Goal: Task Accomplishment & Management: Manage account settings

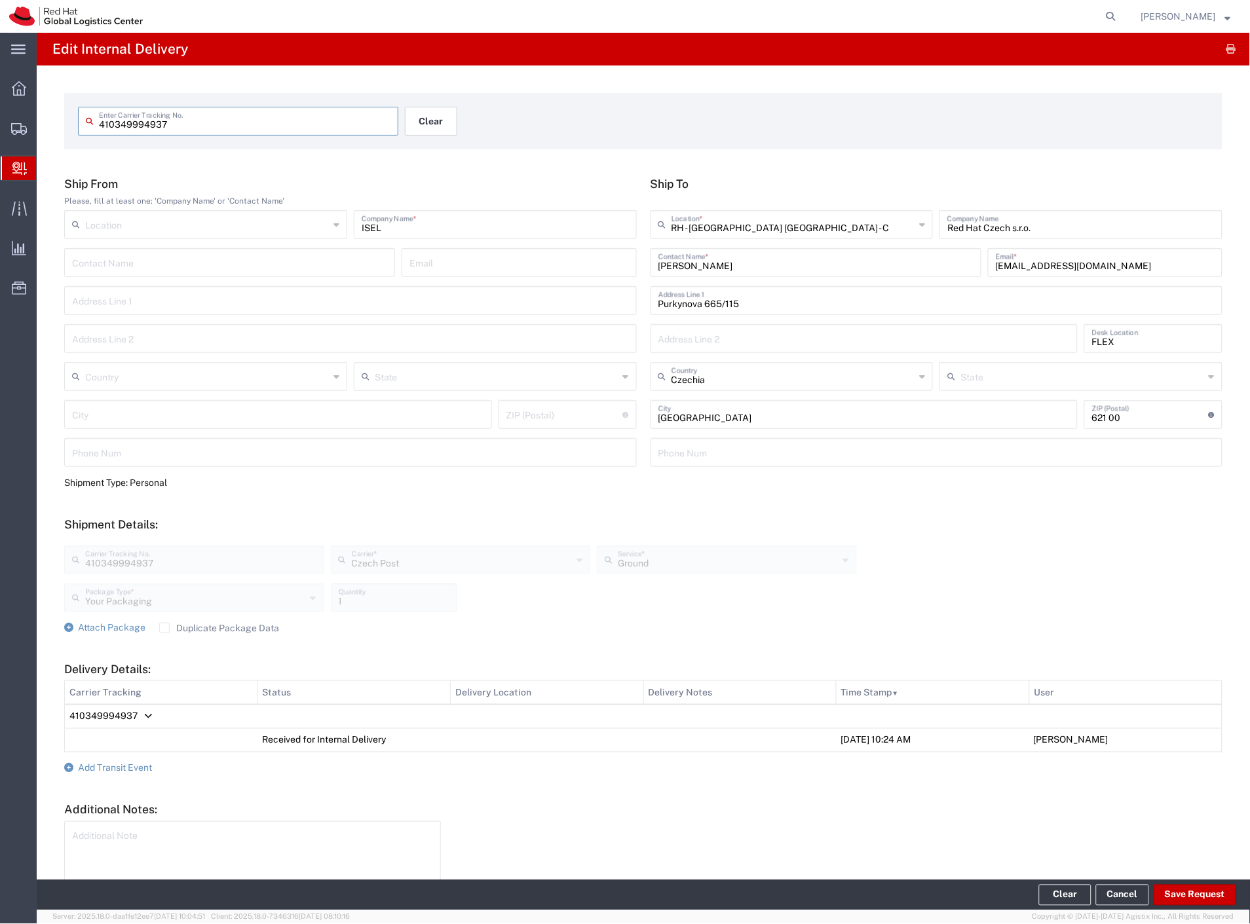
click at [449, 126] on button "Clear" at bounding box center [431, 121] width 52 height 29
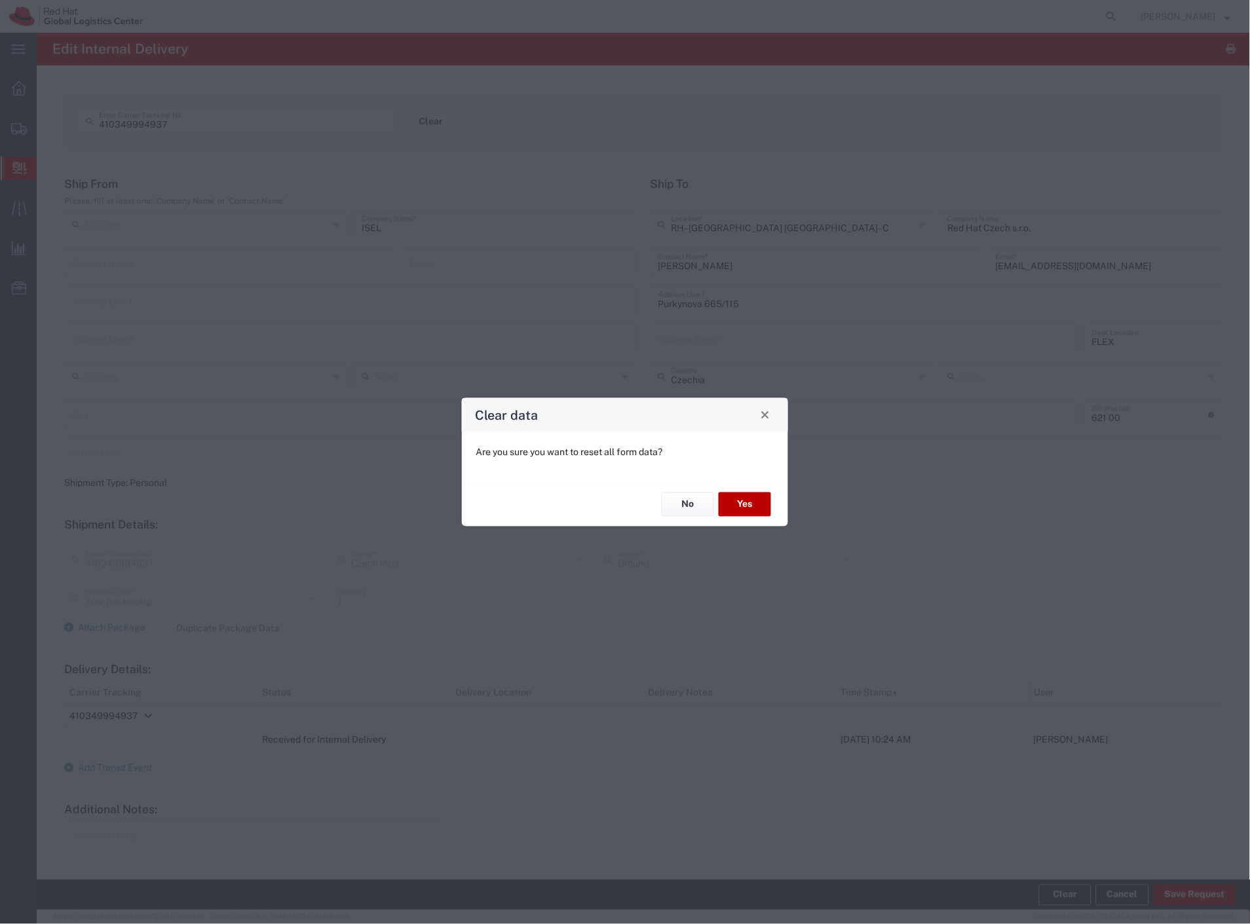
click at [743, 507] on button "Yes" at bounding box center [745, 505] width 52 height 24
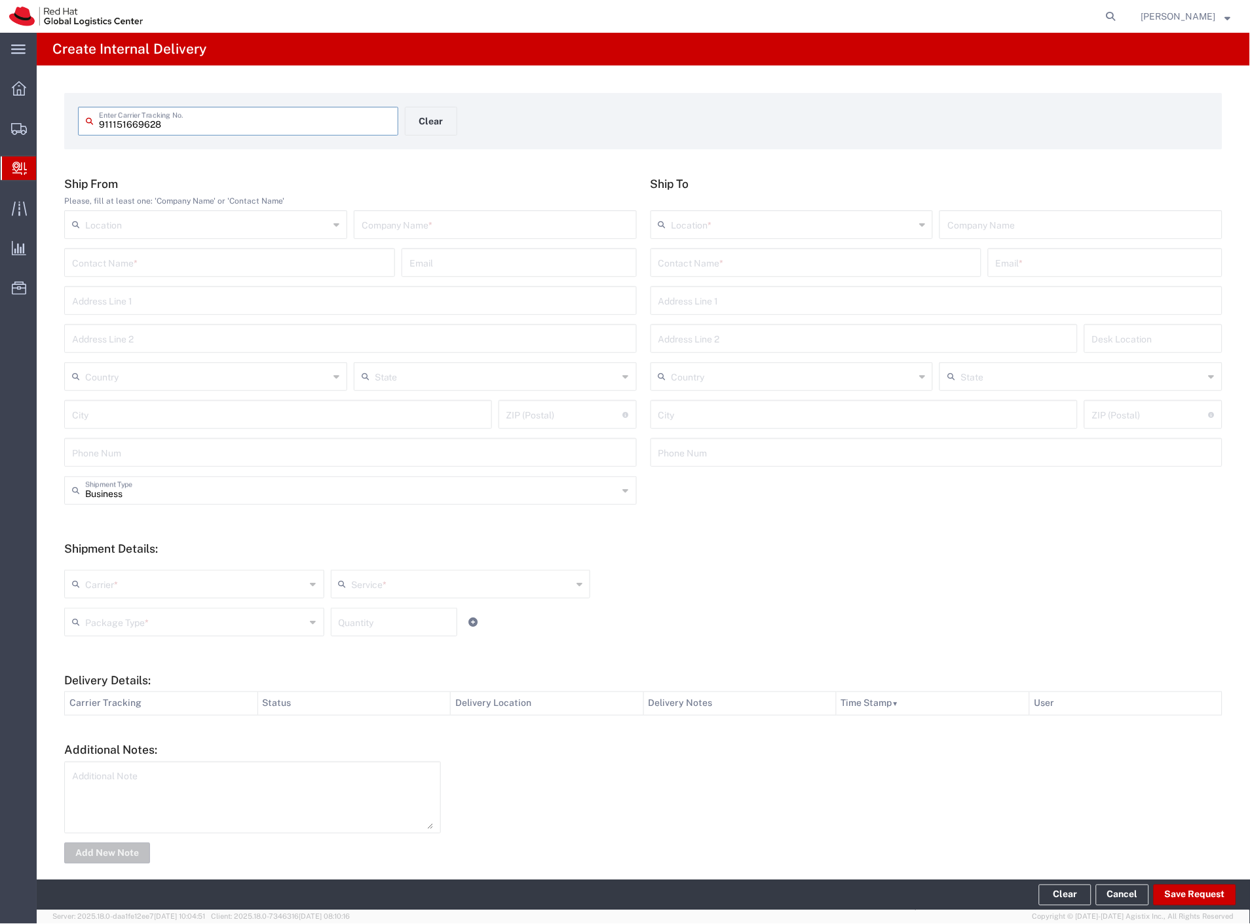
type input "911151669628"
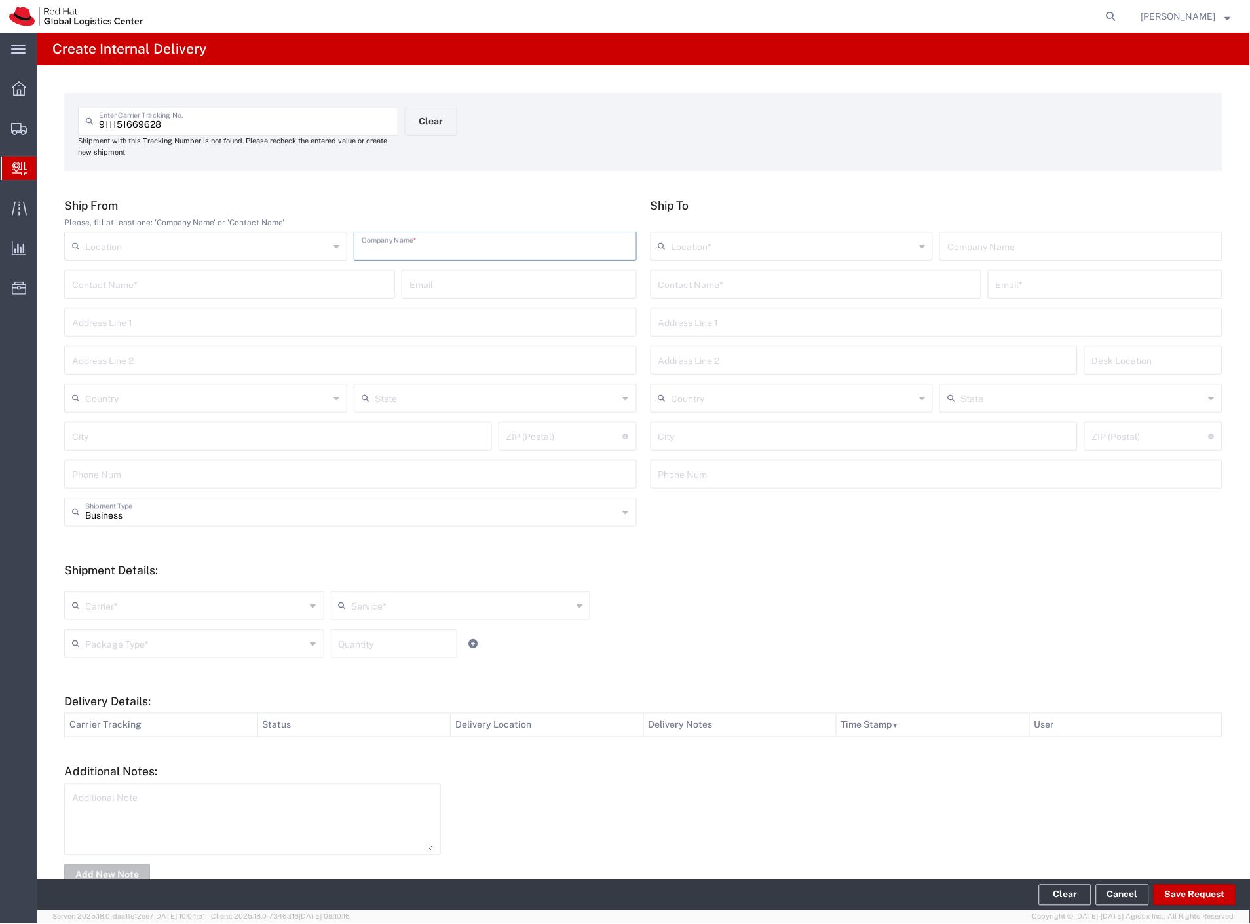
click at [390, 248] on input "text" at bounding box center [495, 245] width 267 height 23
type input "kelar"
click at [722, 282] on input "text" at bounding box center [815, 283] width 315 height 23
type input "serhii t"
click at [808, 331] on p "Purkynova 665/115, 1D307, [GEOGRAPHIC_DATA], 621 00, [GEOGRAPHIC_DATA]" at bounding box center [816, 332] width 314 height 16
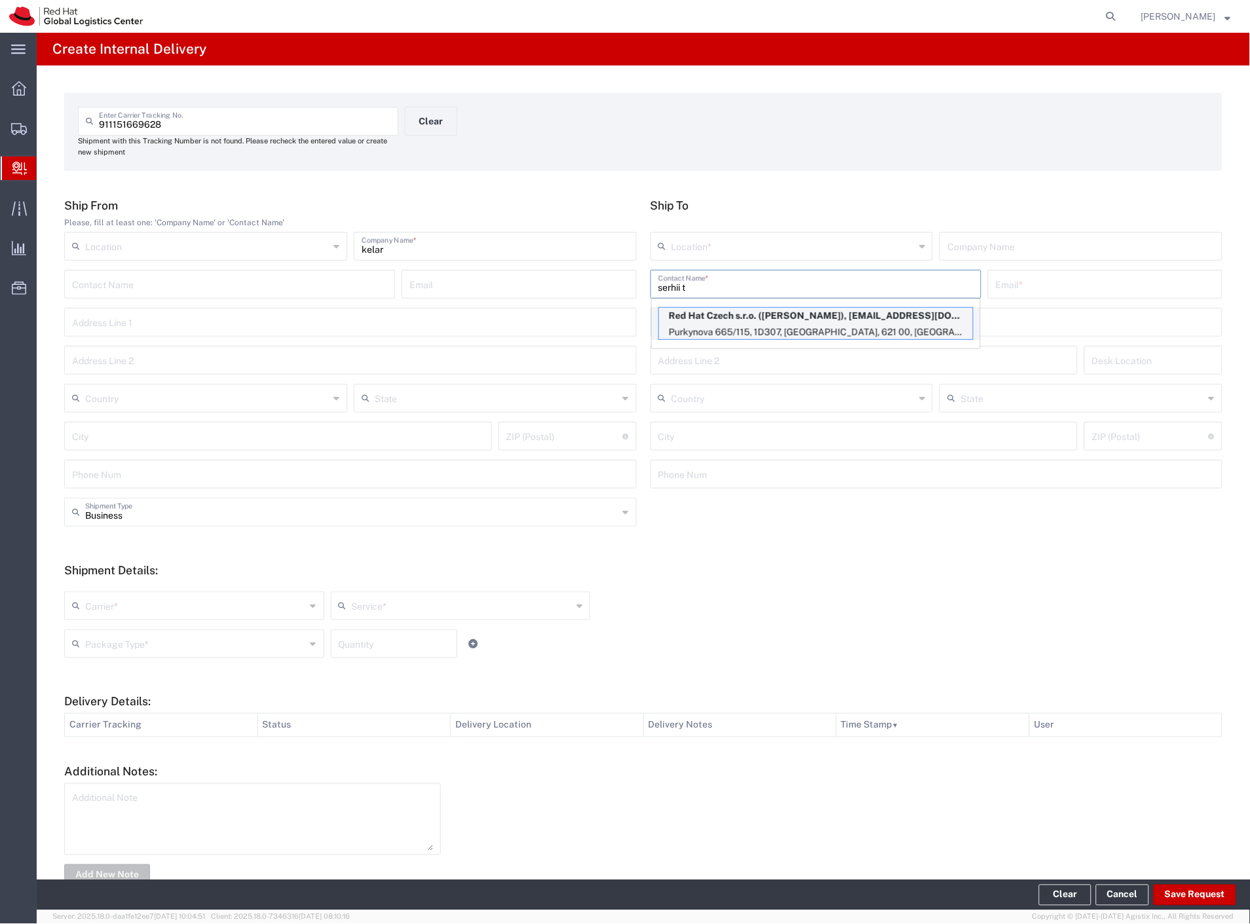
type input "RH - [GEOGRAPHIC_DATA] [GEOGRAPHIC_DATA] - C"
type input "Red Hat Czech s.r.o."
type input "[PERSON_NAME]"
type input "[EMAIL_ADDRESS][DOMAIN_NAME]"
type input "Purkynova 665/115"
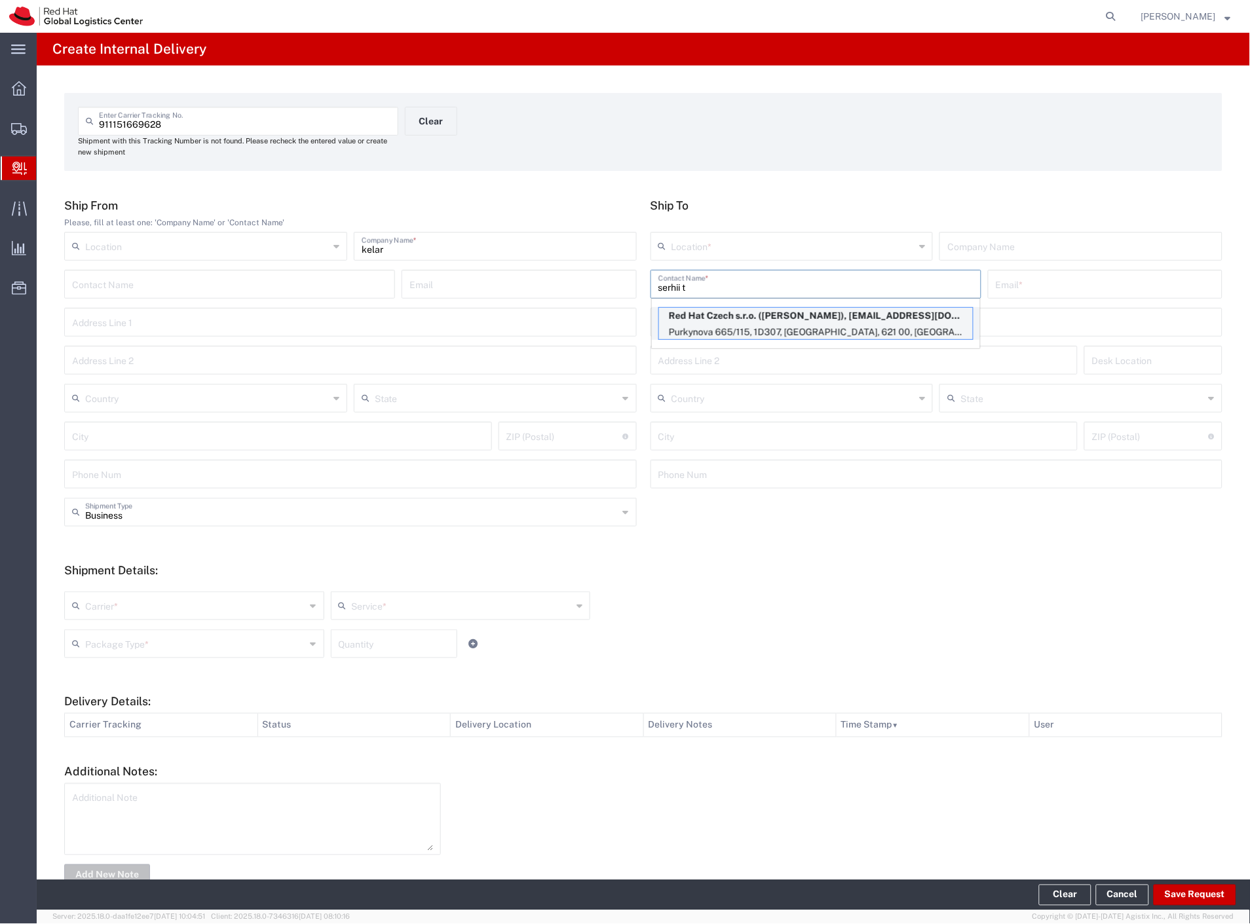
type input "1D307"
type input "Czechia"
type input "[GEOGRAPHIC_DATA]"
type input "621 00"
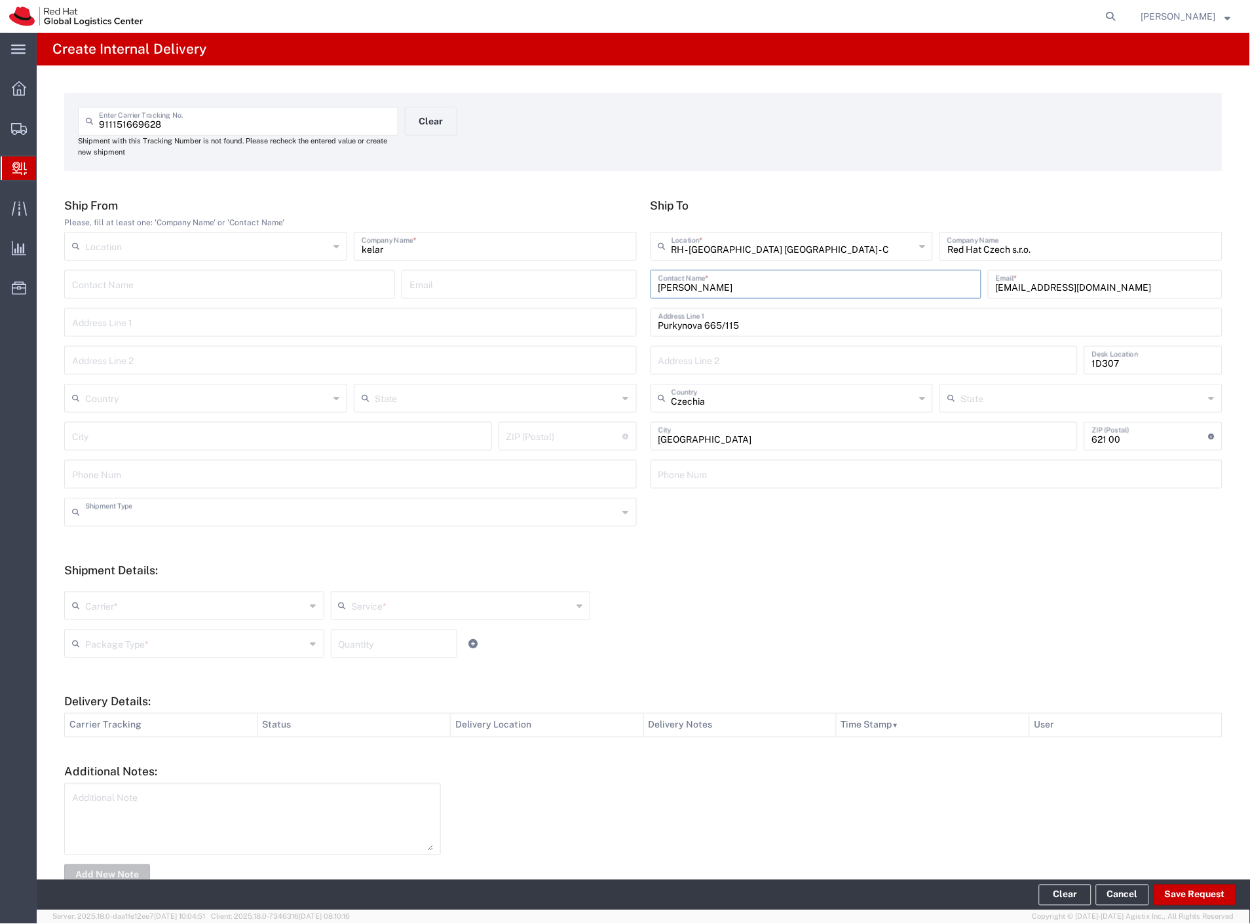
drag, startPoint x: 136, startPoint y: 514, endPoint x: 135, endPoint y: 536, distance: 22.3
click at [136, 514] on input "text" at bounding box center [351, 511] width 533 height 23
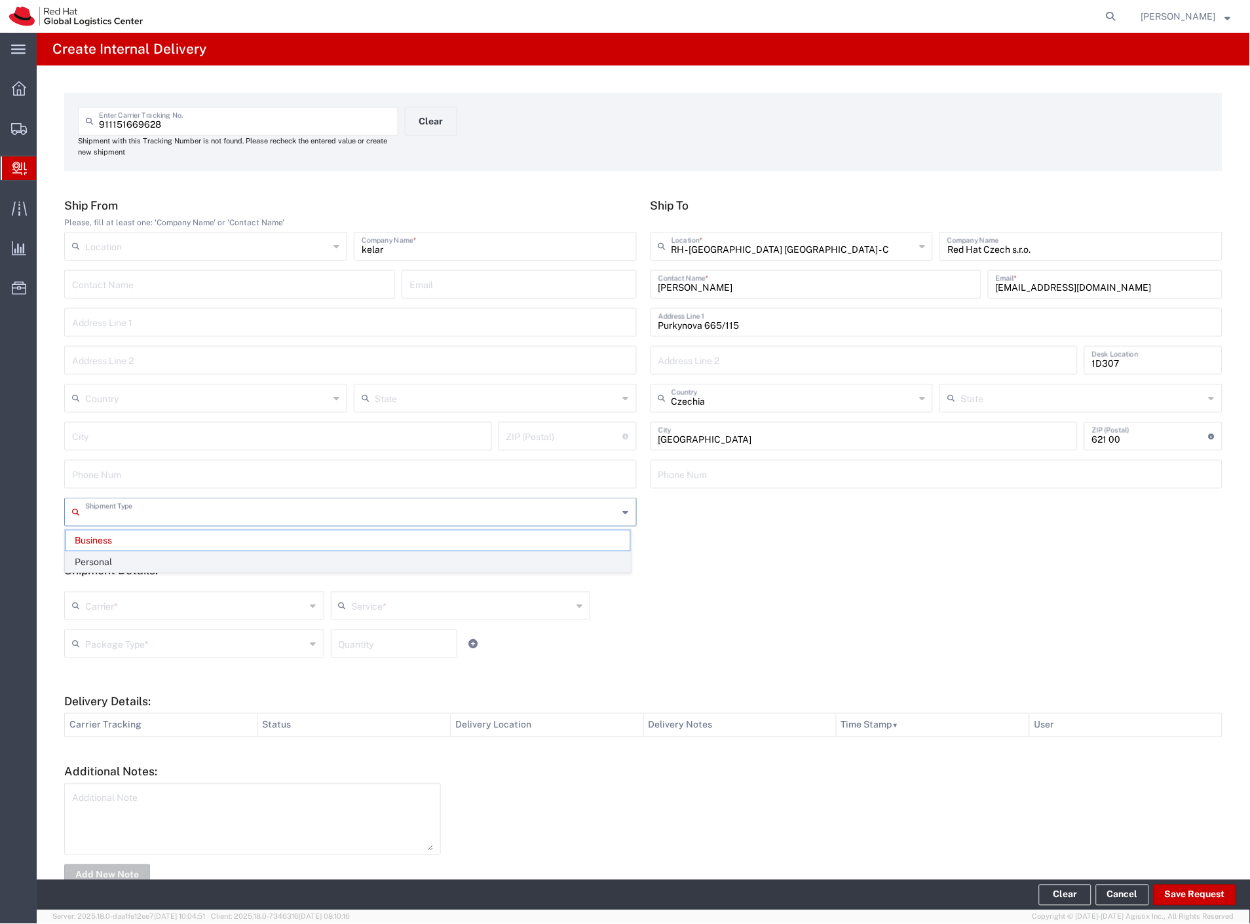
click at [128, 552] on span "Personal" at bounding box center [348, 562] width 565 height 20
type input "Personal"
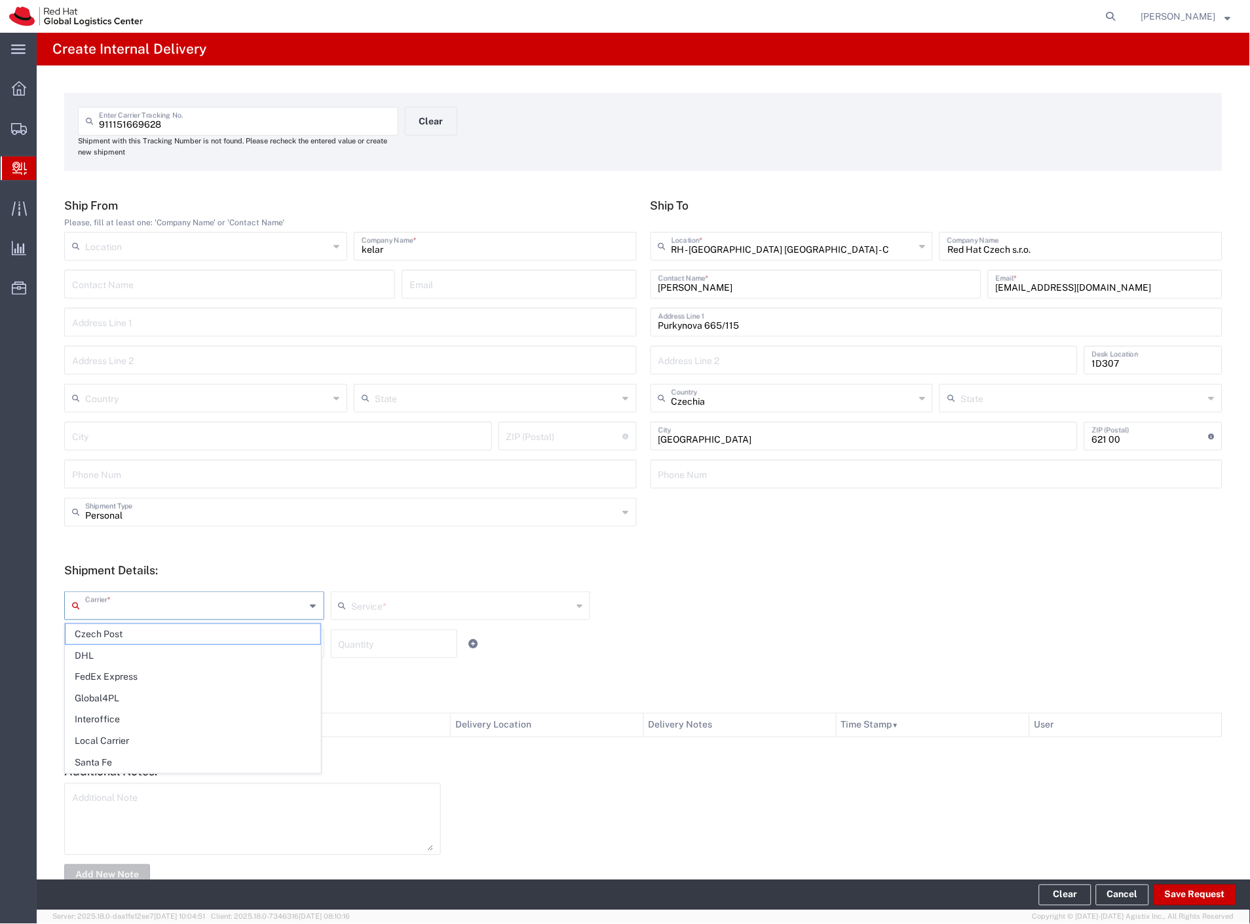
click at [125, 611] on input "text" at bounding box center [195, 604] width 221 height 23
click at [121, 630] on span "Czech Post" at bounding box center [193, 634] width 255 height 20
type input "Czech Post"
click at [119, 642] on input "text" at bounding box center [195, 642] width 221 height 23
type input "Ground"
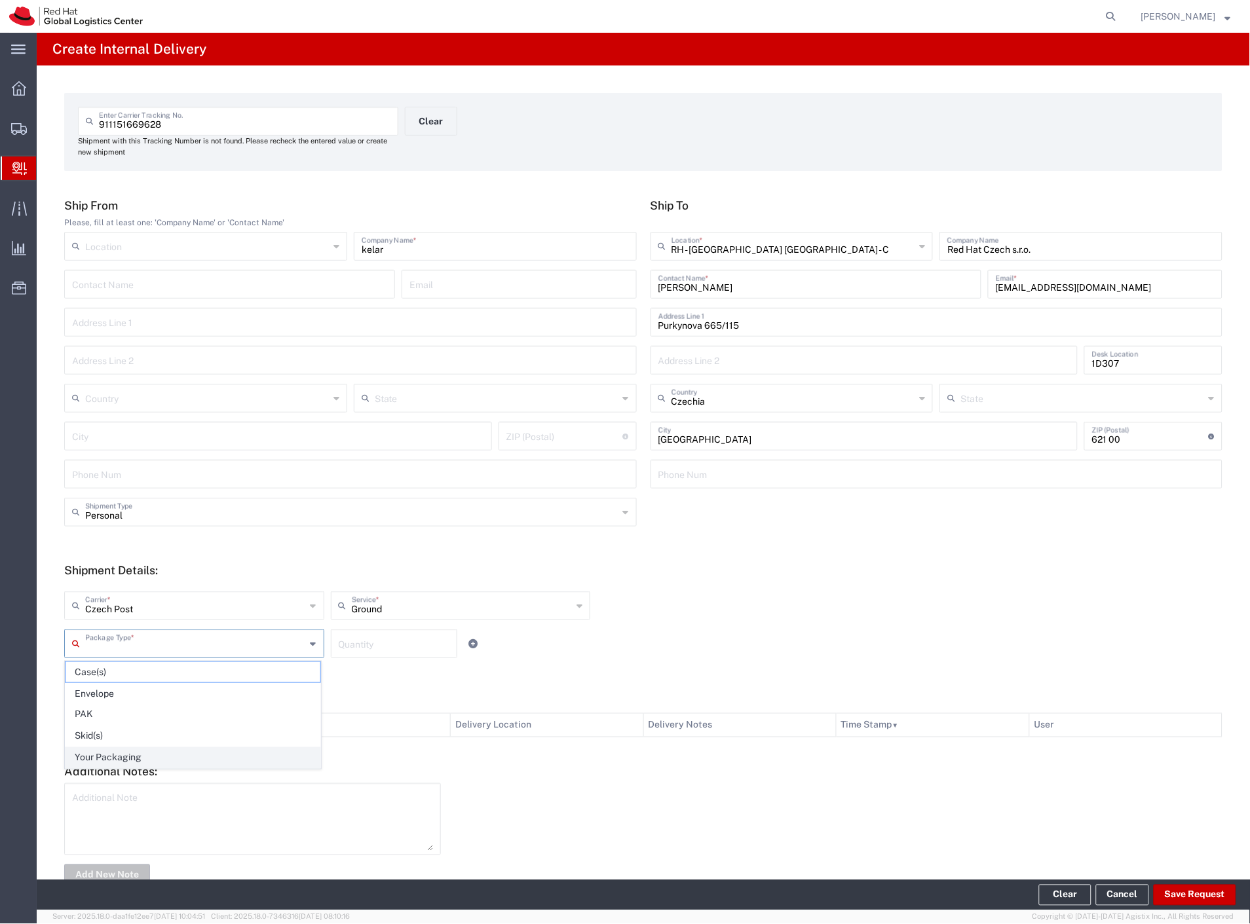
click at [101, 755] on span "Your Packaging" at bounding box center [193, 758] width 255 height 20
type input "Your Packaging"
click at [1189, 894] on button "Save Request" at bounding box center [1195, 895] width 83 height 21
type input "Personal"
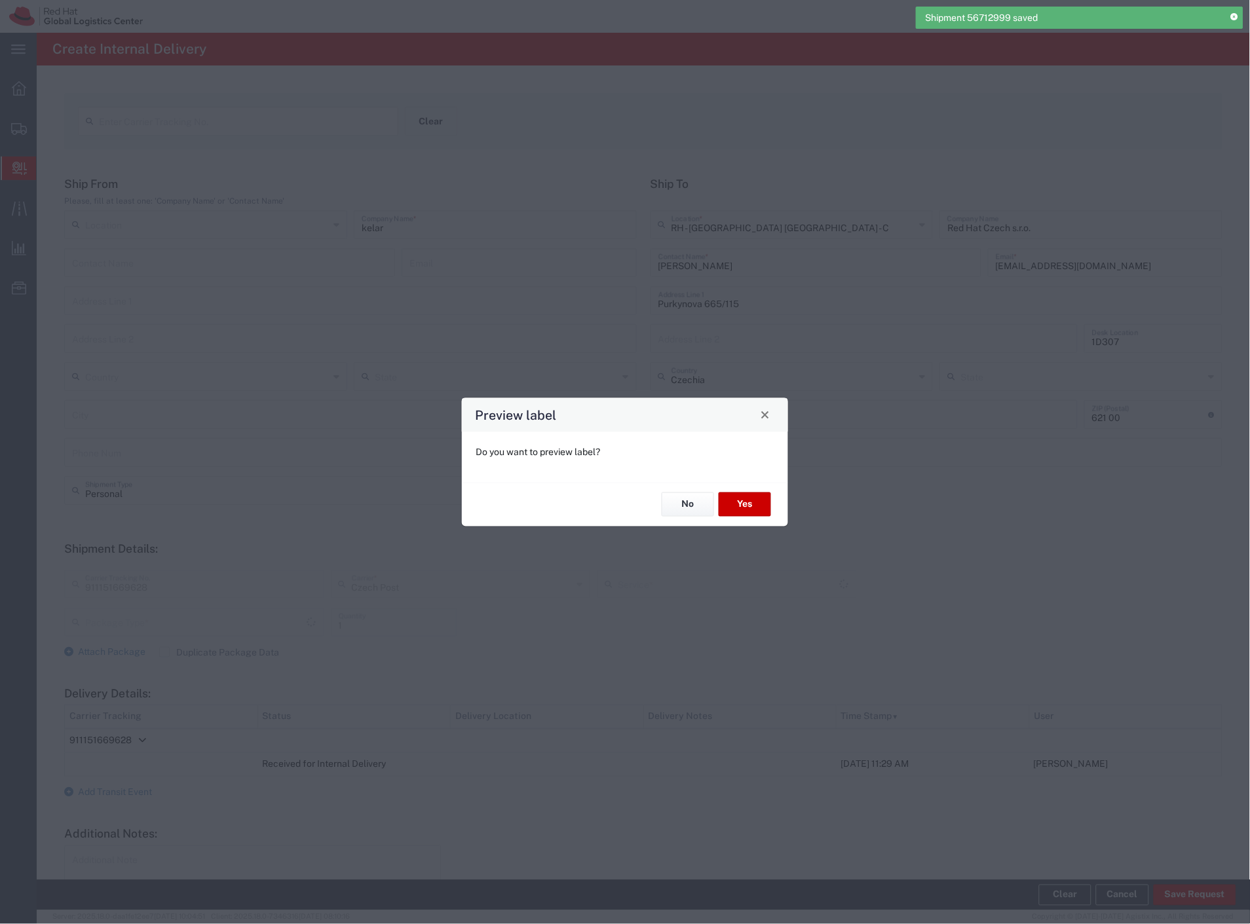
type input "Your Packaging"
type input "Ground"
click at [723, 500] on button "Yes" at bounding box center [745, 505] width 52 height 24
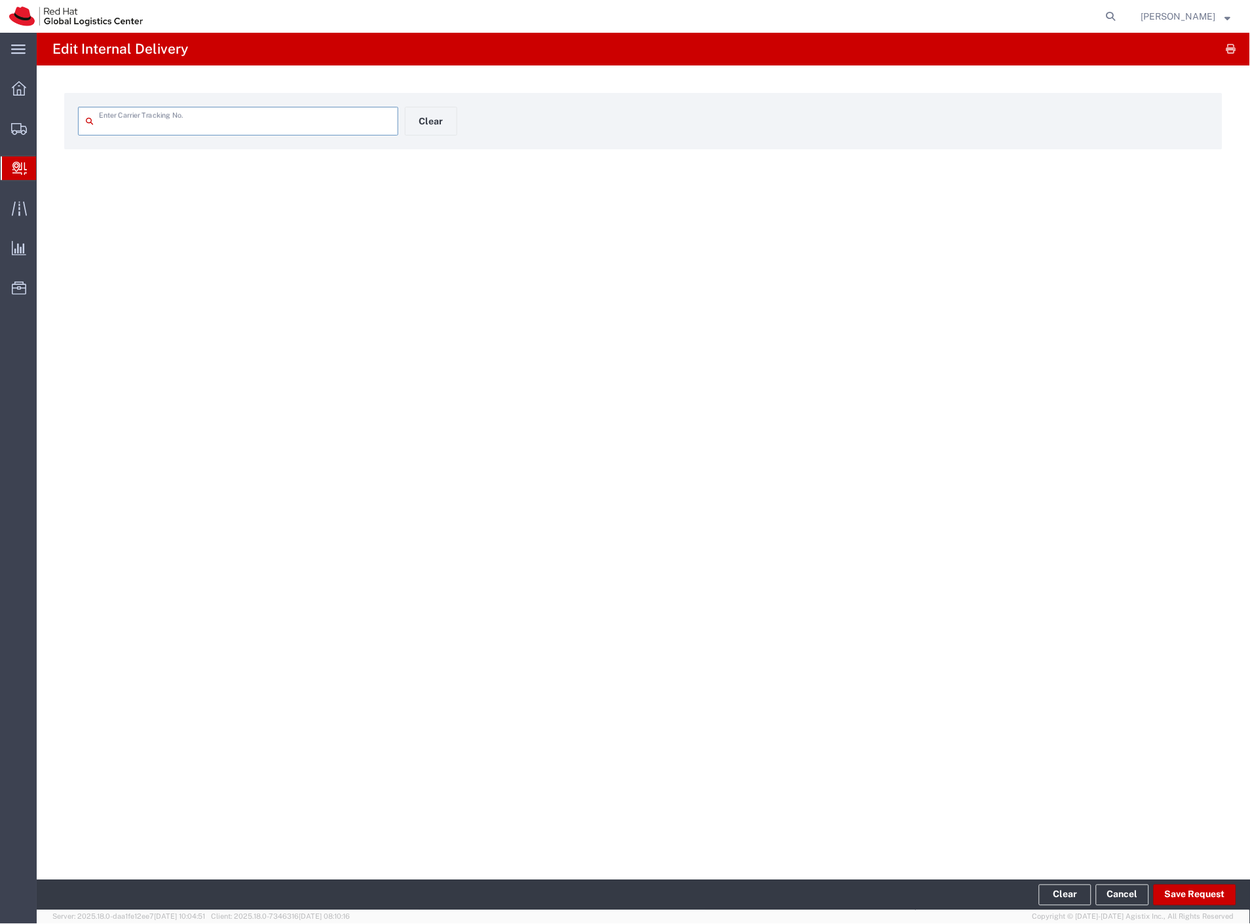
type input "911151669628"
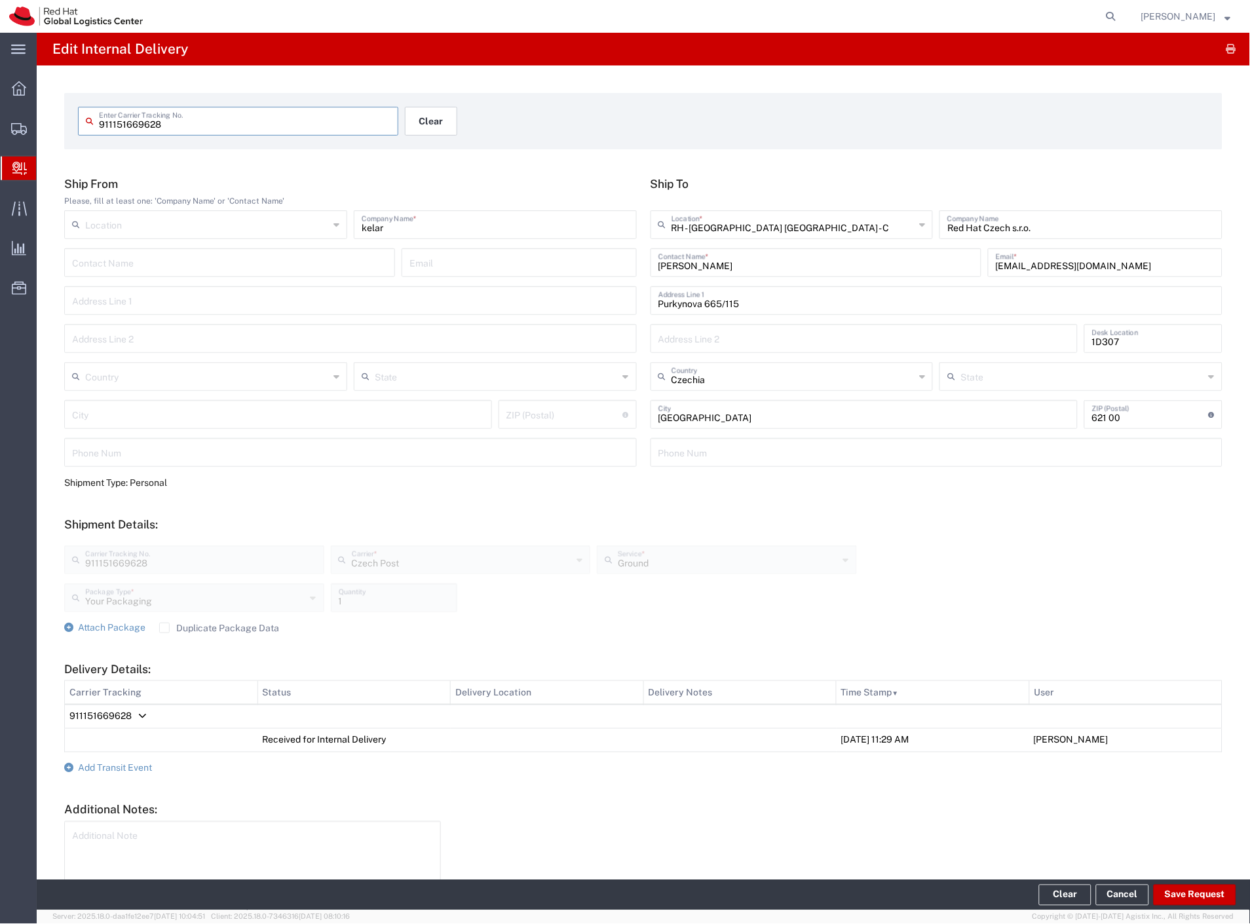
click at [423, 113] on button "Clear" at bounding box center [431, 121] width 52 height 29
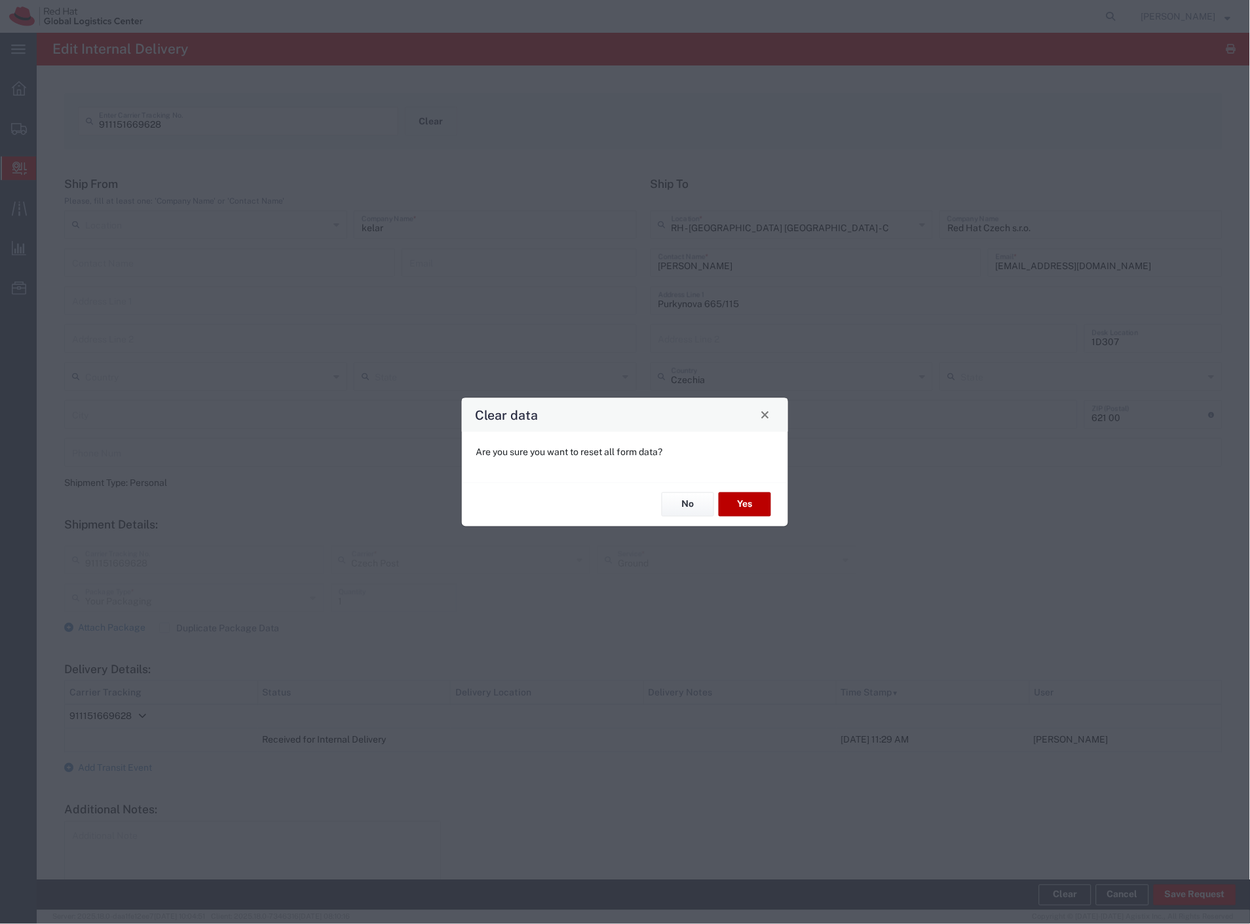
click at [739, 500] on button "Yes" at bounding box center [745, 505] width 52 height 24
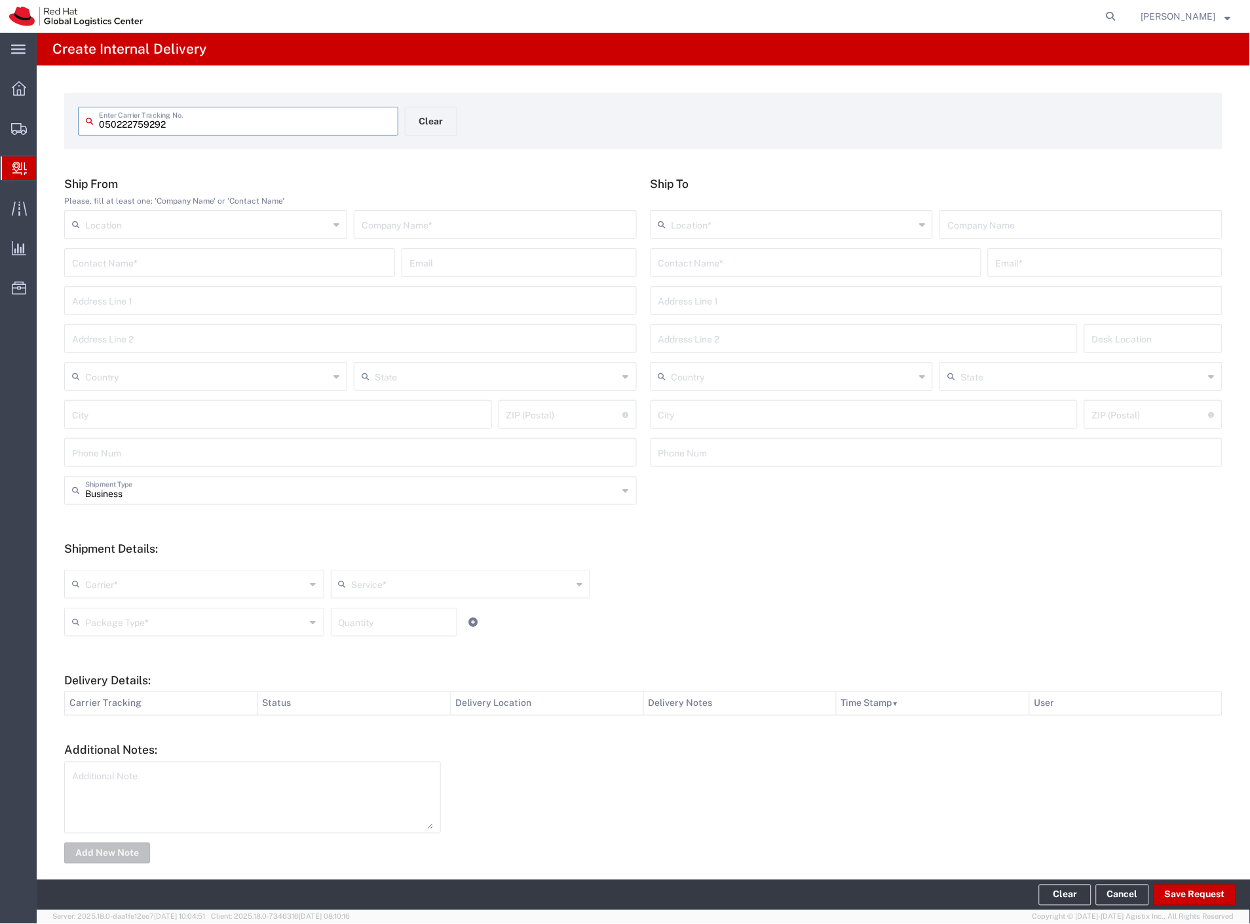
type input "050222759292"
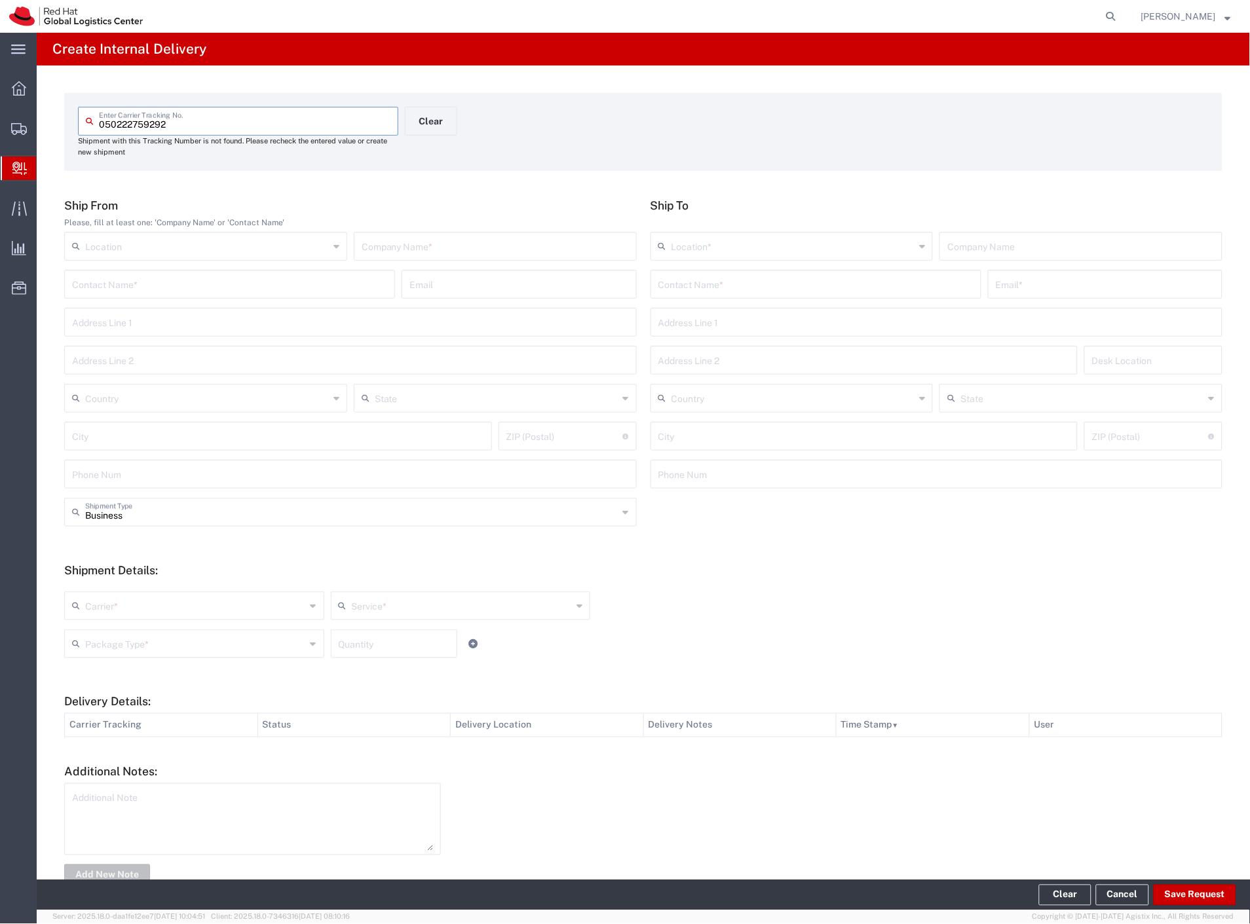
click at [432, 248] on input "text" at bounding box center [495, 245] width 267 height 23
type input "[DOMAIN_NAME]"
click at [738, 283] on input "text" at bounding box center [815, 283] width 315 height 23
type input "matej hr"
click at [804, 326] on p "Purkynova 665/115, 1C291, [GEOGRAPHIC_DATA], 621 00, [GEOGRAPHIC_DATA]" at bounding box center [816, 332] width 314 height 16
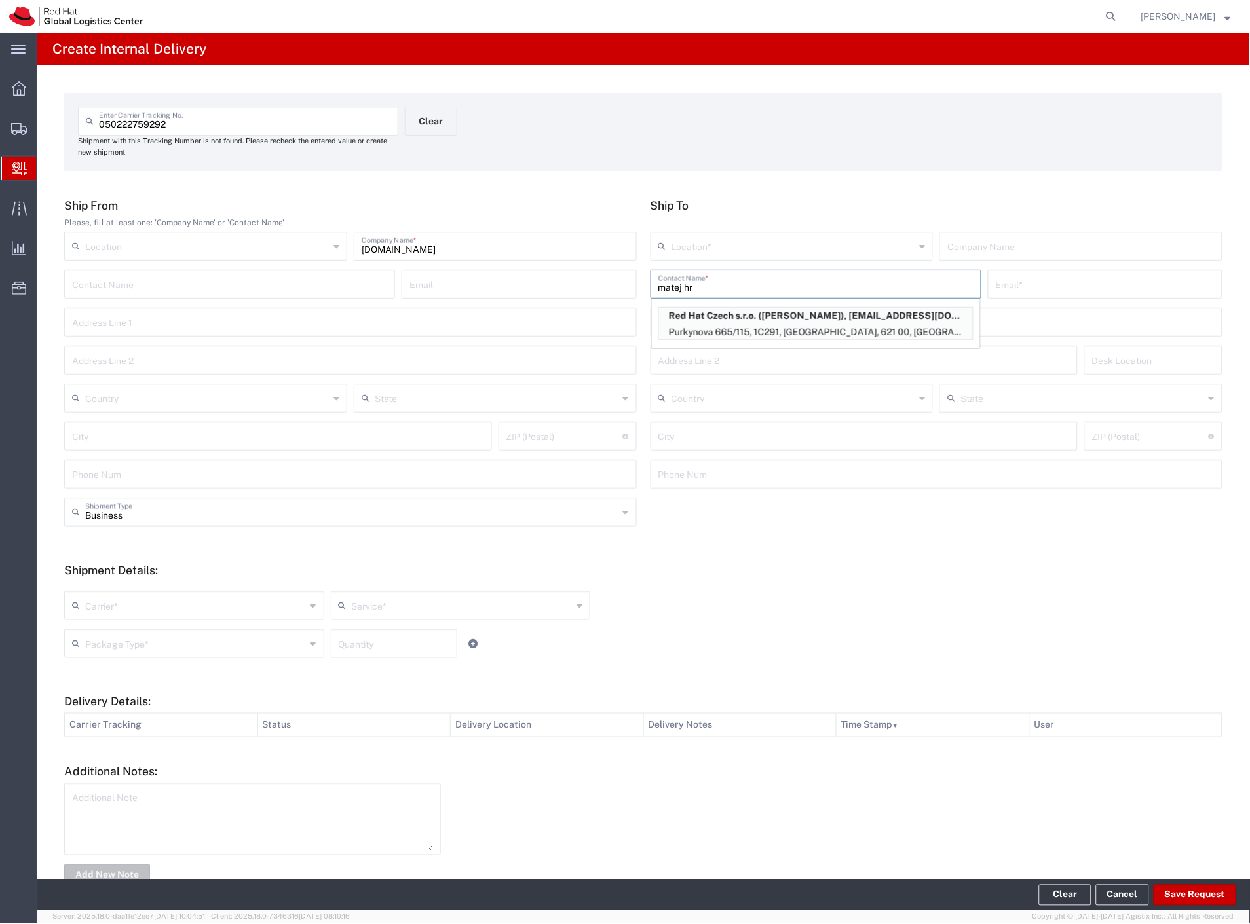
type input "RH - [GEOGRAPHIC_DATA] [GEOGRAPHIC_DATA] - C"
type input "Red Hat Czech s.r.o."
type input "[PERSON_NAME]"
type input "[EMAIL_ADDRESS][DOMAIN_NAME]"
type input "Purkynova 665/115"
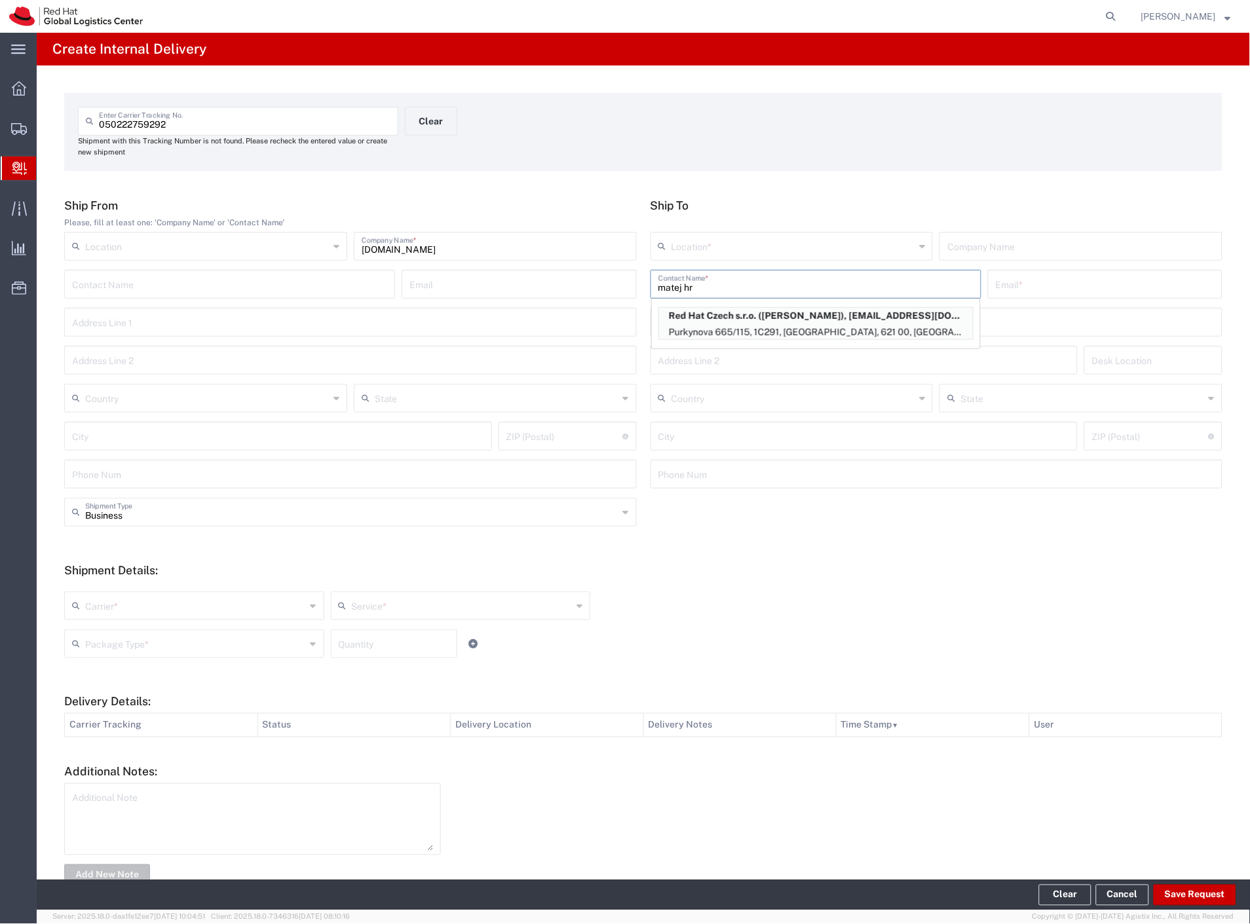
type input "1C291"
type input "Czechia"
type input "[GEOGRAPHIC_DATA]"
type input "621 00"
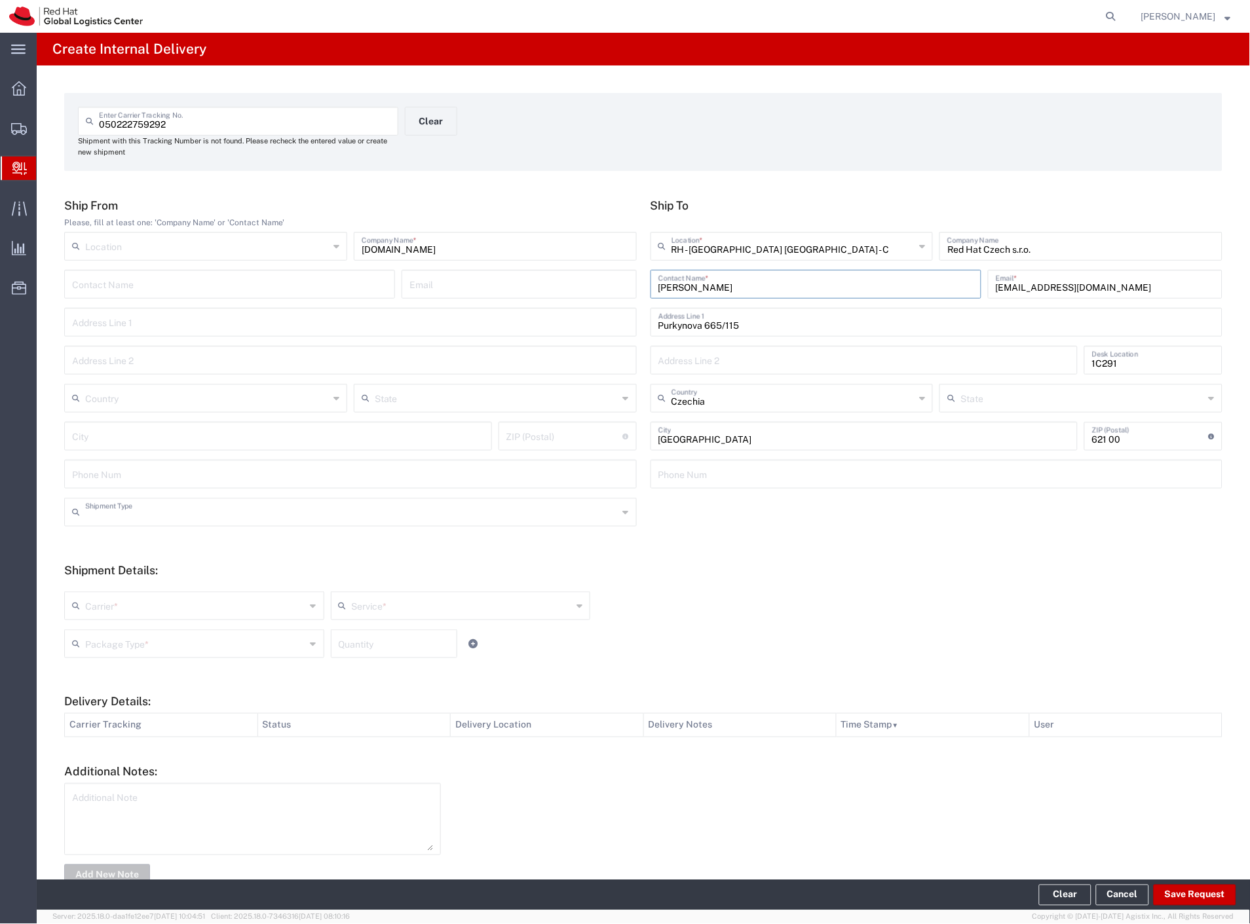
click at [134, 519] on input "text" at bounding box center [351, 511] width 533 height 23
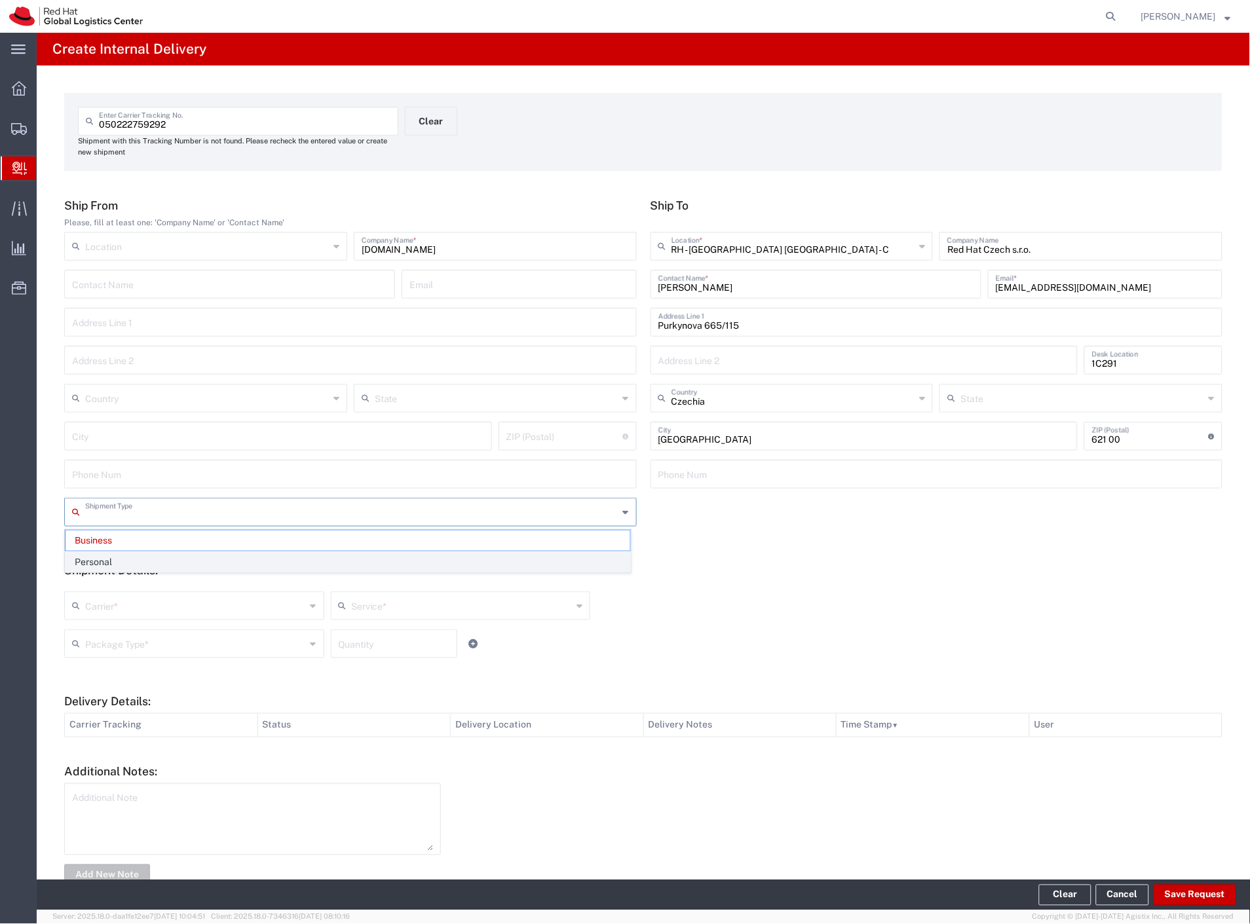
click at [117, 563] on span "Personal" at bounding box center [348, 562] width 565 height 20
type input "Personal"
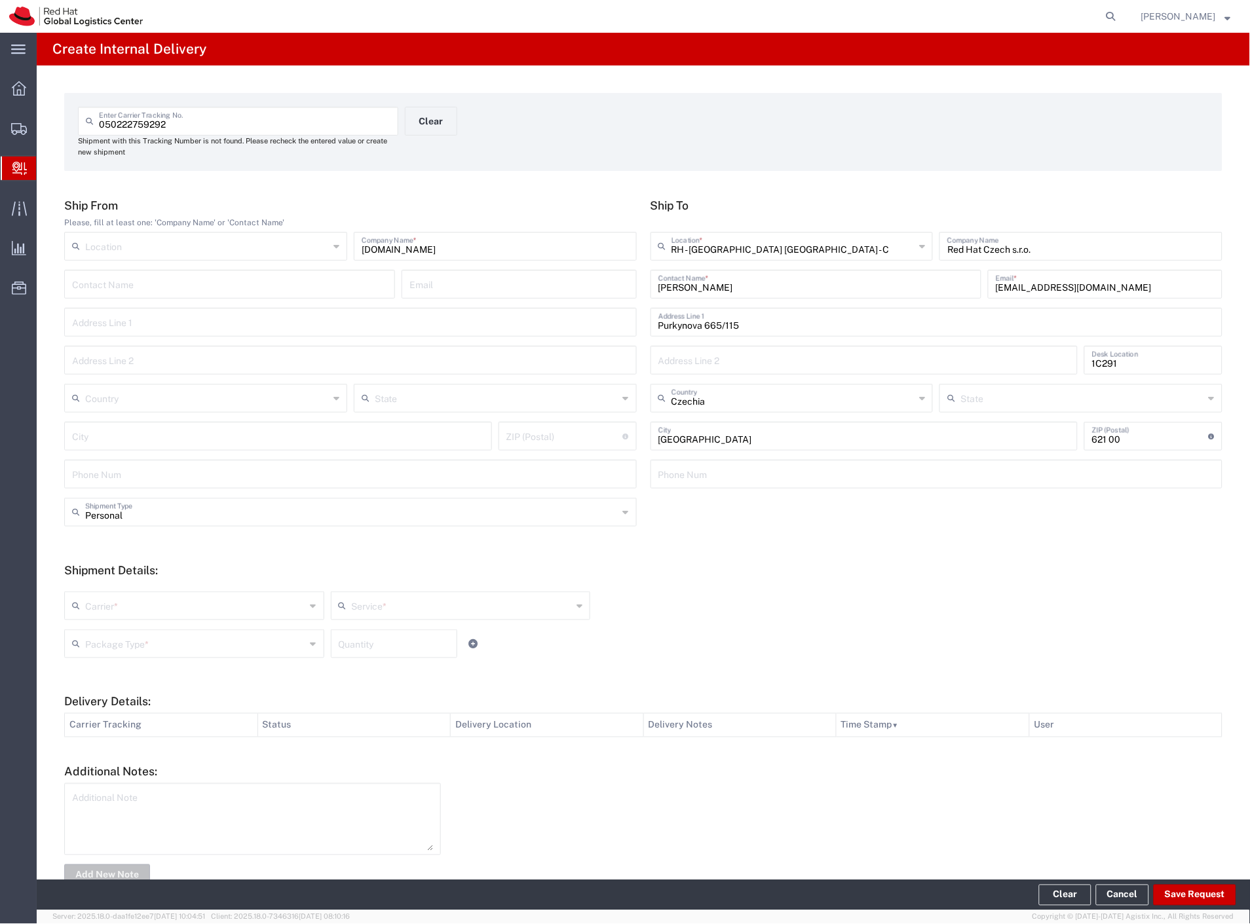
drag, startPoint x: 101, startPoint y: 605, endPoint x: 94, endPoint y: 629, distance: 24.7
click at [100, 608] on input "text" at bounding box center [195, 604] width 221 height 23
click at [92, 642] on span "Czech Post" at bounding box center [193, 634] width 255 height 20
type input "Czech Post"
type input "Ground"
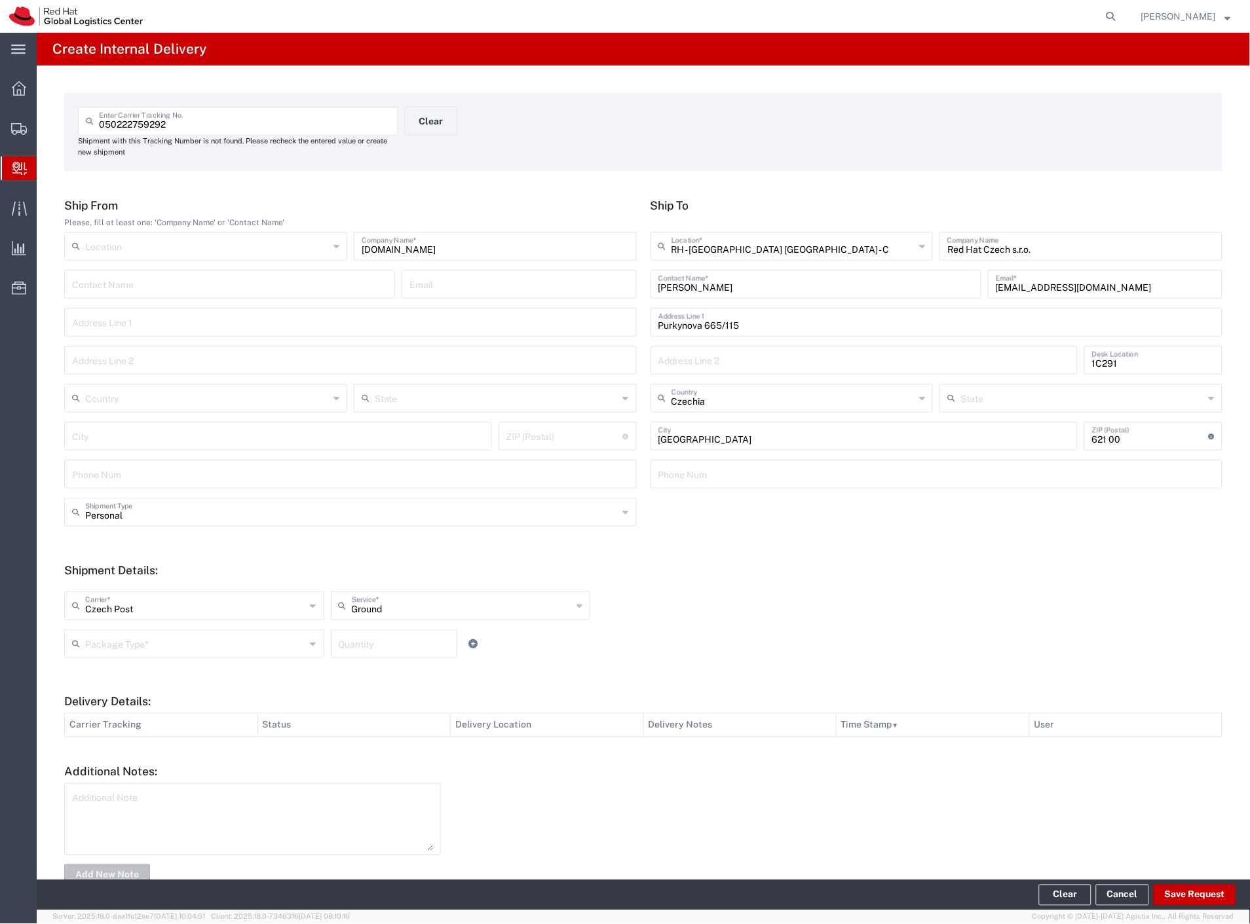
click at [96, 649] on input "text" at bounding box center [195, 642] width 221 height 23
click at [115, 755] on span "Your Packaging" at bounding box center [193, 758] width 255 height 20
type input "Your Packaging"
click at [1182, 895] on button "Save Request" at bounding box center [1195, 895] width 83 height 21
type input "Personal"
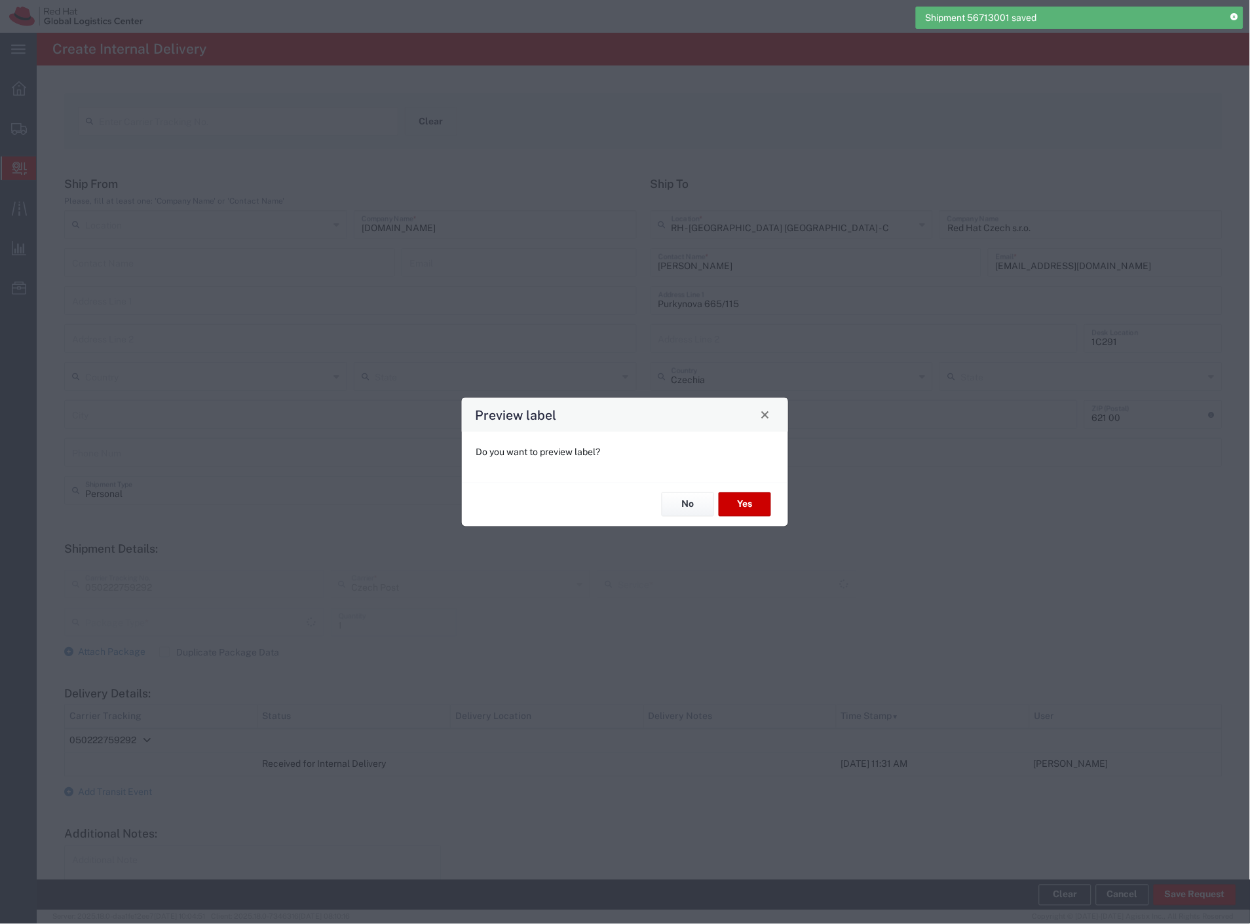
type input "Your Packaging"
type input "Ground"
click at [755, 510] on button "Yes" at bounding box center [745, 505] width 52 height 24
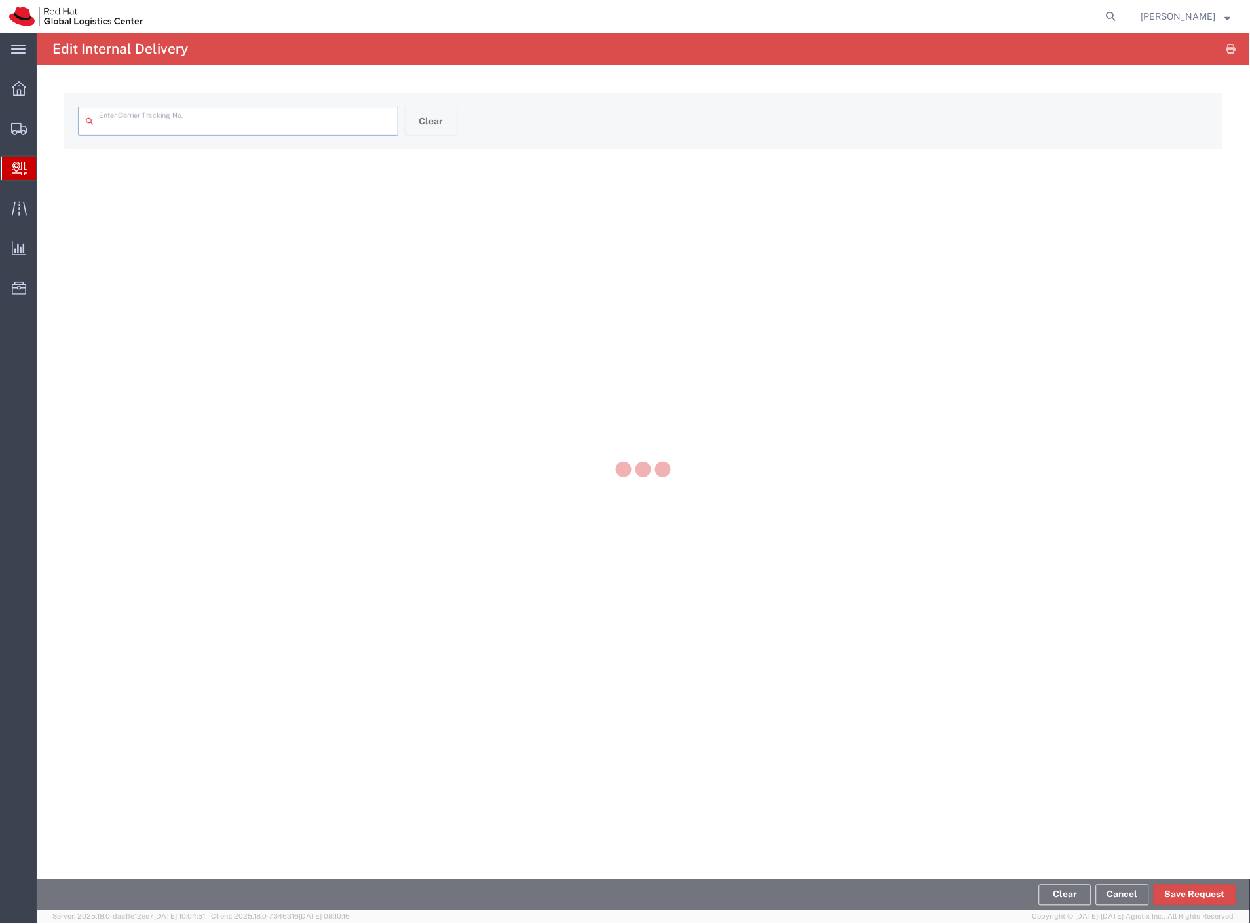
type input "050222759292"
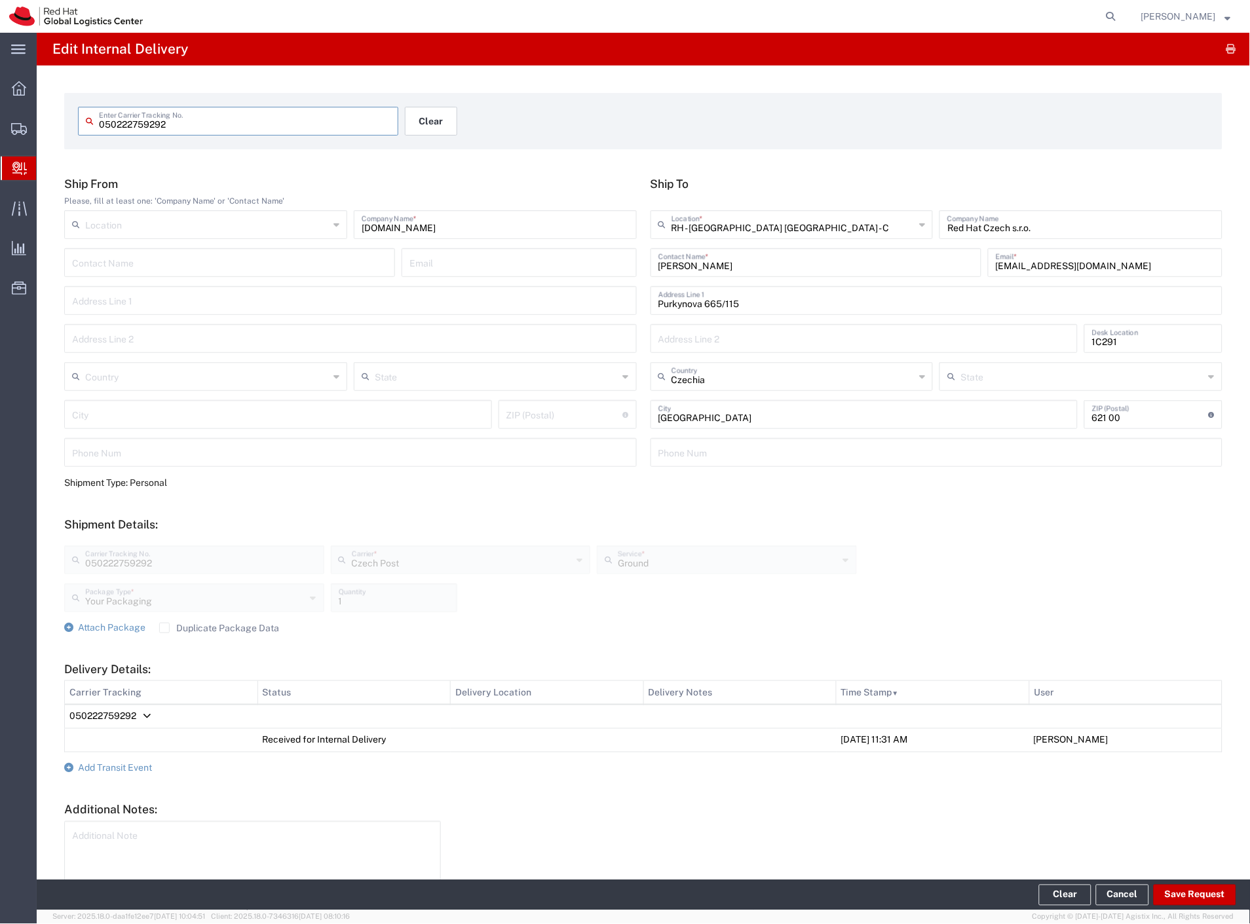
click at [438, 122] on button "Clear" at bounding box center [431, 121] width 52 height 29
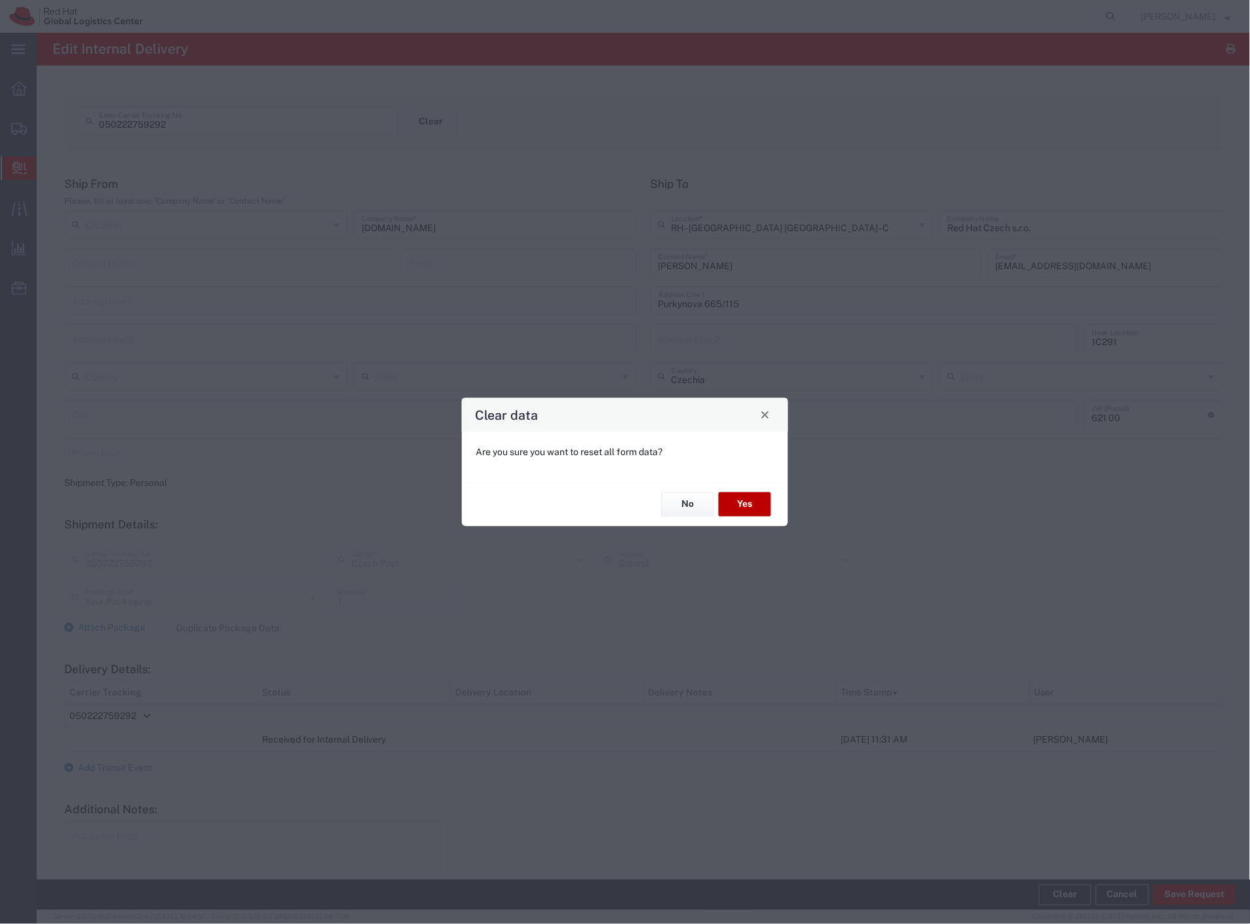
click at [747, 502] on button "Yes" at bounding box center [745, 505] width 52 height 24
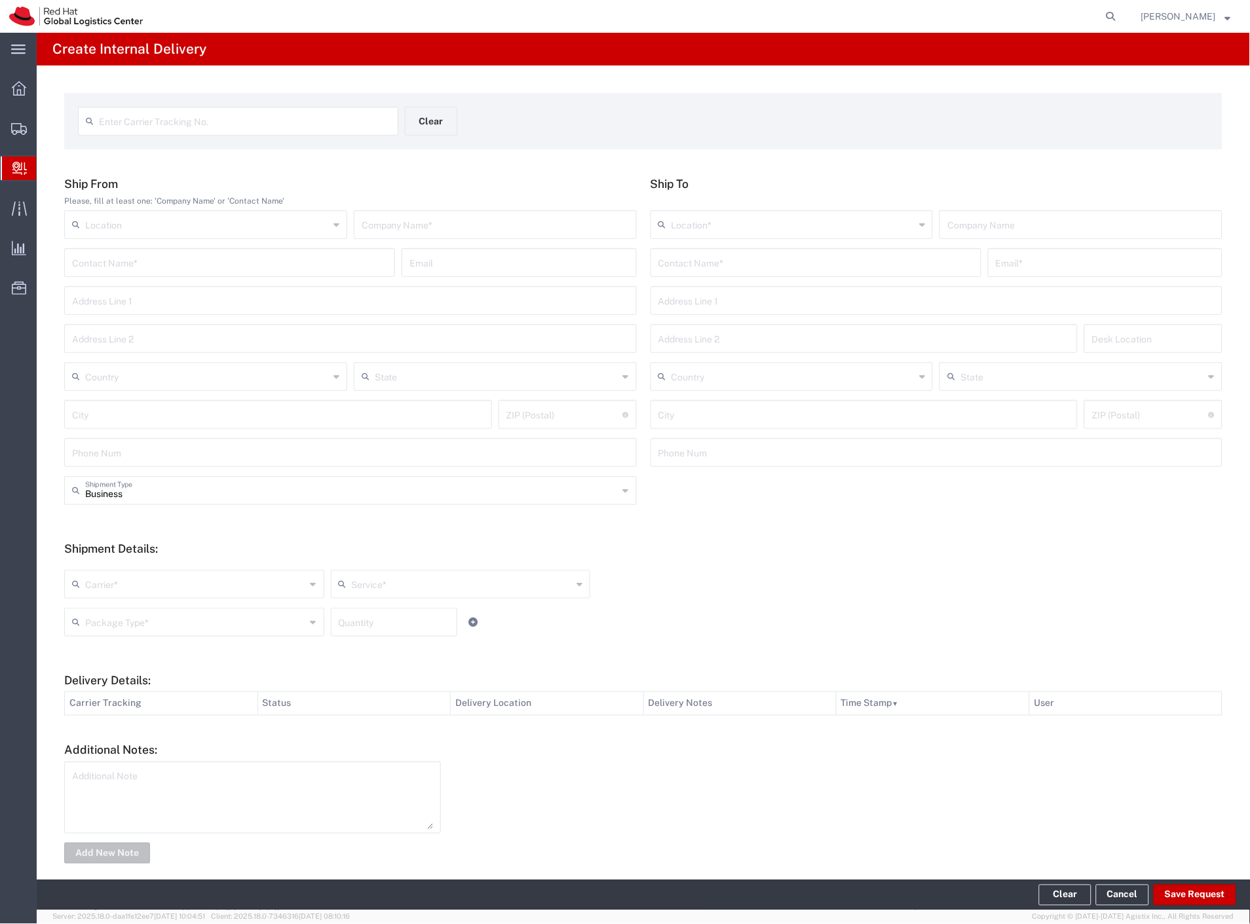
click at [212, 110] on input "text" at bounding box center [245, 120] width 292 height 23
paste input "2271310812"
type input "2271310812"
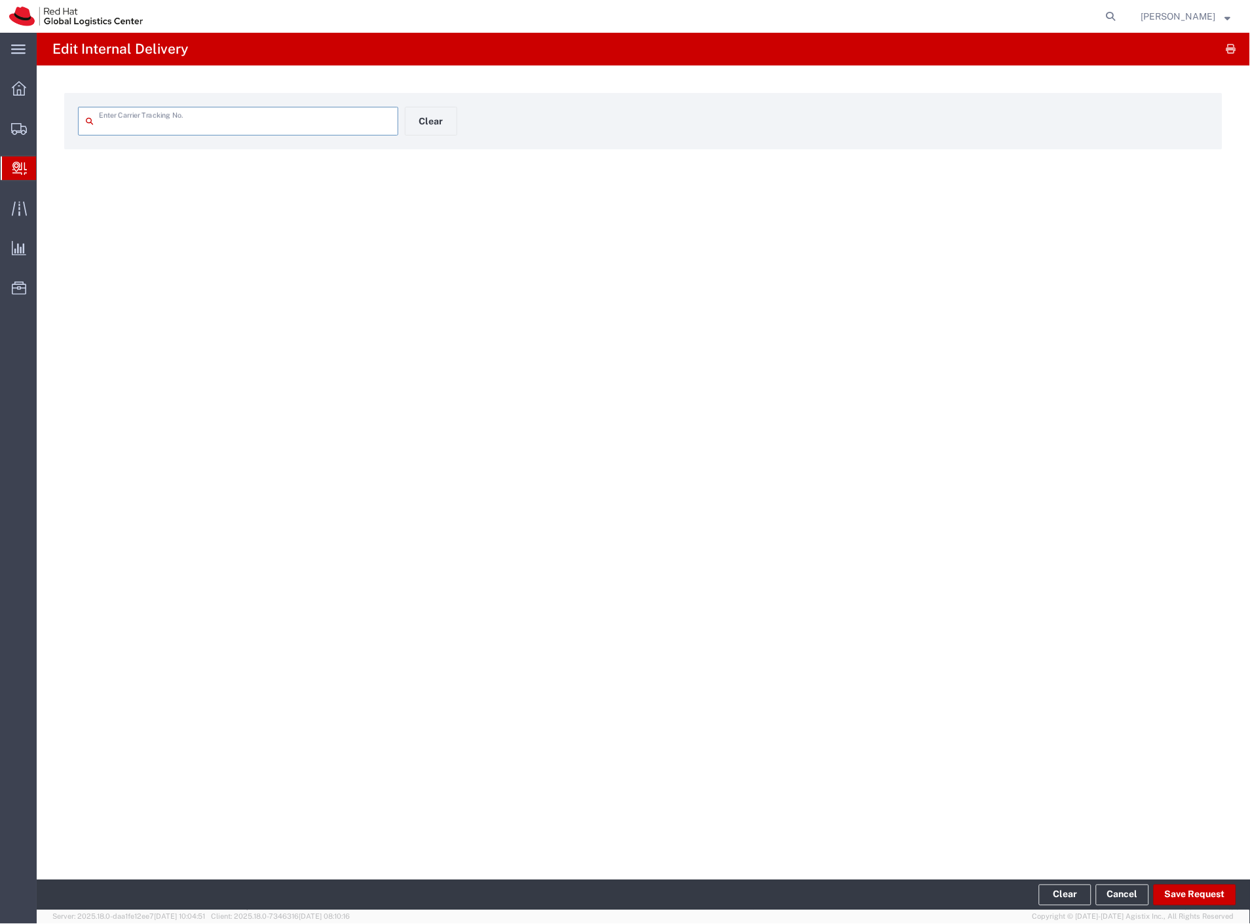
type input "2271310812"
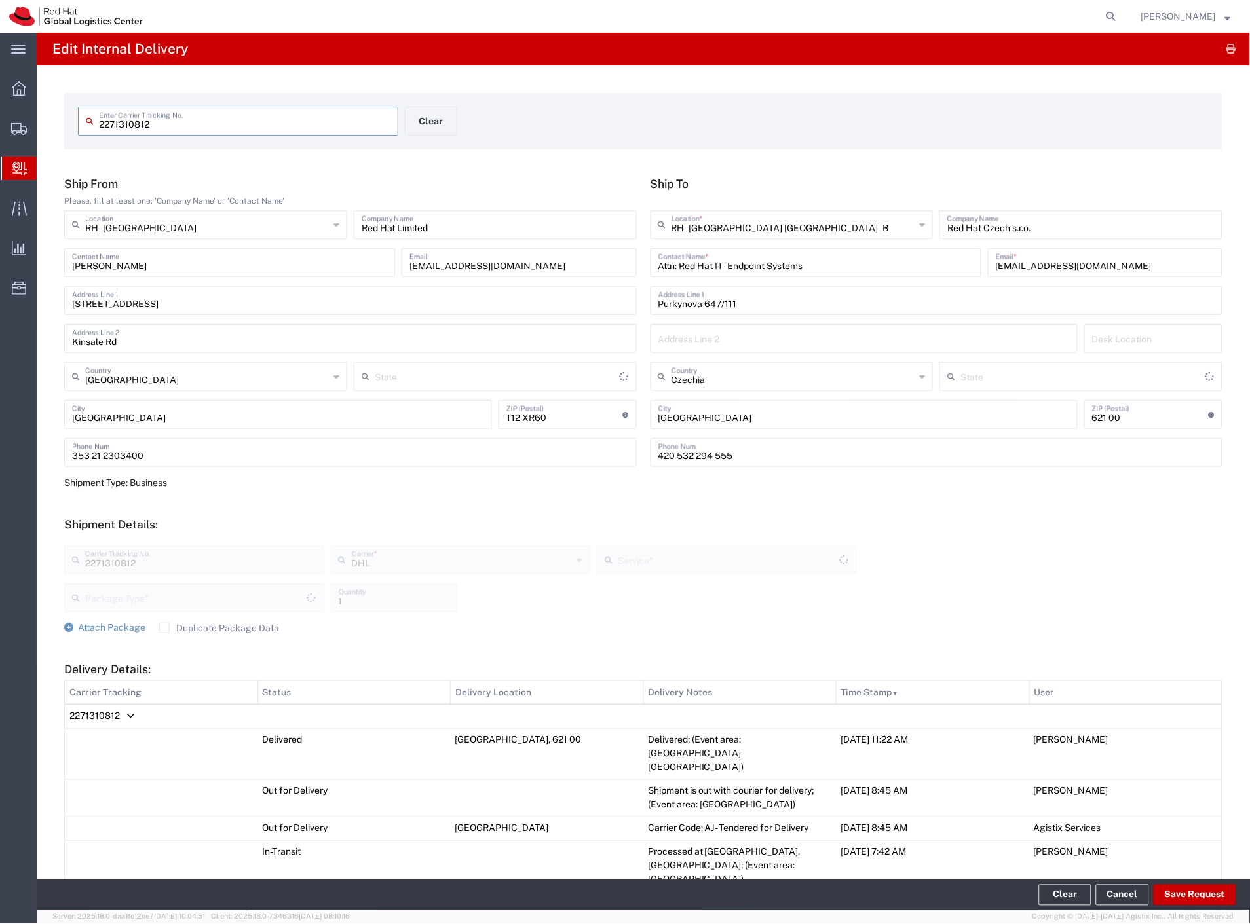
type input "Your Packaging"
type input "Economy Select"
click at [1188, 894] on button "Save Request" at bounding box center [1195, 895] width 83 height 21
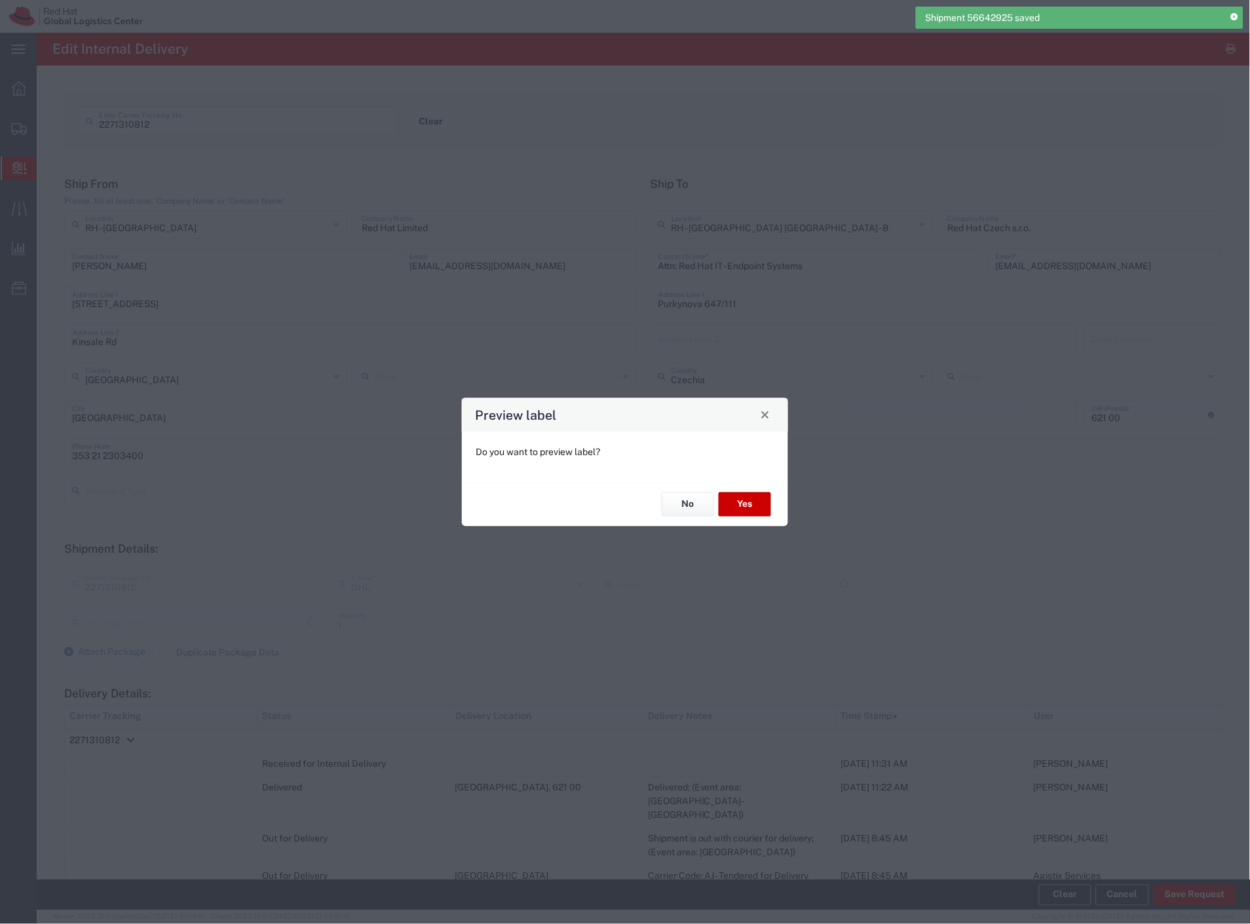
type input "Your Packaging"
type input "Economy Select"
click at [678, 499] on button "No" at bounding box center [688, 505] width 52 height 24
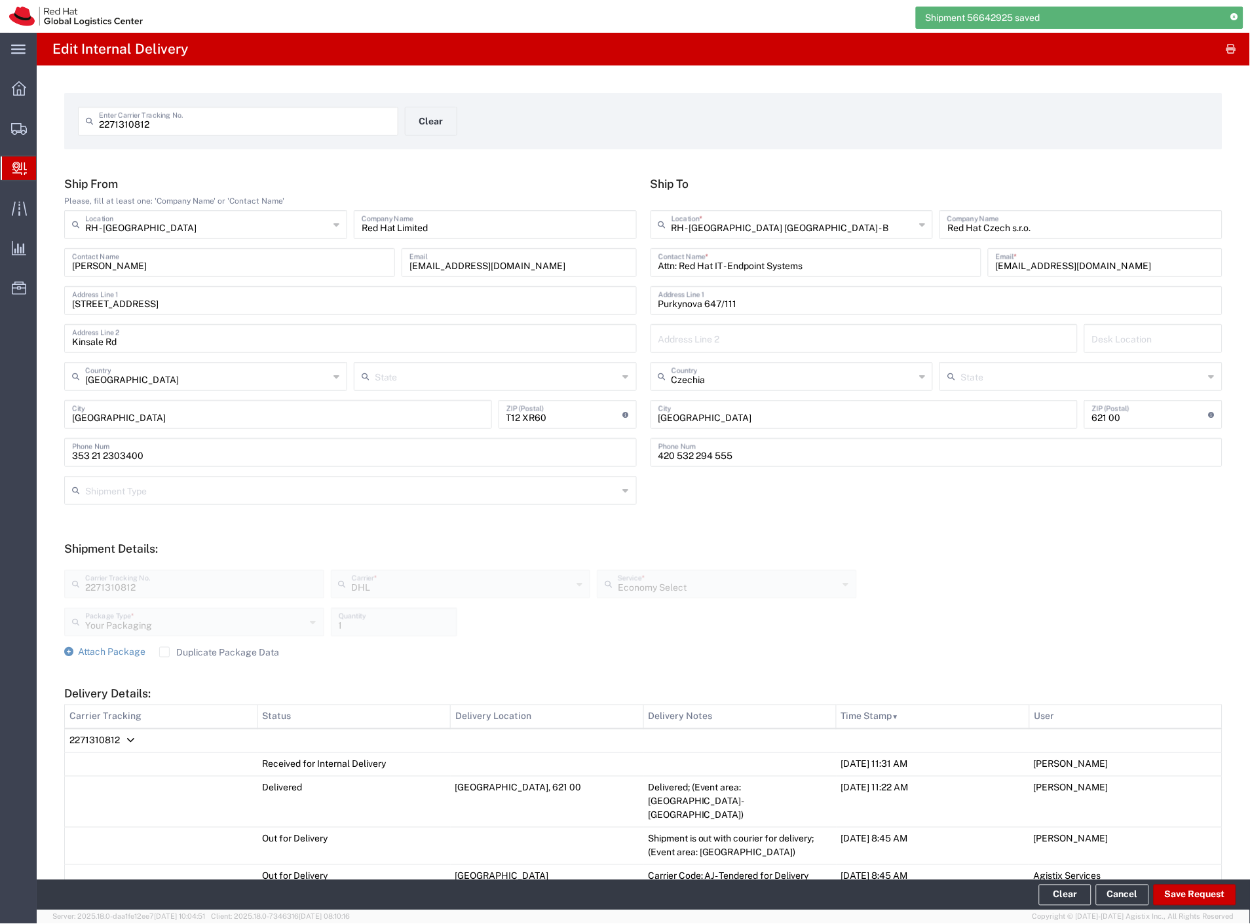
click at [235, 119] on input "2271310812" at bounding box center [245, 120] width 292 height 23
paste input "1339800350"
type input "1339800350"
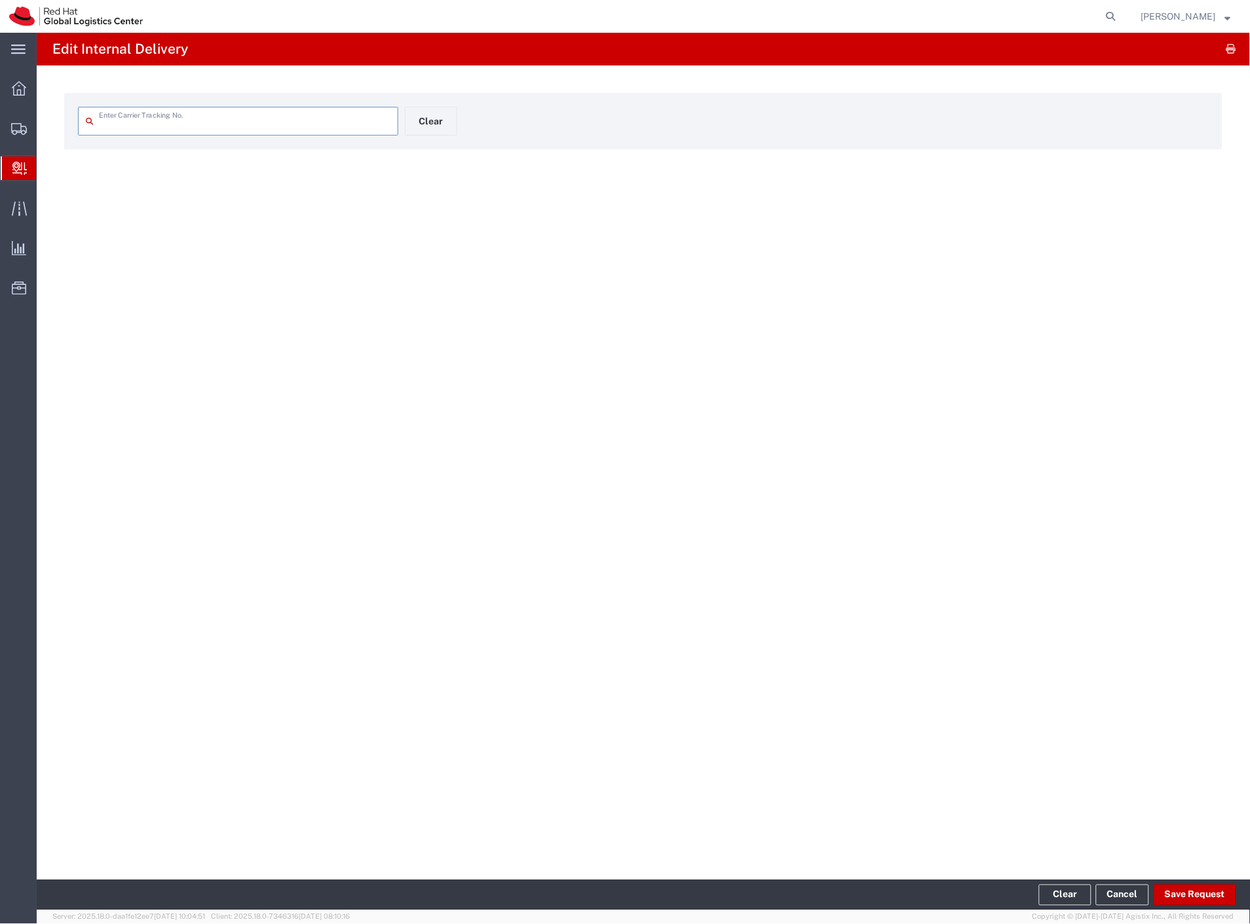
type input "1339800350"
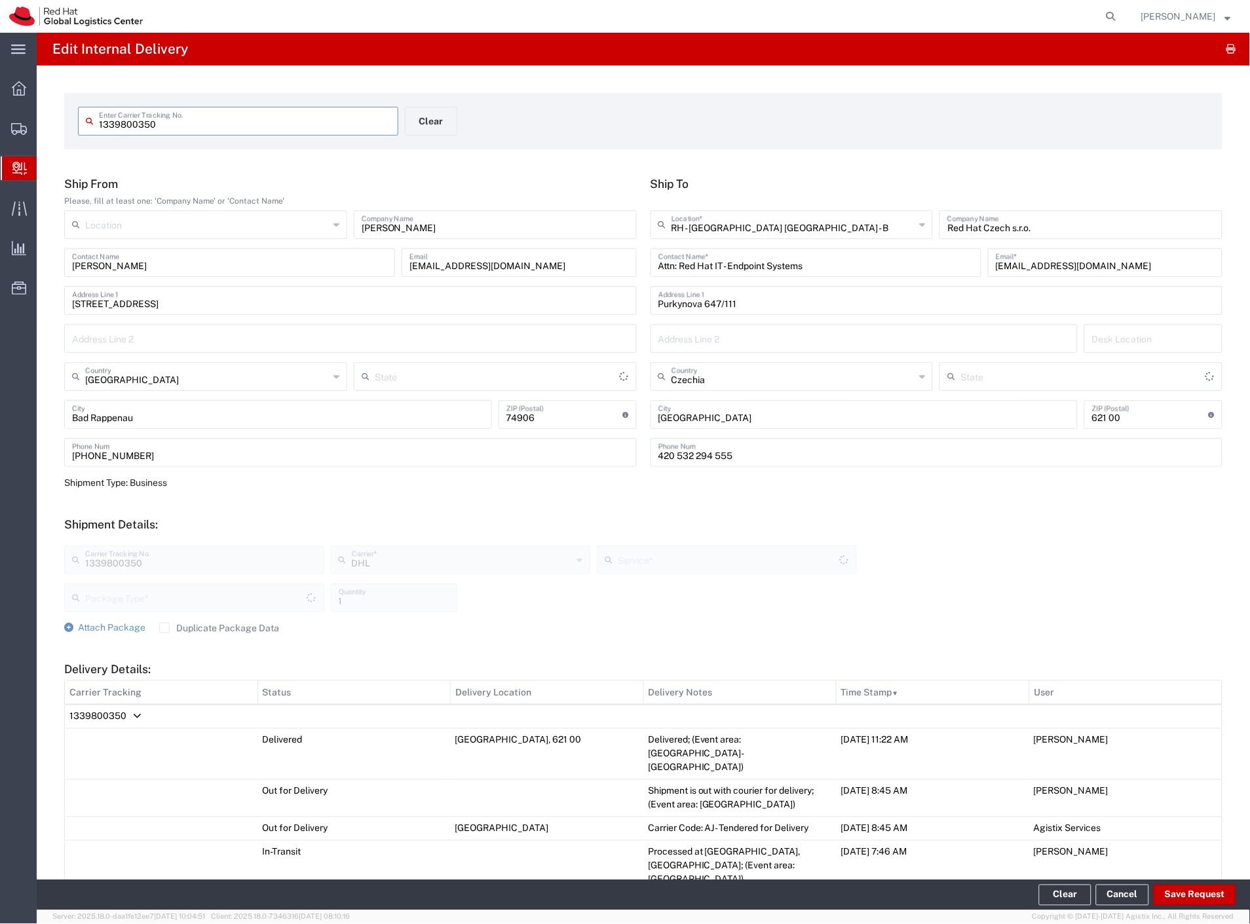
type input "Your Packaging"
type input "Economy Select"
type input "[GEOGRAPHIC_DATA]"
click at [1186, 899] on button "Save Request" at bounding box center [1195, 895] width 83 height 21
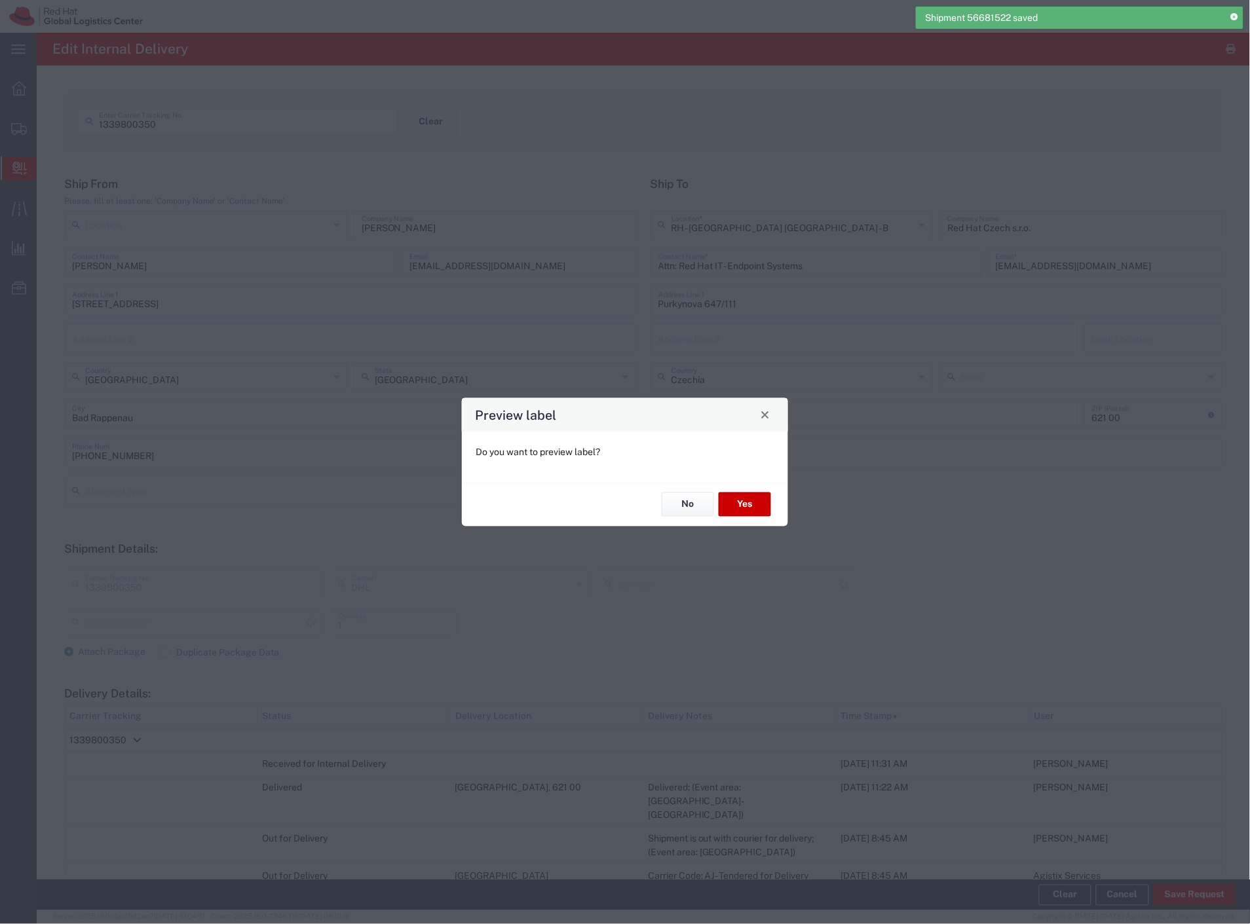
type input "Your Packaging"
type input "Economy Select"
click at [686, 500] on button "No" at bounding box center [688, 505] width 52 height 24
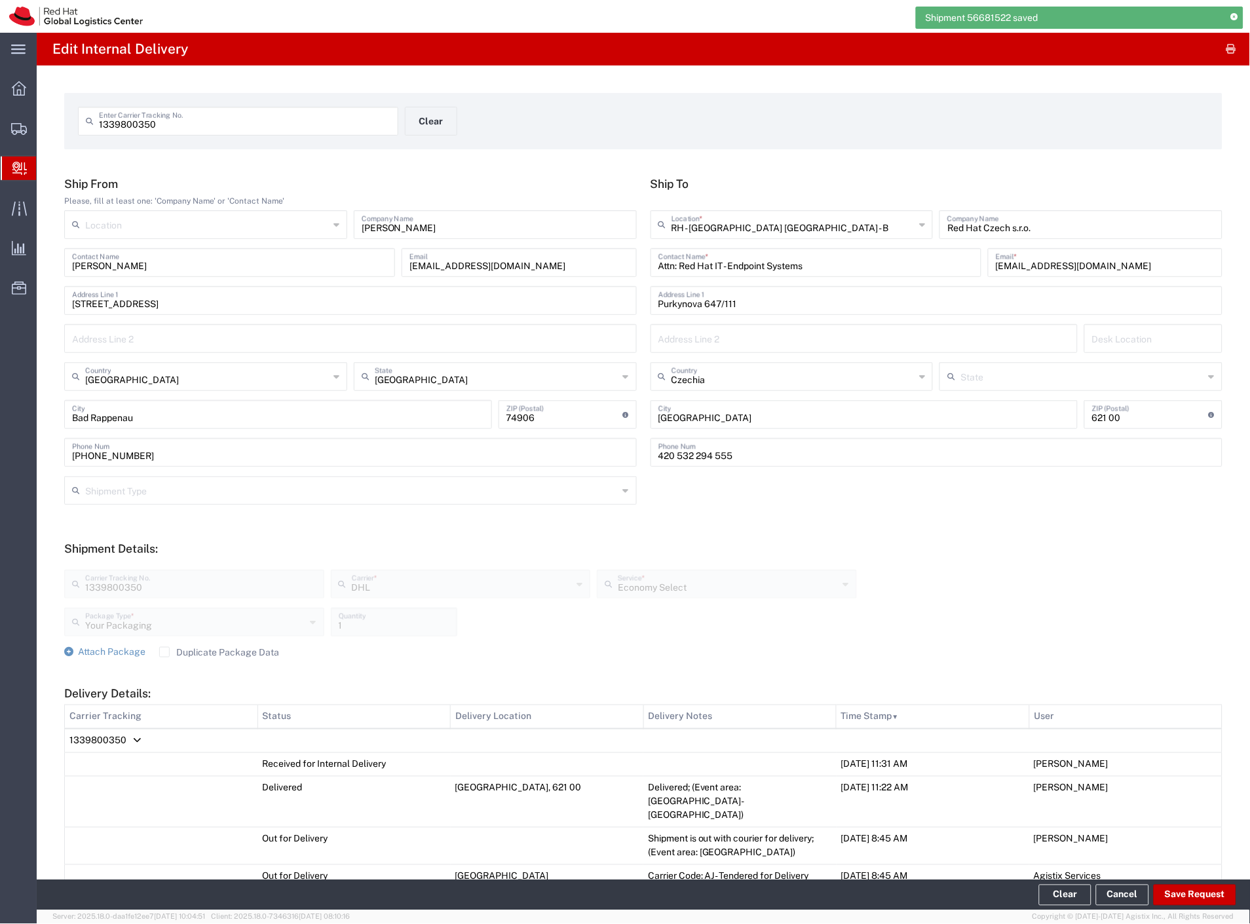
click at [156, 122] on input "1339800350" at bounding box center [245, 120] width 292 height 23
paste input "6535609916"
type input "6535609916"
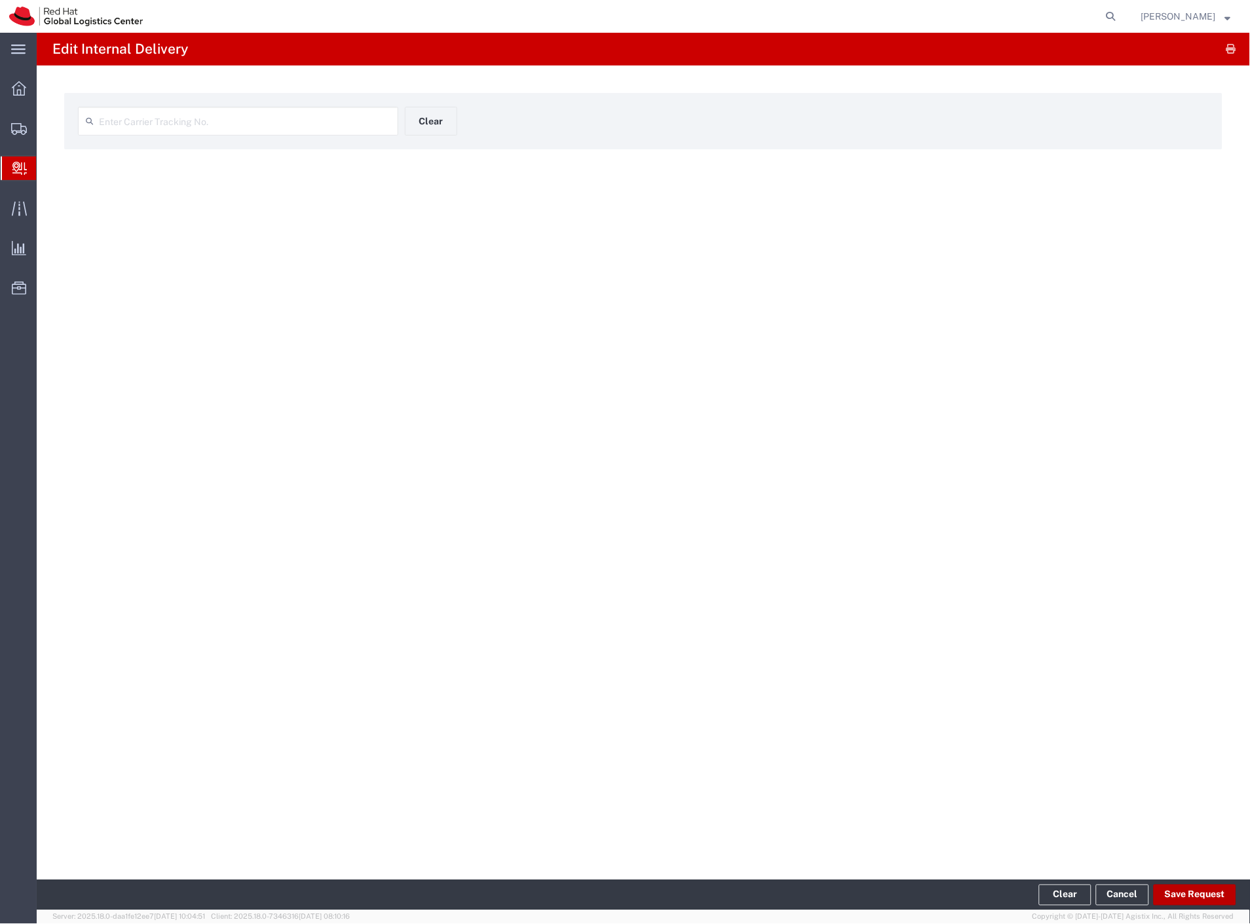
click at [1195, 894] on button "Save Request" at bounding box center [1195, 895] width 83 height 21
type input "6535609916"
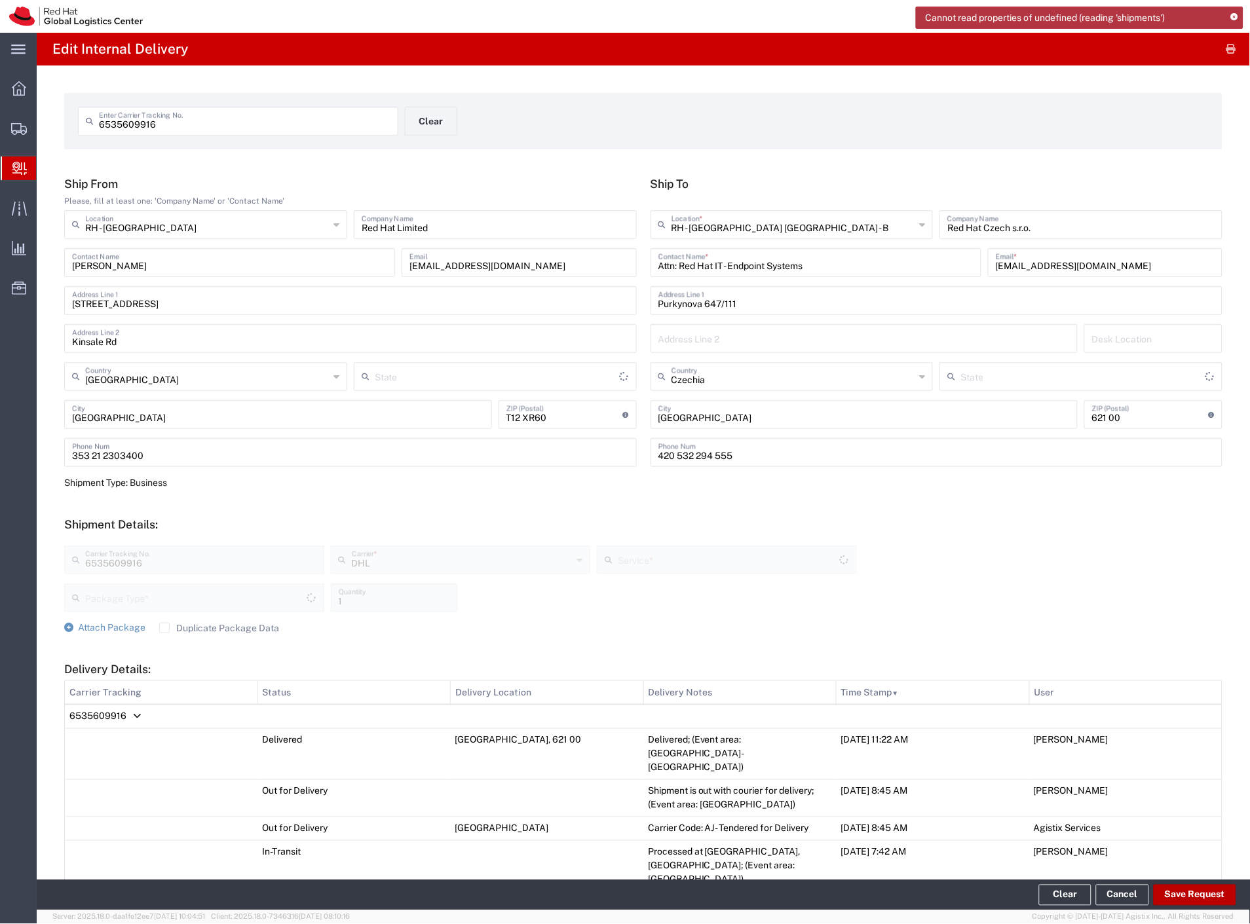
type input "Your Packaging"
type input "Economy Select"
click at [1190, 892] on button "Save Request" at bounding box center [1195, 895] width 83 height 21
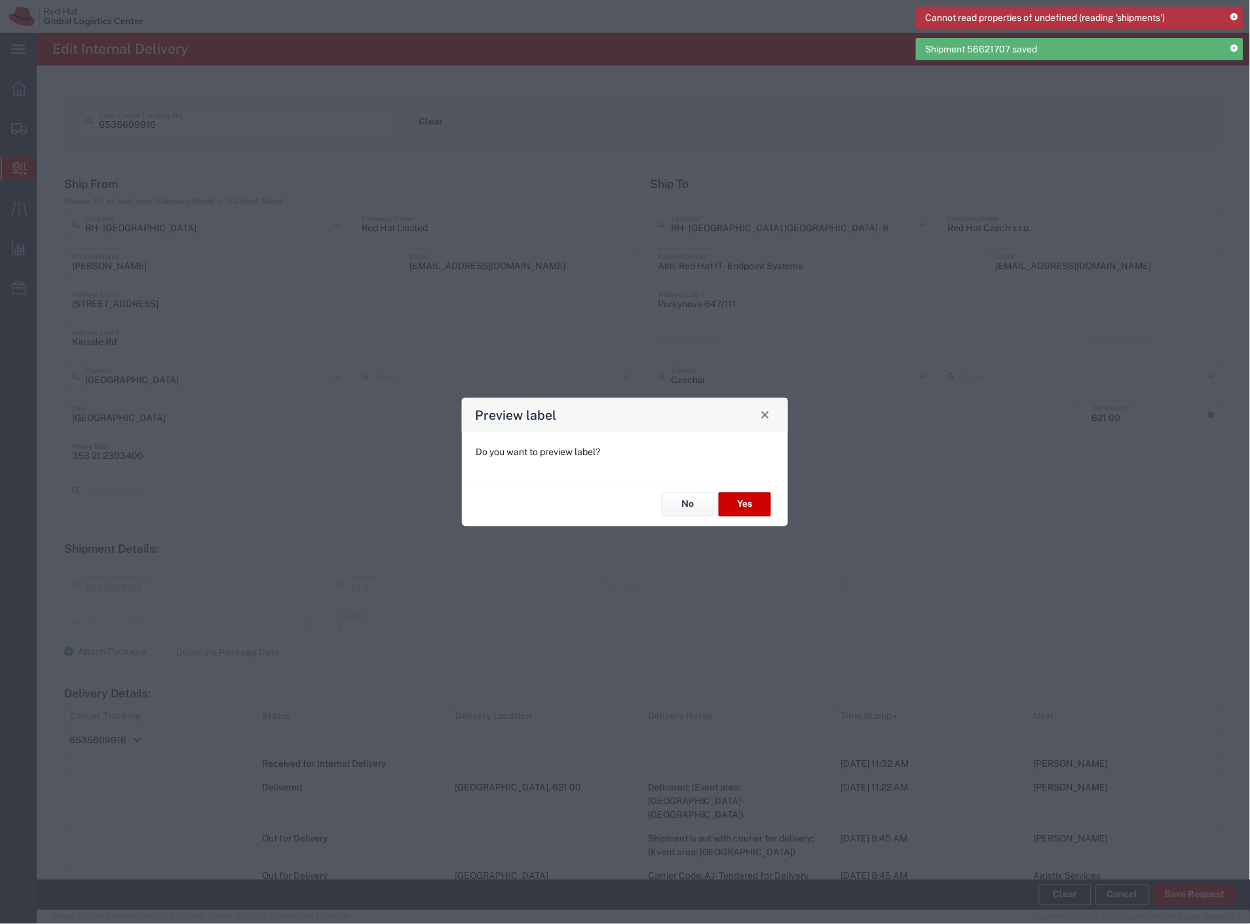
type input "Economy Select"
type input "Your Packaging"
click at [700, 510] on button "No" at bounding box center [688, 505] width 52 height 24
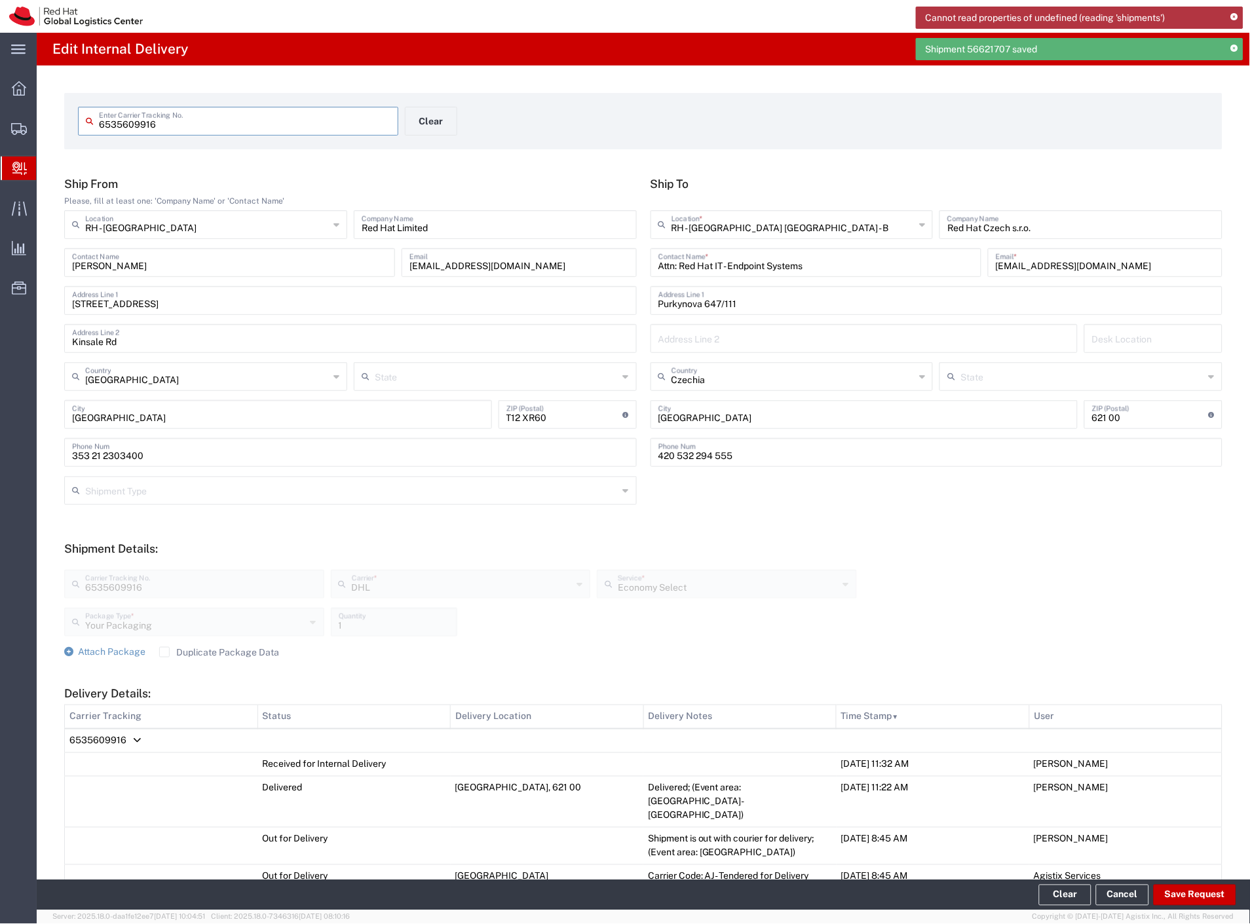
click at [213, 116] on input "6535609916" at bounding box center [245, 120] width 292 height 23
paste input "8697570475"
type input "8697570475"
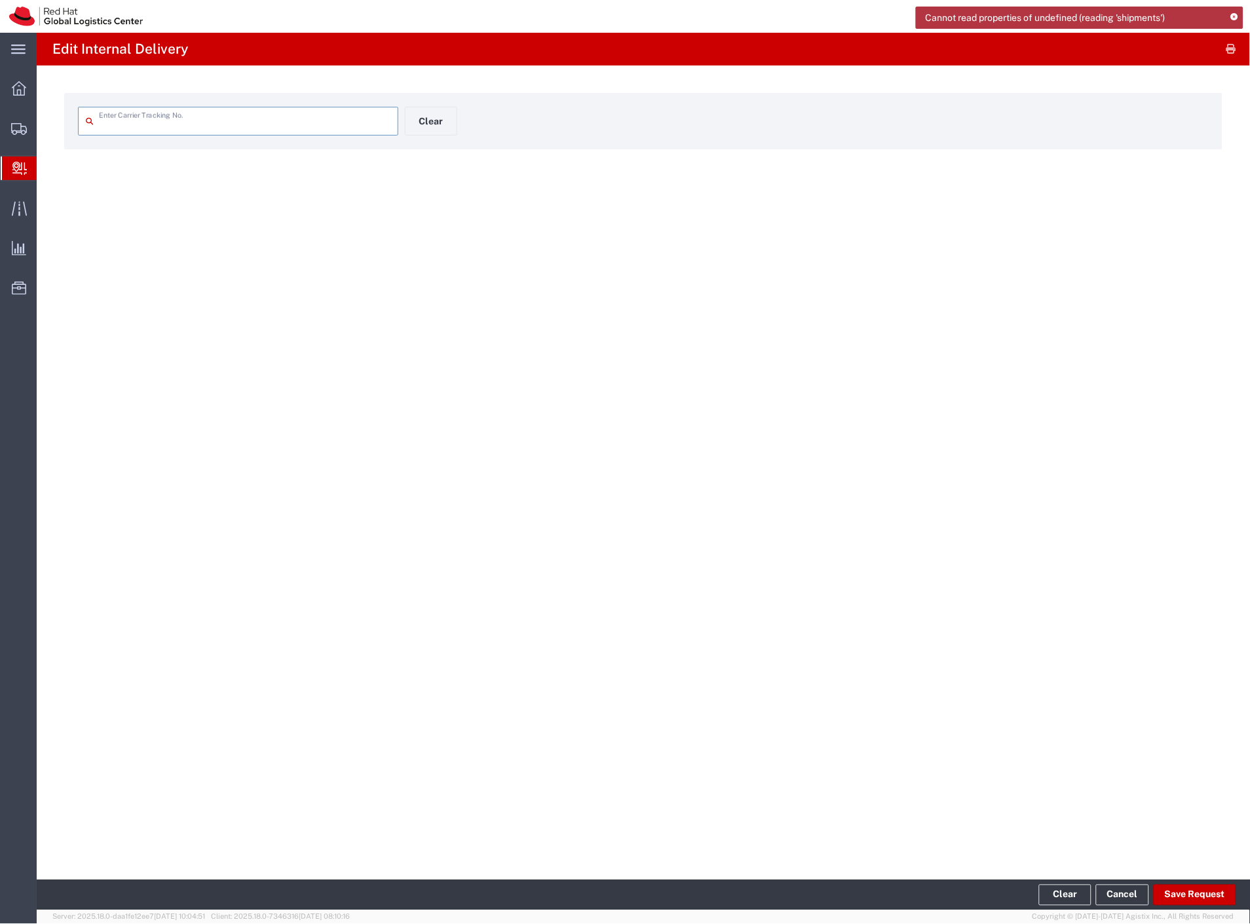
type input "8697570475"
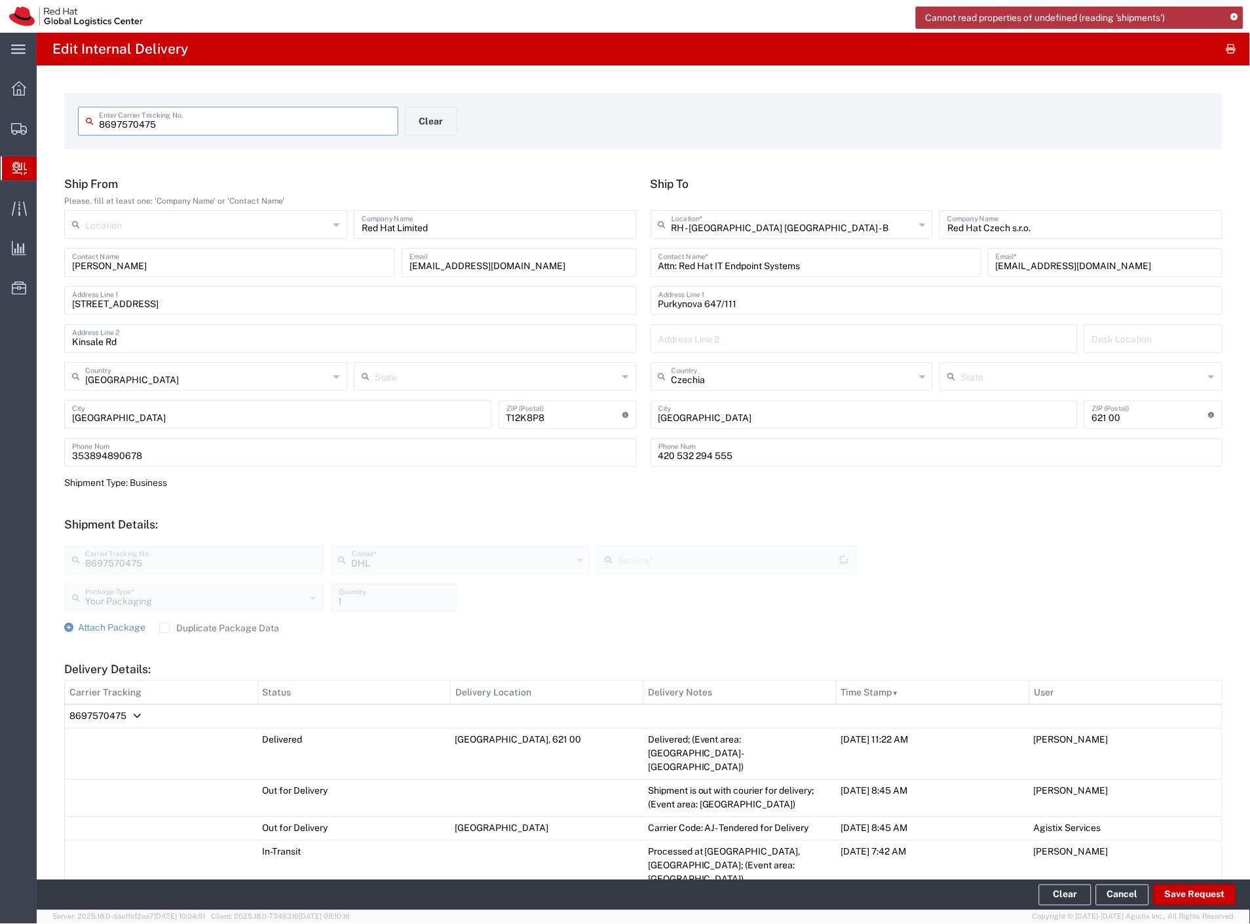
type input "Economy Select"
click at [1209, 885] on button "Save Request" at bounding box center [1195, 895] width 83 height 21
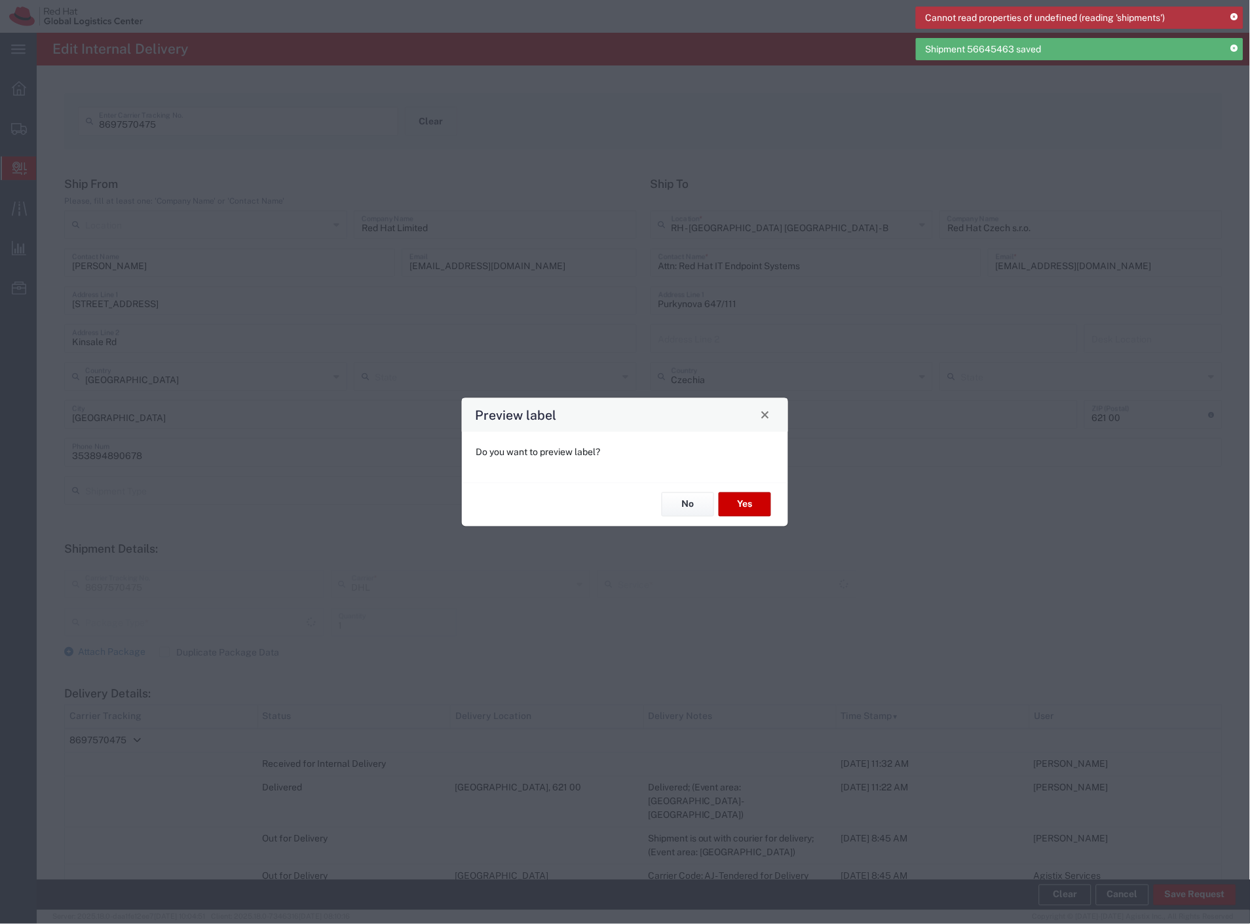
type input "Your Packaging"
type input "Economy Select"
click at [668, 506] on button "No" at bounding box center [688, 505] width 52 height 24
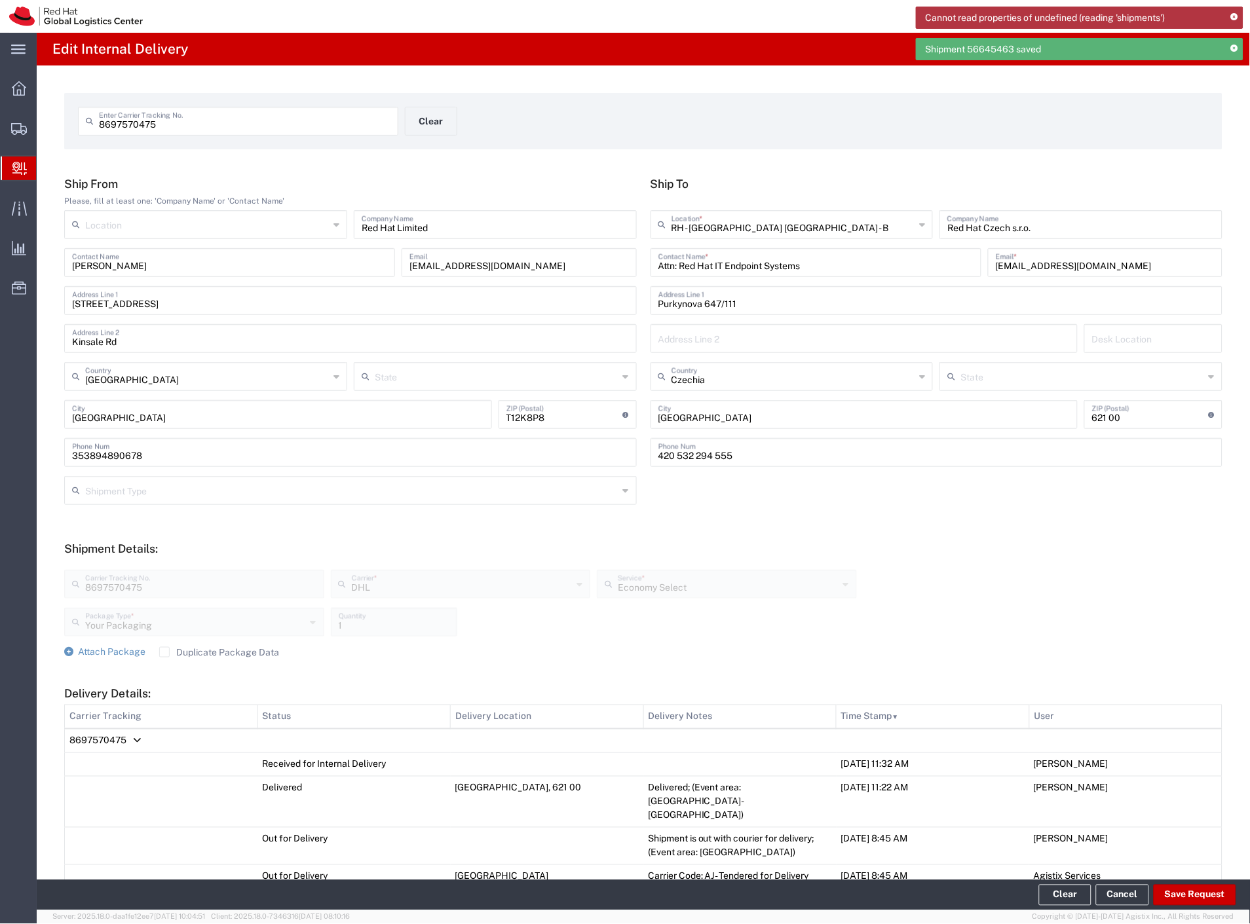
click at [208, 121] on input "8697570475" at bounding box center [245, 120] width 292 height 23
paste input "4889887984"
type input "4889887984"
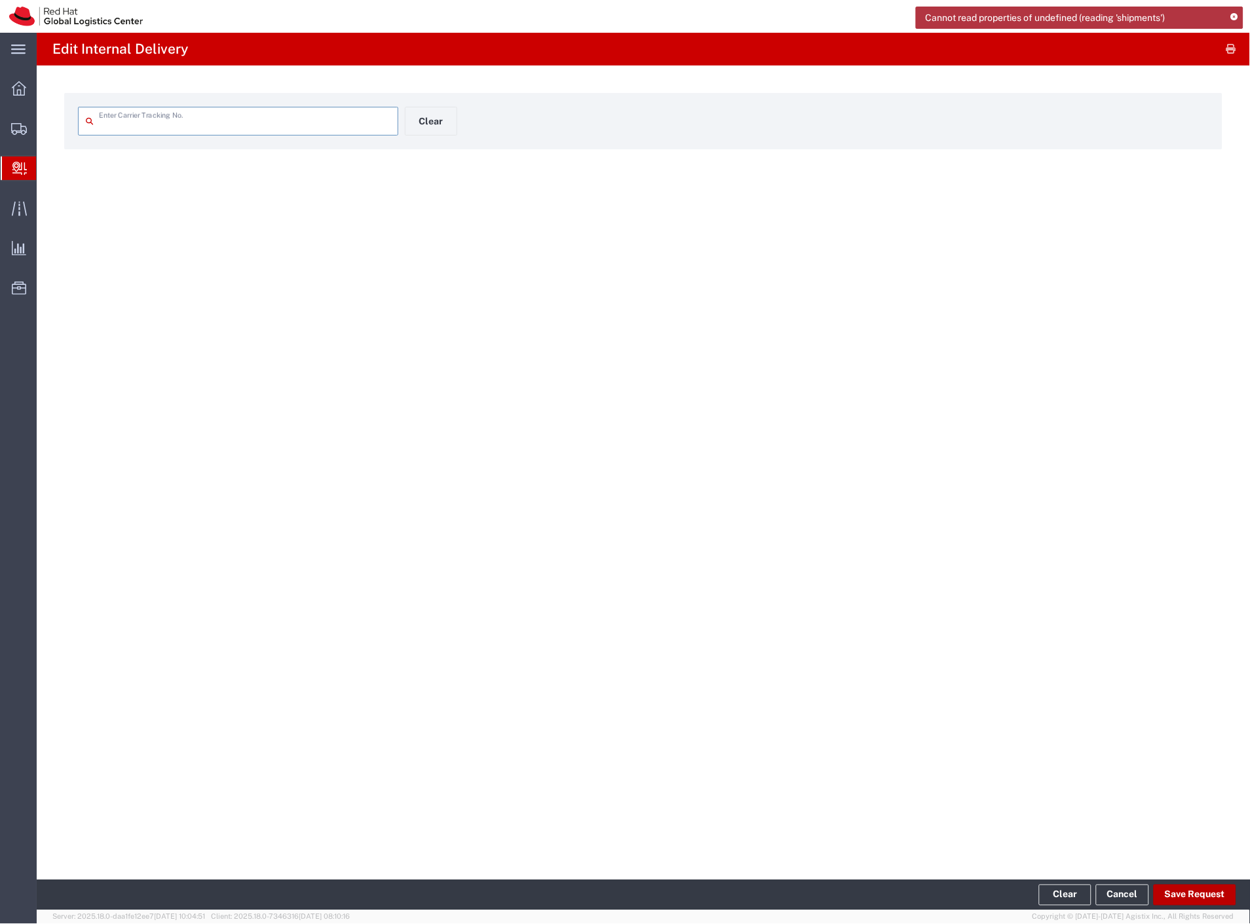
type input "4889887984"
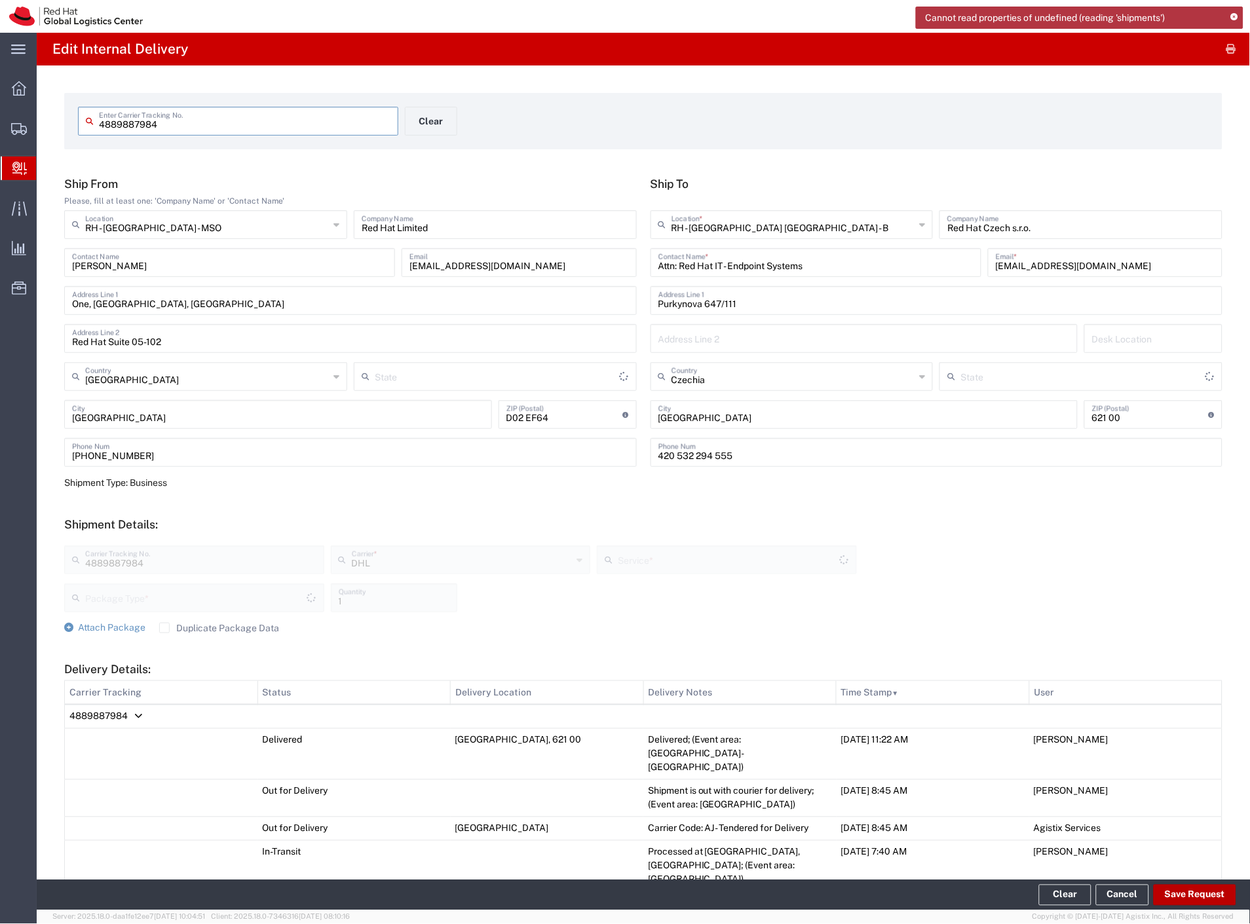
type input "Your Packaging"
type input "Economy Select"
click at [1183, 888] on button "Save Request" at bounding box center [1195, 895] width 83 height 21
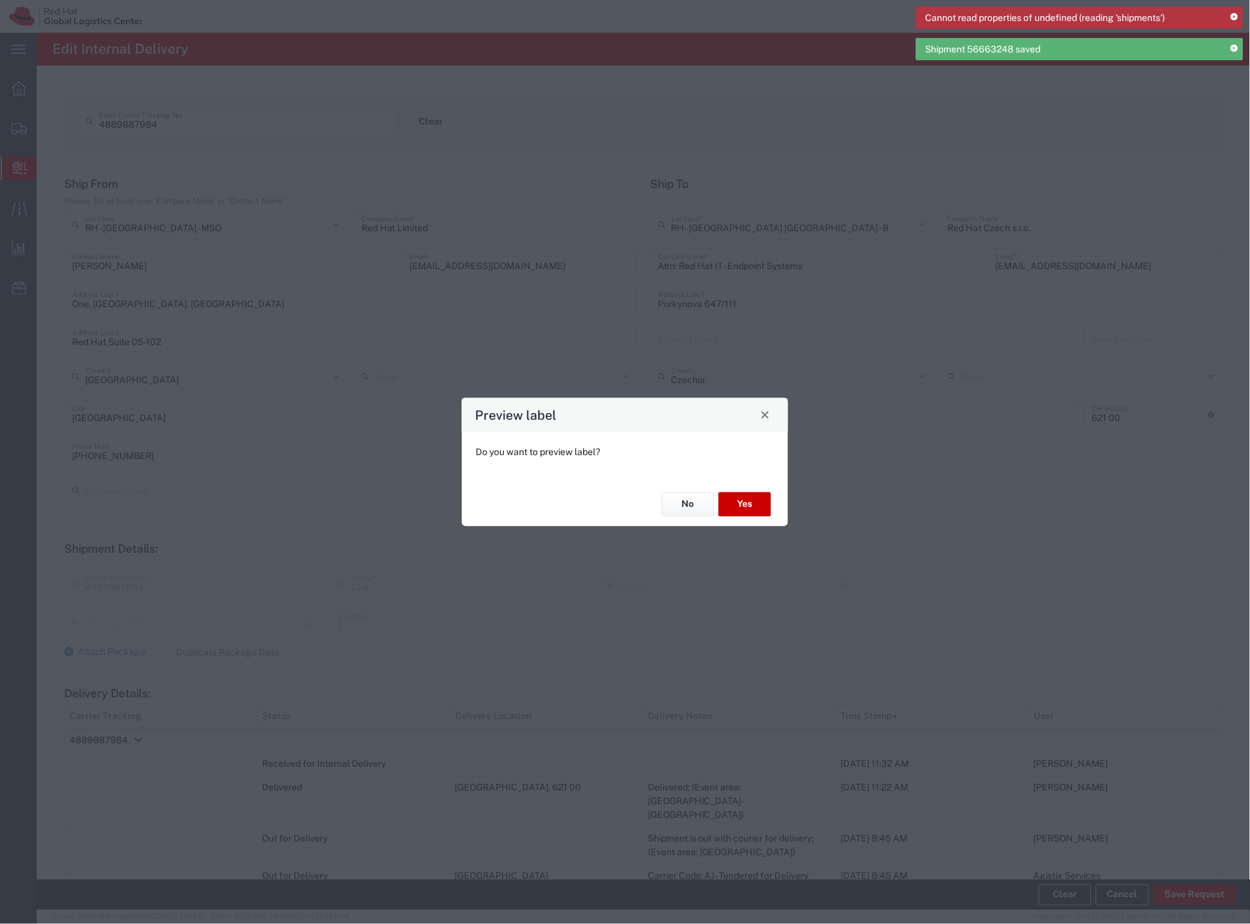
type input "Your Packaging"
type input "Economy Select"
click at [680, 511] on button "No" at bounding box center [688, 505] width 52 height 24
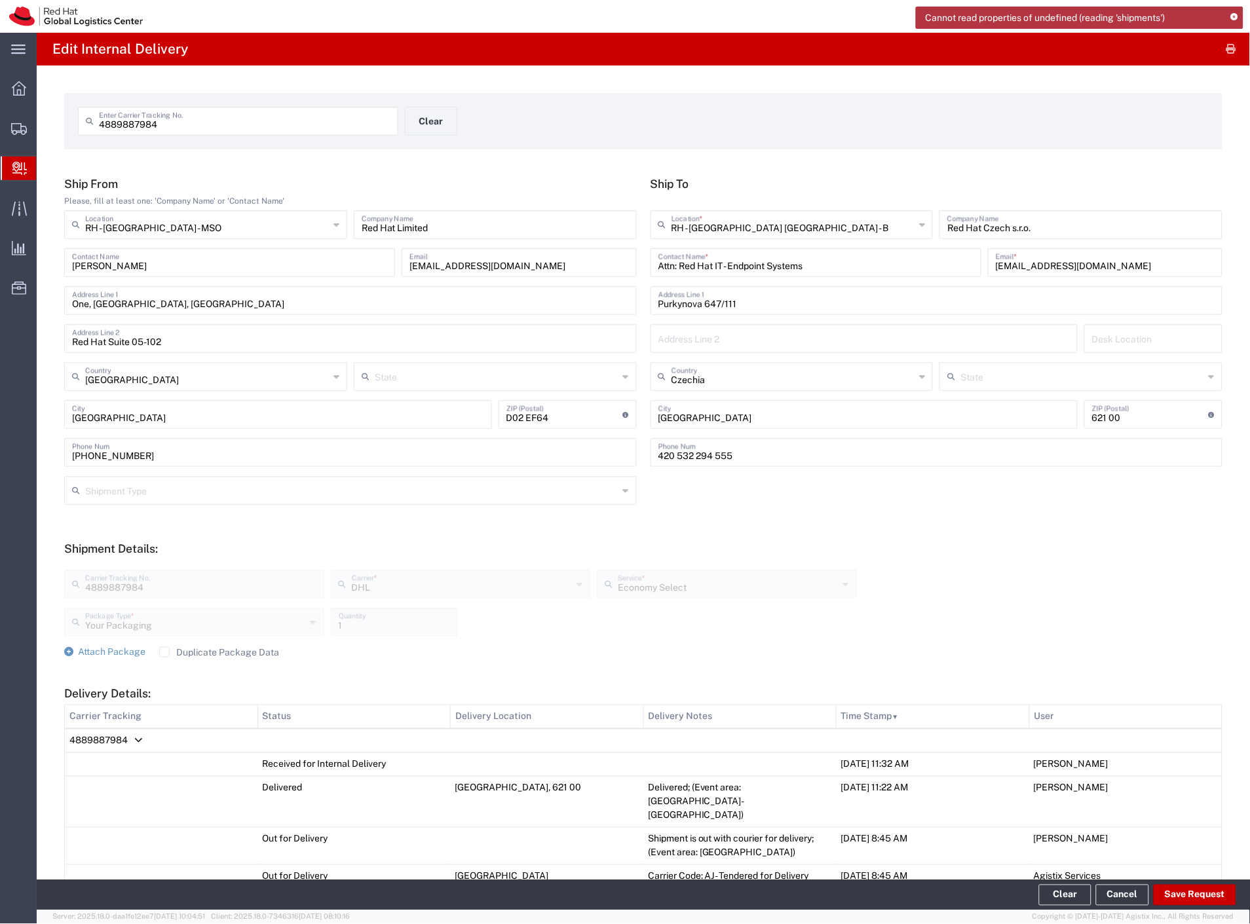
click at [140, 134] on div "4889887984 Enter Carrier Tracking No." at bounding box center [238, 121] width 320 height 29
paste input "9558806412"
type input "9558806412"
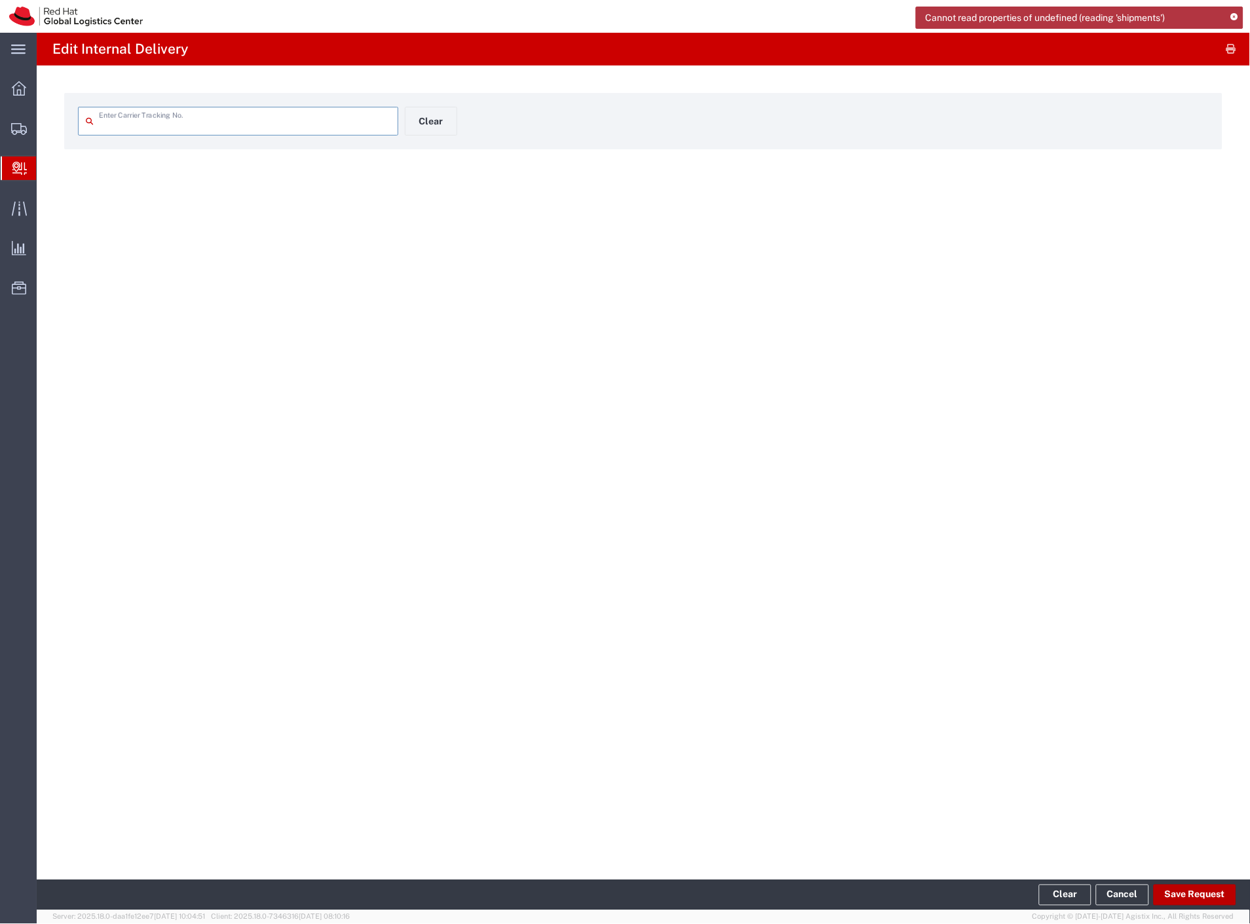
type input "9558806412"
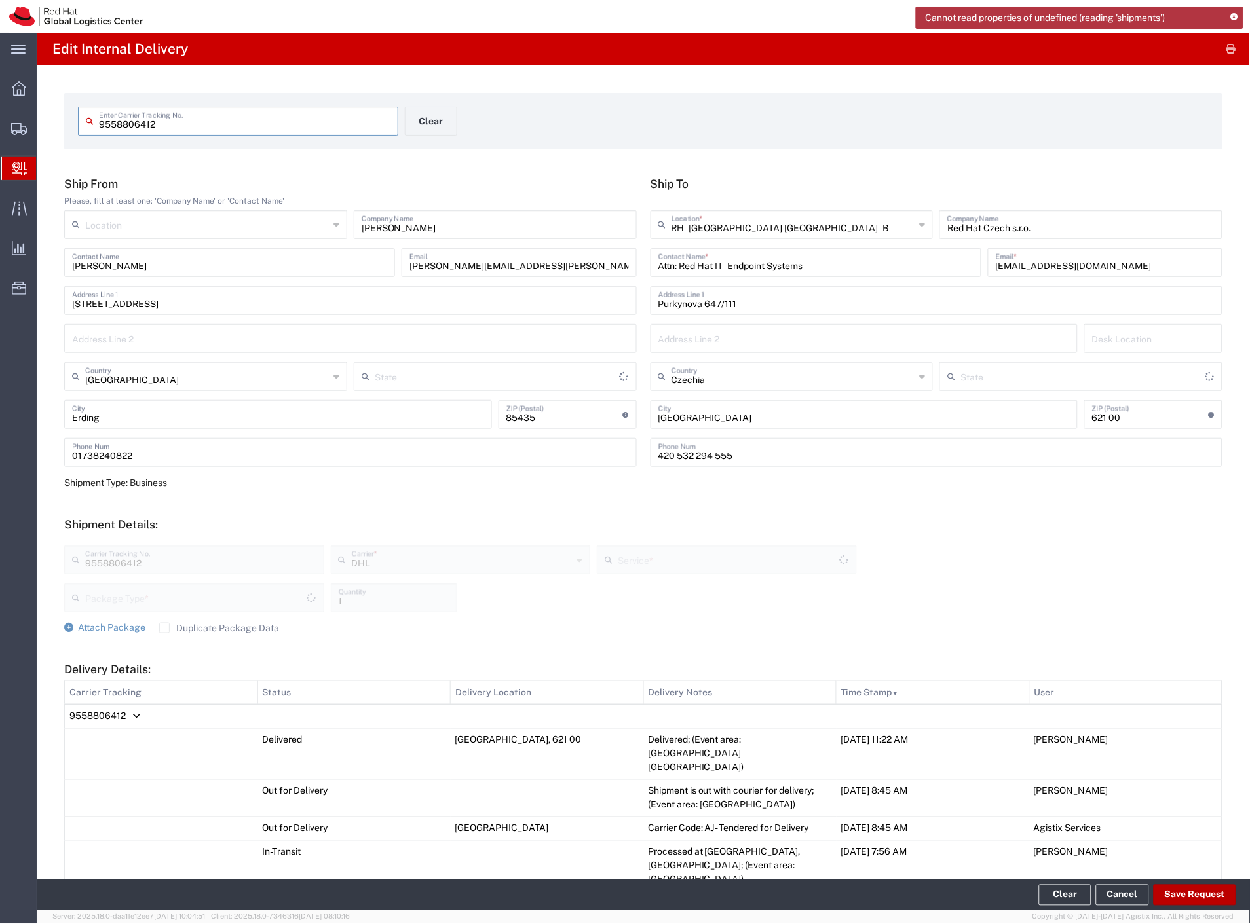
type input "Economy Select"
type input "Your Packaging"
click at [1188, 886] on button "Save Request" at bounding box center [1195, 895] width 83 height 21
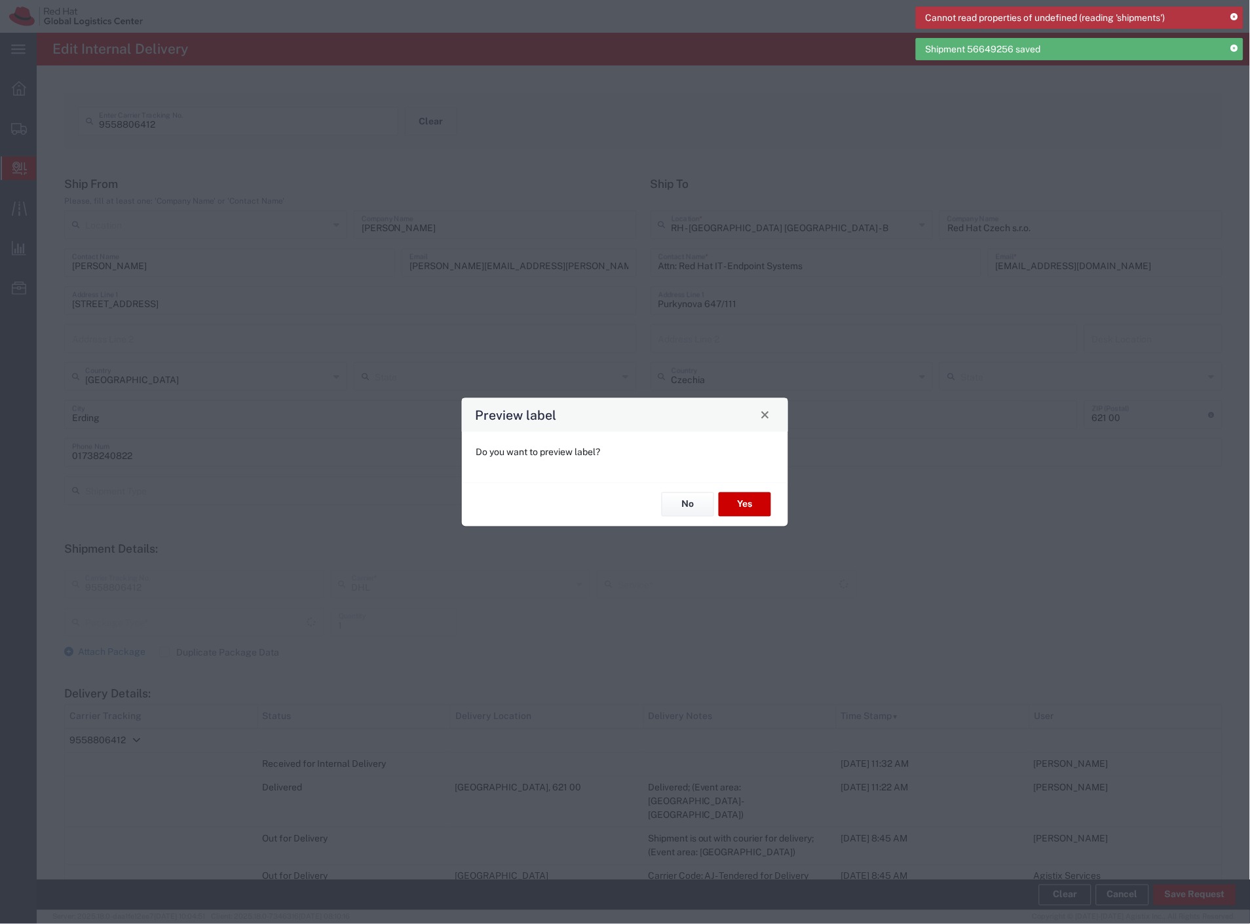
type input "Your Packaging"
type input "Economy Select"
click at [694, 516] on button "No" at bounding box center [688, 505] width 52 height 24
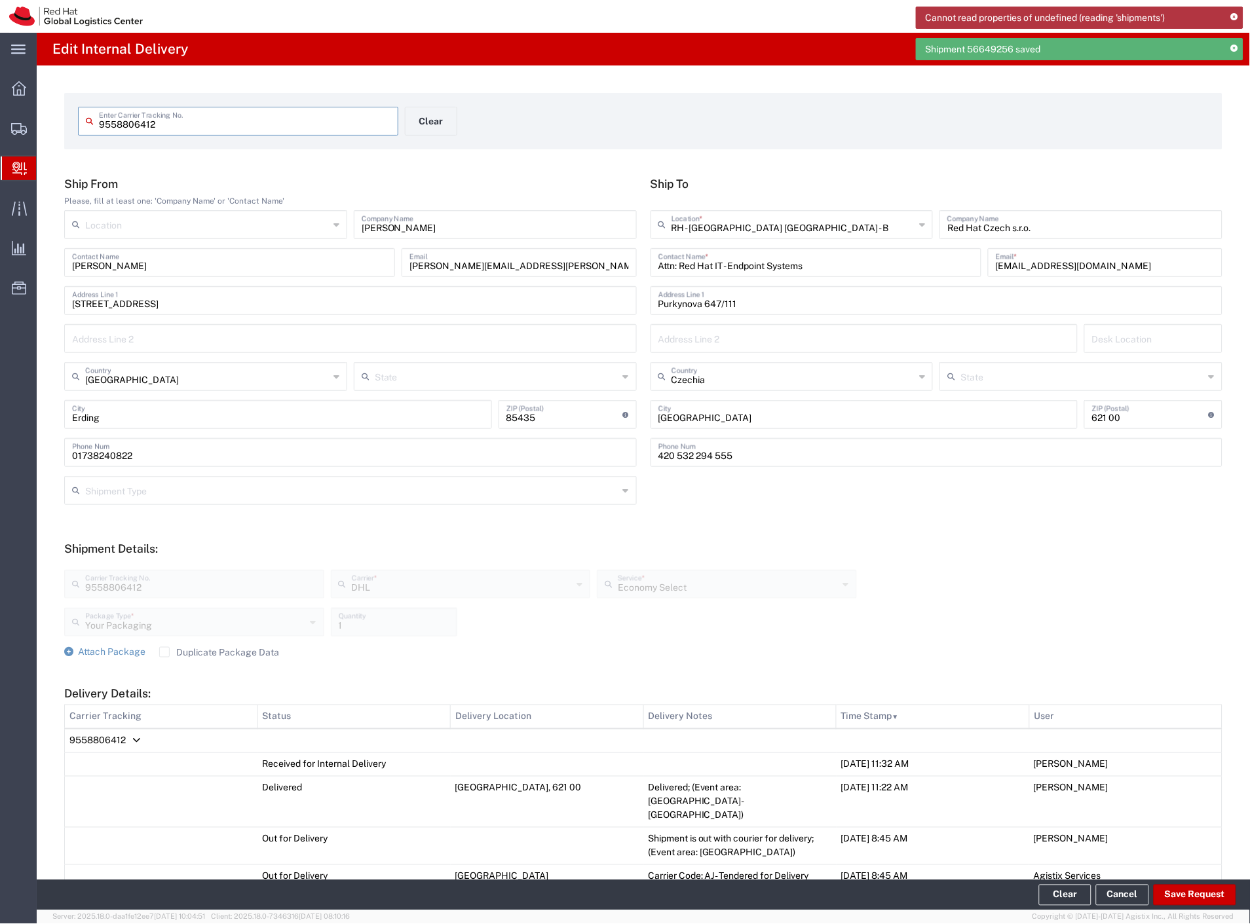
click at [285, 119] on input "9558806412" at bounding box center [245, 120] width 292 height 23
paste input "18496266"
type input "1849626612"
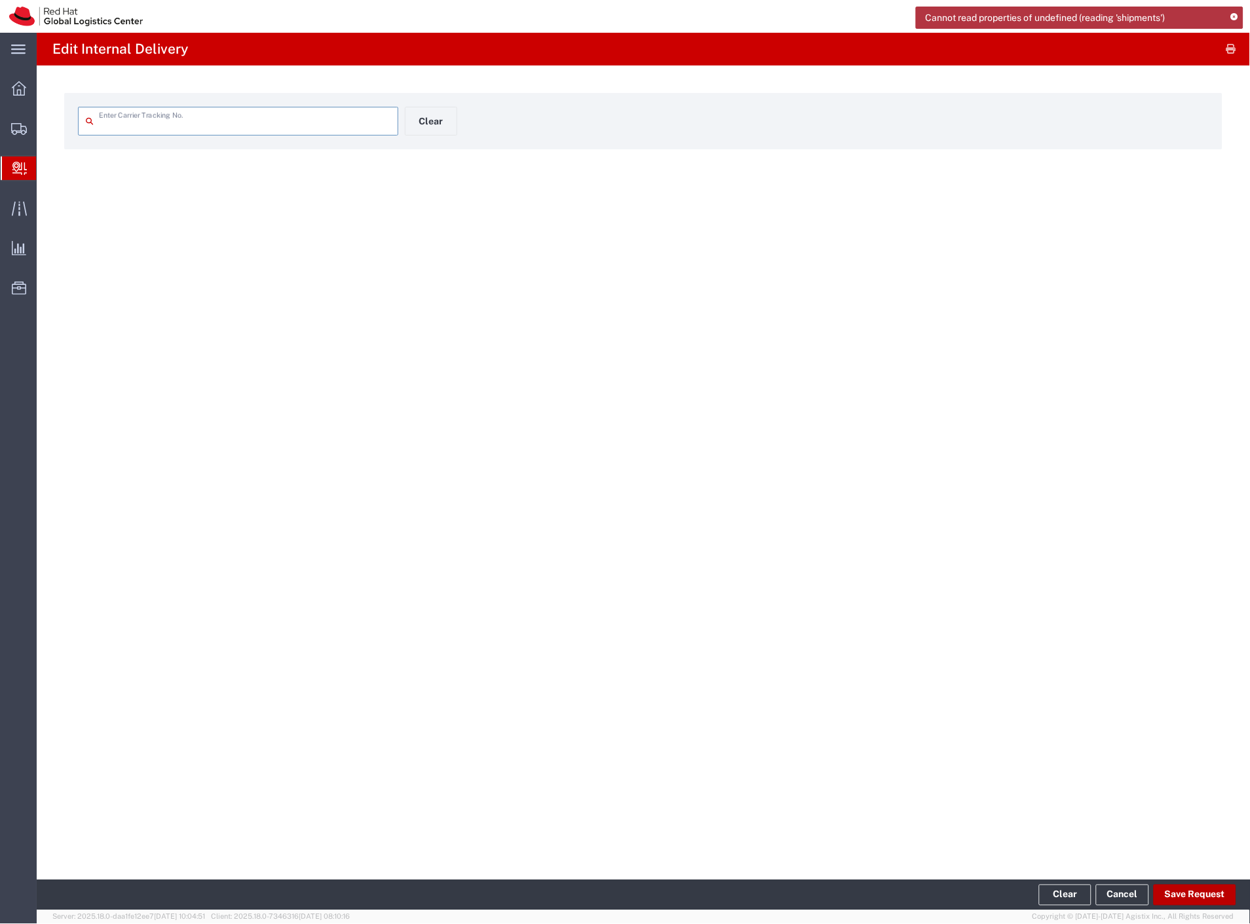
type input "1849626612"
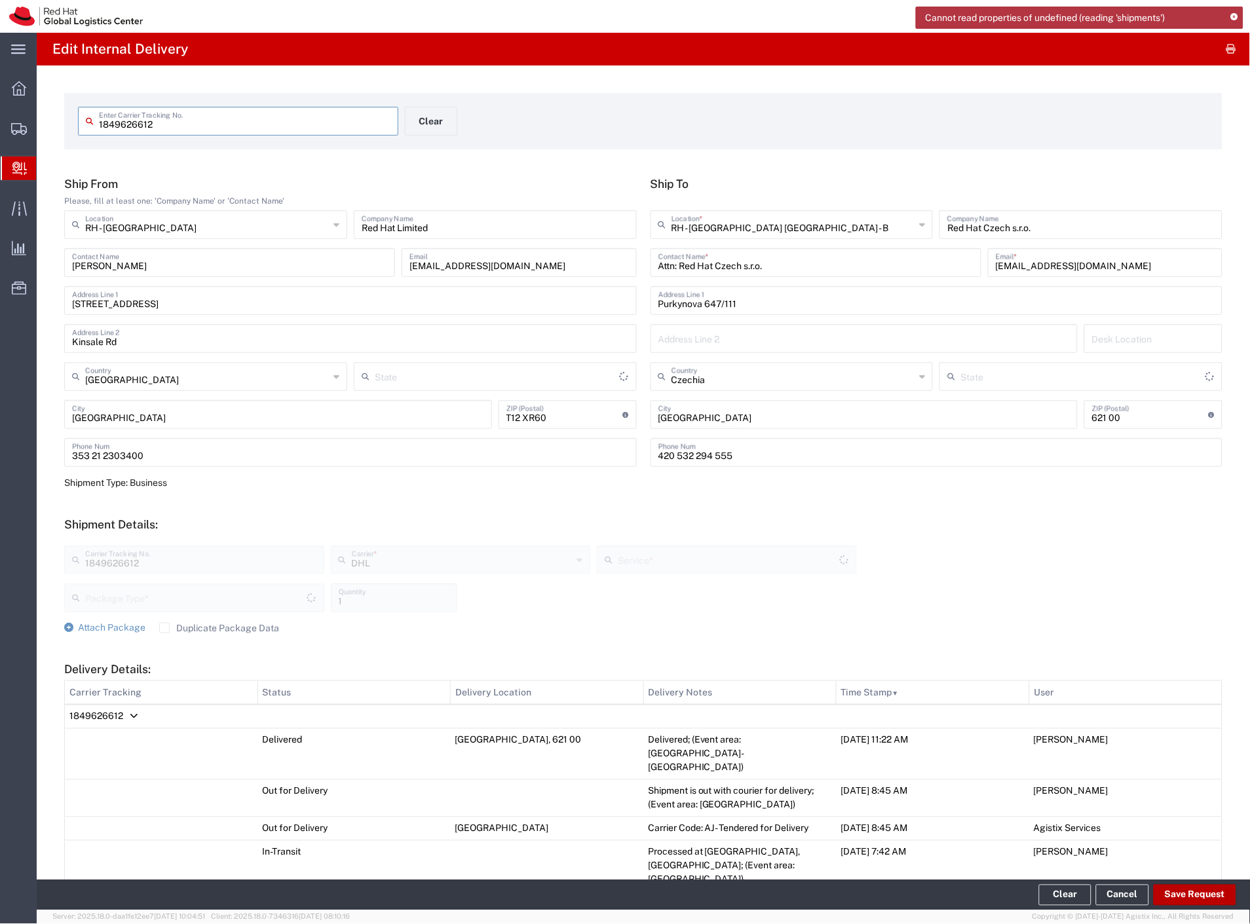
type input "Your Packaging"
type input "Economy Select"
click at [1194, 898] on button "Save Request" at bounding box center [1195, 895] width 83 height 21
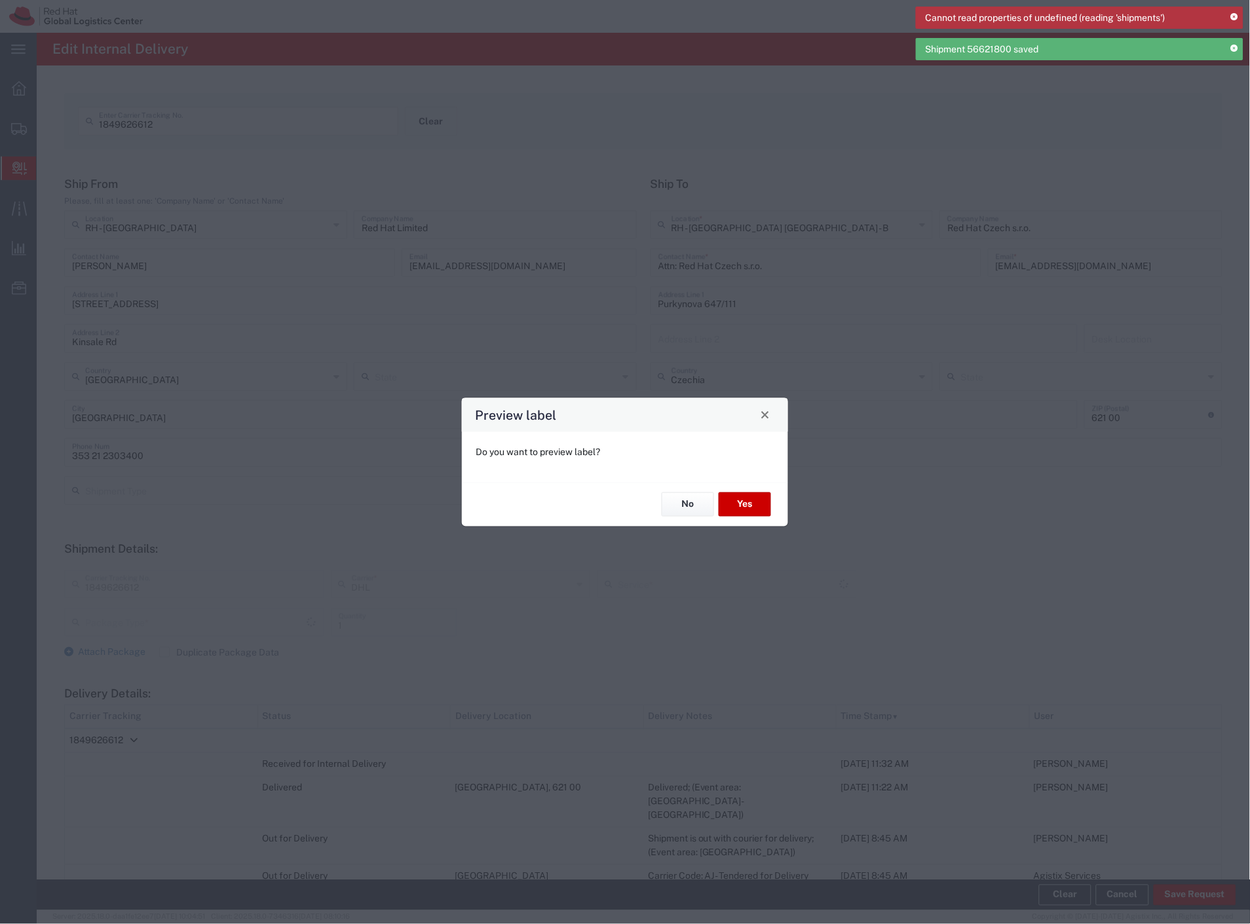
type input "Your Packaging"
type input "Economy Select"
click at [696, 506] on button "No" at bounding box center [688, 505] width 52 height 24
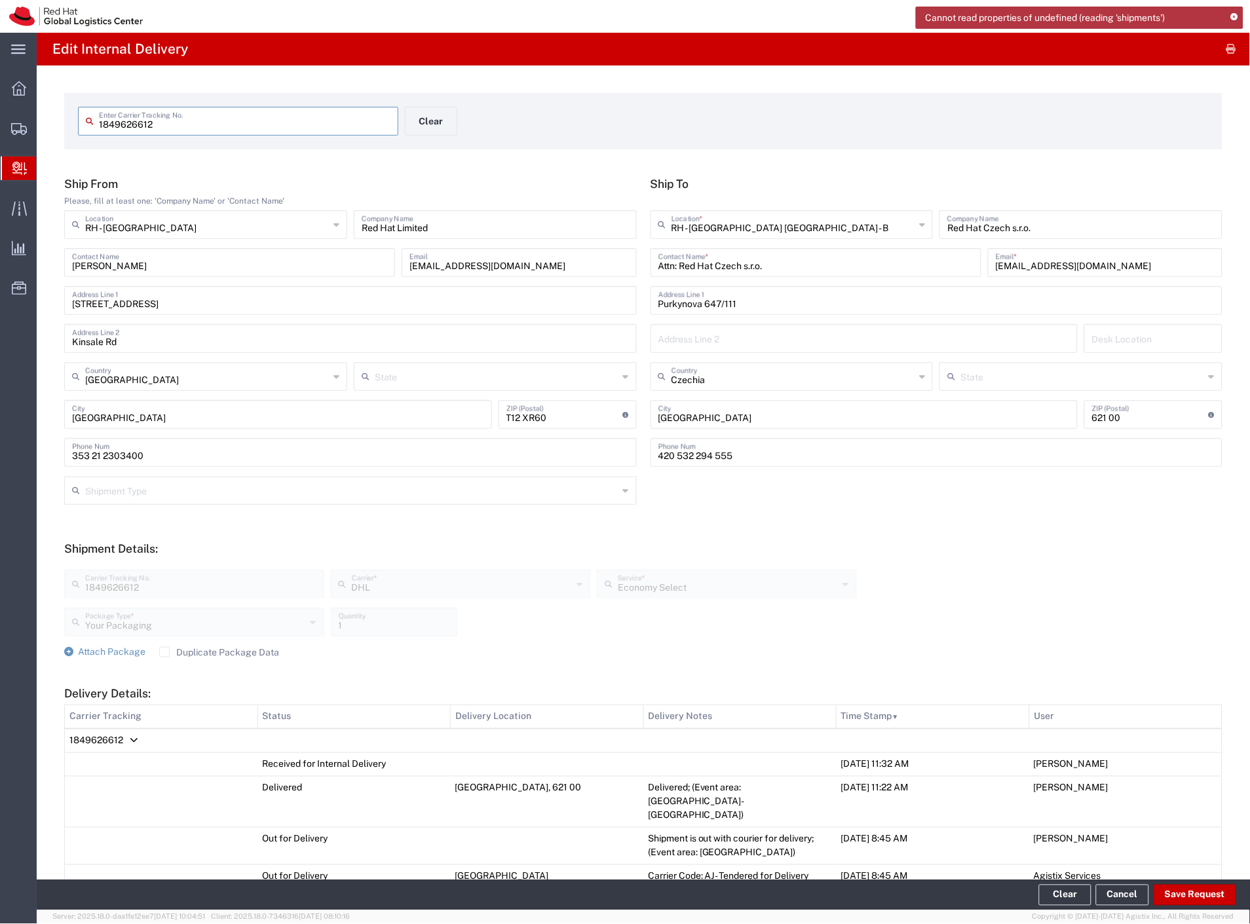
drag, startPoint x: 210, startPoint y: 126, endPoint x: 7, endPoint y: 110, distance: 203.7
click at [7, 109] on div "main_menu Created with Sketch. Collapse Menu Overview Shipments Shipment Manage…" at bounding box center [625, 479] width 1250 height 892
paste input "2LCZ62100+40000000"
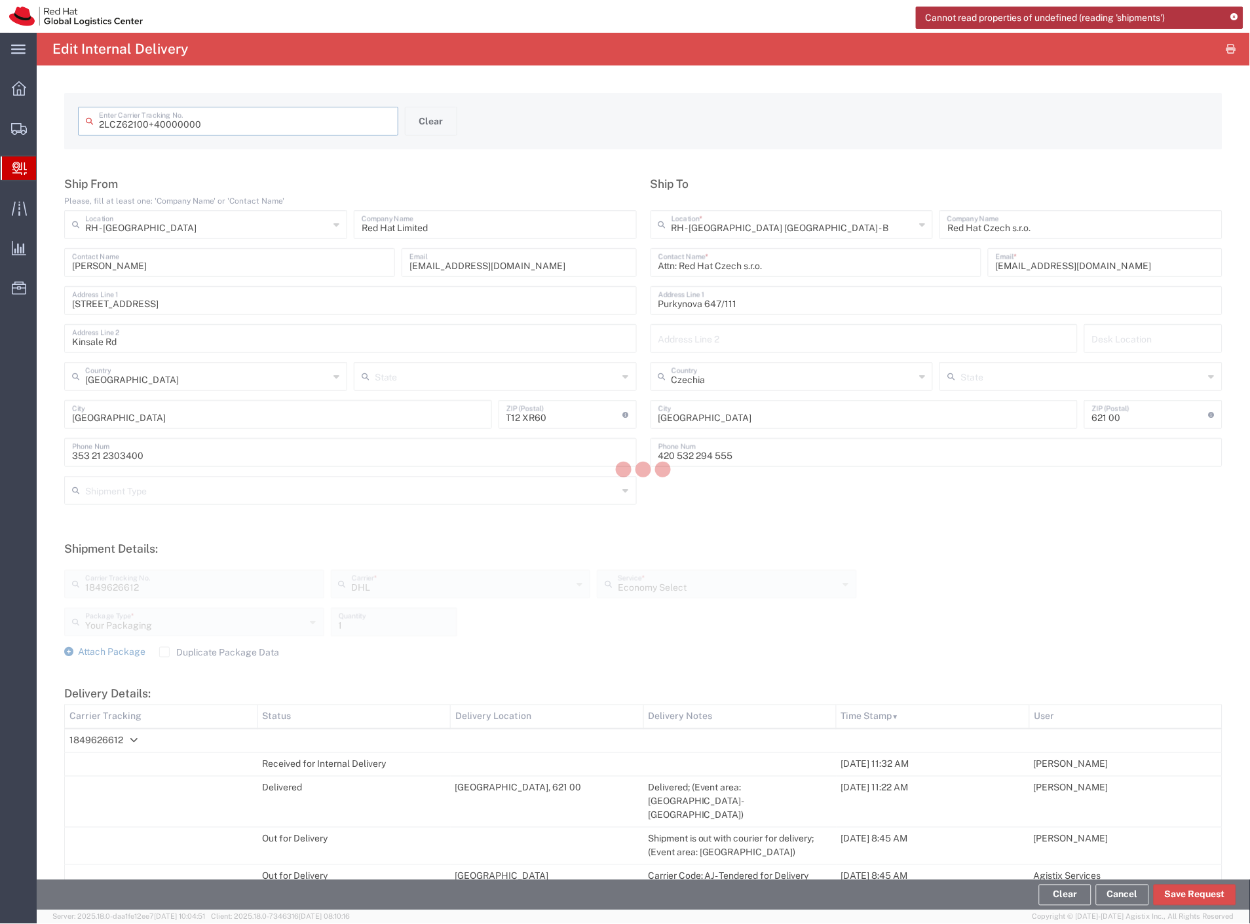
type input "2LCZ62100 40000000"
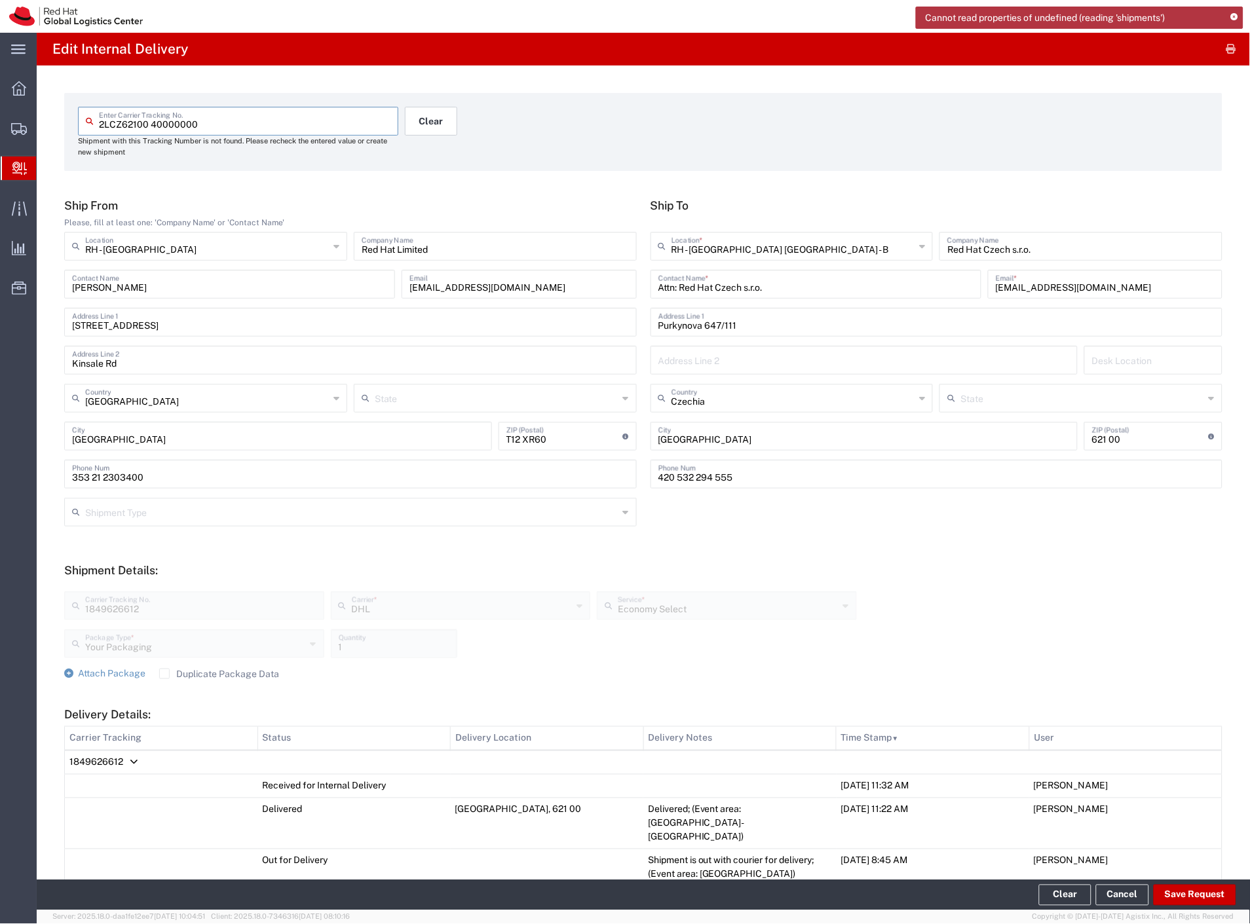
click at [429, 118] on button "Clear" at bounding box center [431, 121] width 52 height 29
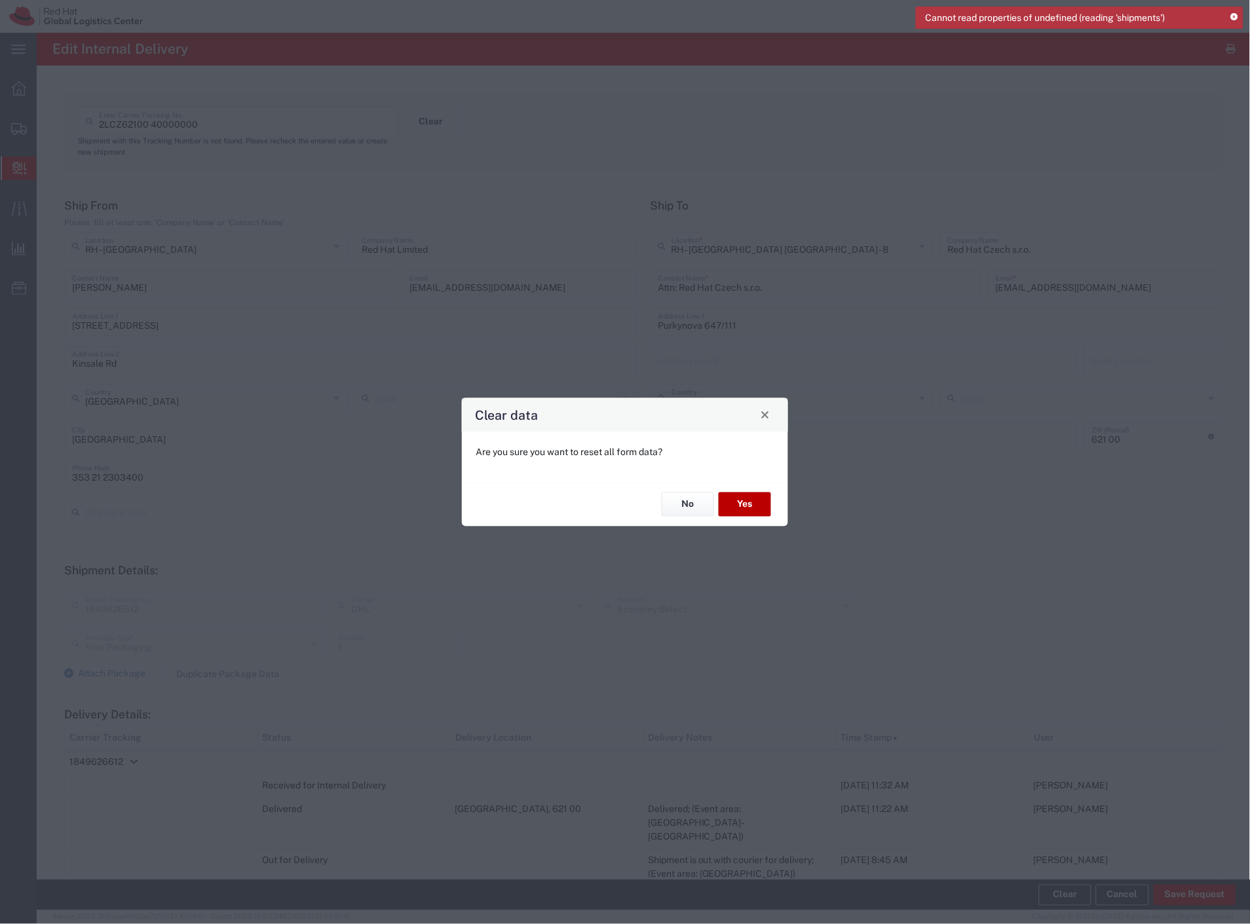
click at [736, 498] on button "Yes" at bounding box center [745, 505] width 52 height 24
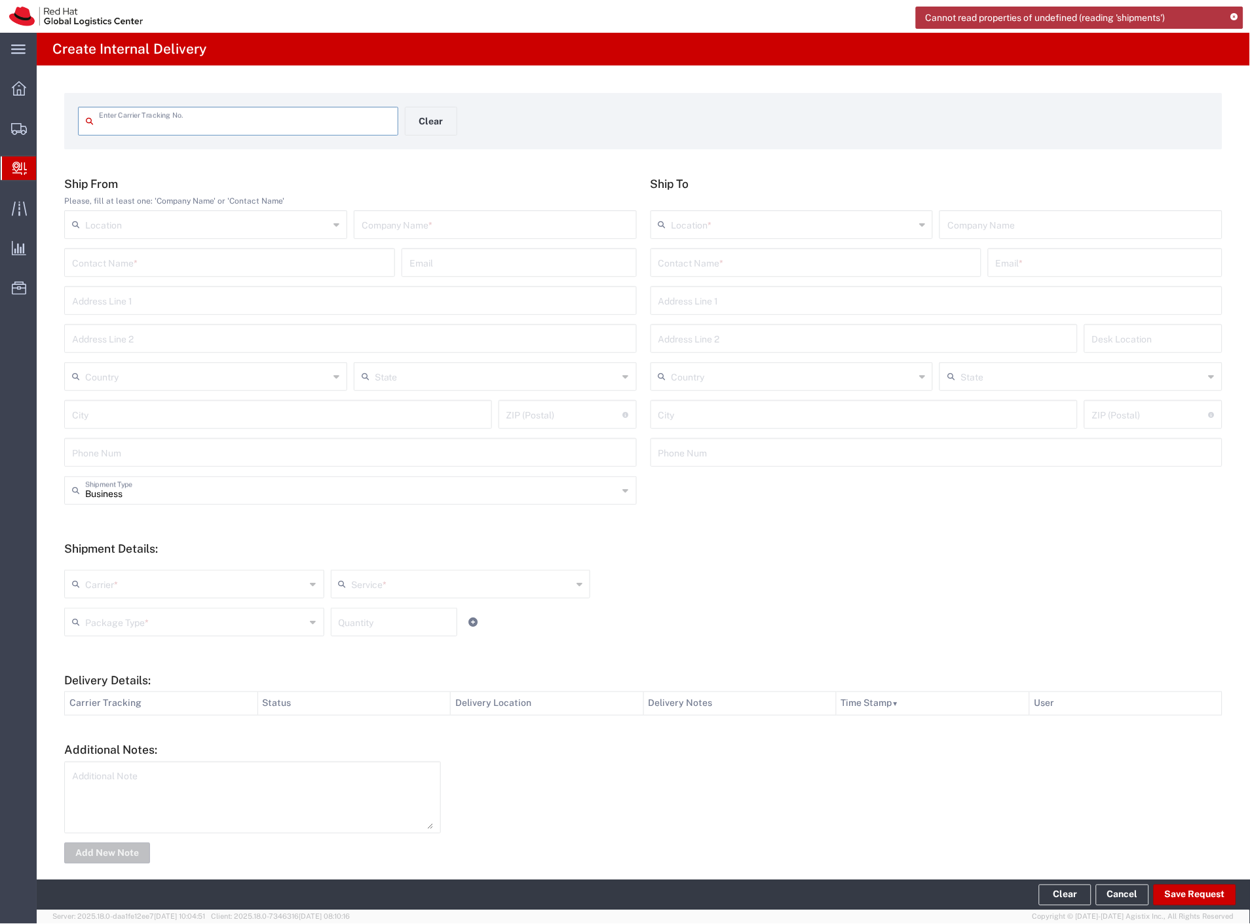
click at [223, 121] on input "text" at bounding box center [245, 120] width 292 height 23
type input "2LCZ62100+40000000"
click at [178, 270] on input "text" at bounding box center [229, 261] width 315 height 23
type input "laptop return"
click at [711, 253] on input "text" at bounding box center [815, 261] width 315 height 23
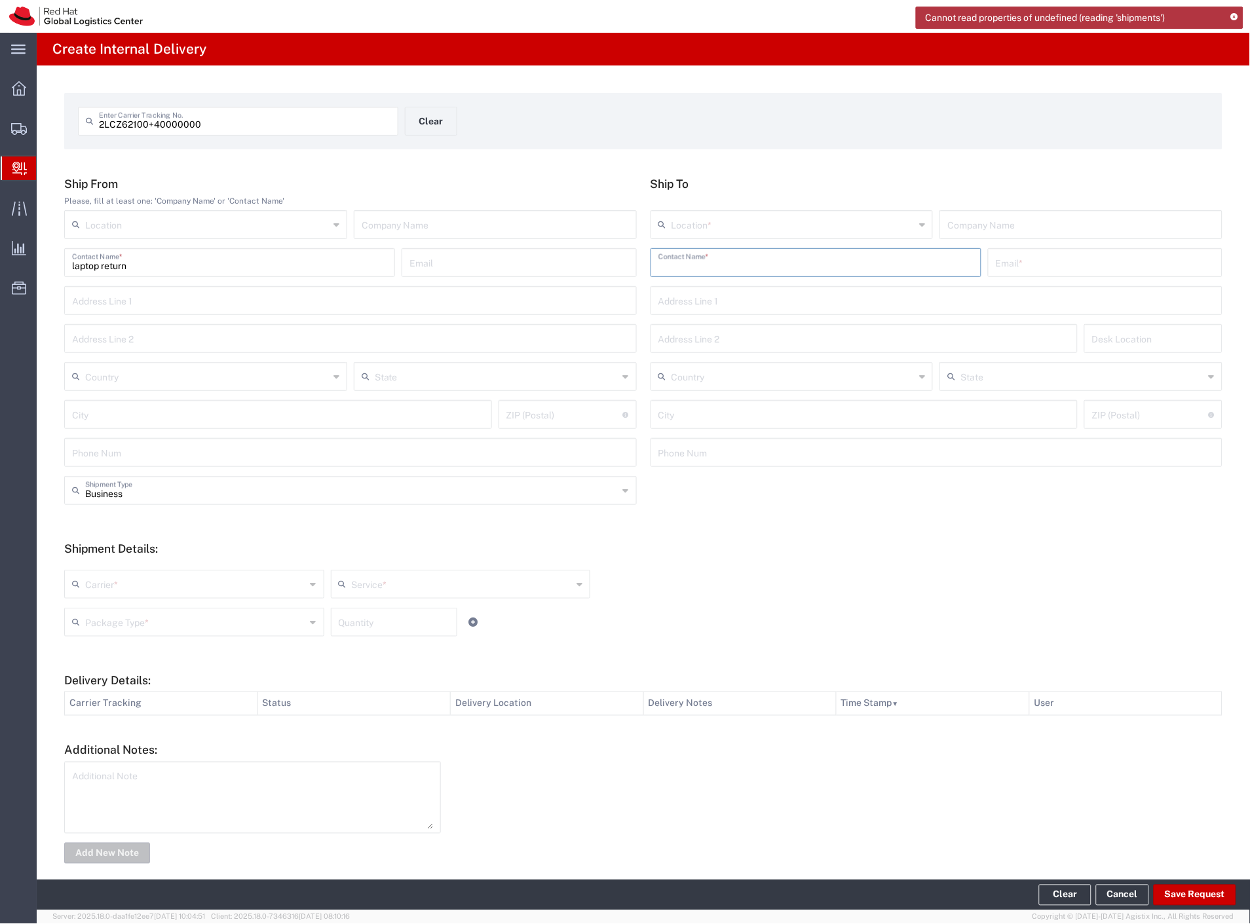
type input "e"
type input "[PERSON_NAME]"
click at [847, 297] on p "Red Hat Czech s.r.o. ([PERSON_NAME]), [EMAIL_ADDRESS][DOMAIN_NAME]" at bounding box center [816, 294] width 314 height 16
type input "RH - [GEOGRAPHIC_DATA] [GEOGRAPHIC_DATA] - B"
type input "Red Hat Czech s.r.o."
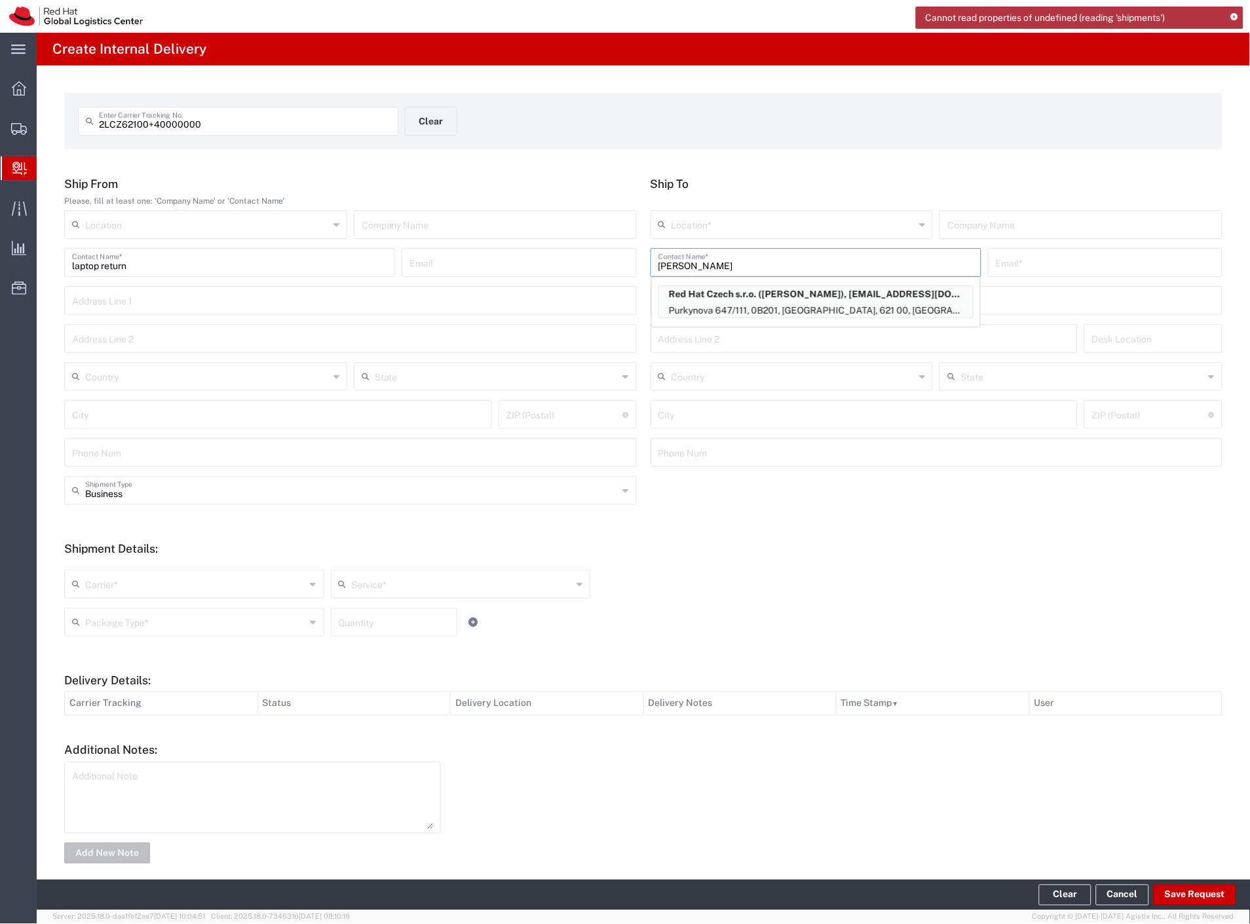
type input "[PERSON_NAME]"
type input "[EMAIL_ADDRESS][DOMAIN_NAME]"
type input "Purkynova 647/111"
type input "0B201"
type input "Czechia"
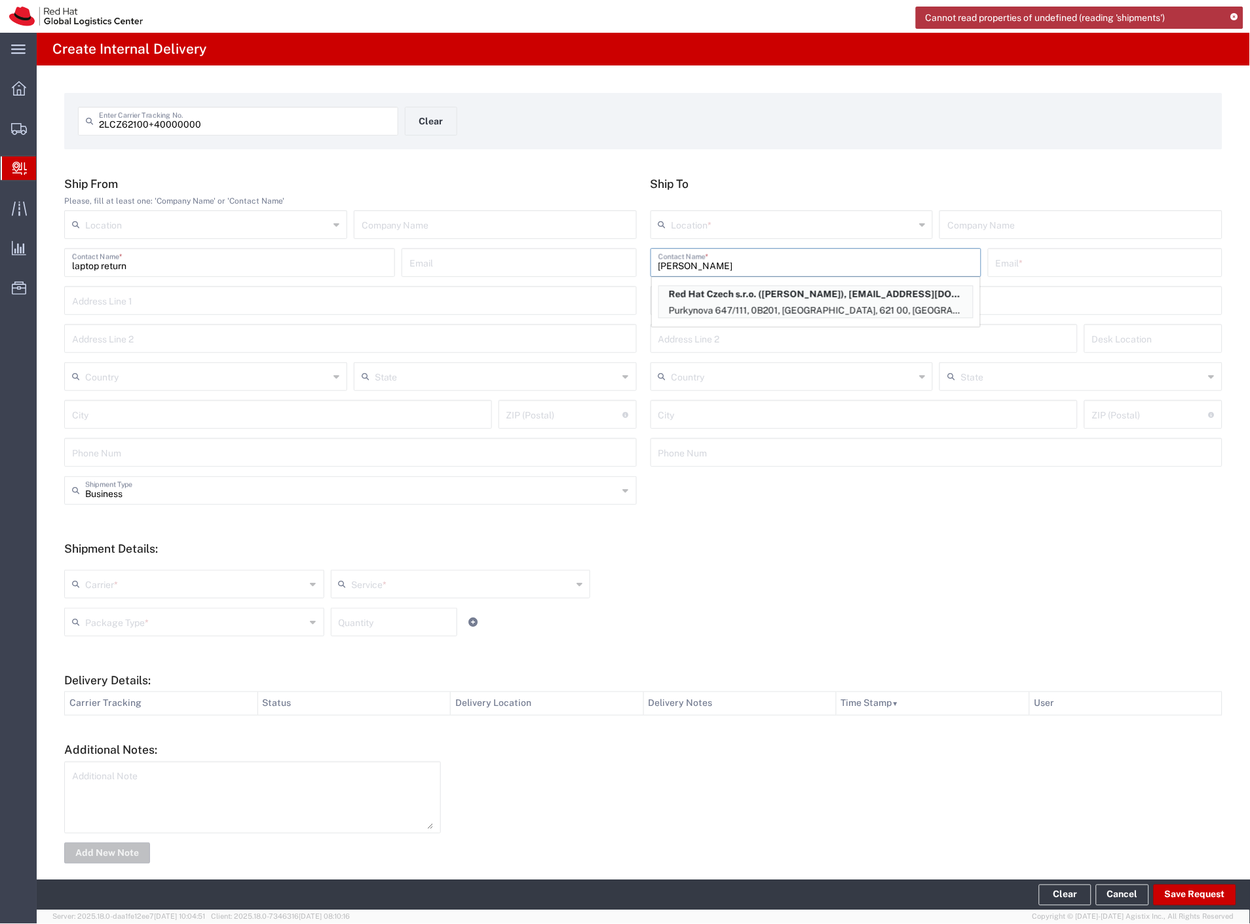
type input "[GEOGRAPHIC_DATA]"
type input "621 00"
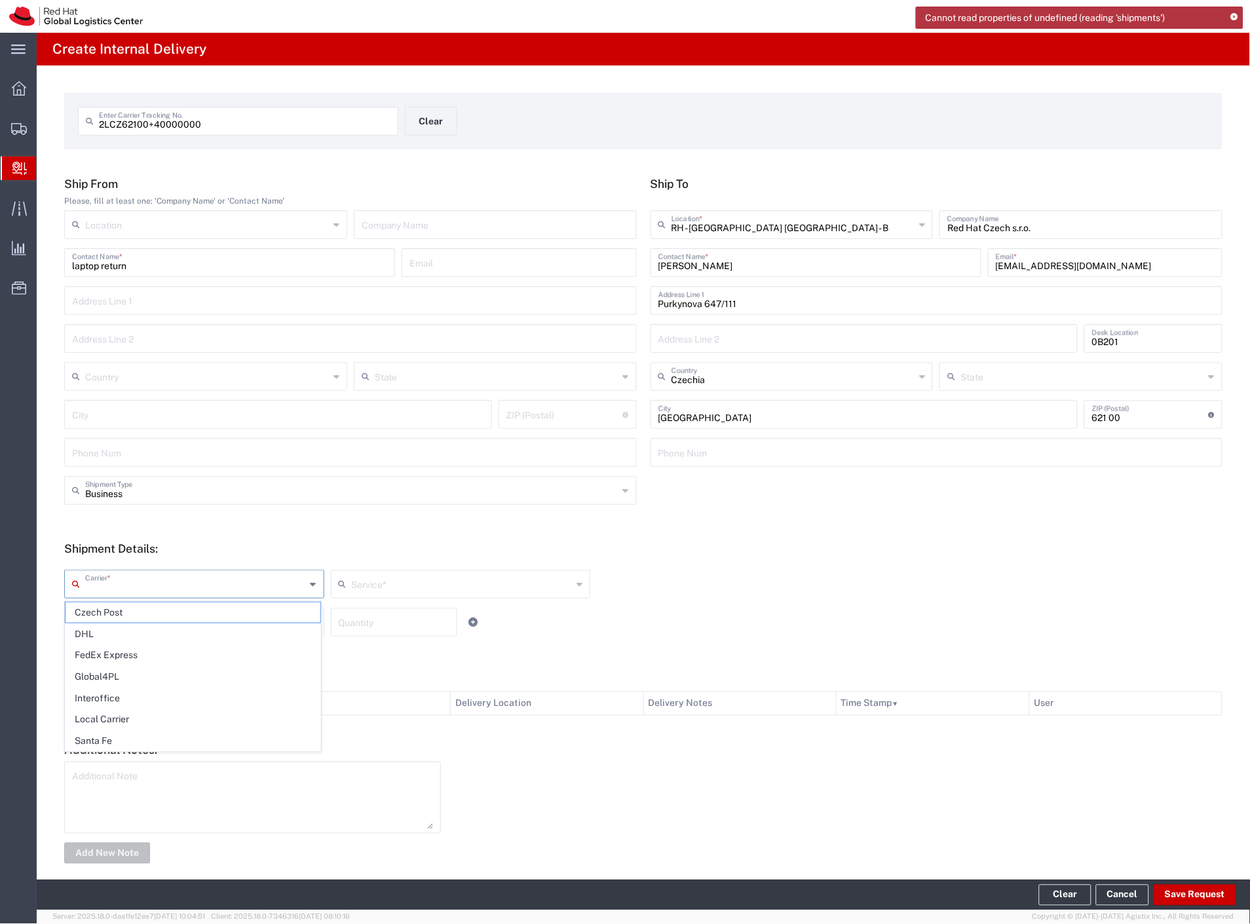
click at [129, 587] on input "text" at bounding box center [195, 583] width 221 height 23
click at [115, 635] on span "DHL" at bounding box center [193, 634] width 255 height 20
type input "DHL"
click at [364, 595] on div "Service *" at bounding box center [461, 584] width 260 height 29
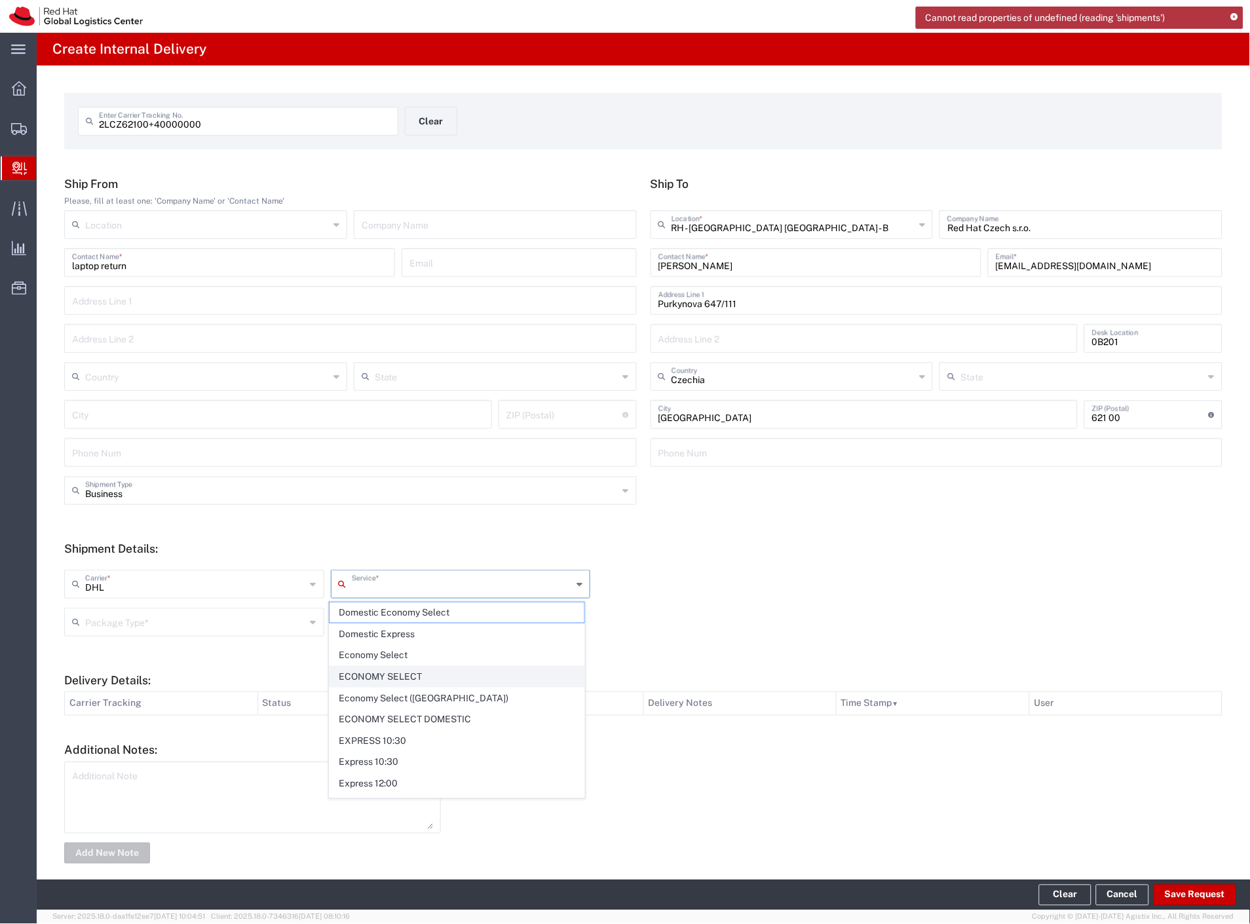
click at [459, 680] on span "ECONOMY SELECT" at bounding box center [456, 677] width 255 height 20
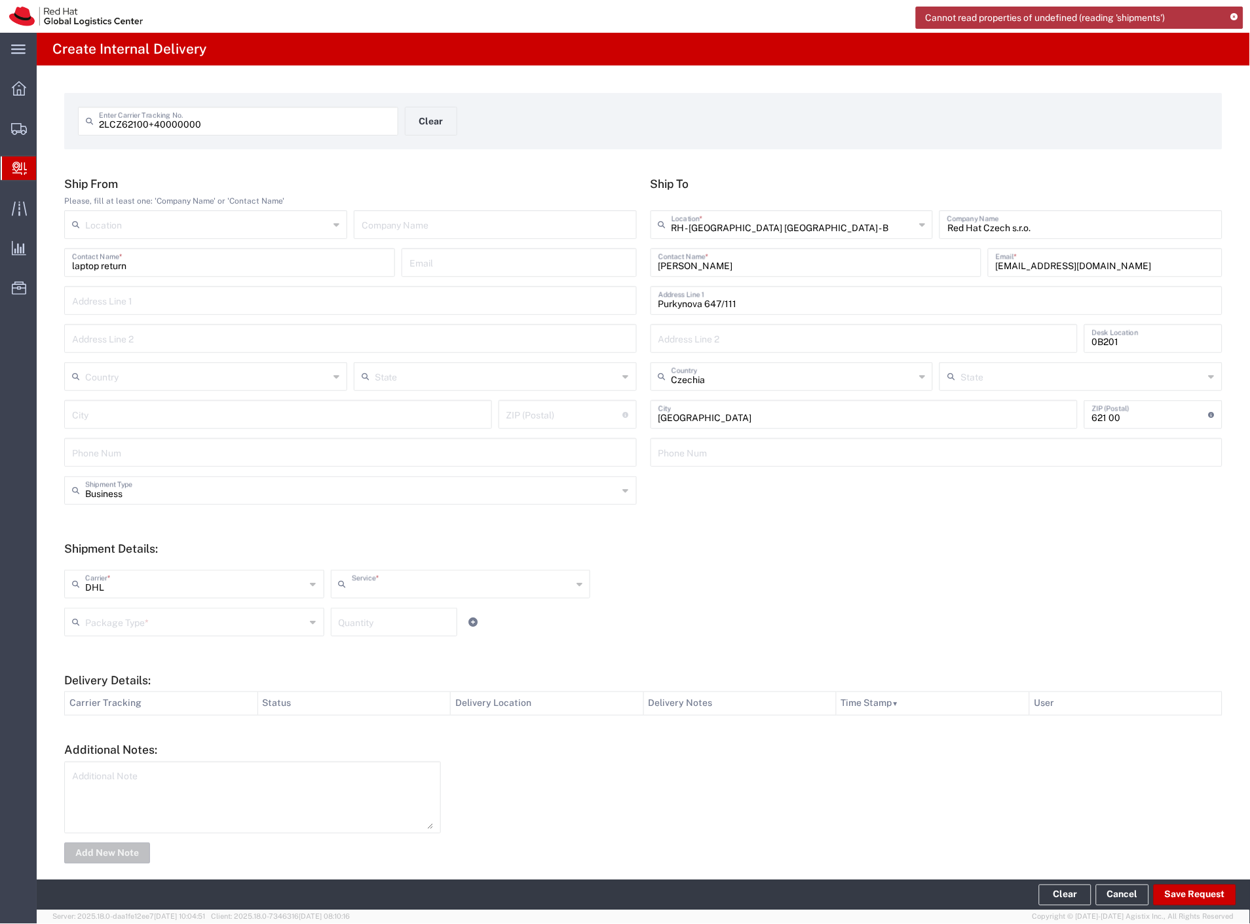
type input "ECONOMY SELECT"
click at [210, 620] on input "text" at bounding box center [195, 621] width 221 height 23
click at [173, 734] on span "Your Packaging" at bounding box center [193, 736] width 255 height 20
type input "Your Packaging"
click at [1192, 895] on button "Save Request" at bounding box center [1195, 895] width 83 height 21
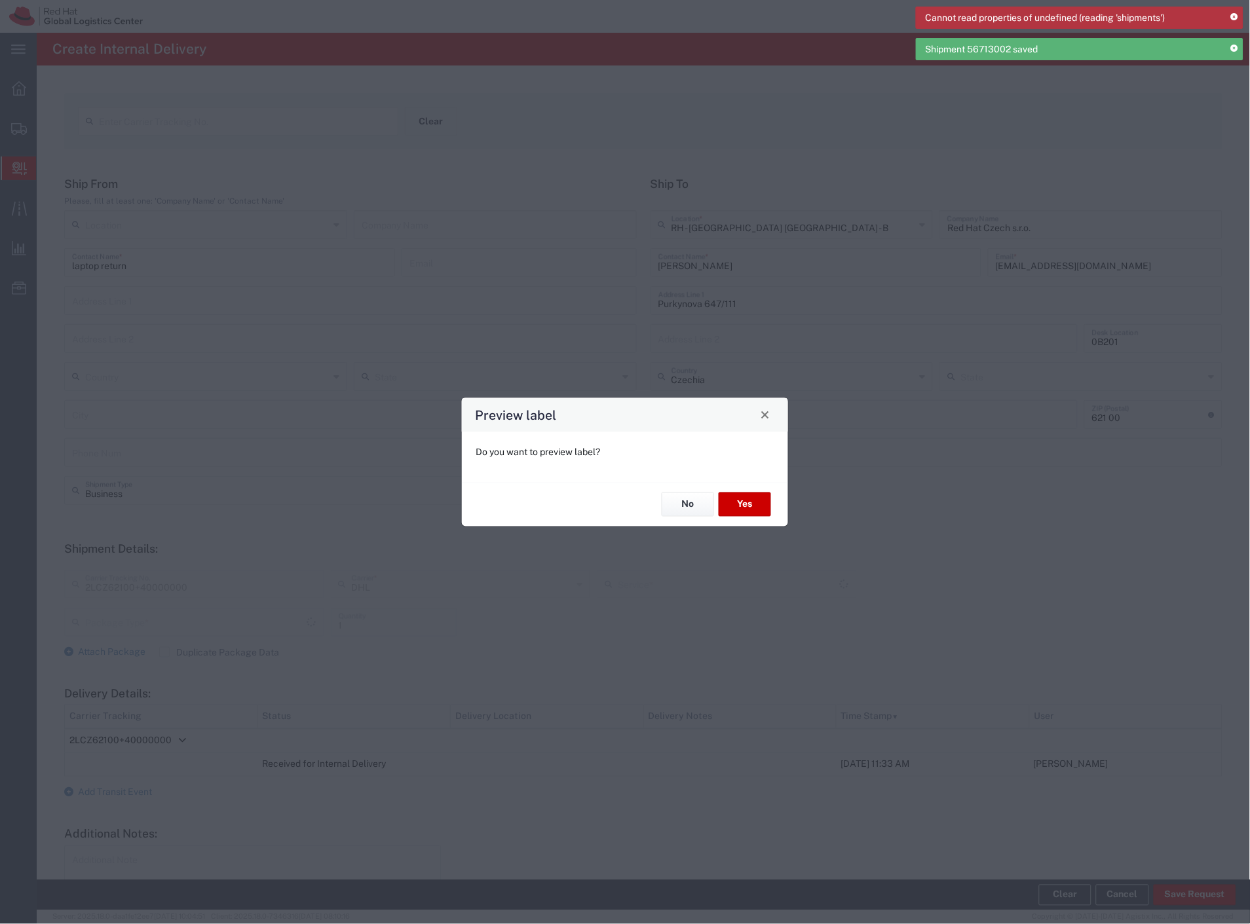
type input "Your Packaging"
type input "ECONOMY SELECT"
click at [689, 501] on button "No" at bounding box center [688, 505] width 52 height 24
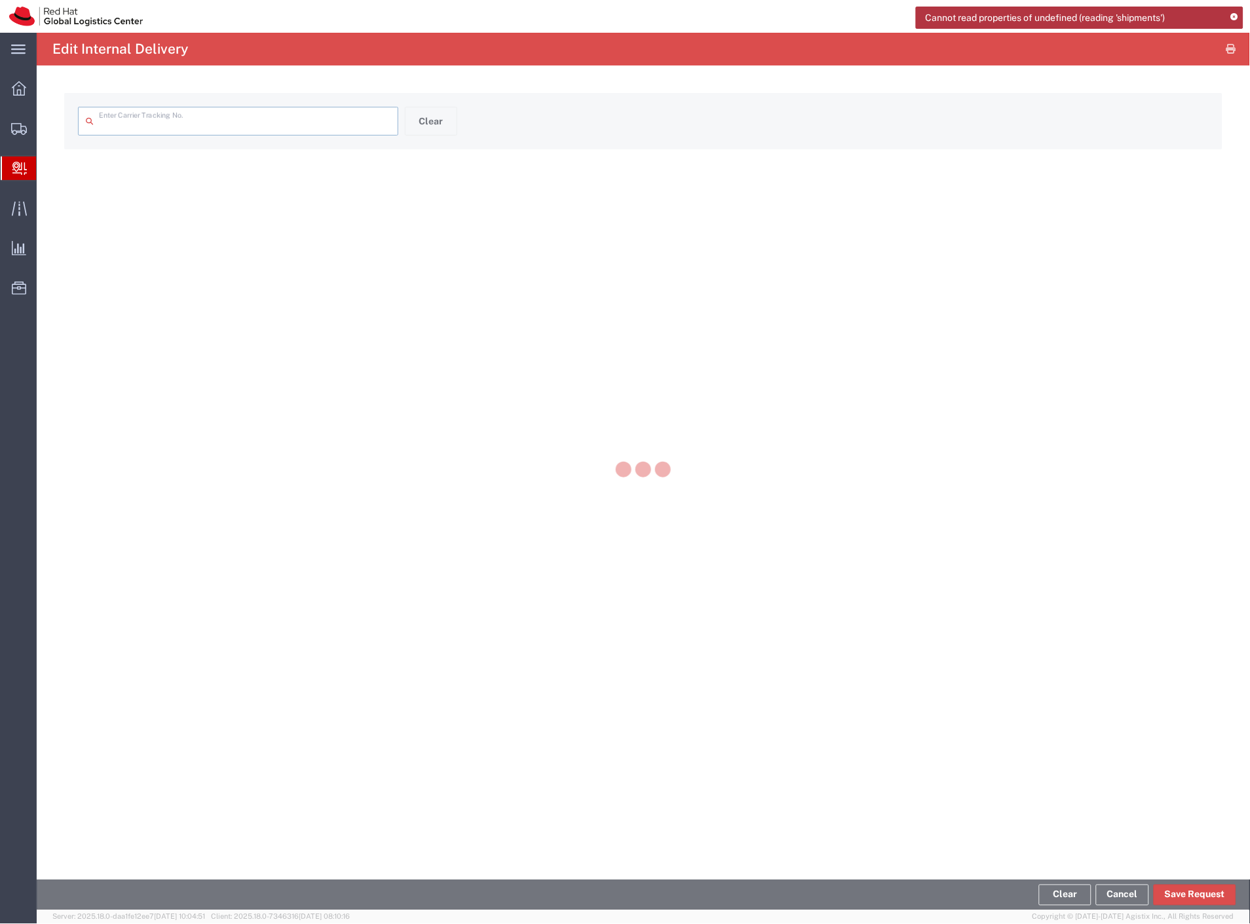
type input "2LCZ62100+40000000"
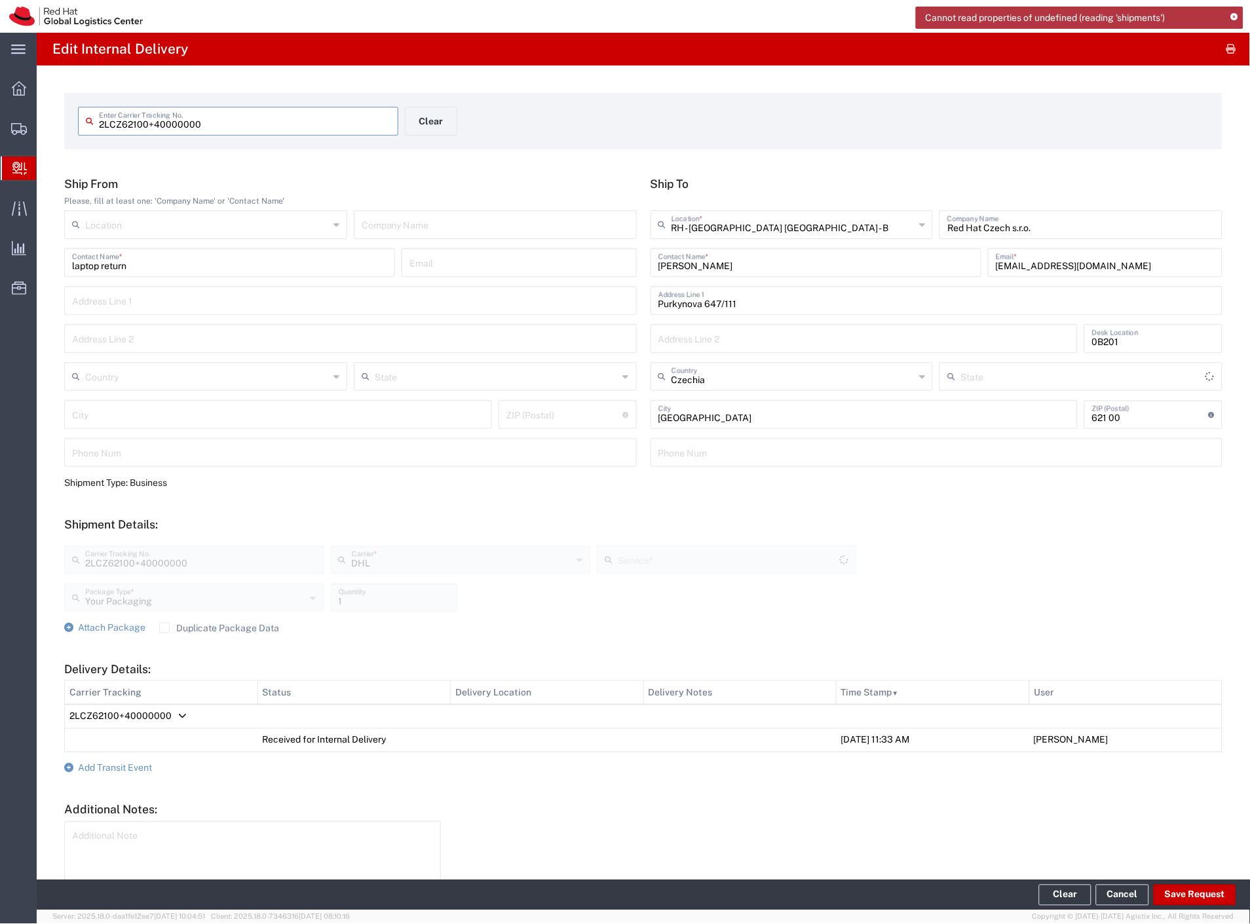
type input "ECONOMY SELECT"
click at [47, 169] on span "Internal Delivery" at bounding box center [41, 168] width 10 height 26
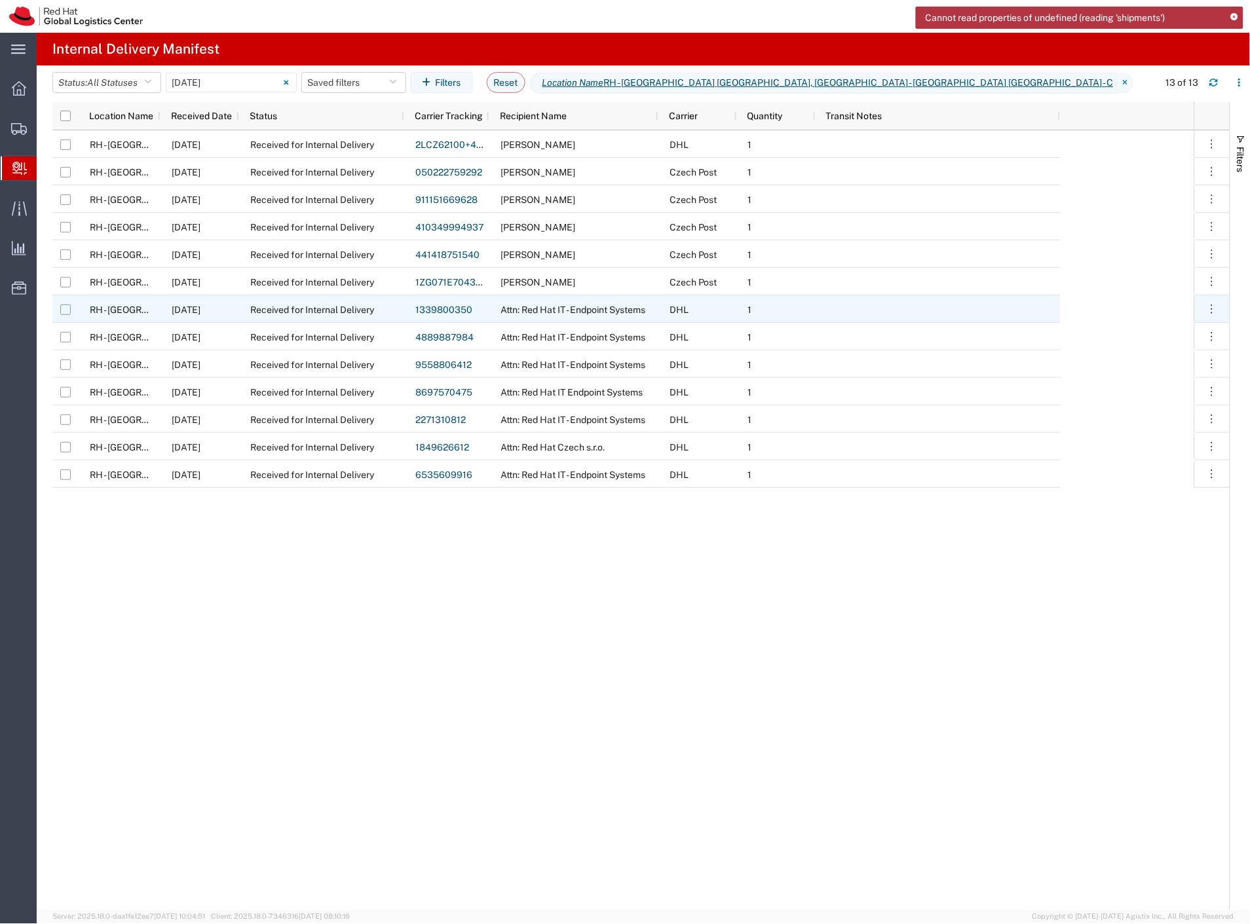
click at [67, 309] on input "Press Space to toggle row selection (unchecked)" at bounding box center [65, 310] width 10 height 10
checkbox input "true"
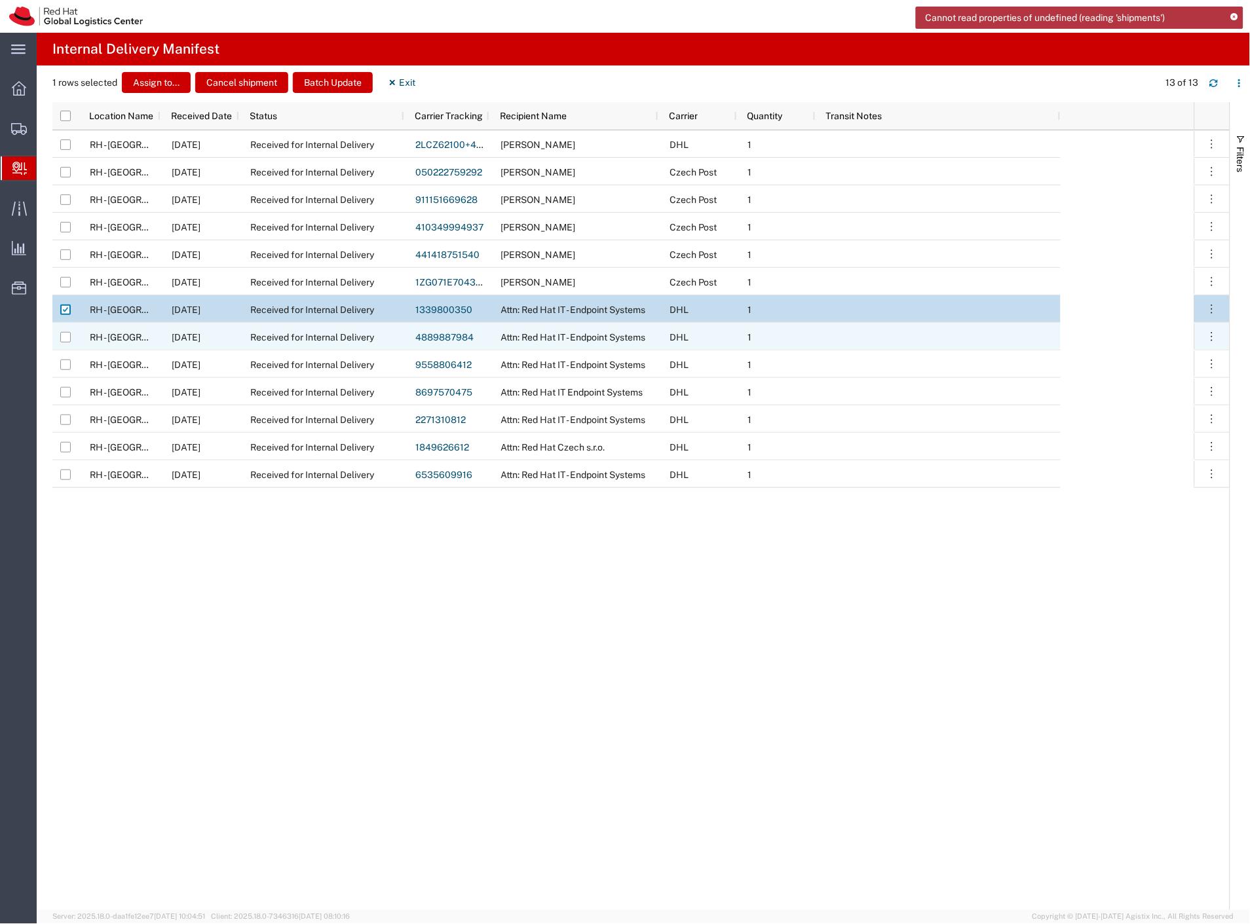
drag, startPoint x: 64, startPoint y: 341, endPoint x: 66, endPoint y: 348, distance: 7.5
click at [64, 341] on input "Press Space to toggle row selection (unchecked)" at bounding box center [65, 337] width 10 height 10
checkbox input "true"
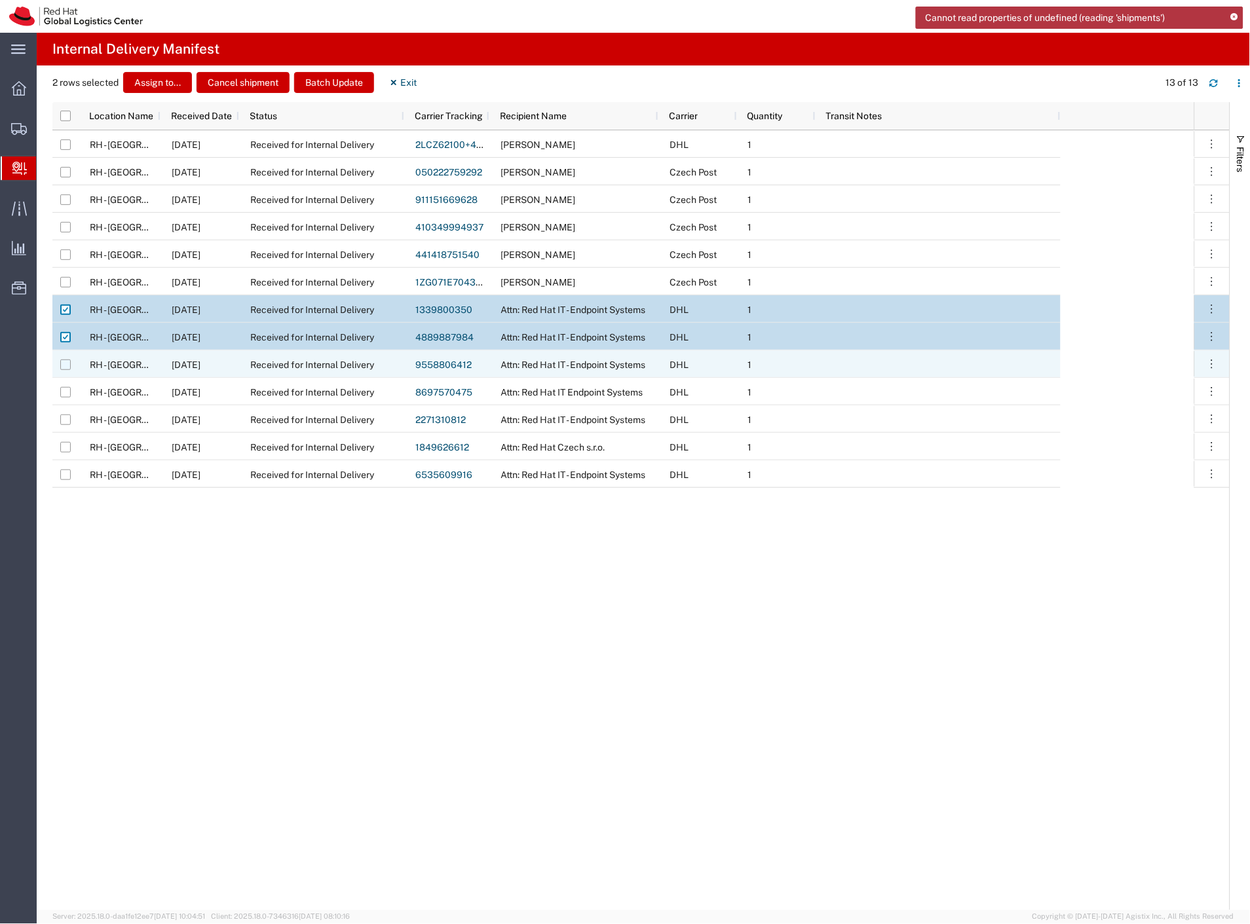
click at [62, 366] on input "Press Space to toggle row selection (unchecked)" at bounding box center [65, 365] width 10 height 10
checkbox input "true"
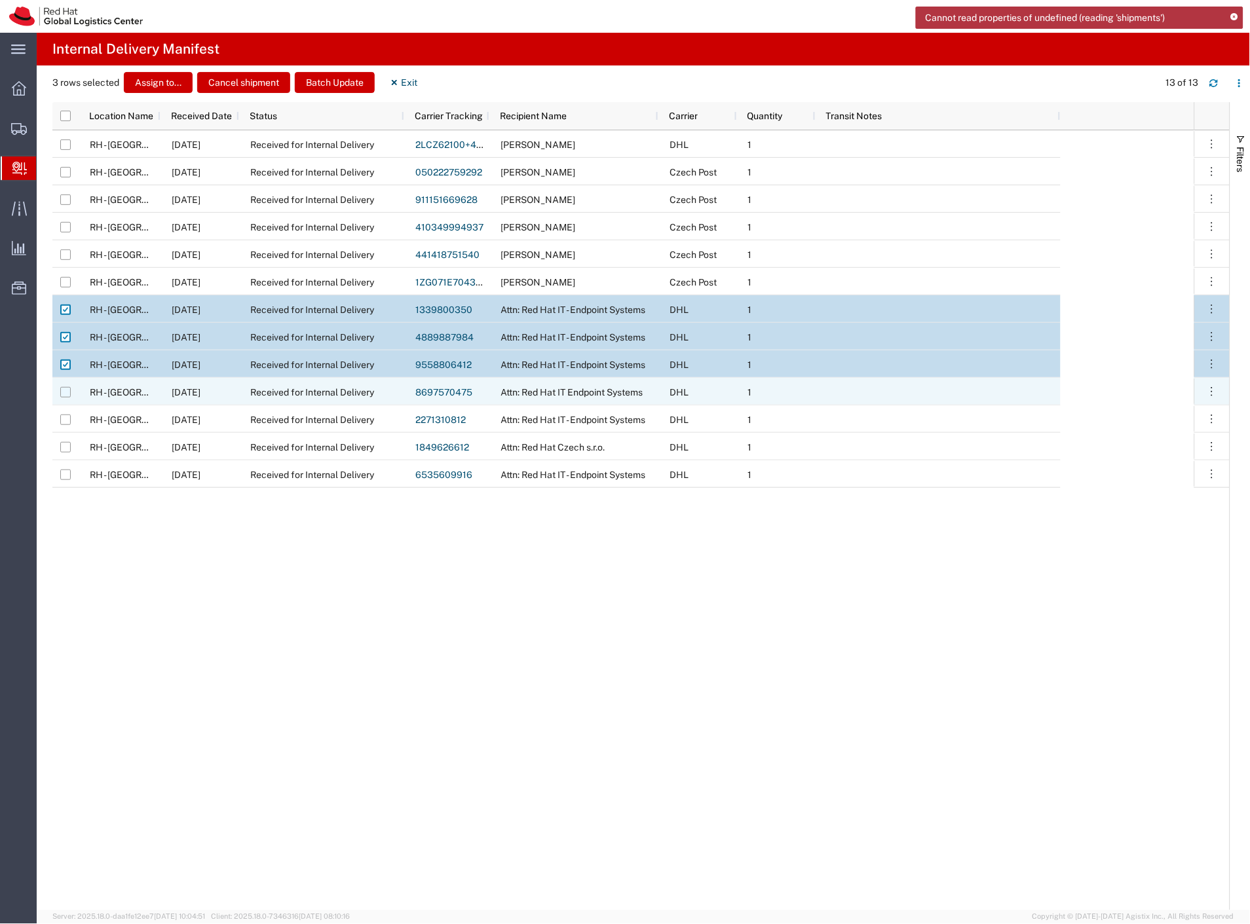
click at [62, 391] on input "Press Space to toggle row selection (unchecked)" at bounding box center [65, 392] width 10 height 10
checkbox input "true"
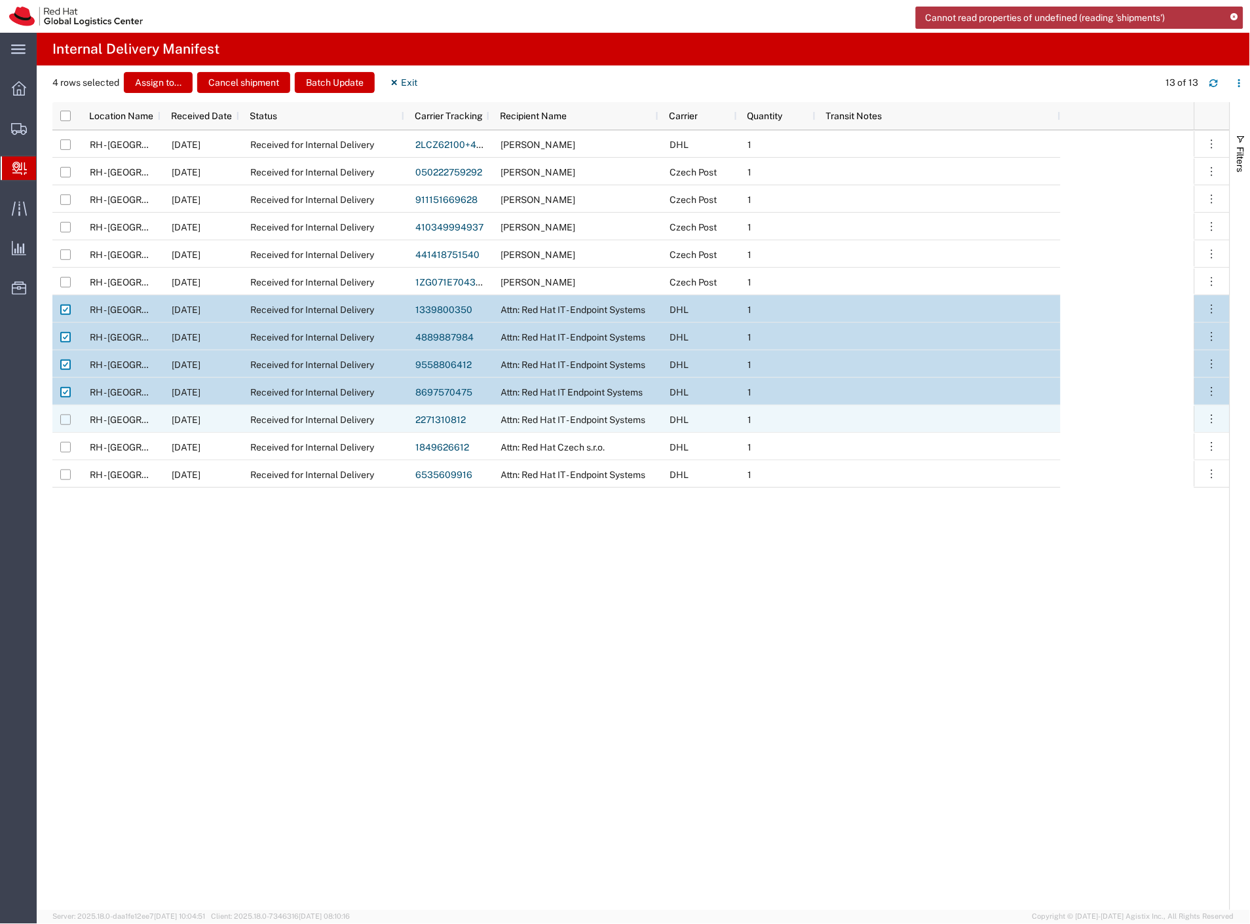
click at [69, 417] on input "Press Space to toggle row selection (unchecked)" at bounding box center [65, 420] width 10 height 10
checkbox input "true"
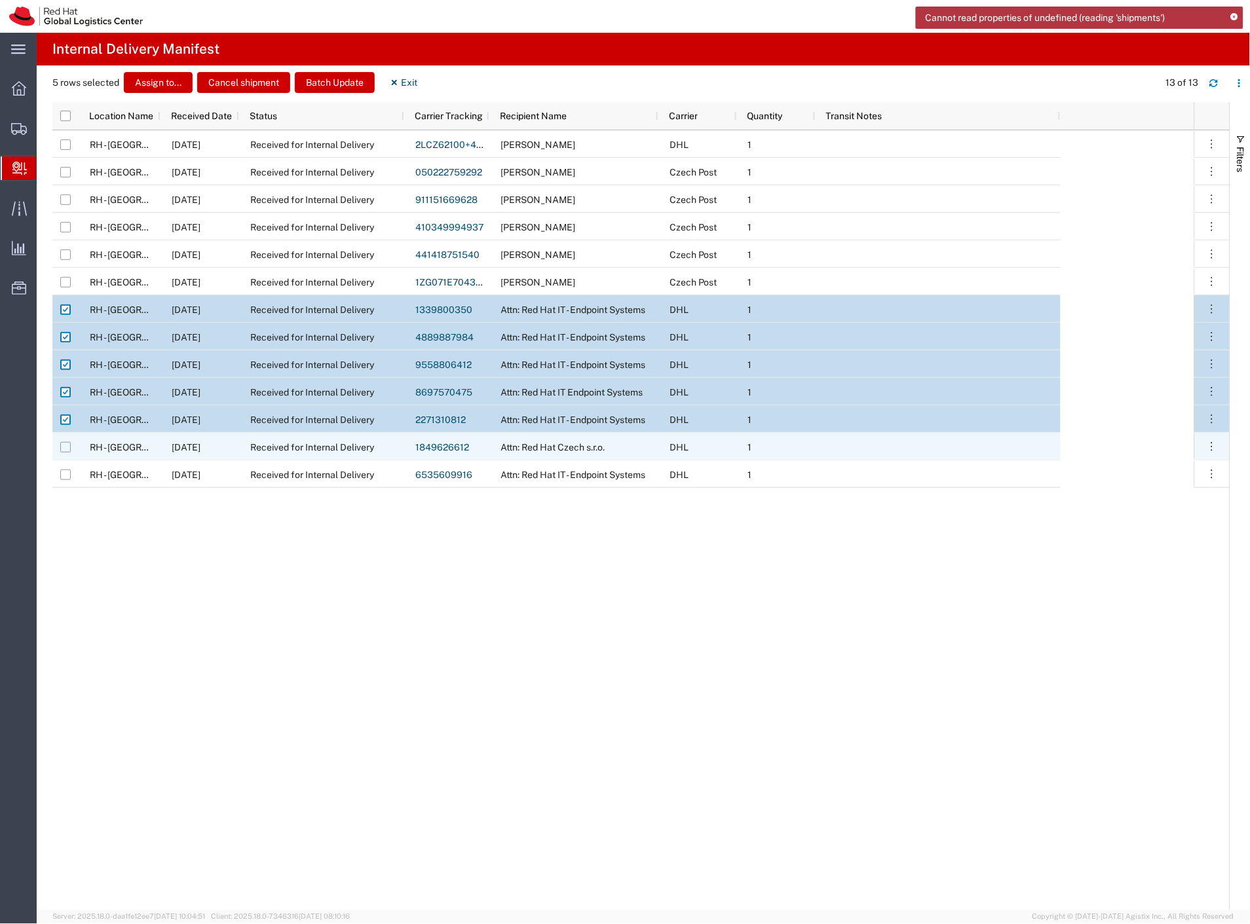
click at [67, 449] on input "Press Space to toggle row selection (unchecked)" at bounding box center [65, 447] width 10 height 10
checkbox input "true"
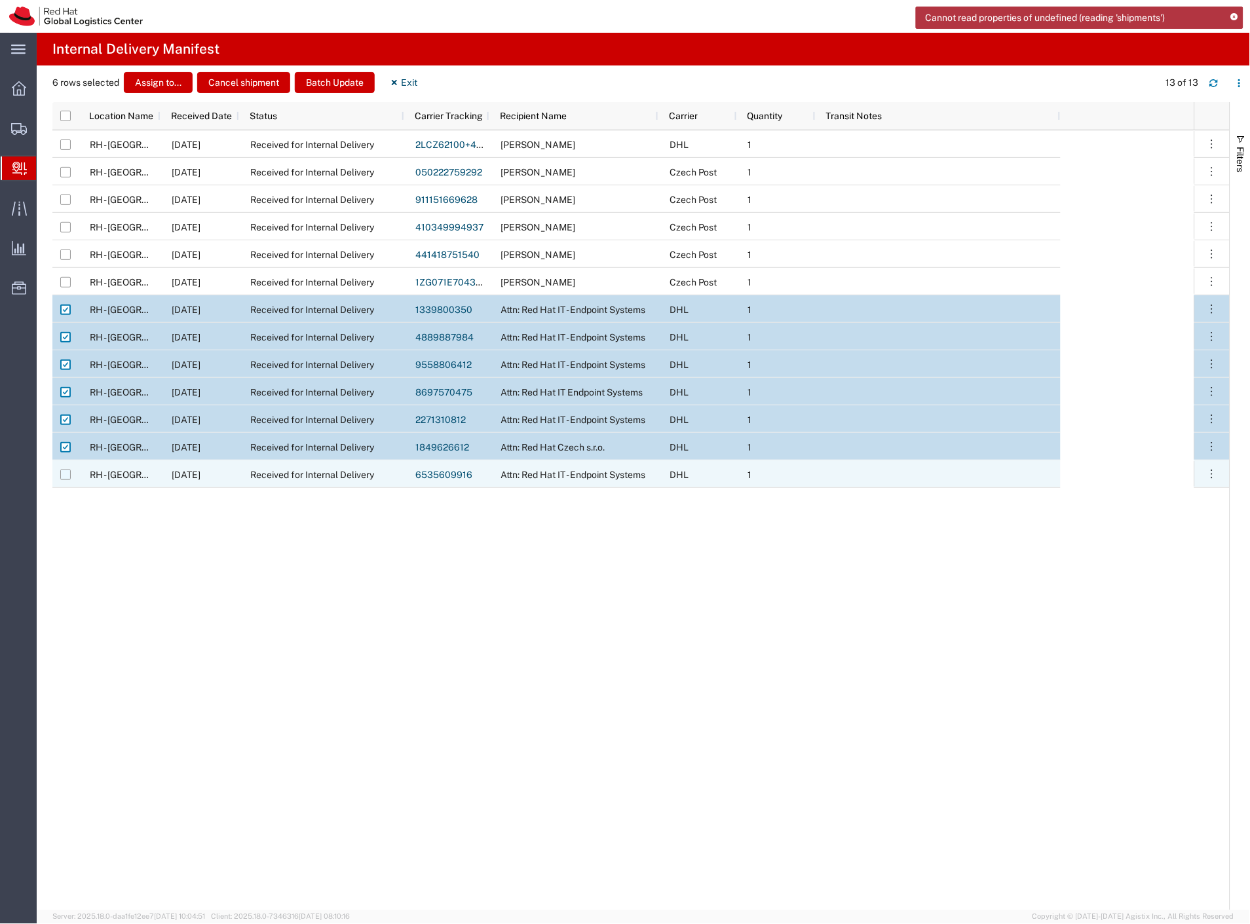
click at [68, 476] on input "Press Space to toggle row selection (unchecked)" at bounding box center [65, 475] width 10 height 10
checkbox input "true"
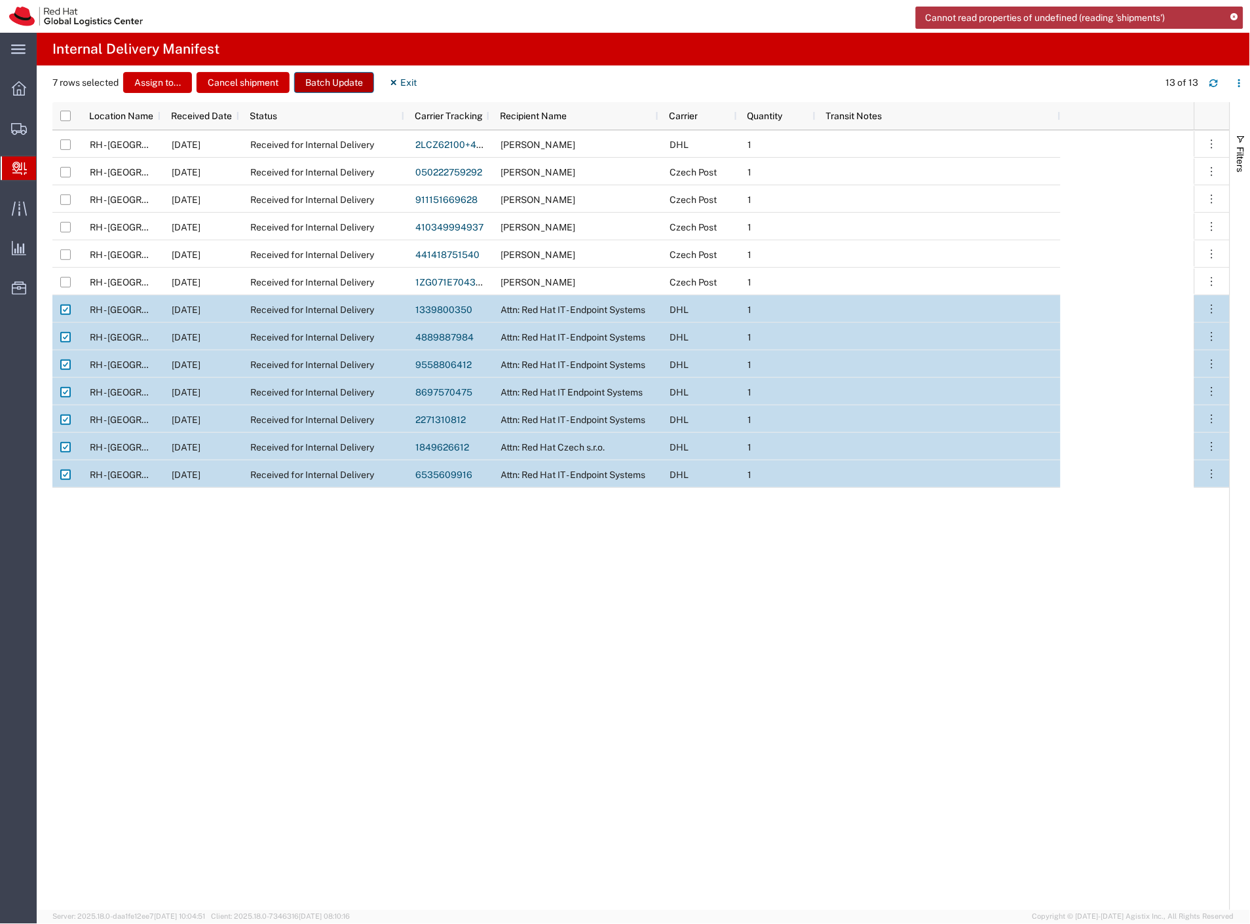
click at [343, 84] on button "Batch Update" at bounding box center [334, 82] width 80 height 21
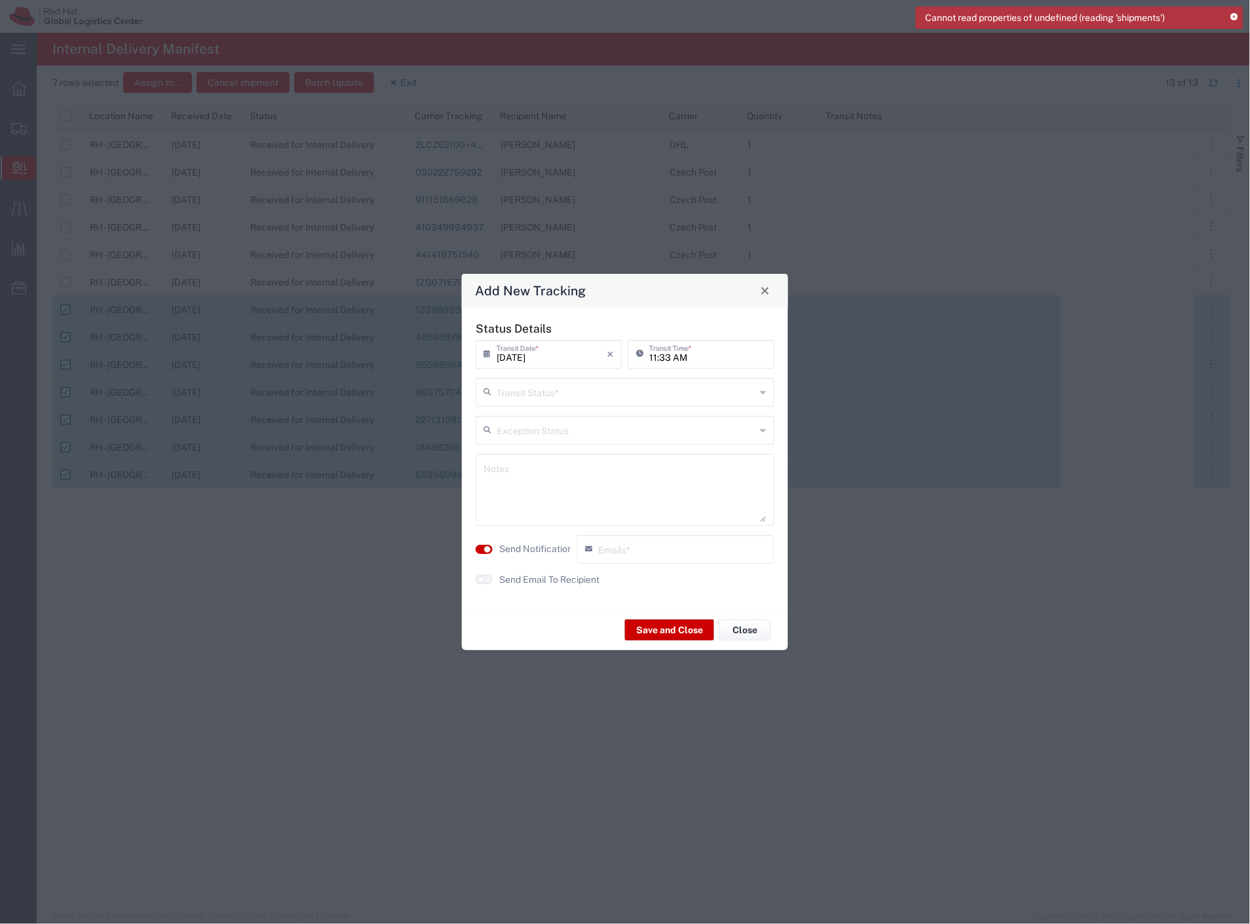
click at [535, 392] on input "text" at bounding box center [626, 391] width 259 height 23
click at [534, 417] on span "Delivery Confirmation" at bounding box center [626, 421] width 296 height 20
type input "Delivery Confirmation"
click at [547, 541] on agx-switch-control "Send Notification" at bounding box center [523, 549] width 102 height 29
click at [542, 552] on label "Send Notification" at bounding box center [535, 549] width 73 height 14
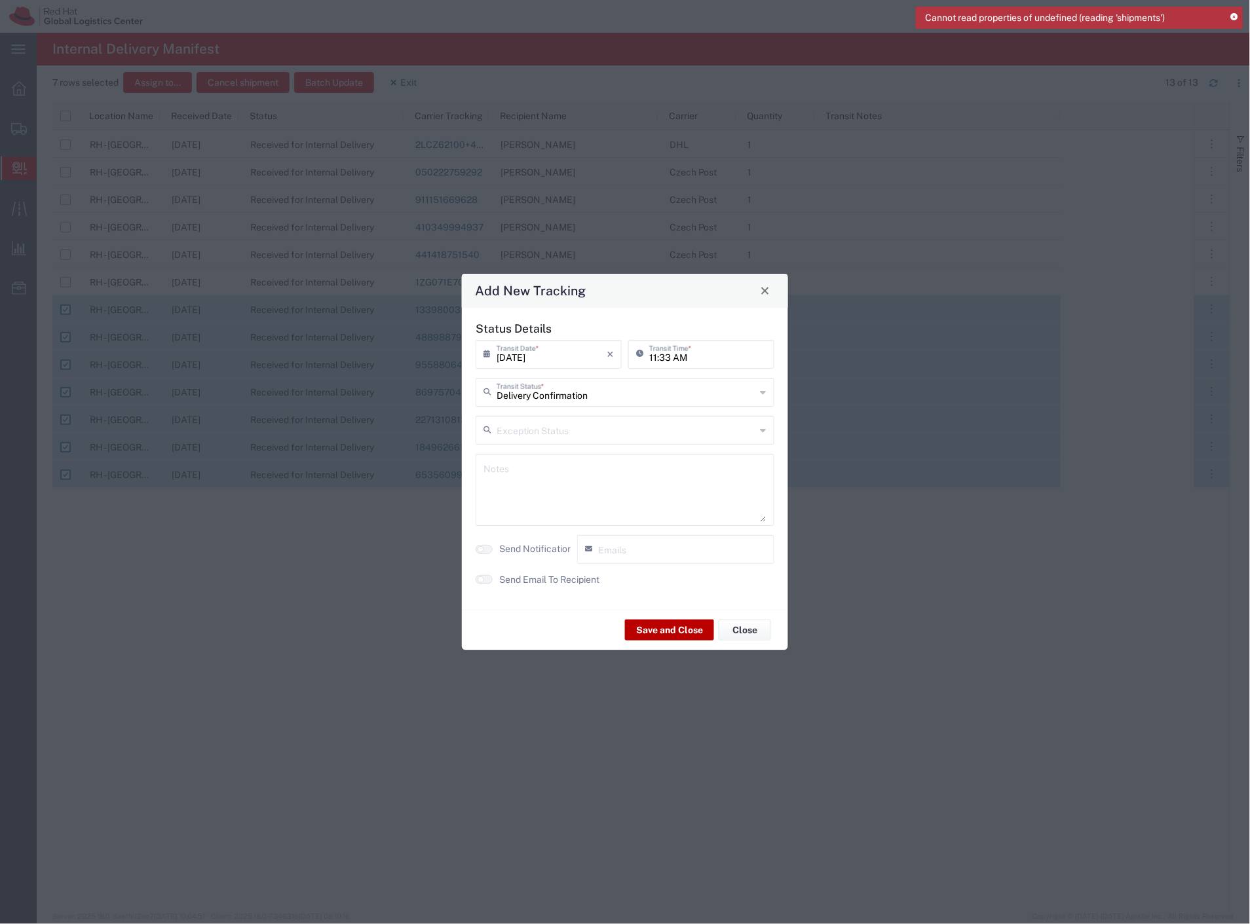
click at [656, 624] on button "Save and Close" at bounding box center [669, 630] width 89 height 21
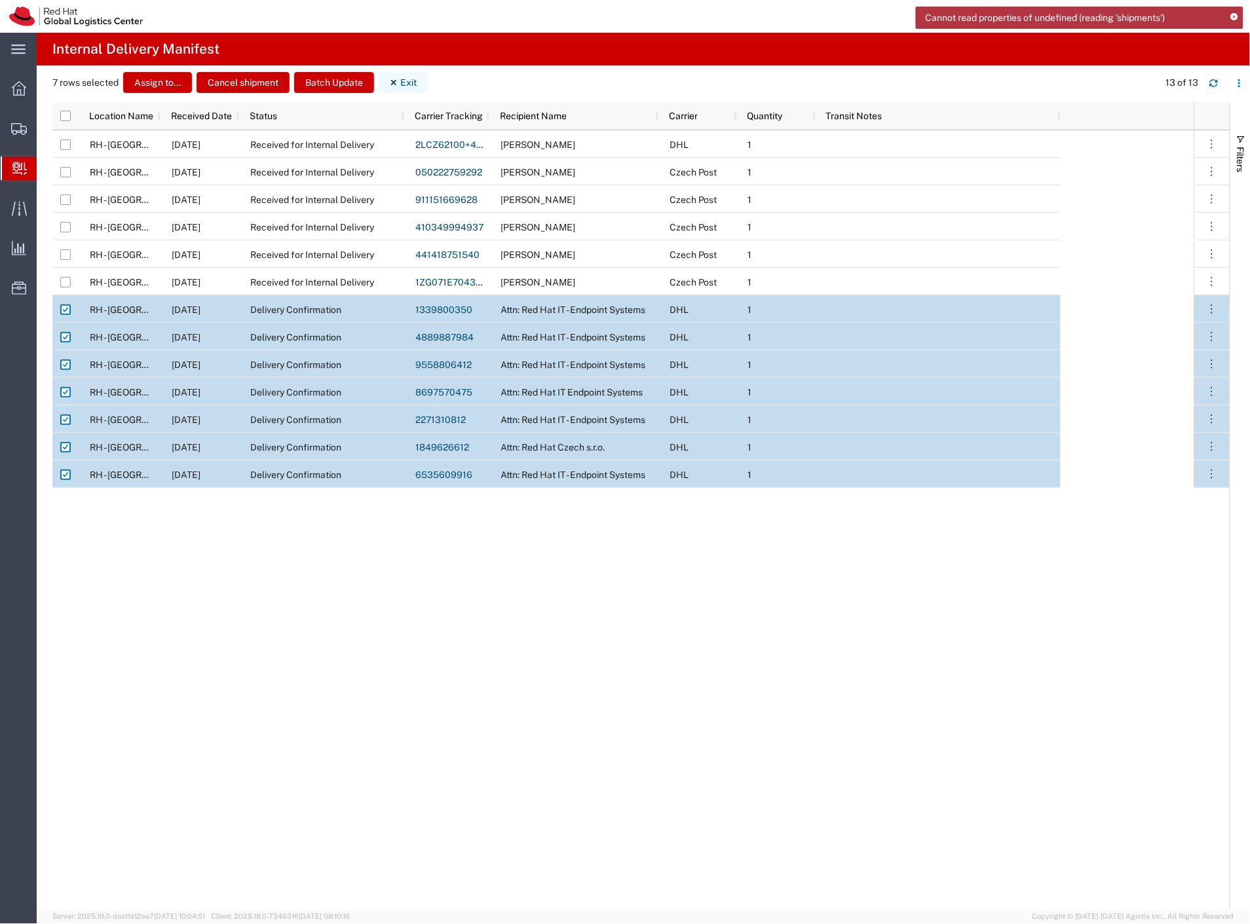
click at [413, 80] on button "Exit" at bounding box center [403, 82] width 49 height 21
checkbox input "false"
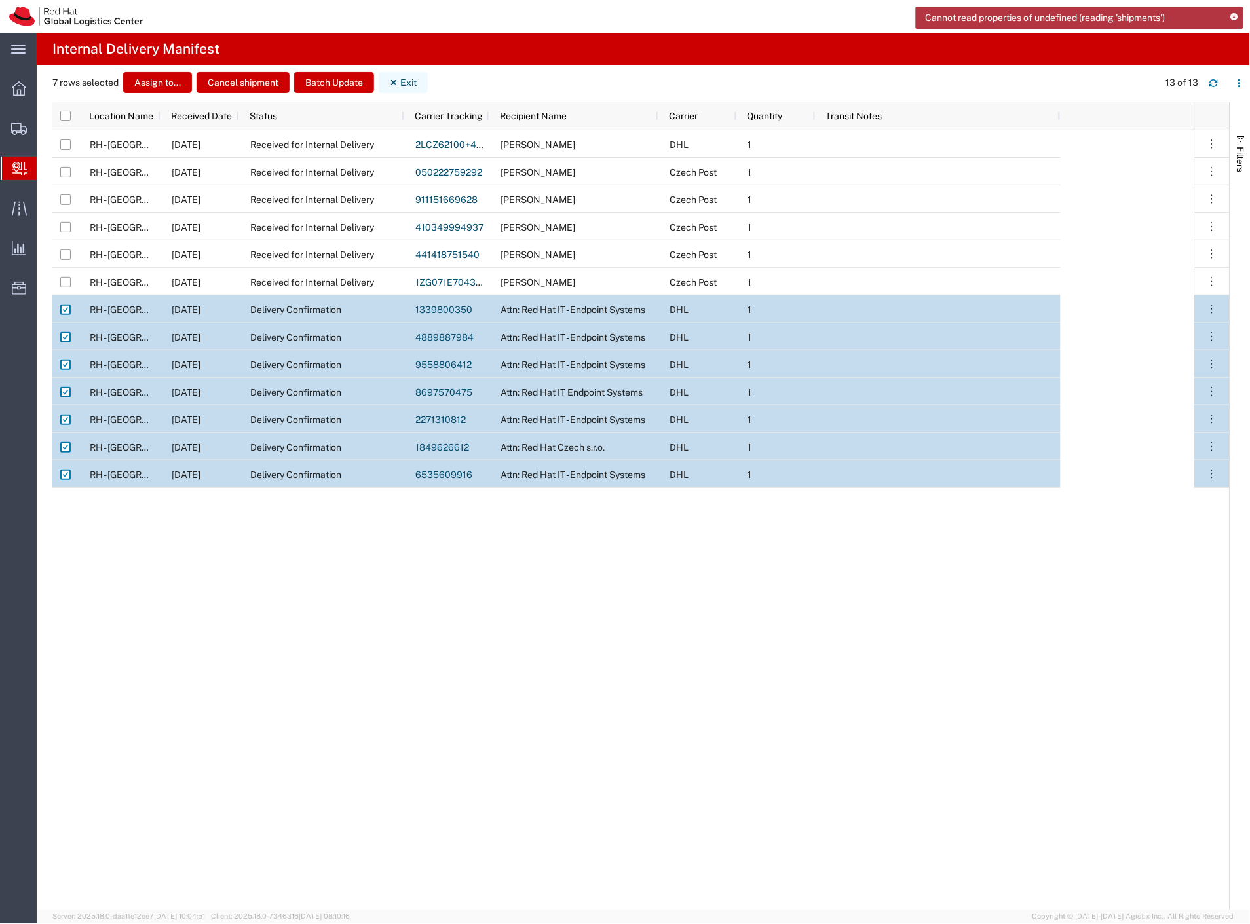
checkbox input "false"
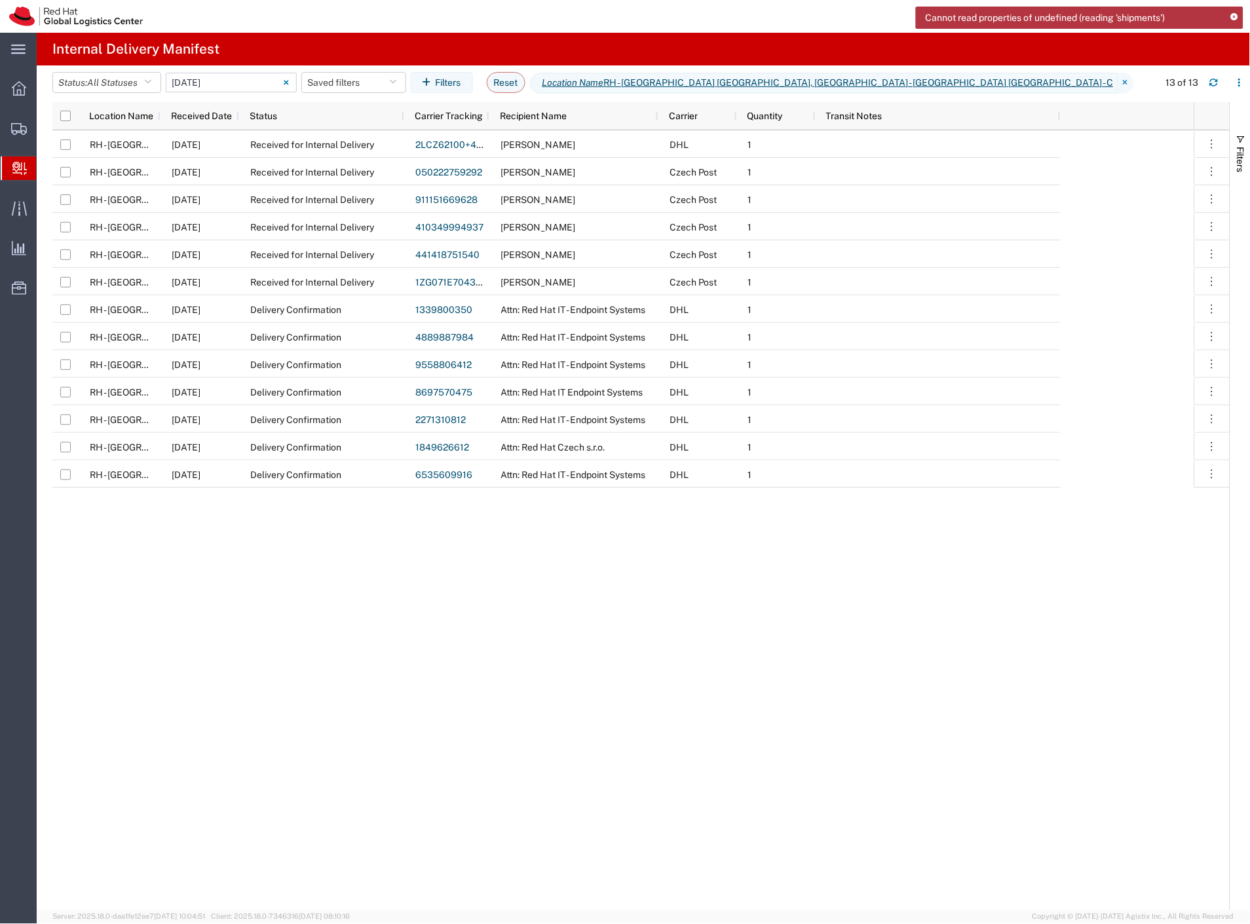
click at [230, 79] on input "[DATE] - [DATE]" at bounding box center [231, 83] width 131 height 20
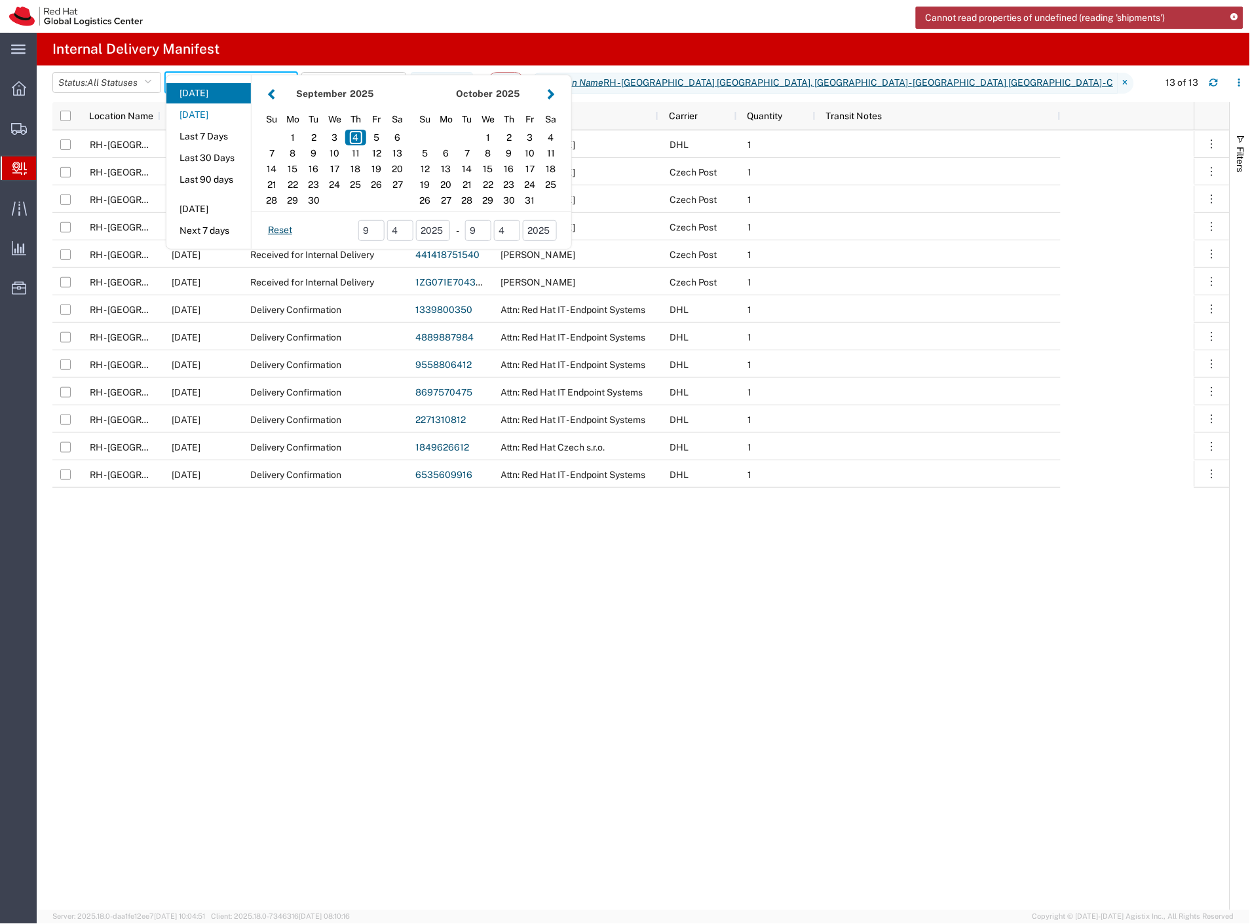
click at [201, 119] on button "[DATE]" at bounding box center [208, 115] width 85 height 20
type input "[DATE]"
type input "[DATE] - [DATE]"
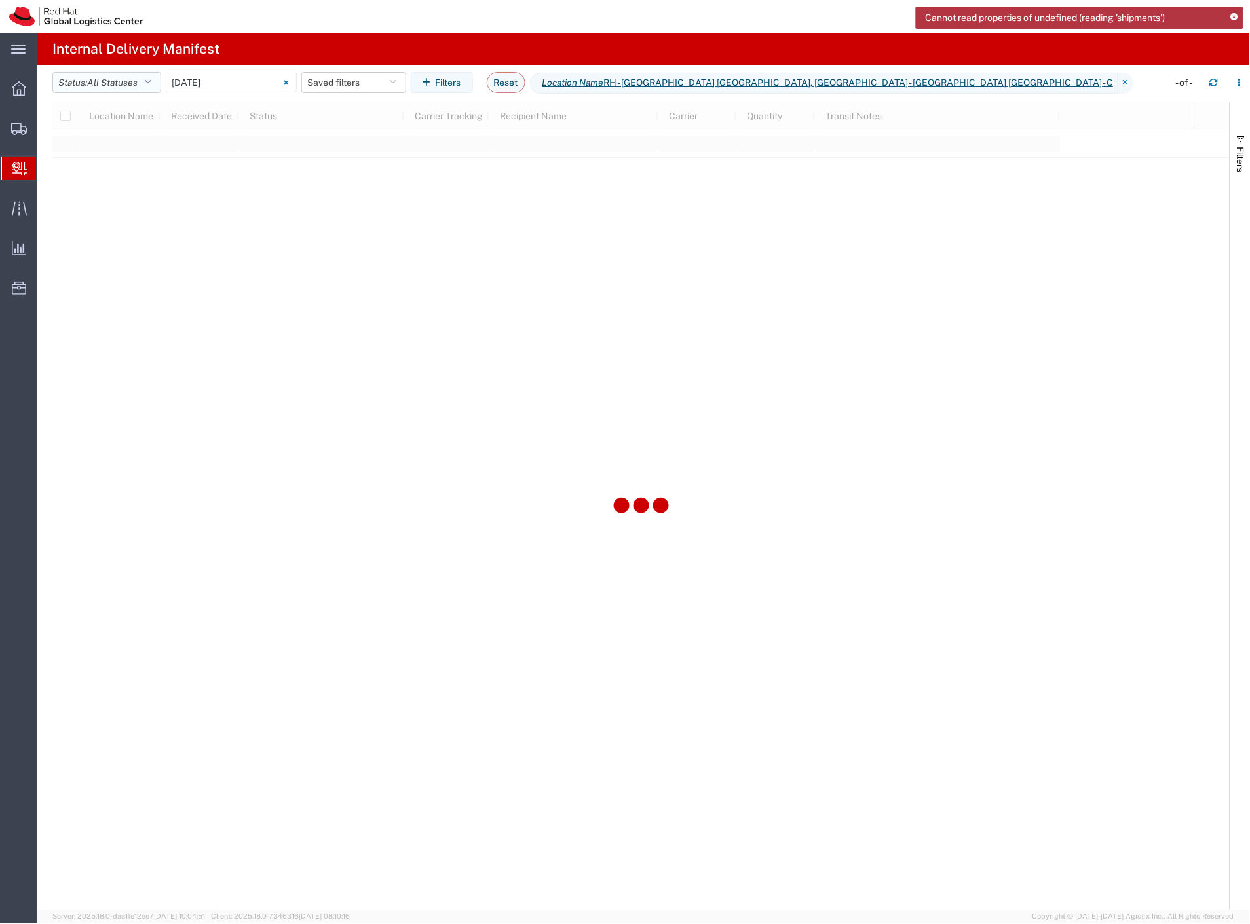
click at [121, 83] on span "All Statuses" at bounding box center [112, 82] width 50 height 10
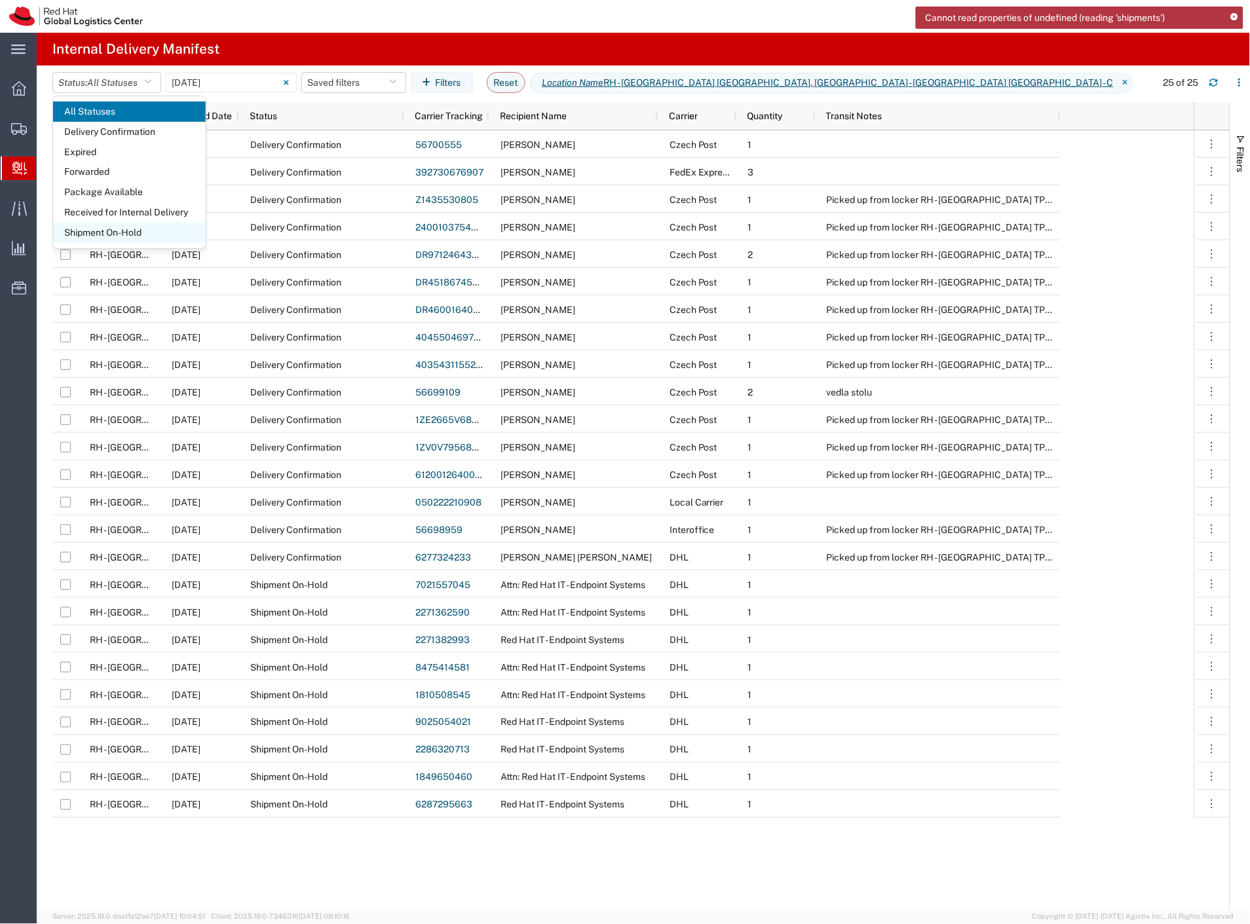
click at [128, 236] on span "Shipment On-Hold" at bounding box center [129, 233] width 153 height 20
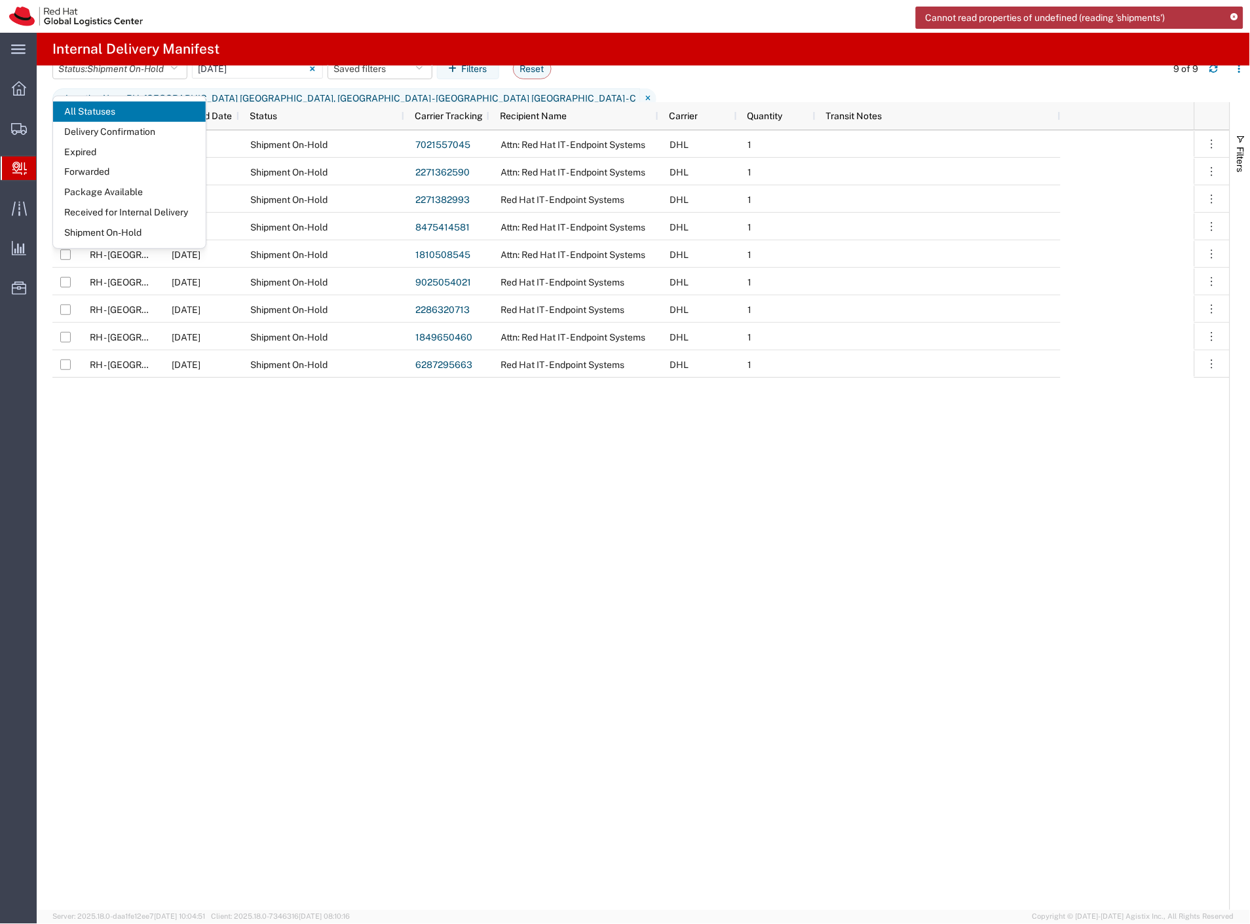
click at [269, 653] on div "RH - [GEOGRAPHIC_DATA] [GEOGRAPHIC_DATA] - B [DATE] Shipment On-Hold 7021557045…" at bounding box center [623, 520] width 1142 height 780
click at [67, 113] on input "checkbox" at bounding box center [65, 116] width 10 height 10
checkbox input "true"
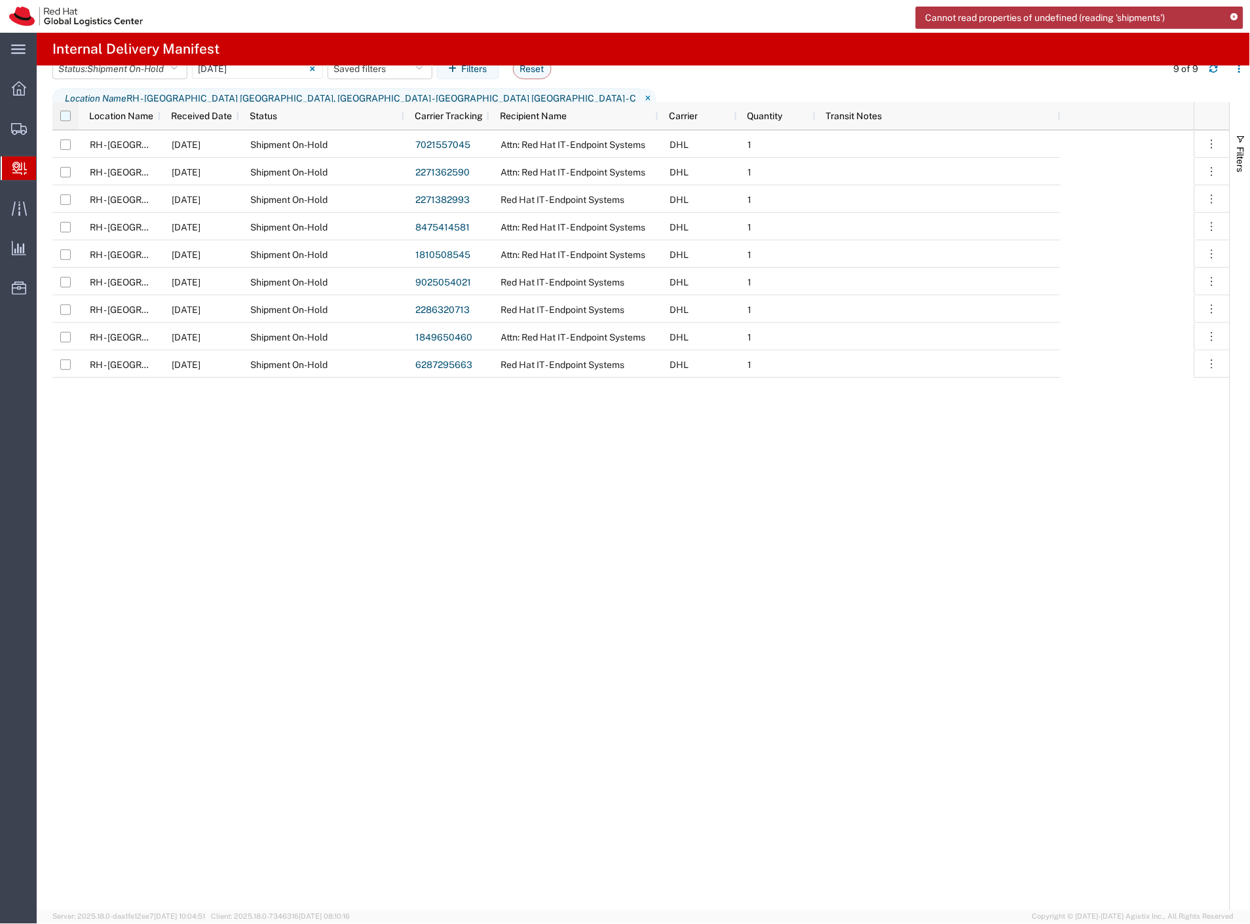
checkbox input "true"
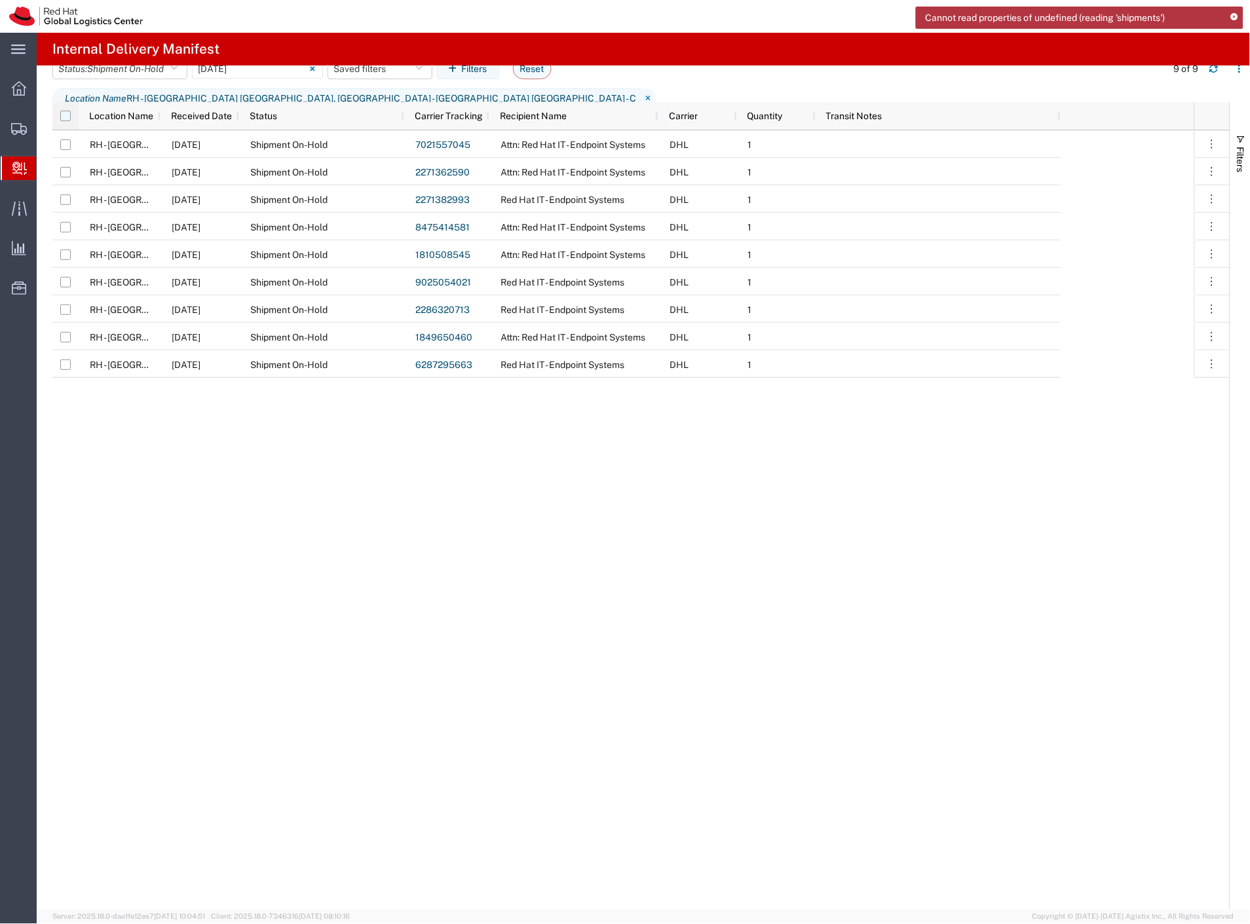
checkbox input "true"
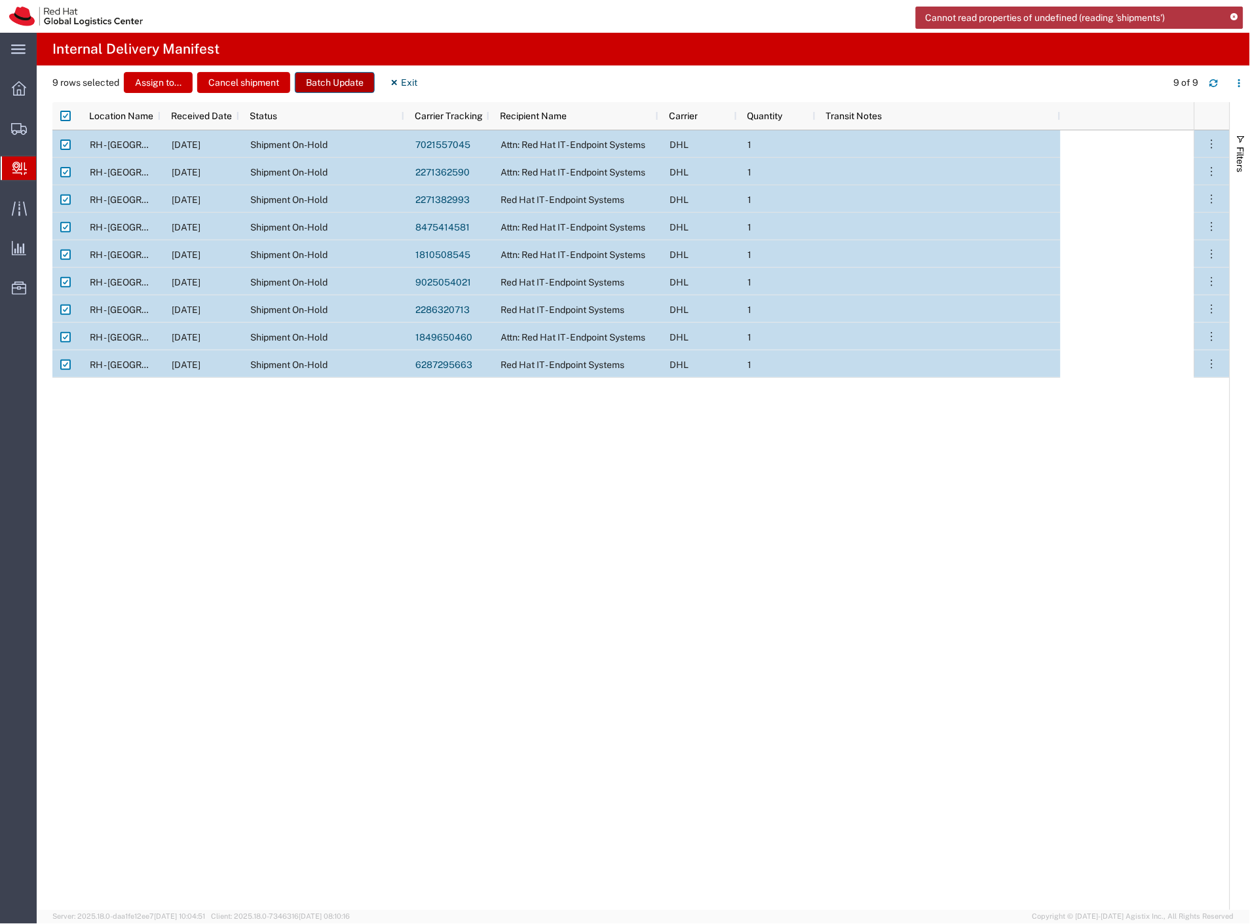
click at [348, 82] on button "Batch Update" at bounding box center [335, 82] width 80 height 21
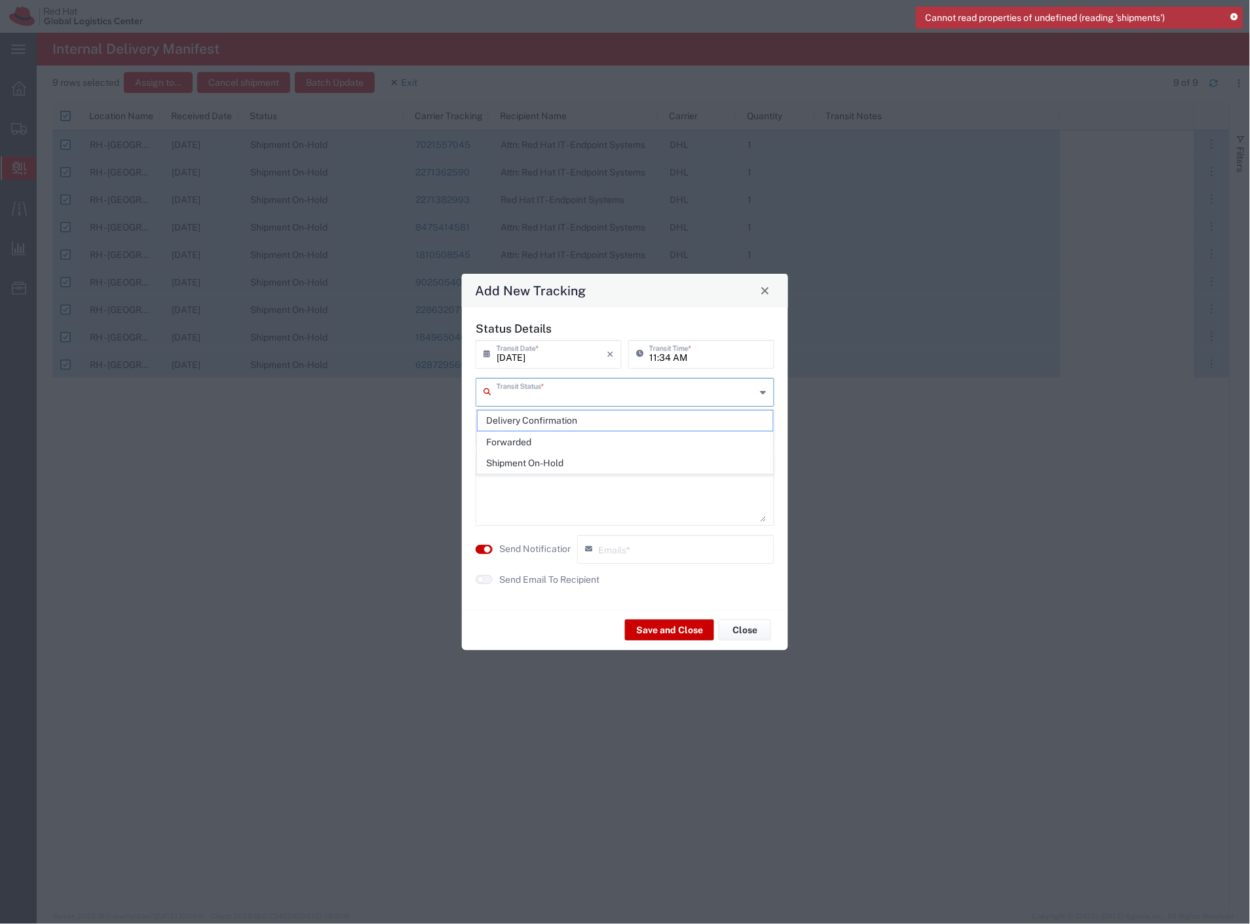
click at [567, 390] on input "text" at bounding box center [626, 391] width 259 height 23
click at [552, 421] on span "Delivery Confirmation" at bounding box center [626, 421] width 296 height 20
type input "Delivery Confirmation"
click at [539, 554] on label "Send Notification" at bounding box center [535, 549] width 73 height 14
click at [650, 635] on button "Save and Close" at bounding box center [669, 630] width 89 height 21
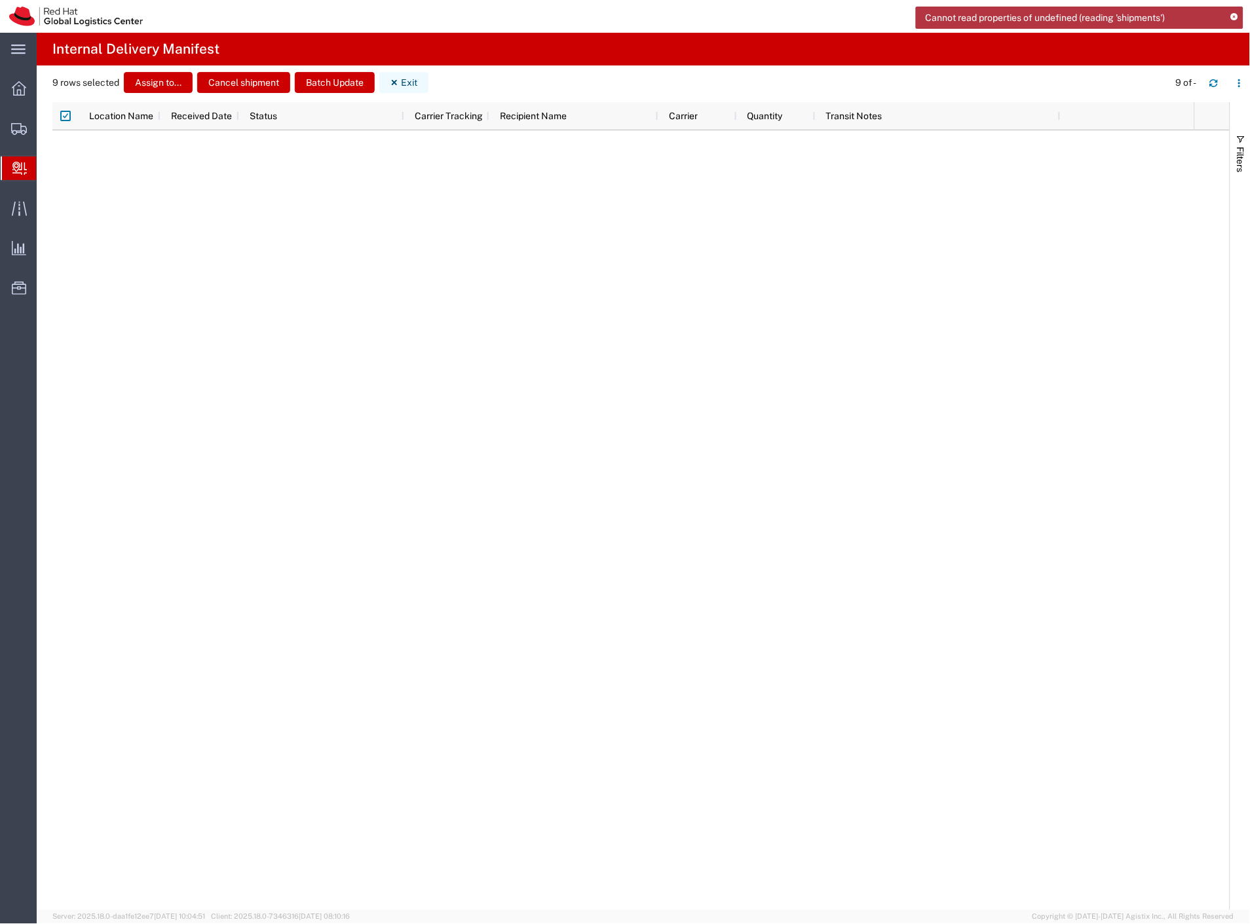
click at [398, 81] on icon "button" at bounding box center [394, 82] width 9 height 9
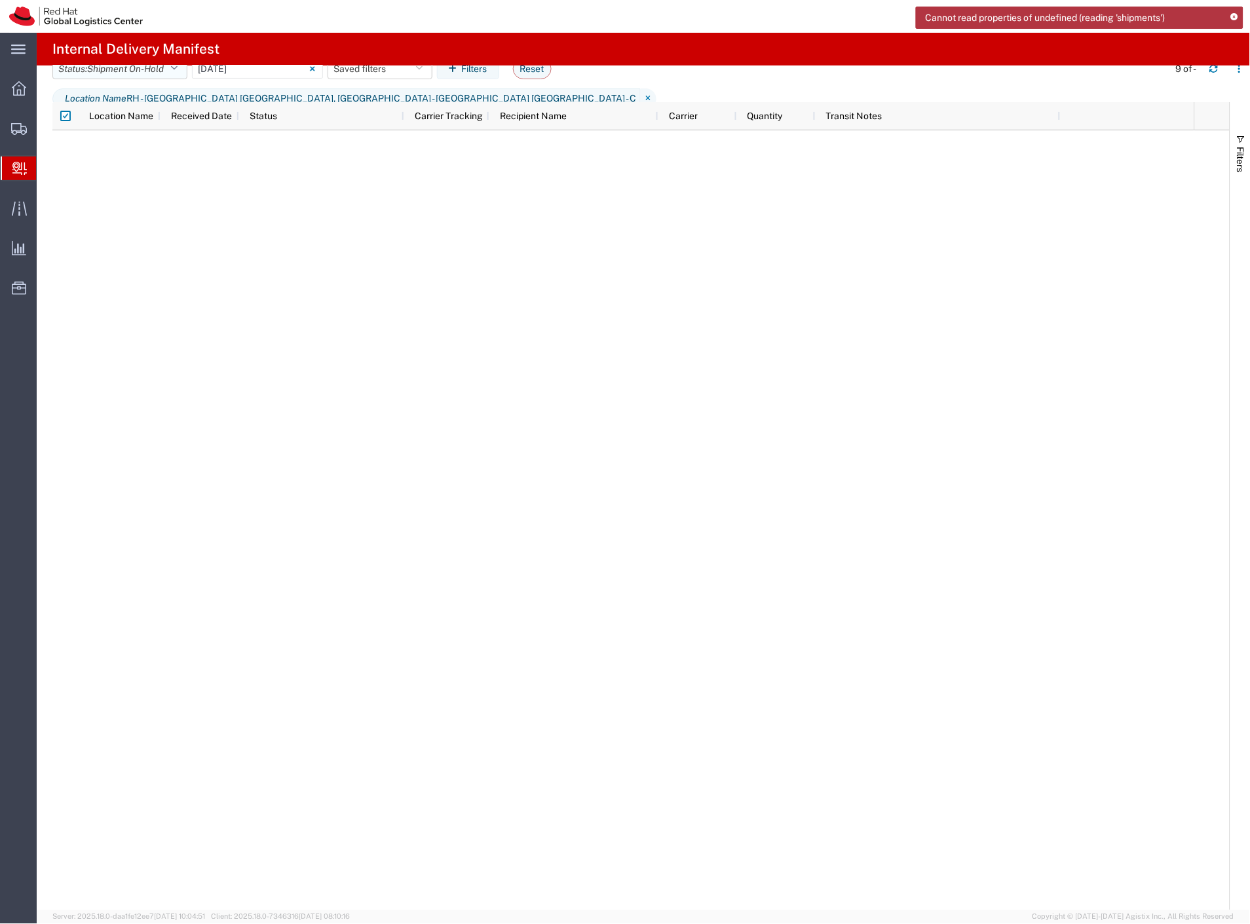
click at [147, 74] on span "Shipment On-Hold" at bounding box center [125, 69] width 77 height 10
click at [132, 113] on span "All Statuses" at bounding box center [129, 112] width 153 height 20
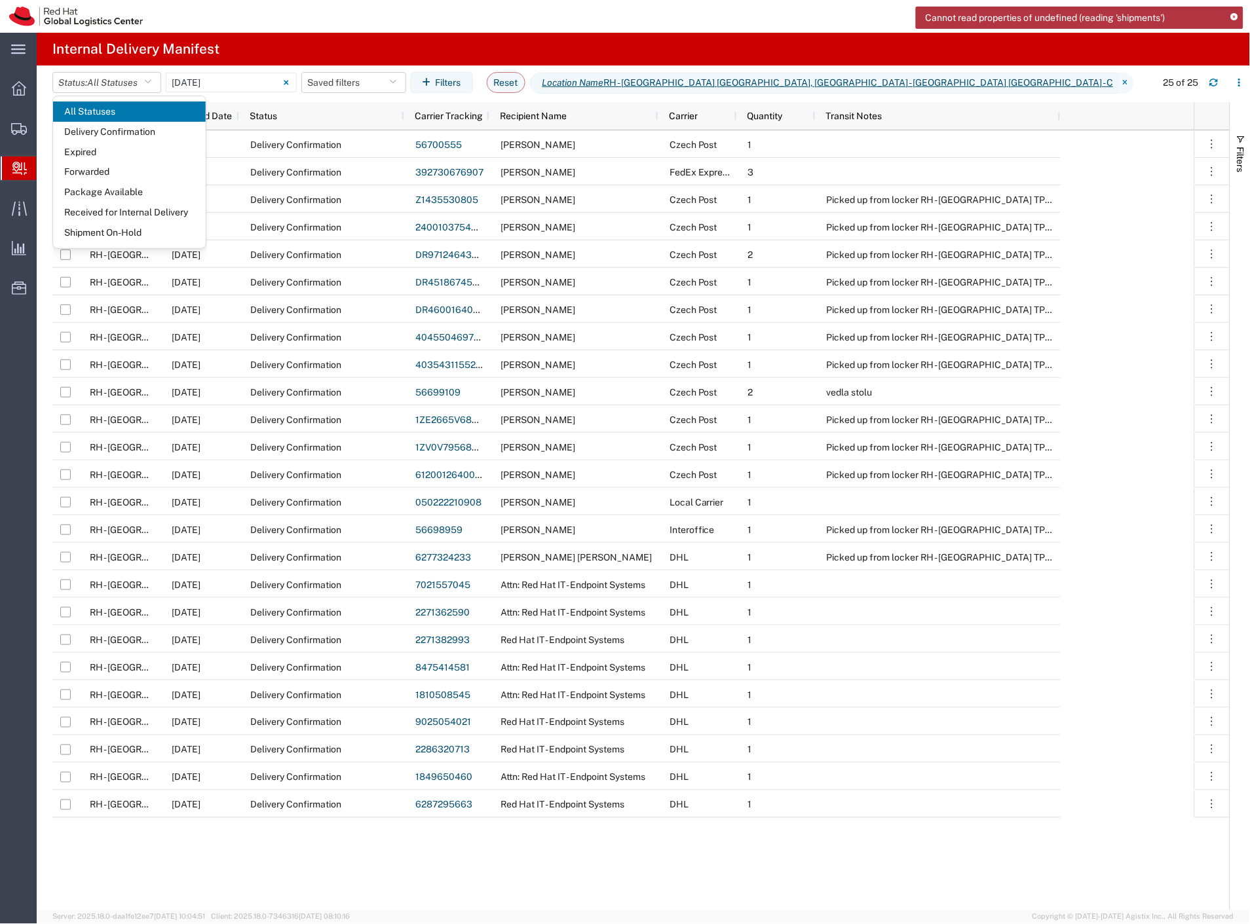
click at [1068, 74] on agx-table-filter-chips "Status: All Statuses All Statuses Delivery Confirmation Expired Forwarded Packa…" at bounding box center [600, 87] width 1097 height 30
click at [240, 85] on input "[DATE] - [DATE]" at bounding box center [231, 83] width 131 height 20
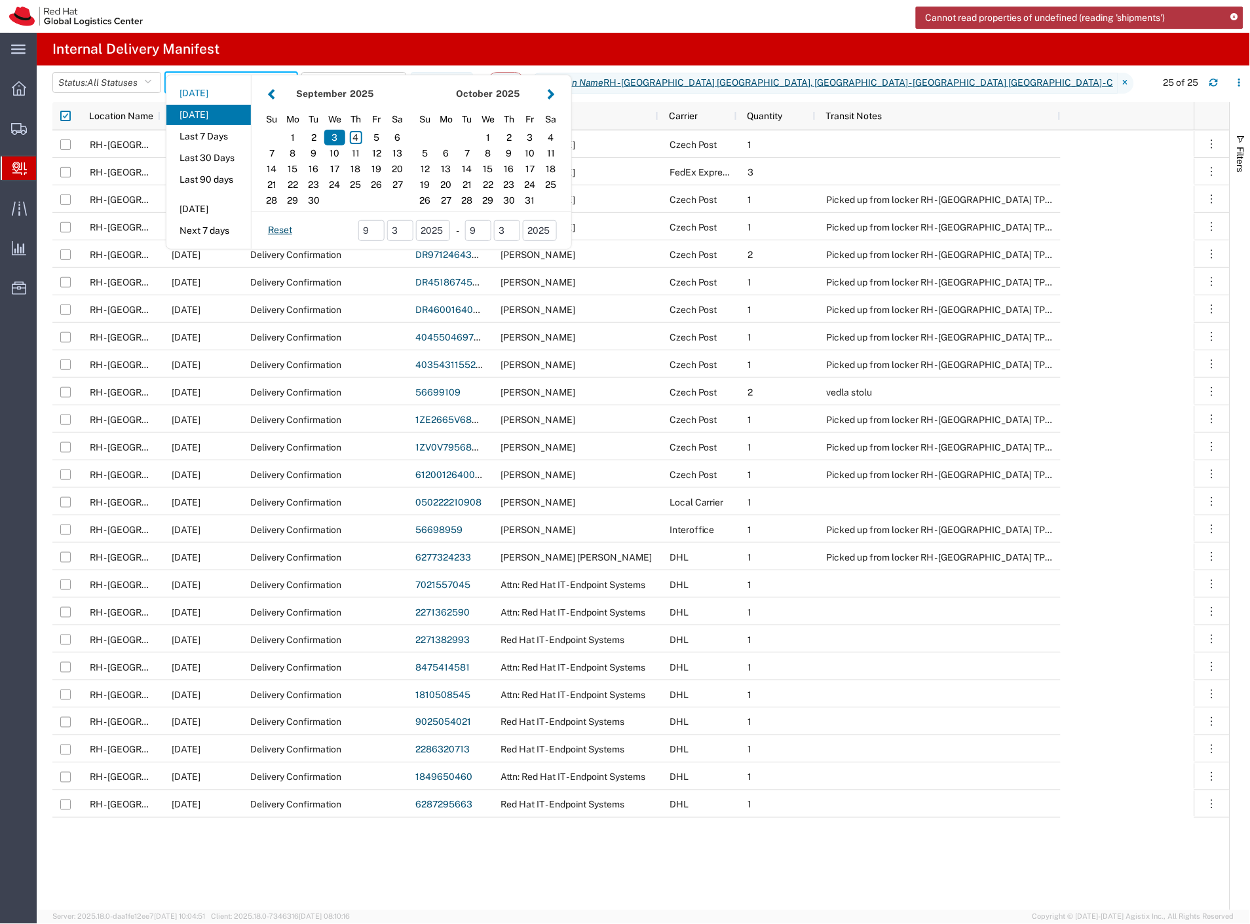
click at [204, 94] on button "[DATE]" at bounding box center [208, 93] width 85 height 20
type input "[DATE]"
type input "[DATE] - [DATE]"
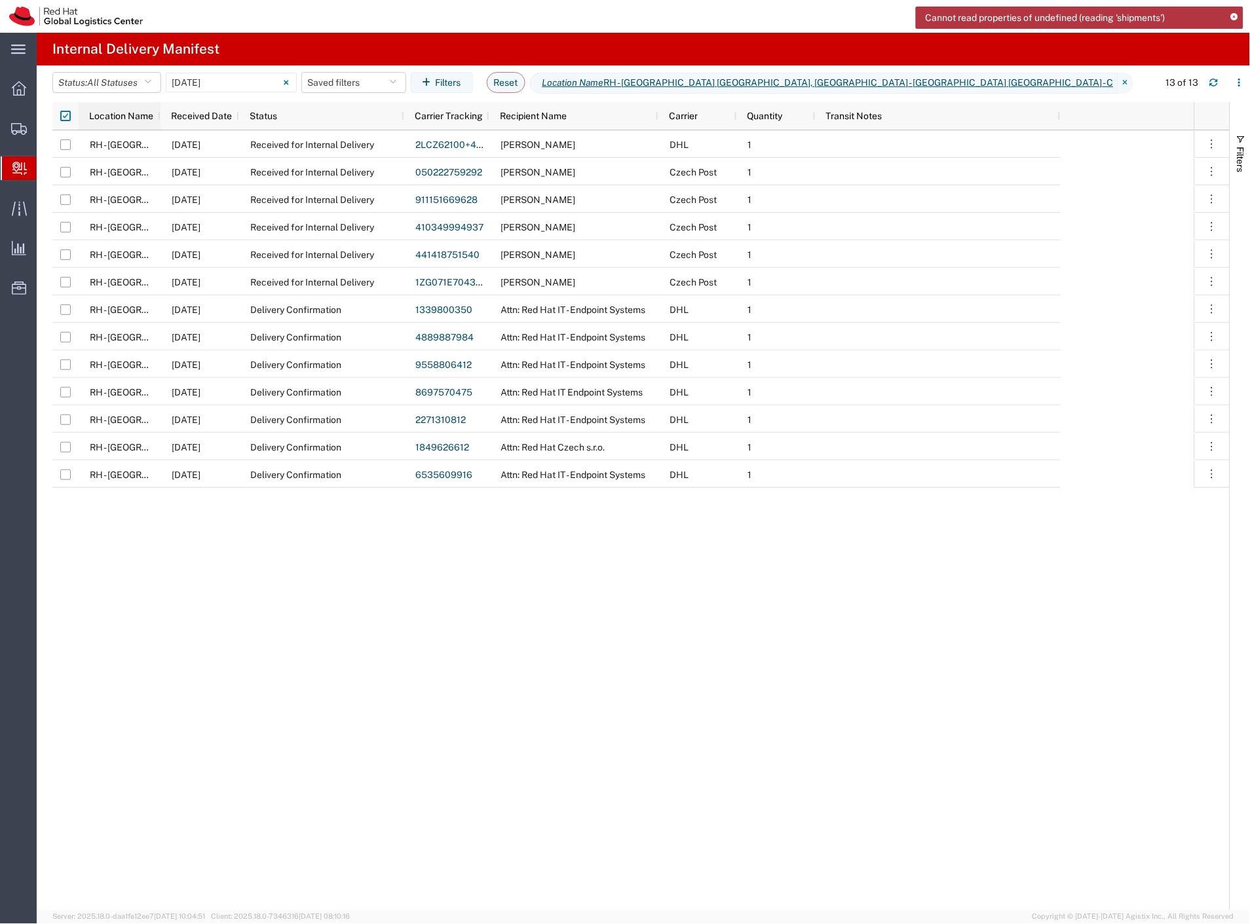
click at [125, 115] on span "Location Name" at bounding box center [121, 116] width 64 height 10
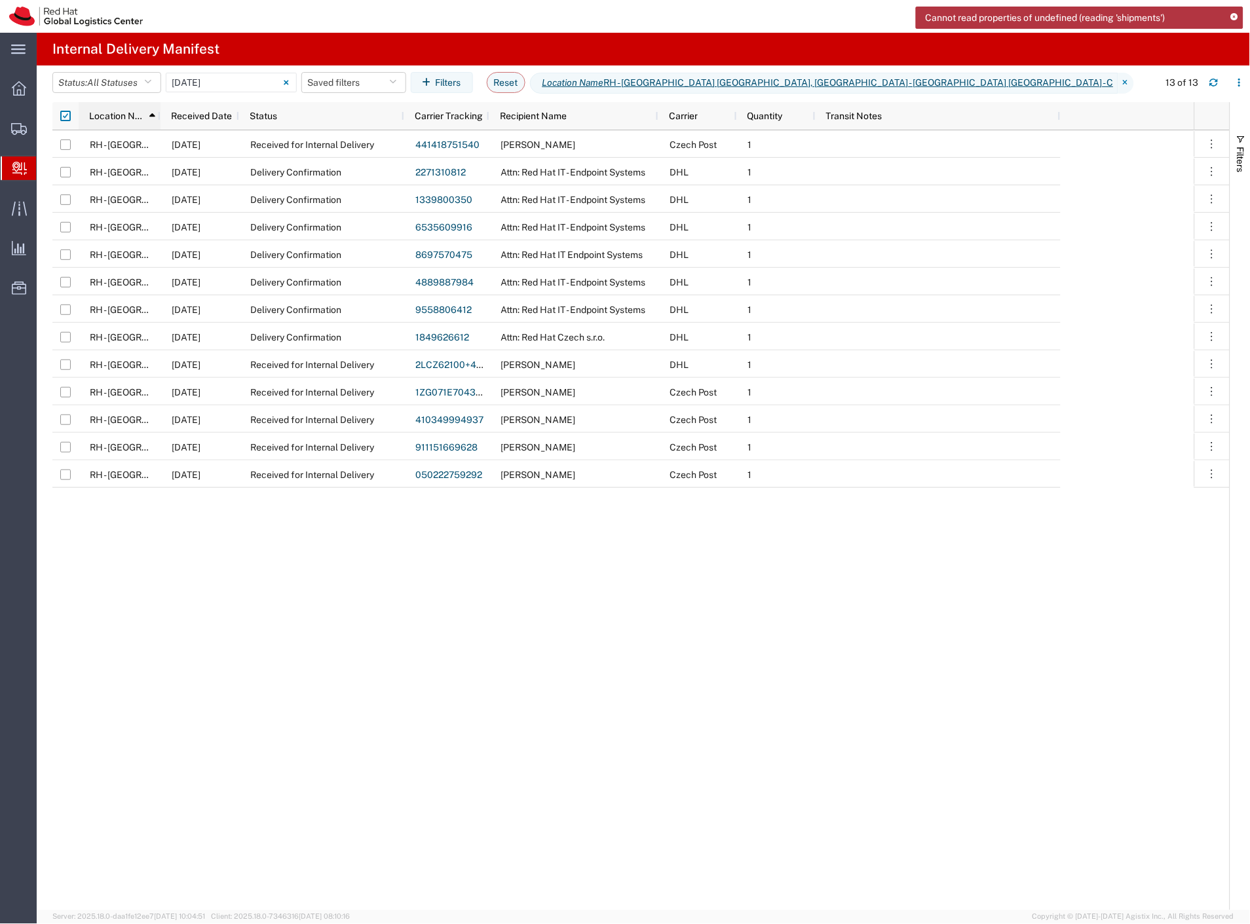
click at [117, 121] on span "Location Name" at bounding box center [117, 116] width 56 height 10
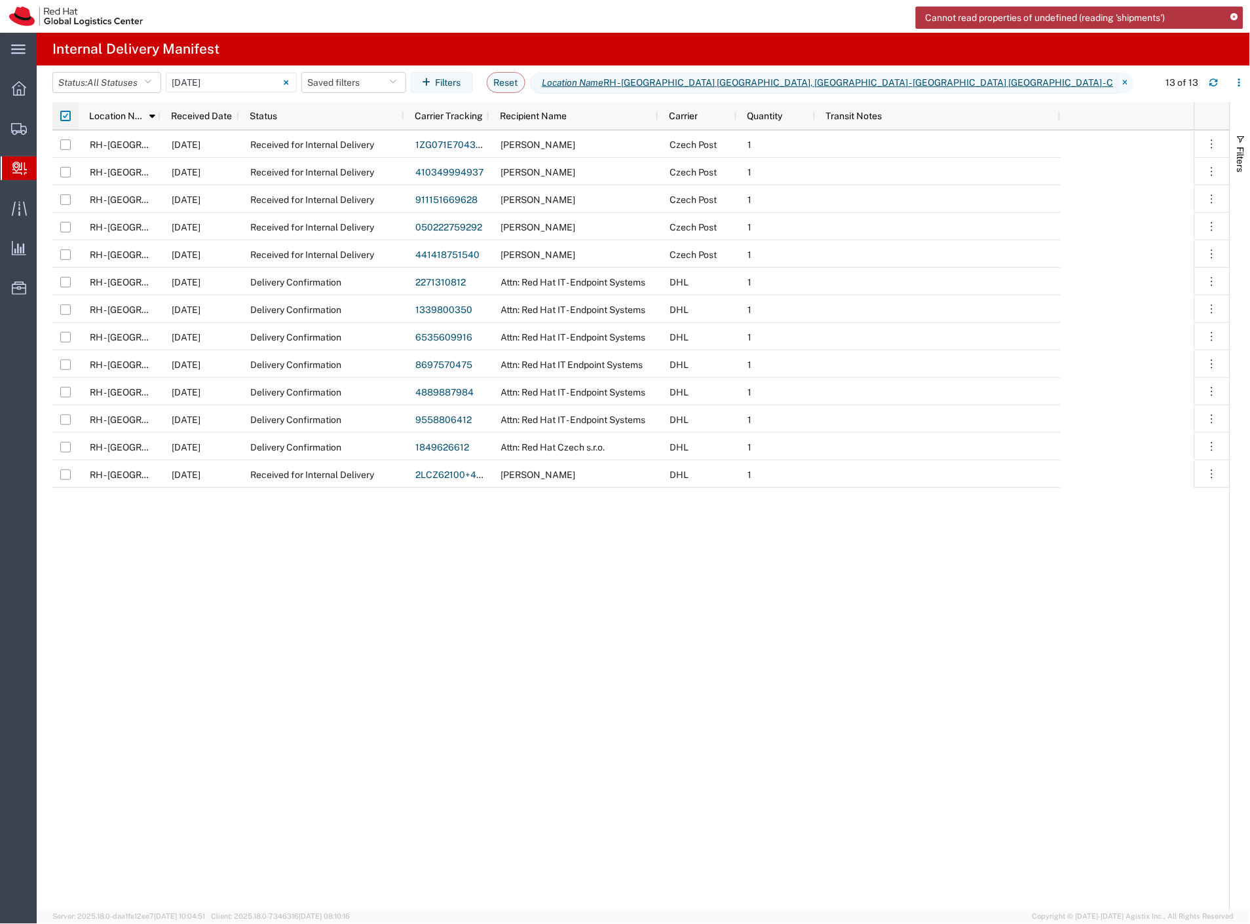
click at [64, 117] on input "checkbox" at bounding box center [65, 116] width 10 height 10
checkbox input "false"
checkbox input "true"
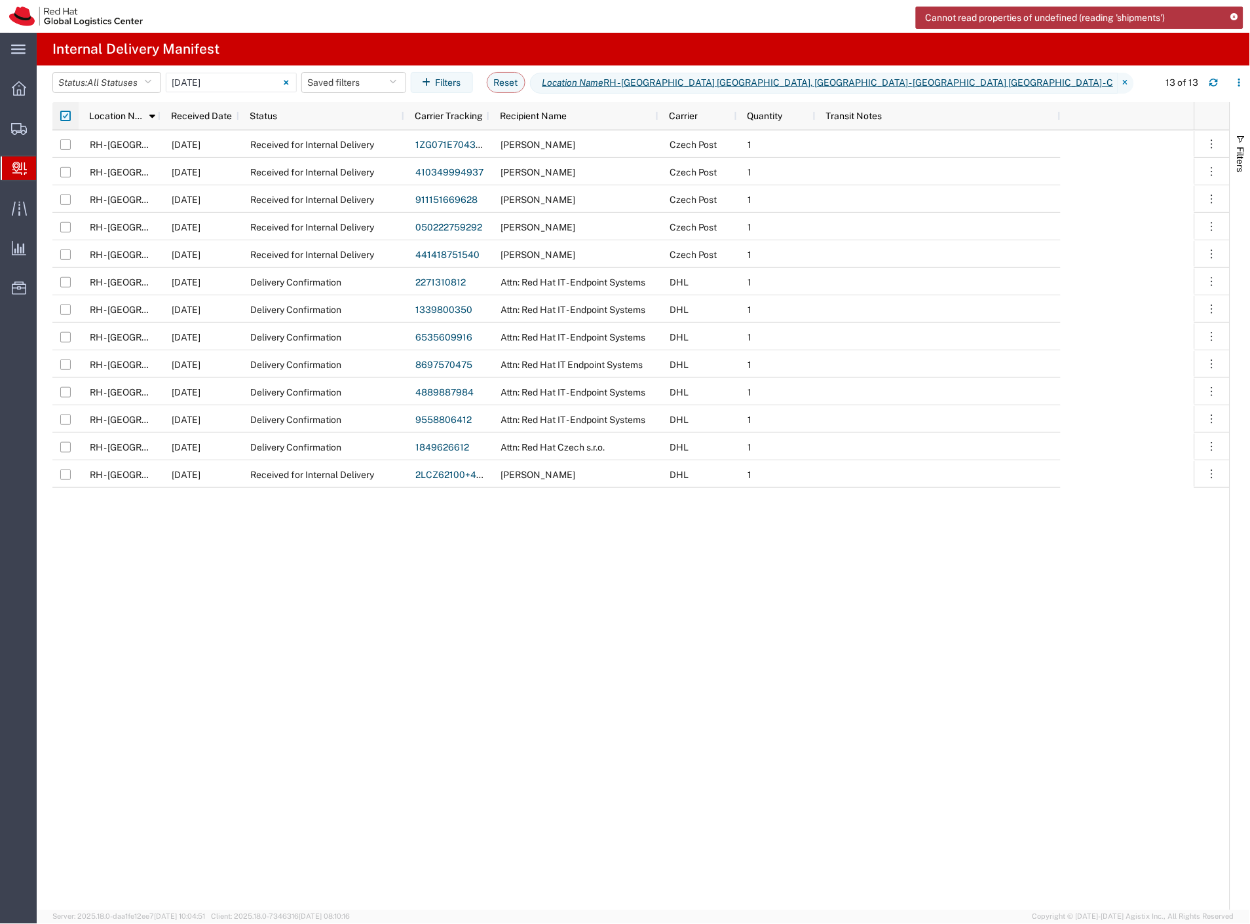
checkbox input "true"
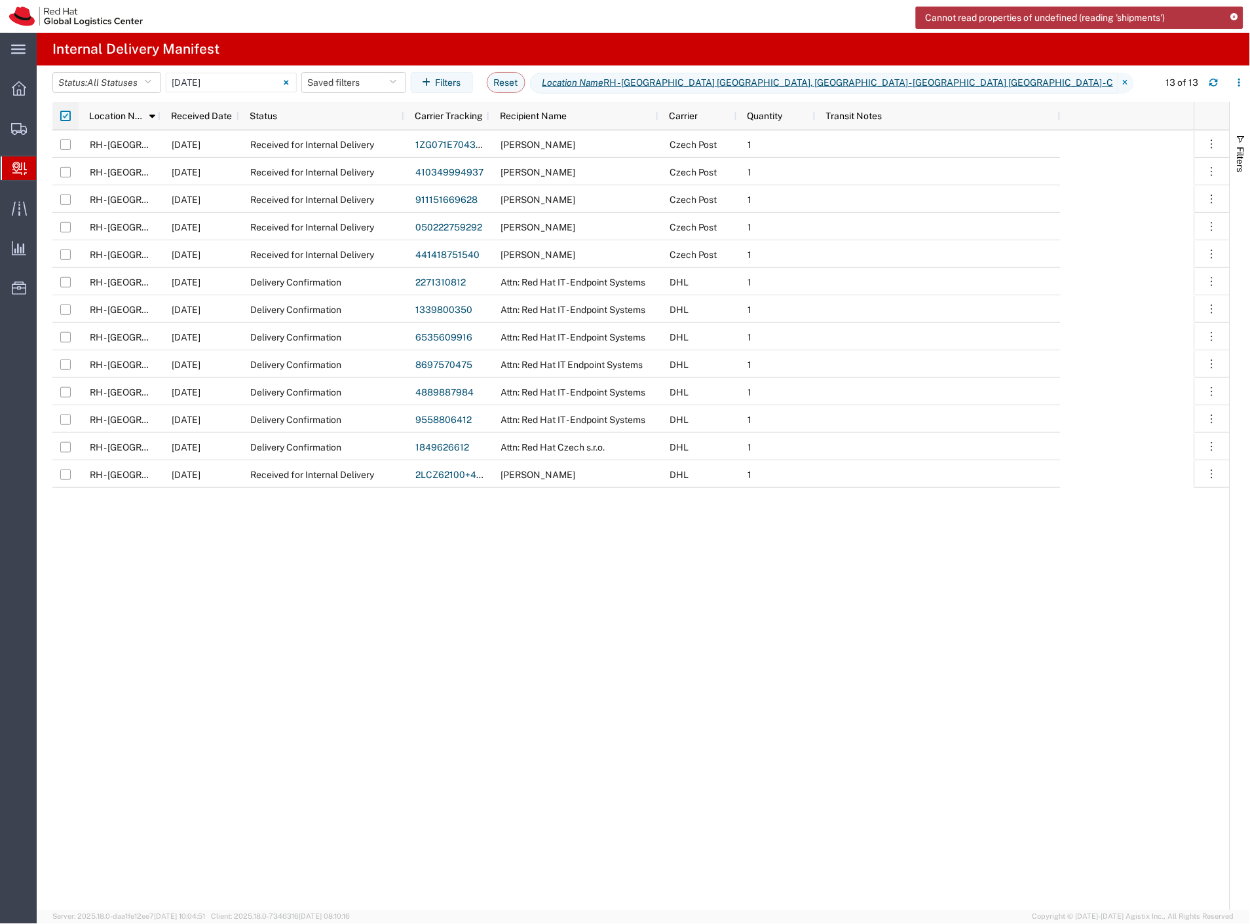
checkbox input "true"
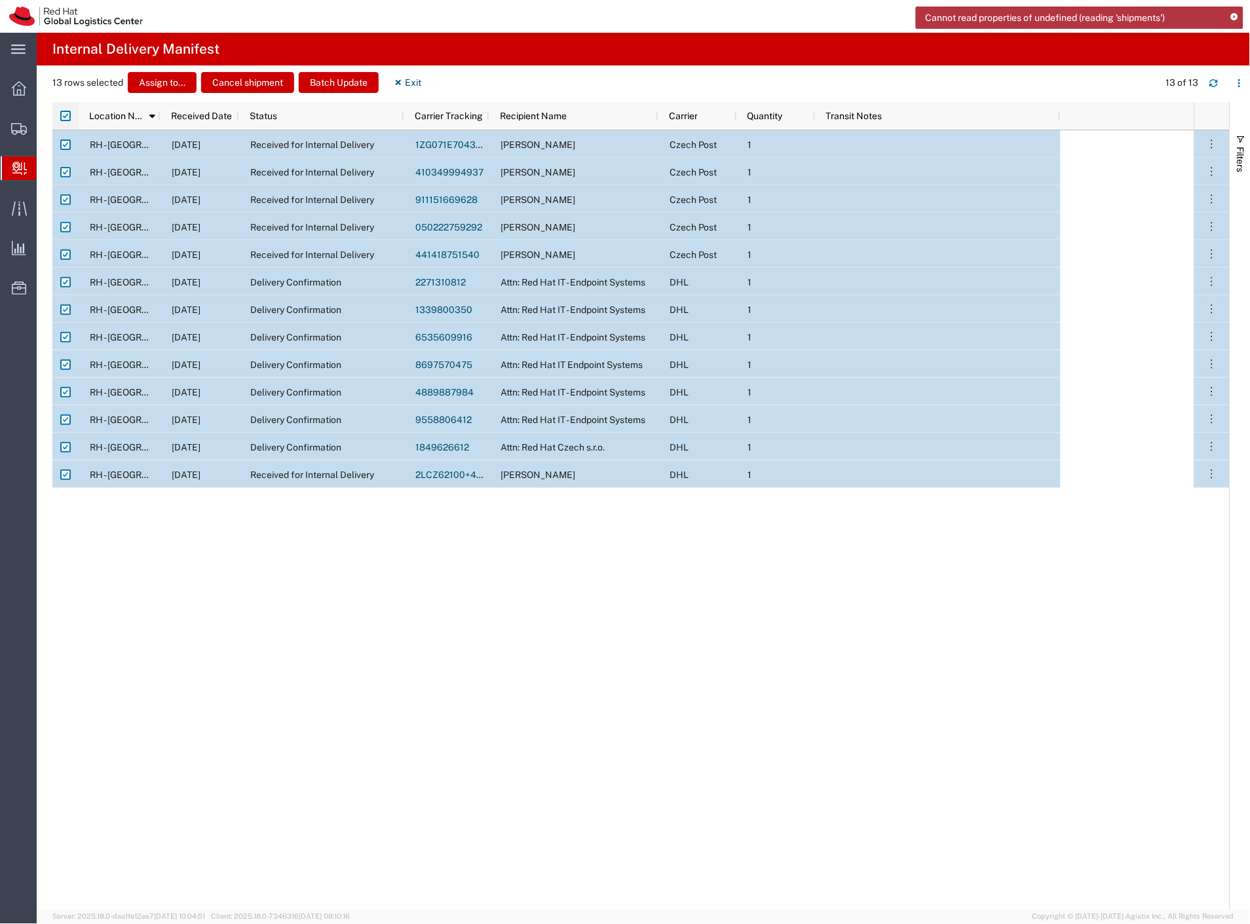
click at [64, 117] on input "checkbox" at bounding box center [65, 116] width 10 height 10
checkbox input "false"
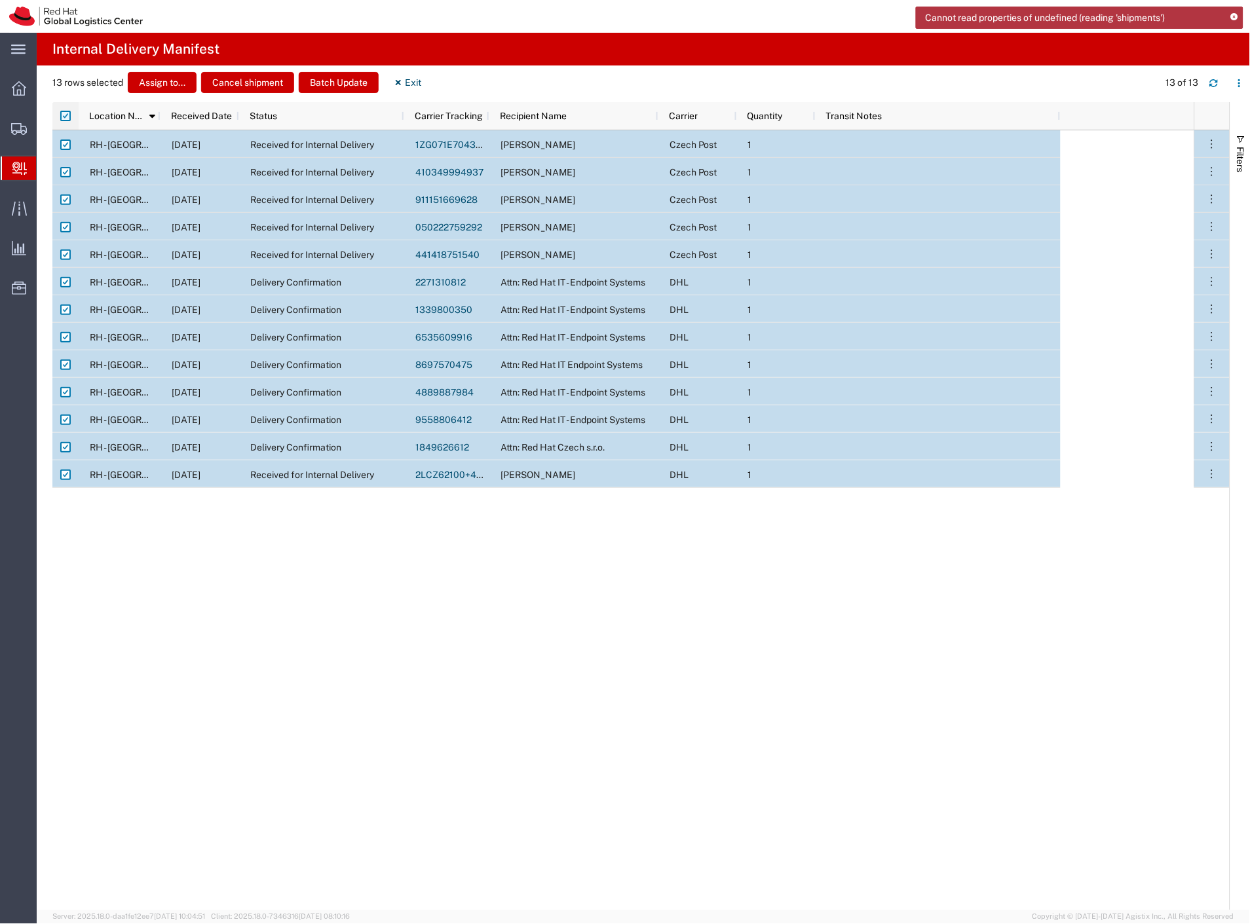
checkbox input "false"
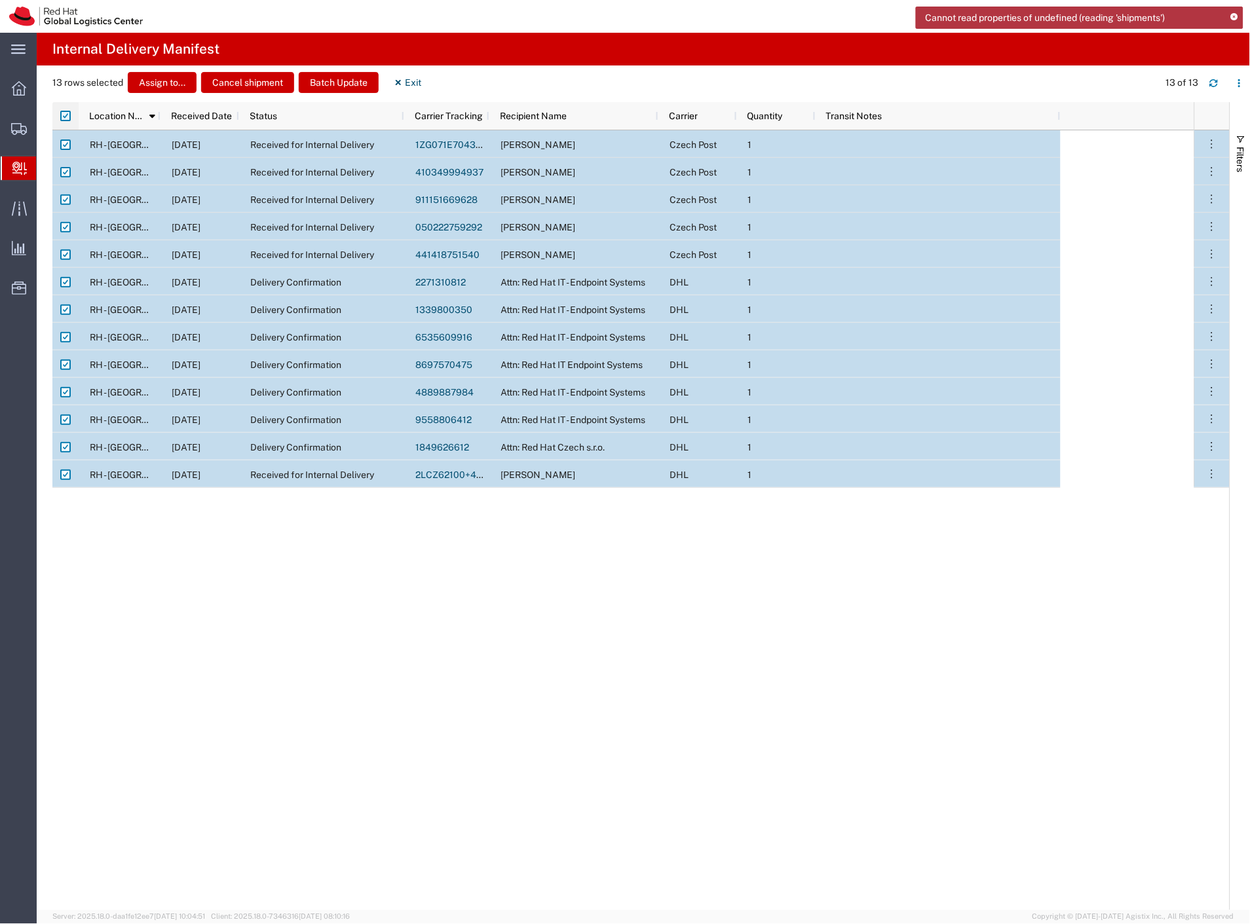
checkbox input "false"
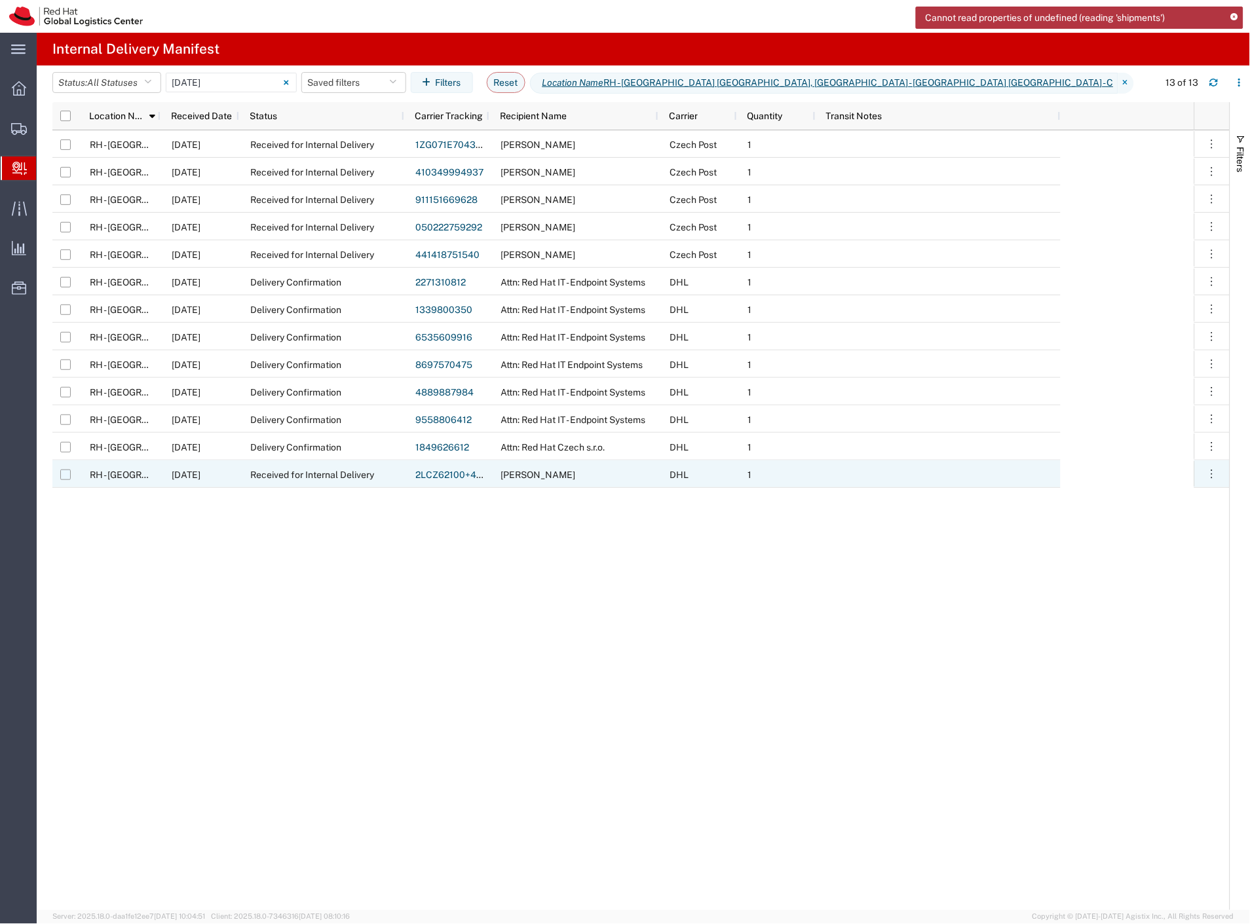
click at [69, 476] on input "Press Space to toggle row selection (unchecked)" at bounding box center [65, 475] width 10 height 10
checkbox input "true"
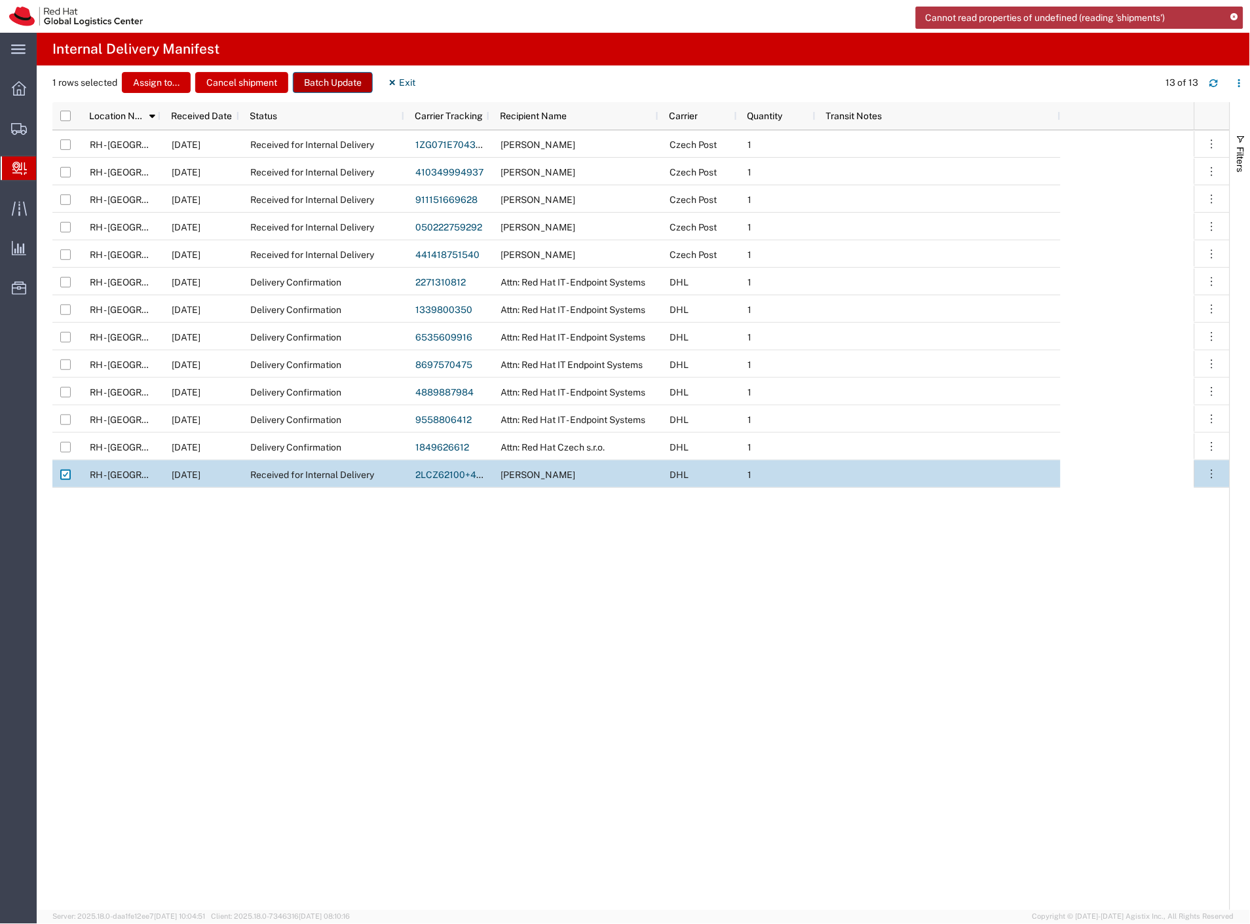
click at [324, 82] on button "Batch Update" at bounding box center [333, 82] width 80 height 21
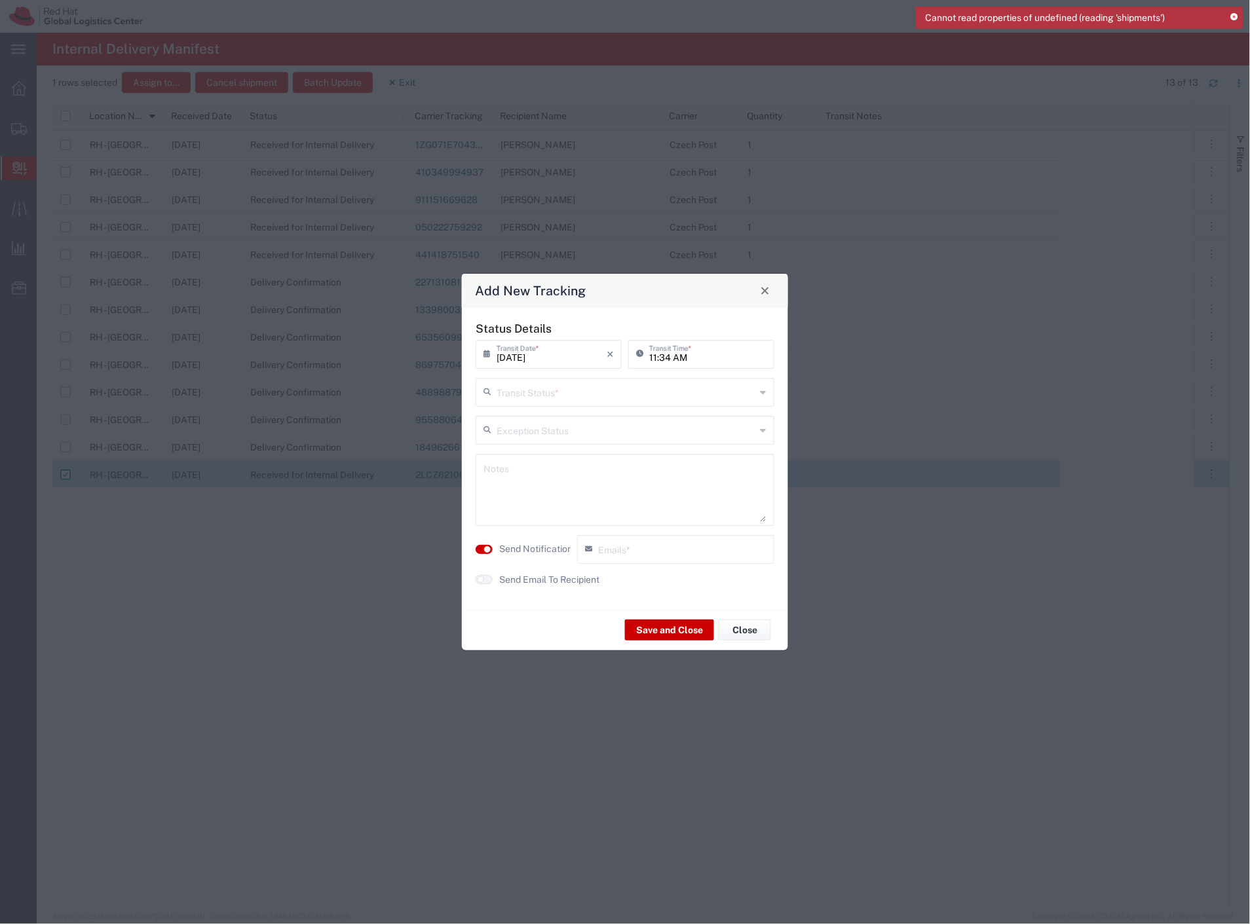
drag, startPoint x: 512, startPoint y: 382, endPoint x: 519, endPoint y: 390, distance: 11.6
click at [514, 384] on input "text" at bounding box center [626, 391] width 259 height 23
click at [531, 417] on span "Delivery Confirmation" at bounding box center [626, 421] width 296 height 20
type input "Delivery Confirmation"
click at [539, 552] on label "Send Notification" at bounding box center [535, 549] width 73 height 14
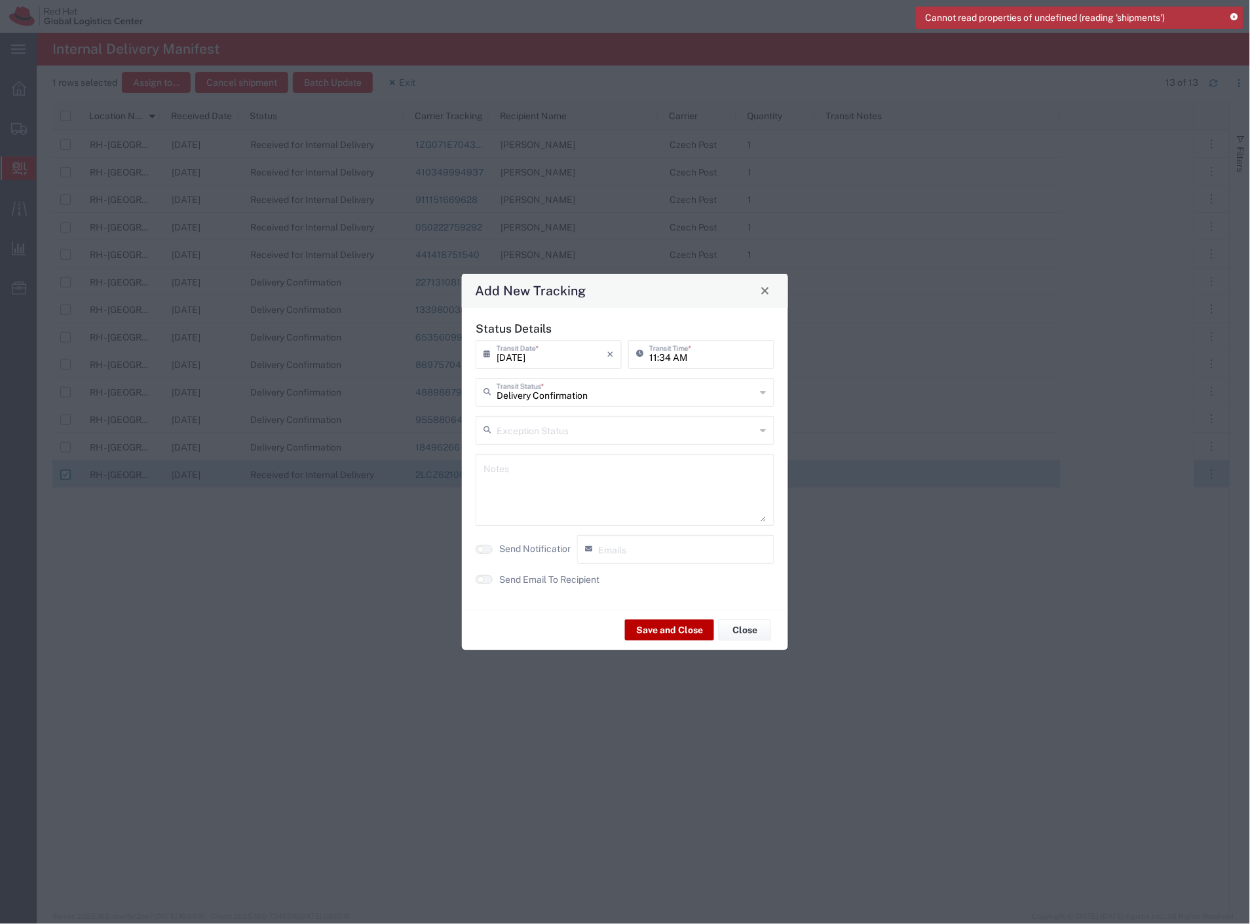
click at [639, 627] on button "Save and Close" at bounding box center [669, 630] width 89 height 21
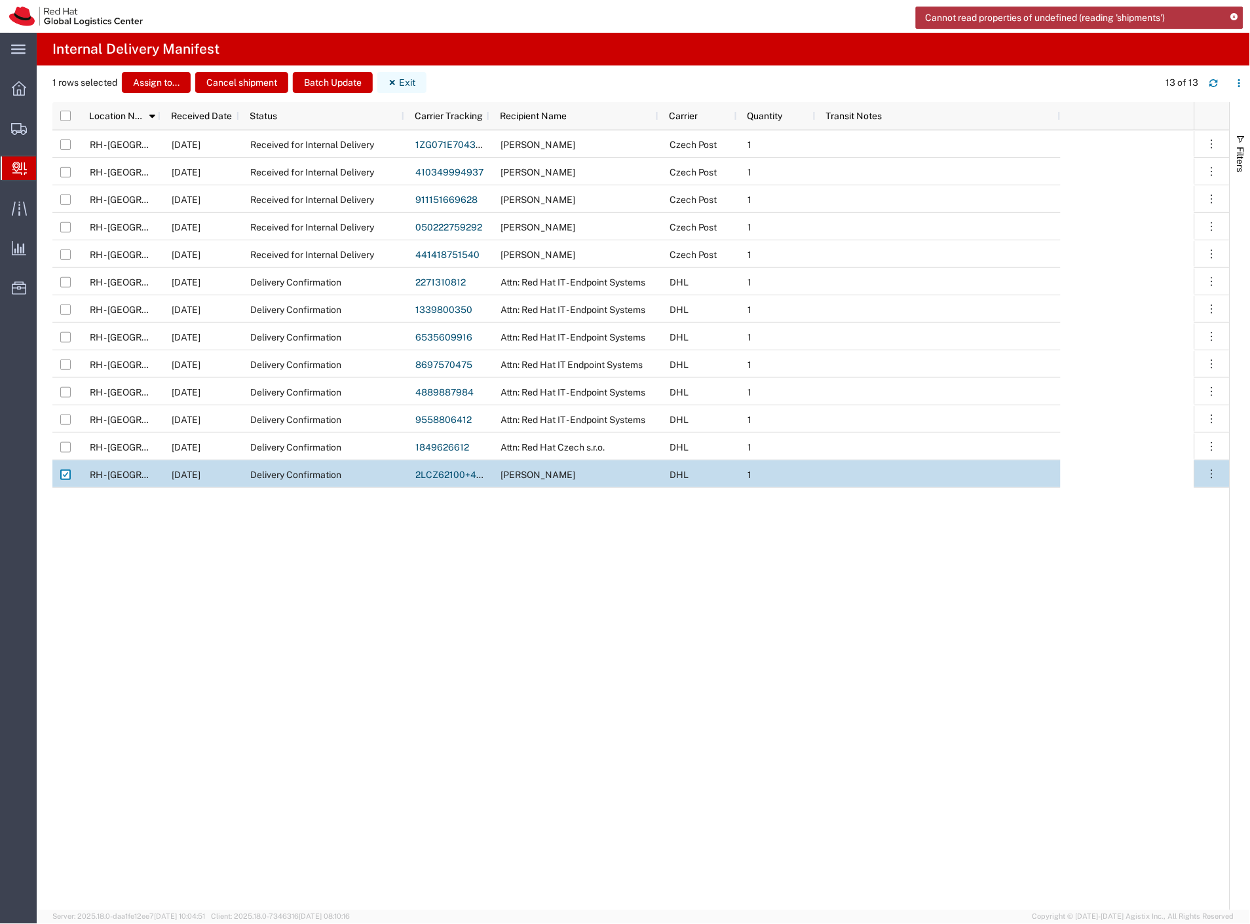
click at [394, 85] on icon "button" at bounding box center [392, 82] width 9 height 9
checkbox input "false"
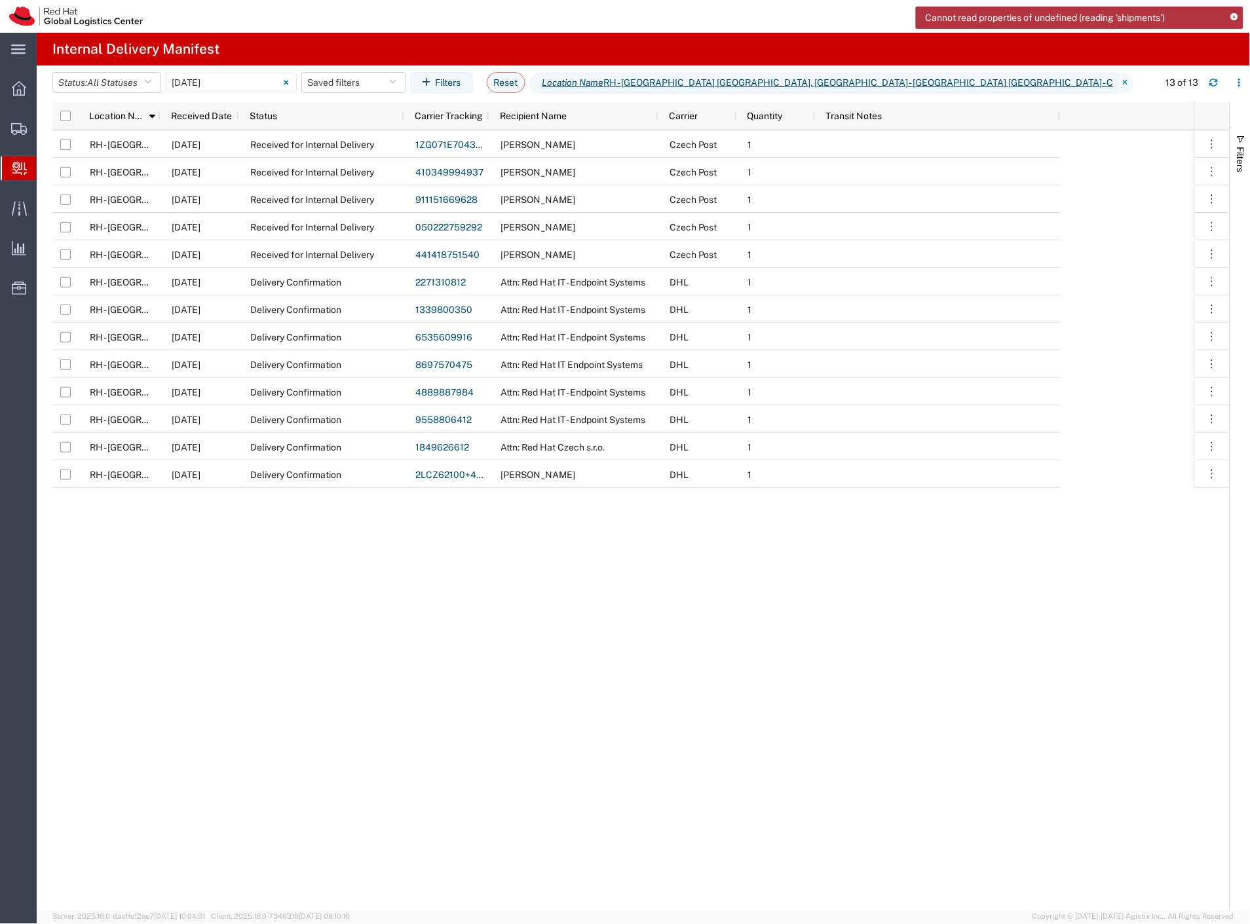
click at [1233, 17] on icon at bounding box center [1234, 17] width 7 height 7
click at [1214, 82] on icon "button" at bounding box center [1213, 82] width 9 height 9
drag, startPoint x: 600, startPoint y: 796, endPoint x: 528, endPoint y: 732, distance: 96.5
click at [585, 794] on div "RH - [GEOGRAPHIC_DATA] [GEOGRAPHIC_DATA] - C [DATE] Received for Internal Deliv…" at bounding box center [623, 520] width 1142 height 780
click at [0, 0] on span "Create Delivery" at bounding box center [0, 0] width 0 height 0
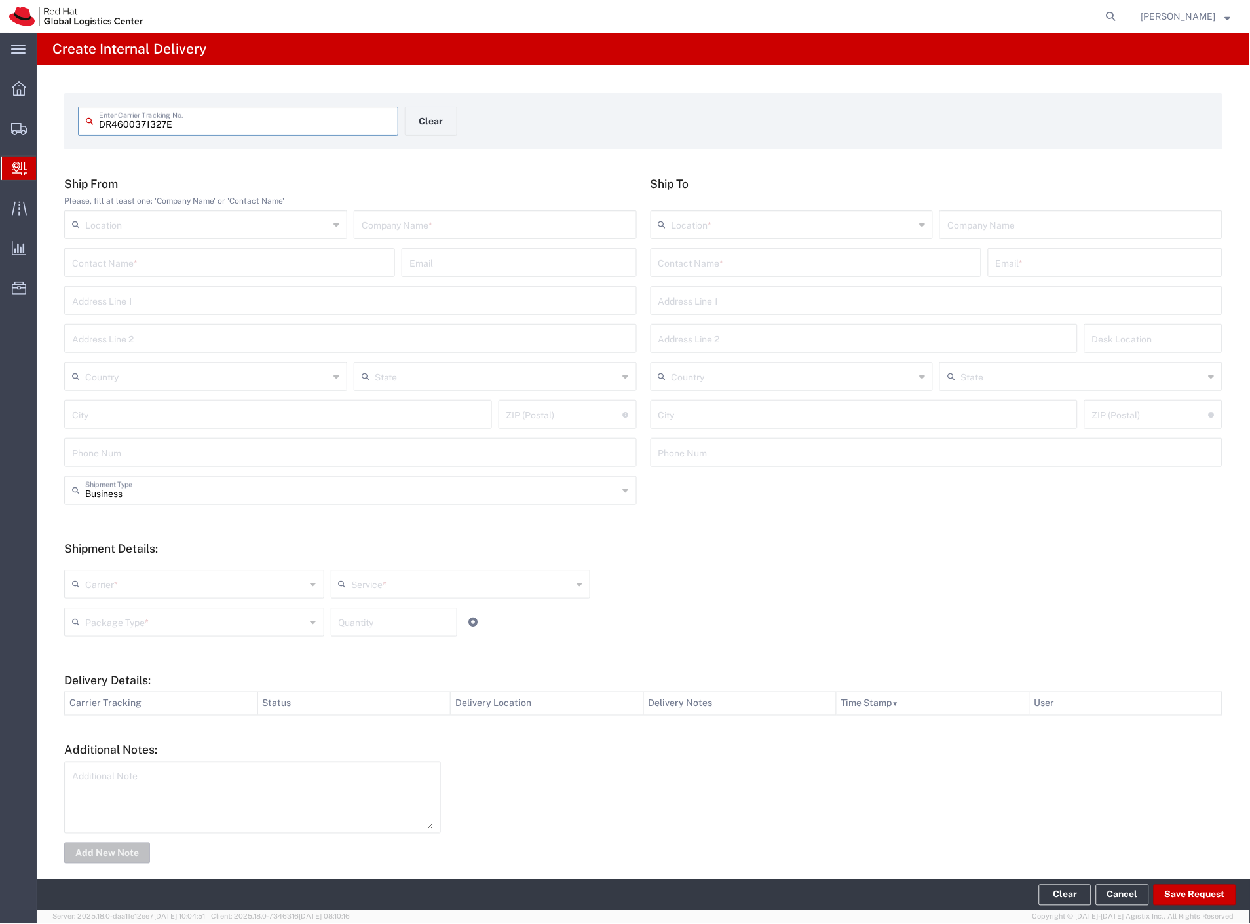
type input "DR4600371327E"
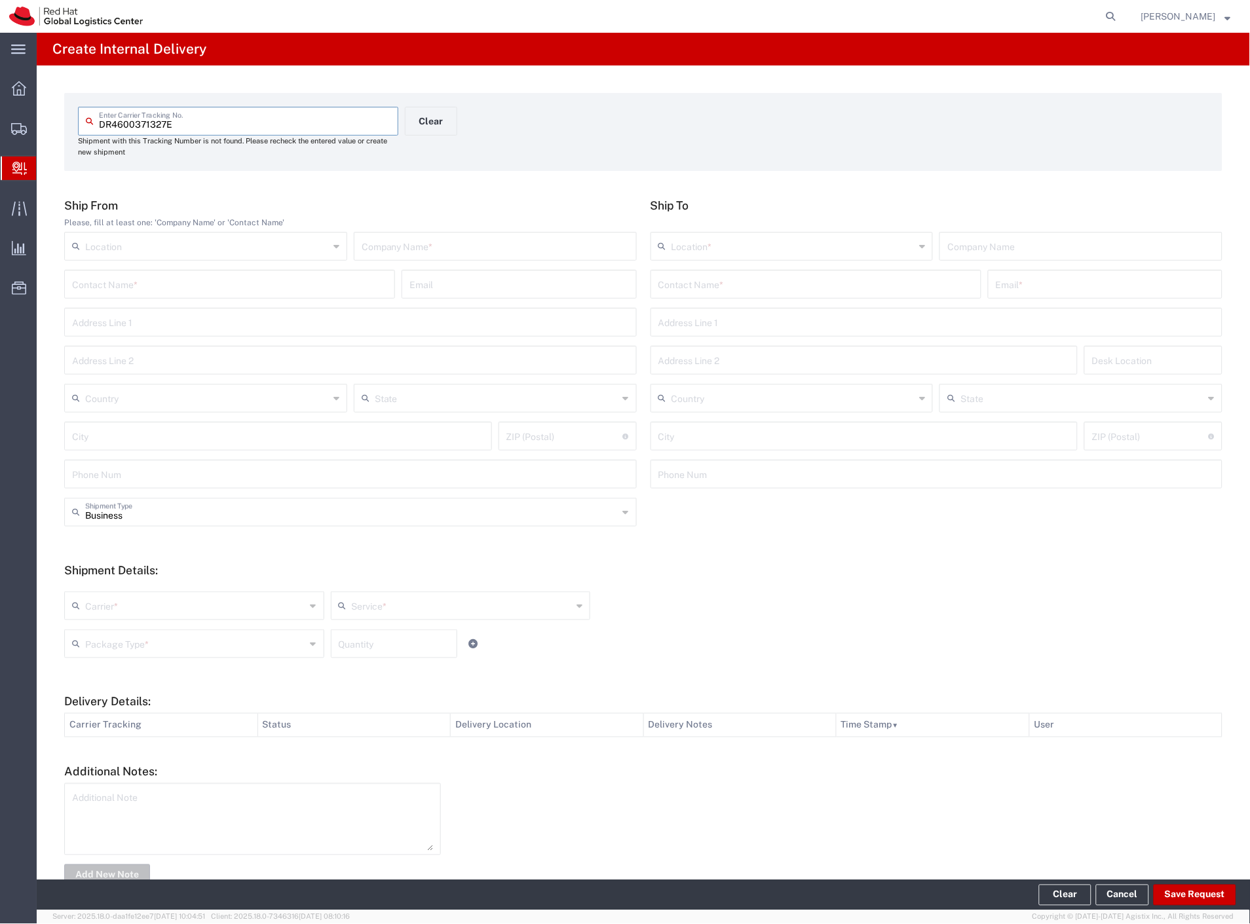
click at [379, 244] on input "text" at bounding box center [495, 245] width 267 height 23
type input "china"
click at [730, 280] on input "text" at bounding box center [815, 283] width 315 height 23
type input "[PERSON_NAME]"
click at [723, 322] on p "Red Hat Czech s.r.o. ([PERSON_NAME]), [EMAIL_ADDRESS][DOMAIN_NAME]" at bounding box center [816, 316] width 314 height 16
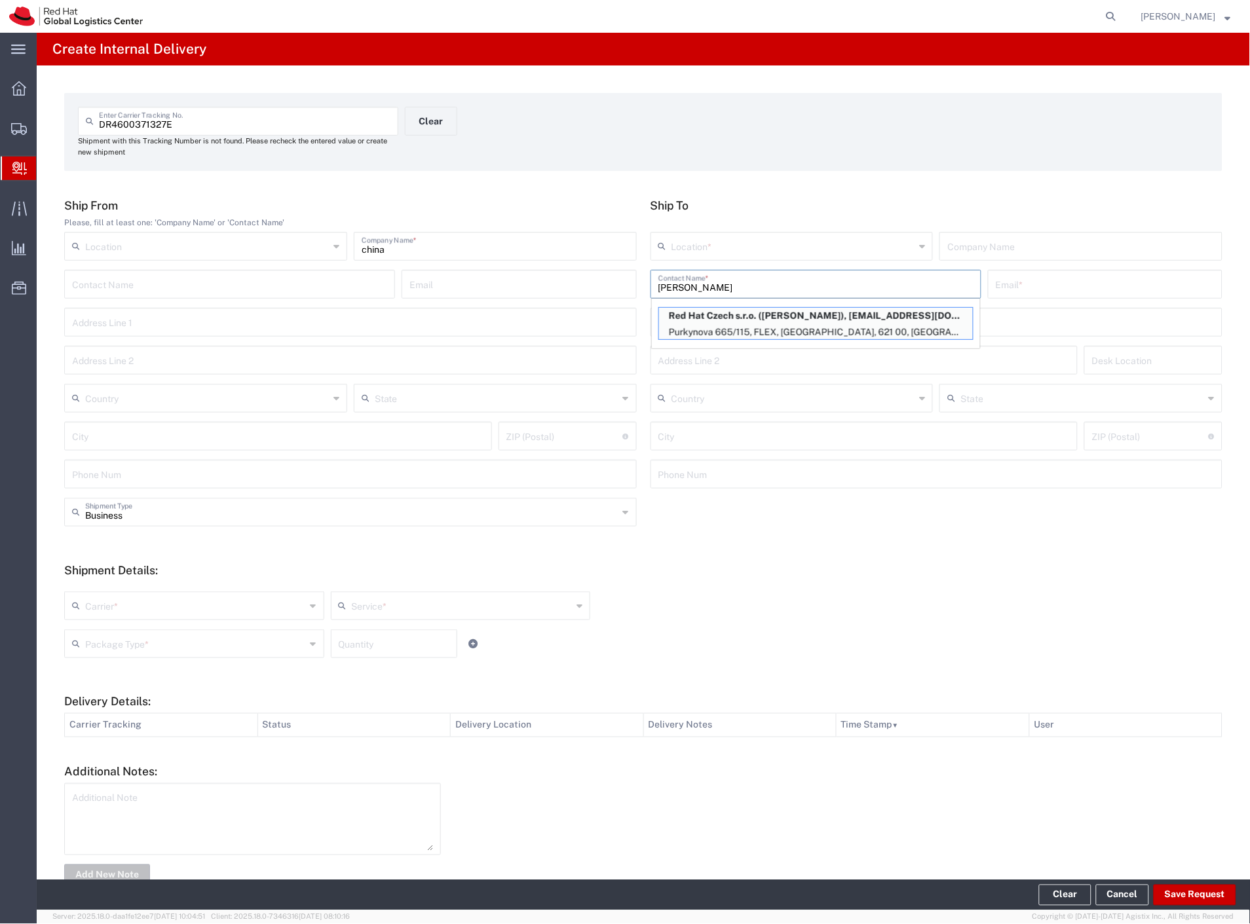
type input "RH - [GEOGRAPHIC_DATA] [GEOGRAPHIC_DATA] - C"
type input "Red Hat Czech s.r.o."
type input "[PERSON_NAME]"
type input "[EMAIL_ADDRESS][DOMAIN_NAME]"
type input "Purkynova 665/115"
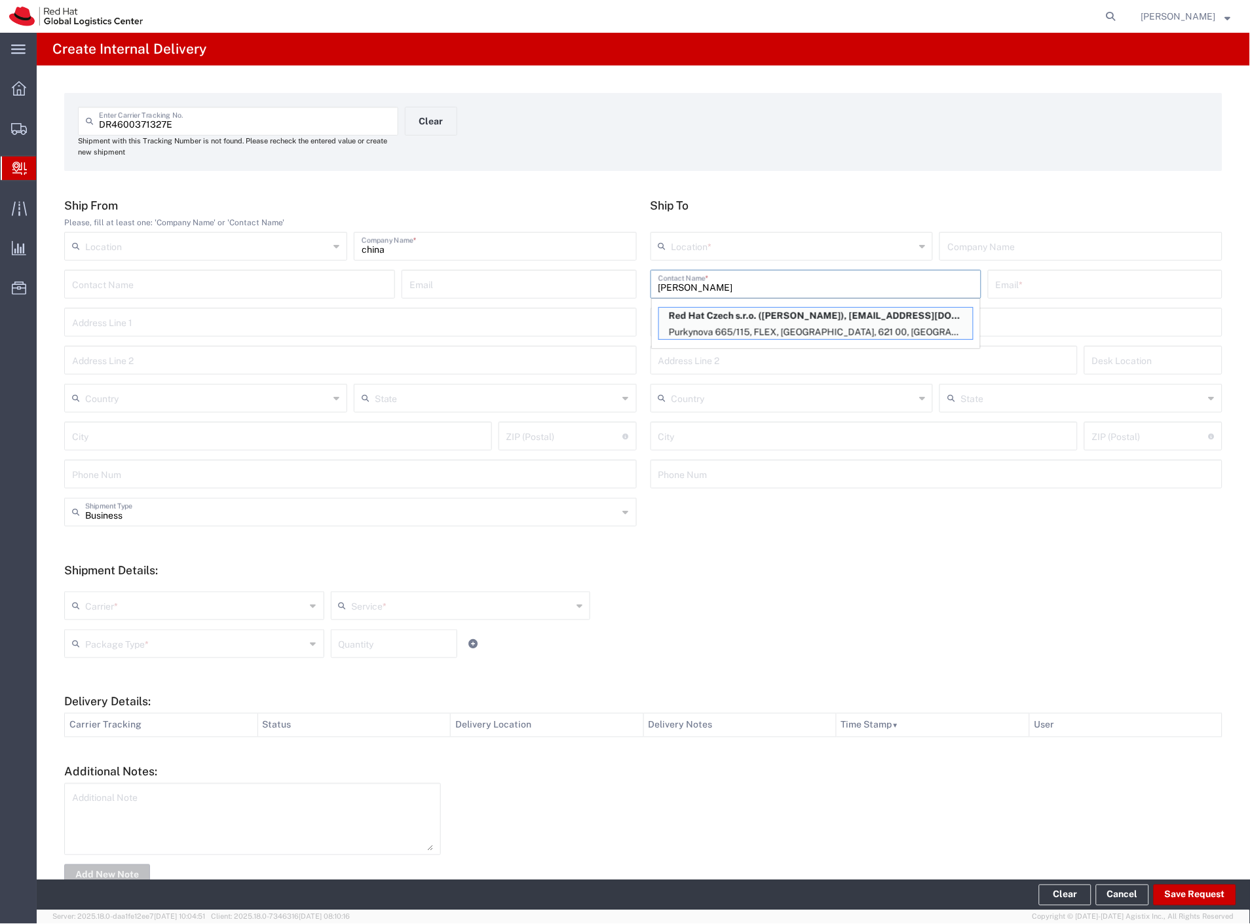
type input "FLEX"
type input "Czechia"
type input "[GEOGRAPHIC_DATA]"
type input "621 00"
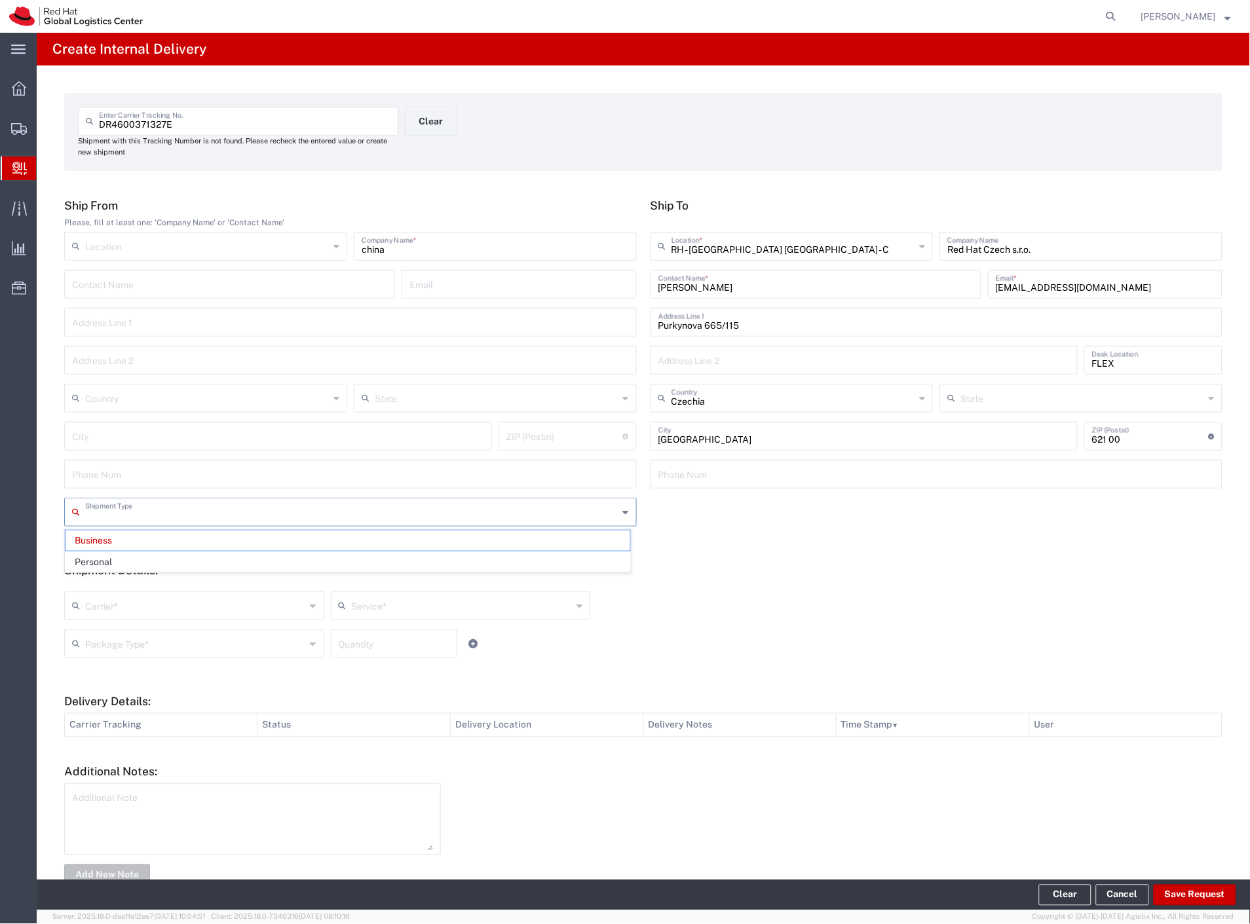
click at [141, 513] on input "text" at bounding box center [351, 511] width 533 height 23
click at [126, 564] on span "Personal" at bounding box center [348, 562] width 565 height 20
type input "Personal"
click at [116, 598] on input "text" at bounding box center [195, 604] width 221 height 23
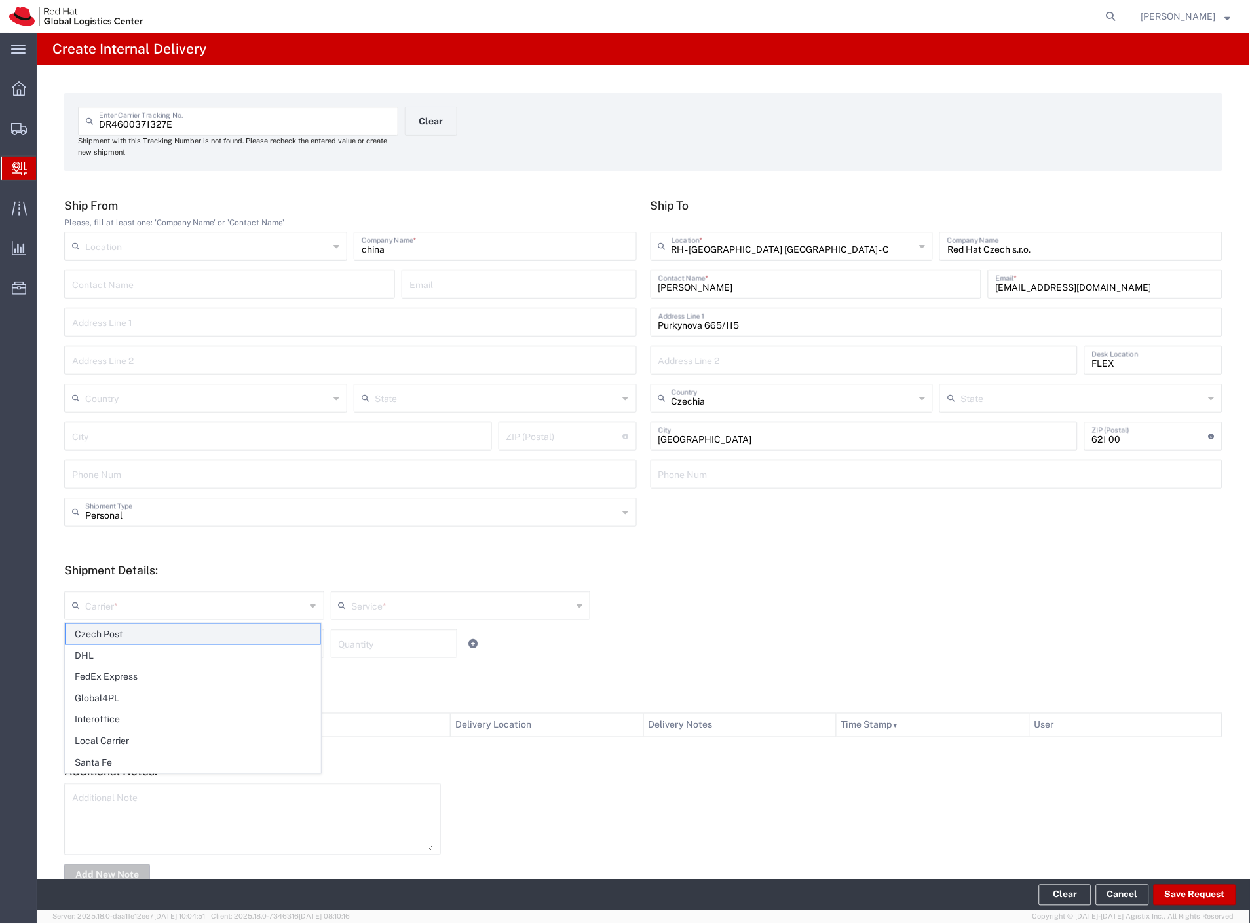
click at [107, 631] on span "Czech Post" at bounding box center [193, 634] width 255 height 20
type input "Czech Post"
click at [106, 638] on input "text" at bounding box center [195, 642] width 221 height 23
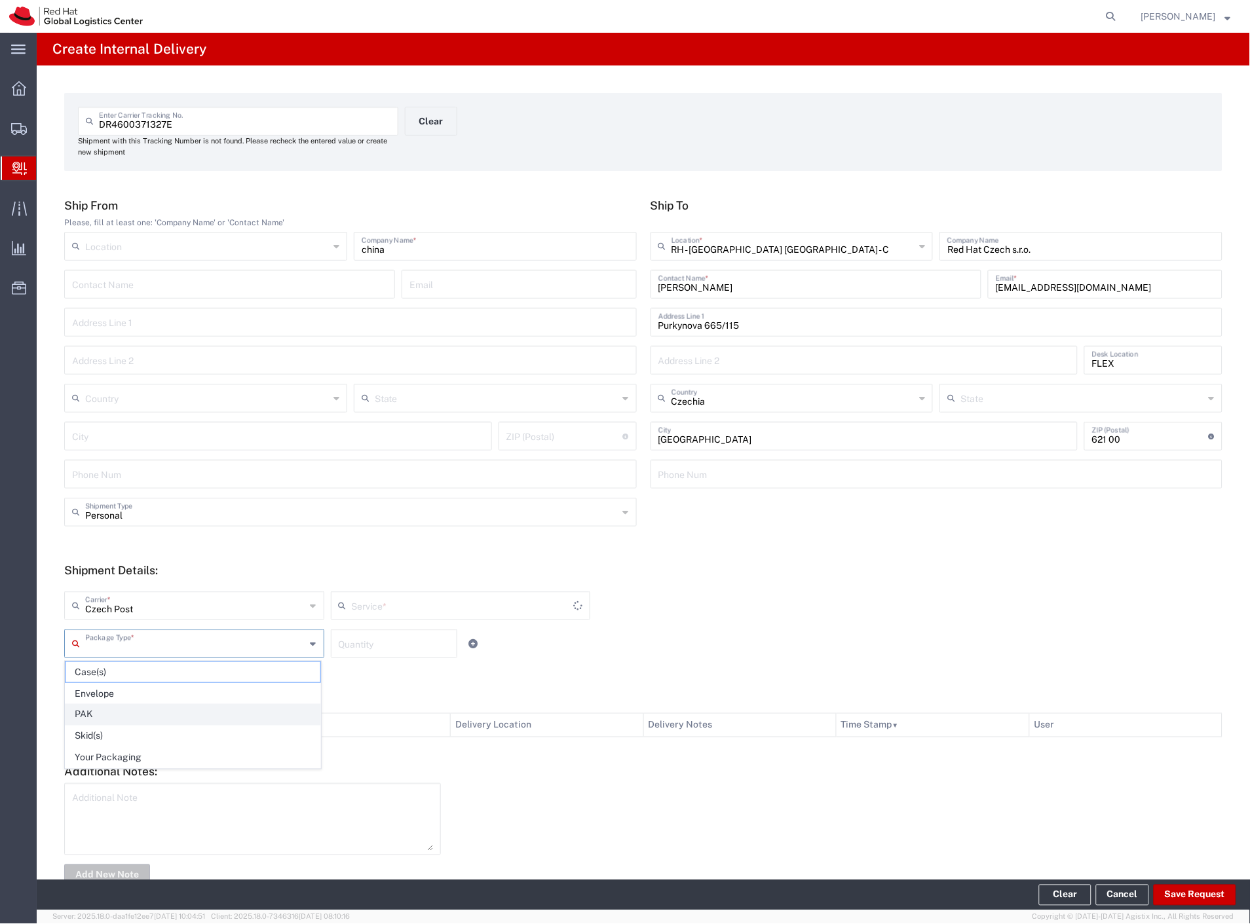
type input "Ground"
click at [128, 757] on span "Your Packaging" at bounding box center [193, 758] width 255 height 20
type input "Your Packaging"
click at [1167, 896] on button "Save Request" at bounding box center [1195, 895] width 83 height 21
type input "Personal"
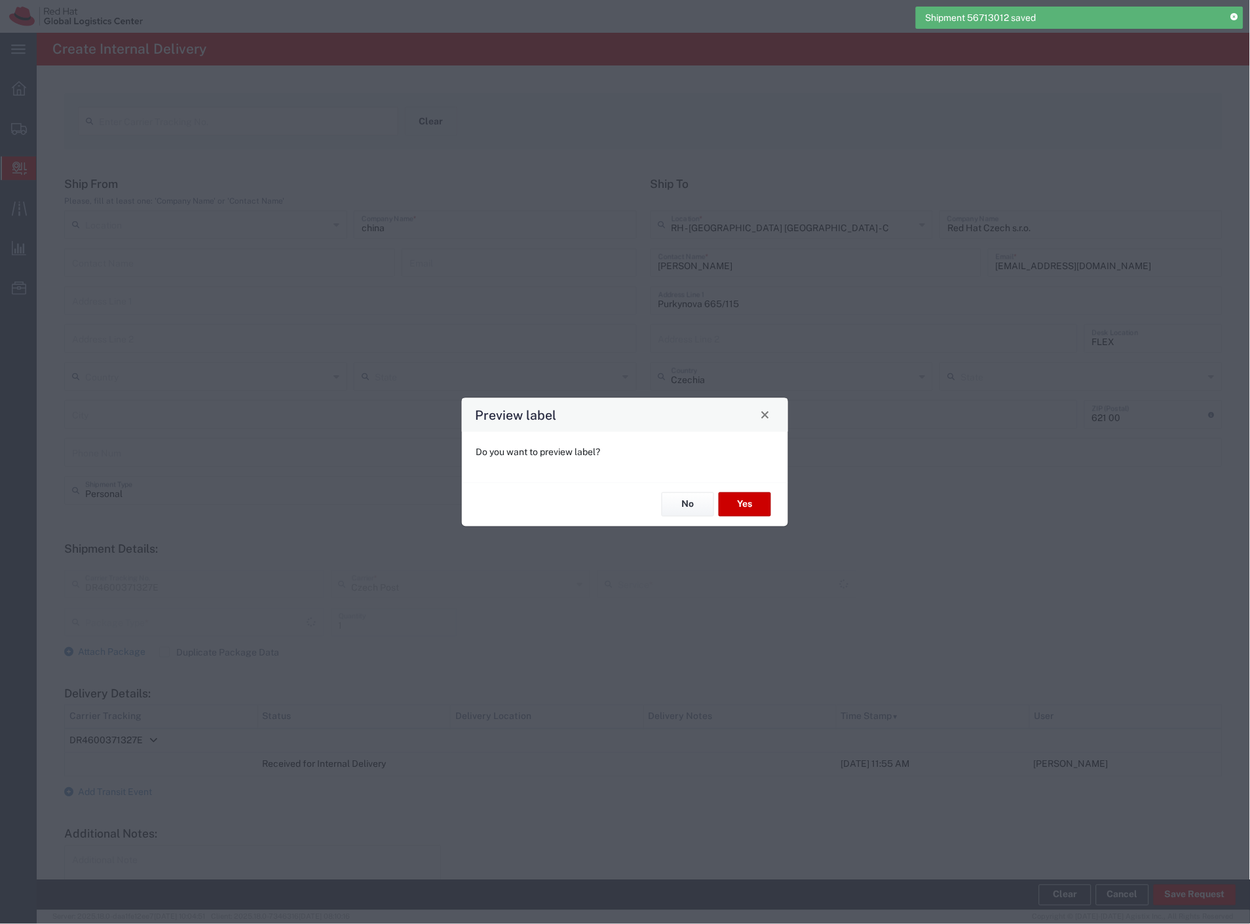
type input "Your Packaging"
type input "Ground"
click at [756, 506] on button "Yes" at bounding box center [745, 505] width 52 height 24
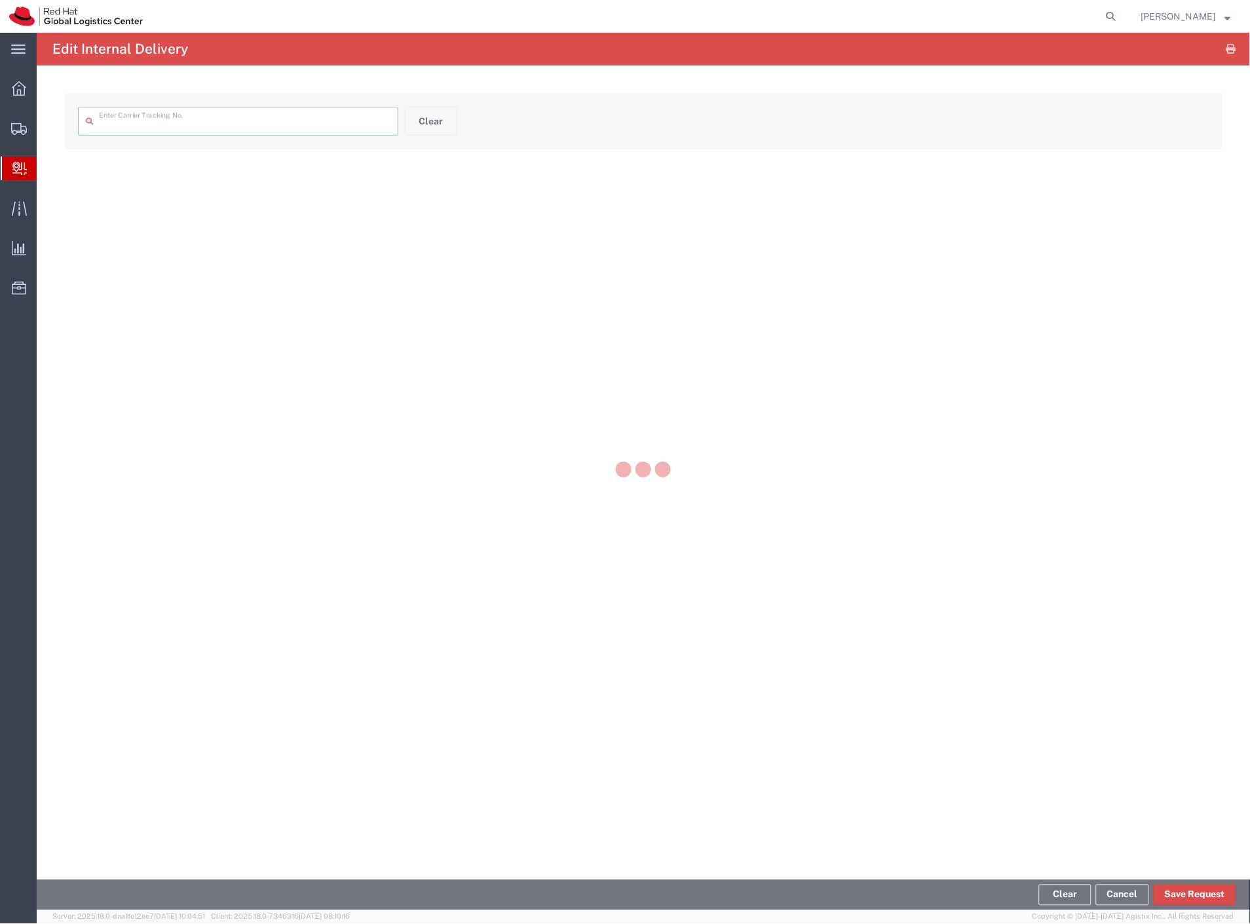
type input "DR4600371327E"
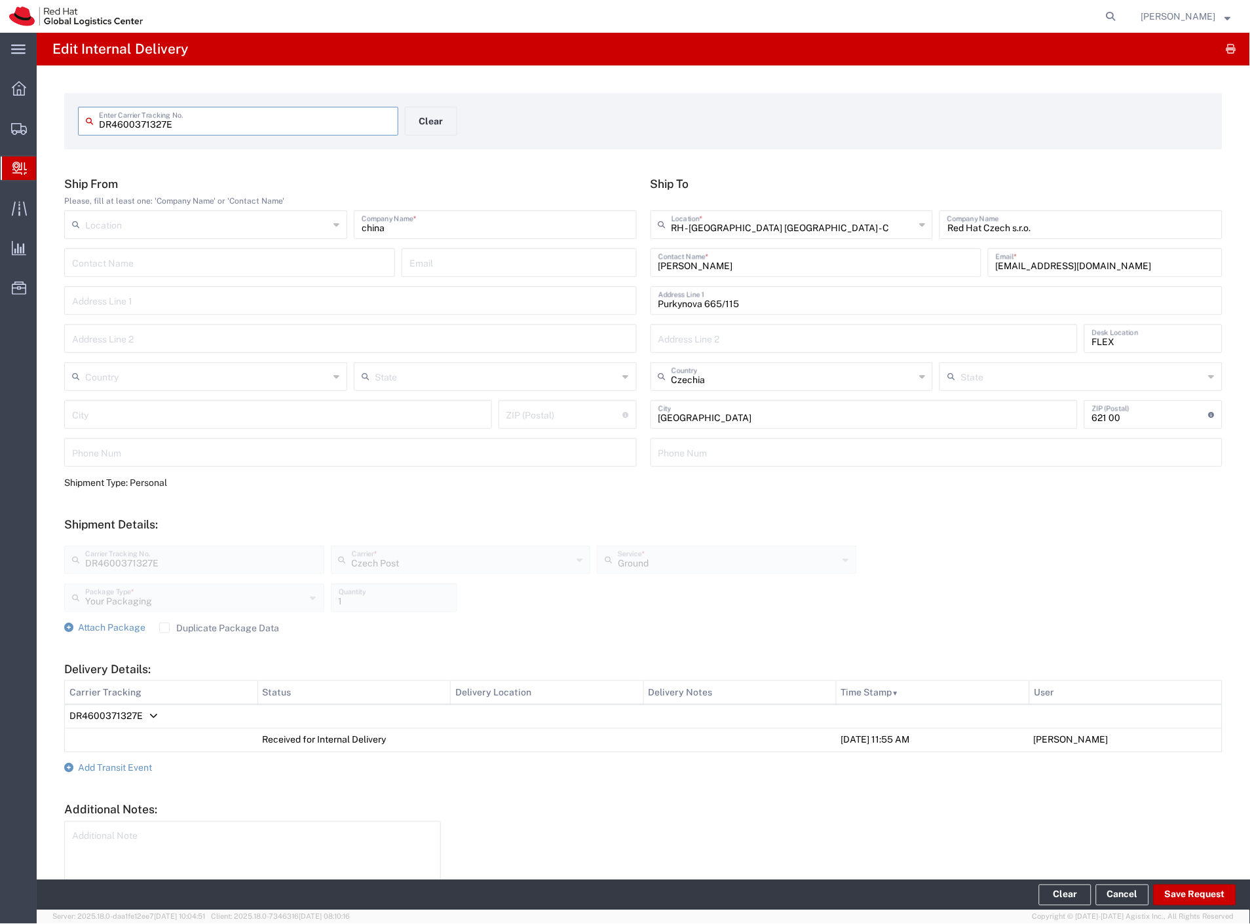
click at [47, 164] on span "Internal Delivery" at bounding box center [41, 168] width 10 height 26
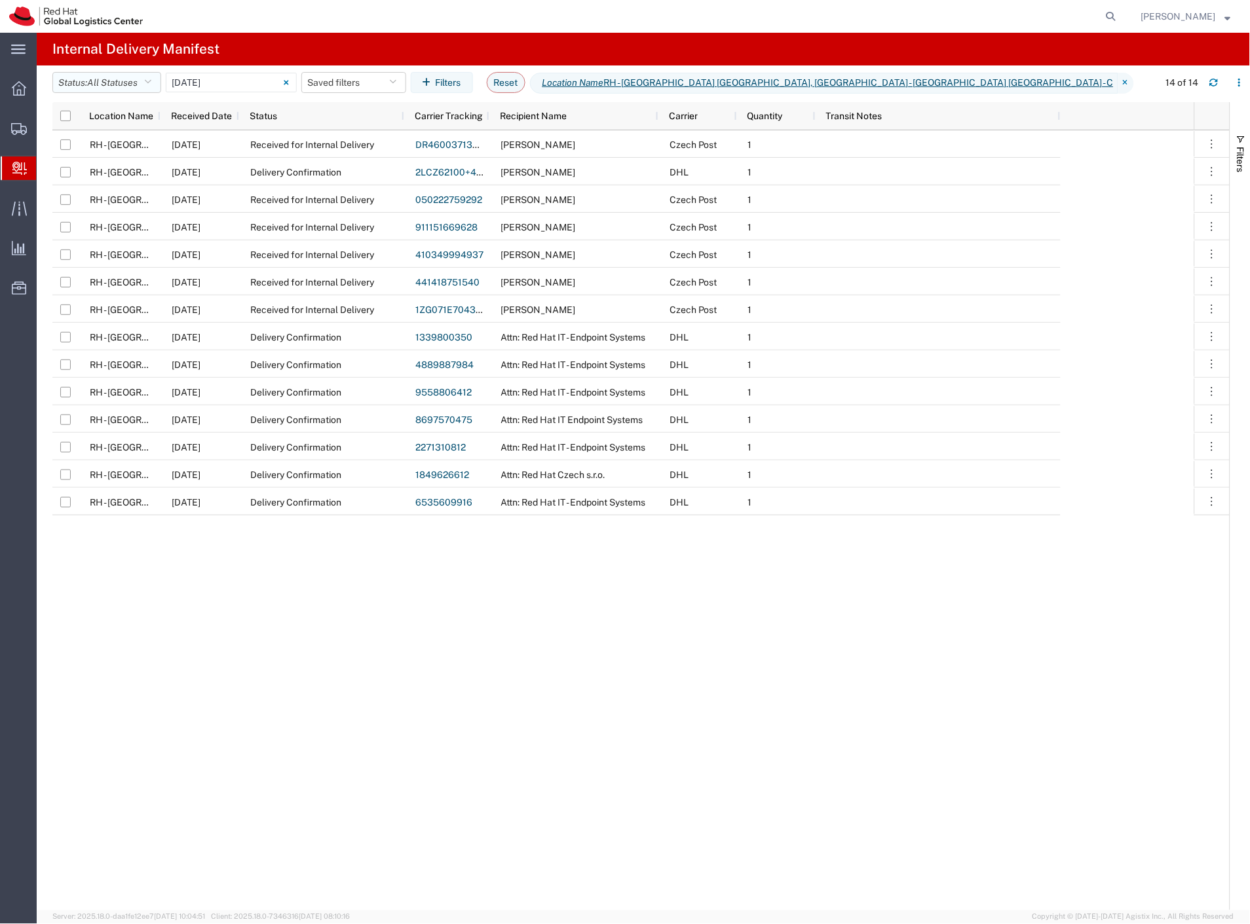
drag, startPoint x: 142, startPoint y: 85, endPoint x: 136, endPoint y: 96, distance: 12.4
click at [140, 88] on button "Status: All Statuses" at bounding box center [106, 82] width 109 height 21
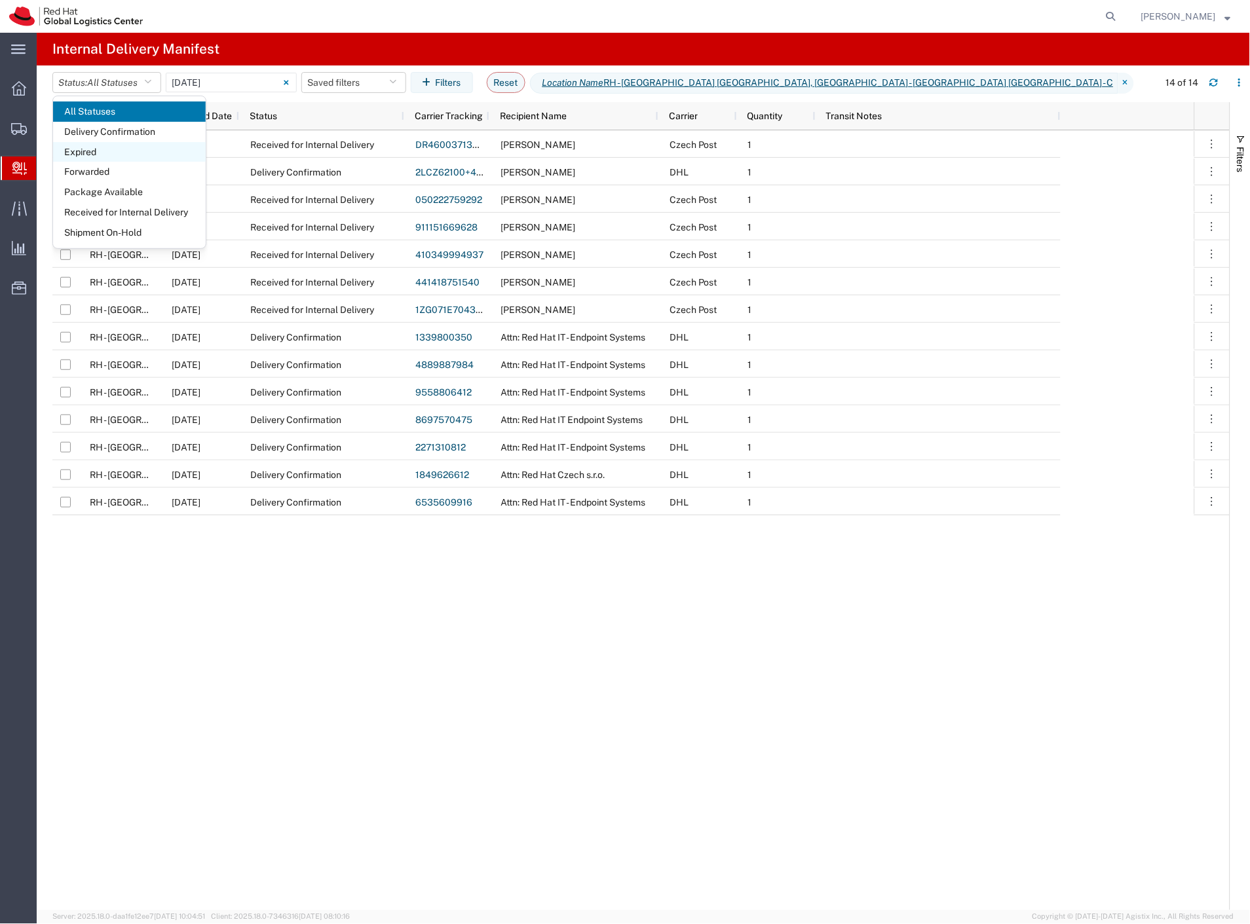
click at [132, 155] on span "Expired" at bounding box center [129, 152] width 153 height 20
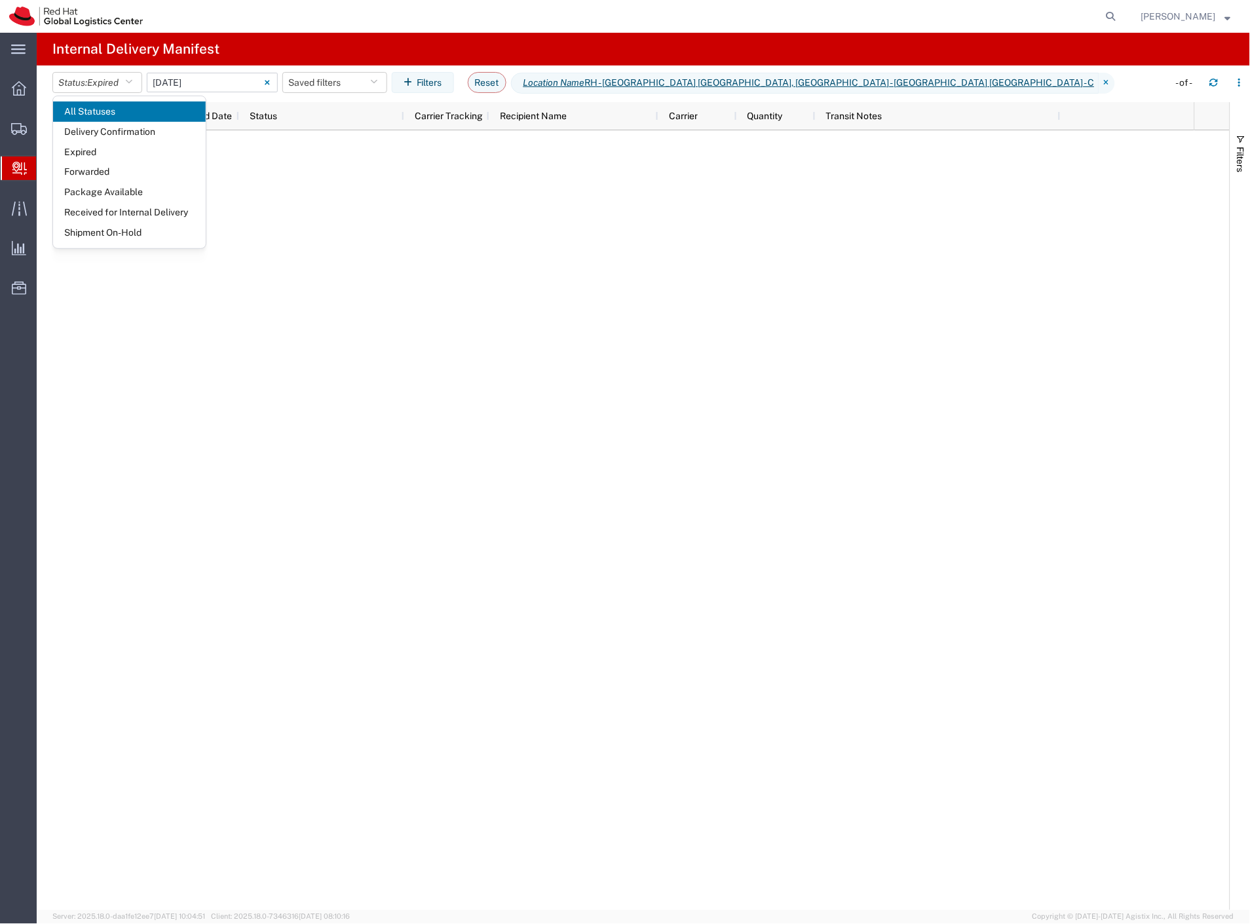
click at [206, 79] on input "[DATE] - [DATE]" at bounding box center [212, 83] width 131 height 20
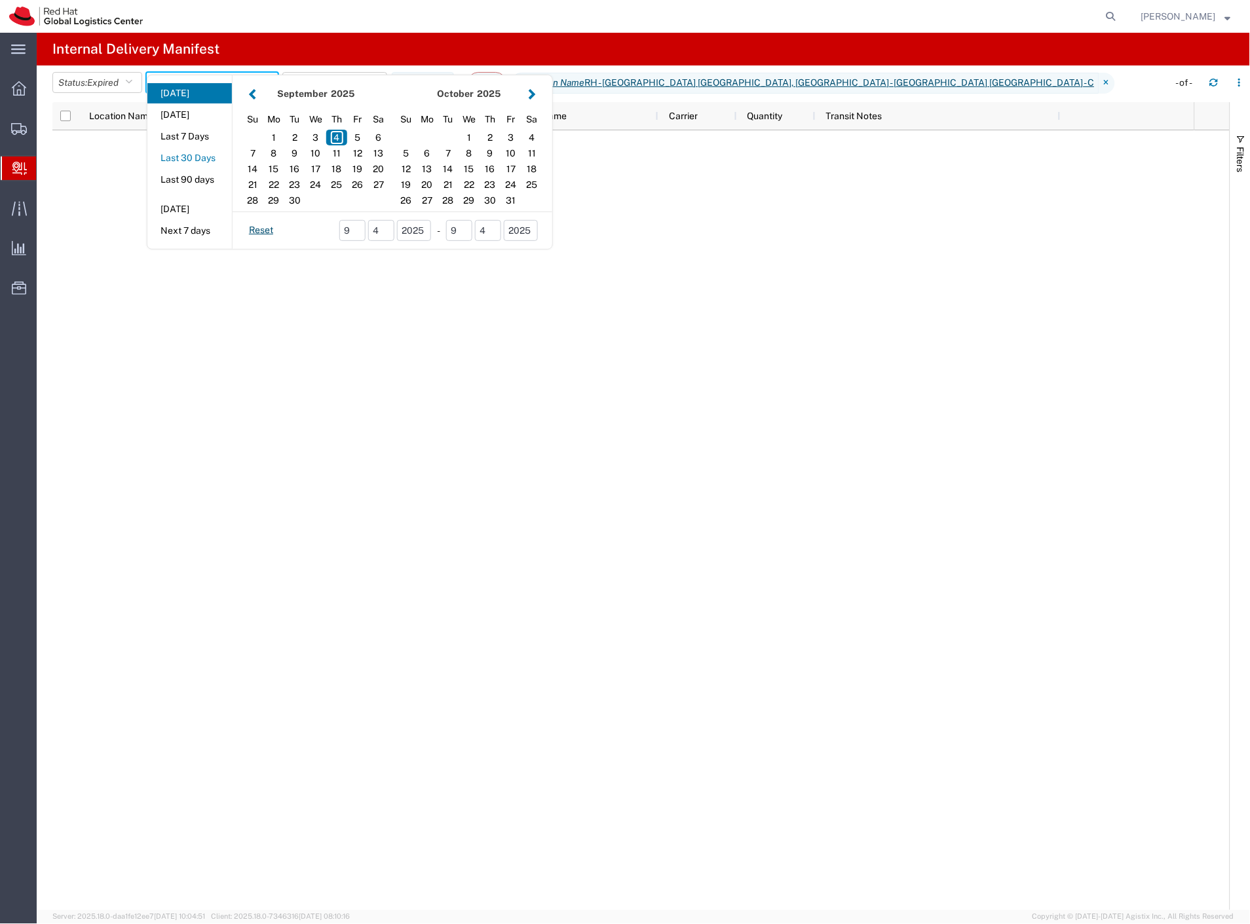
click at [219, 158] on button "Last 30 Days" at bounding box center [189, 158] width 85 height 20
type input "Last 30 Days"
type input "[DATE] - [DATE]"
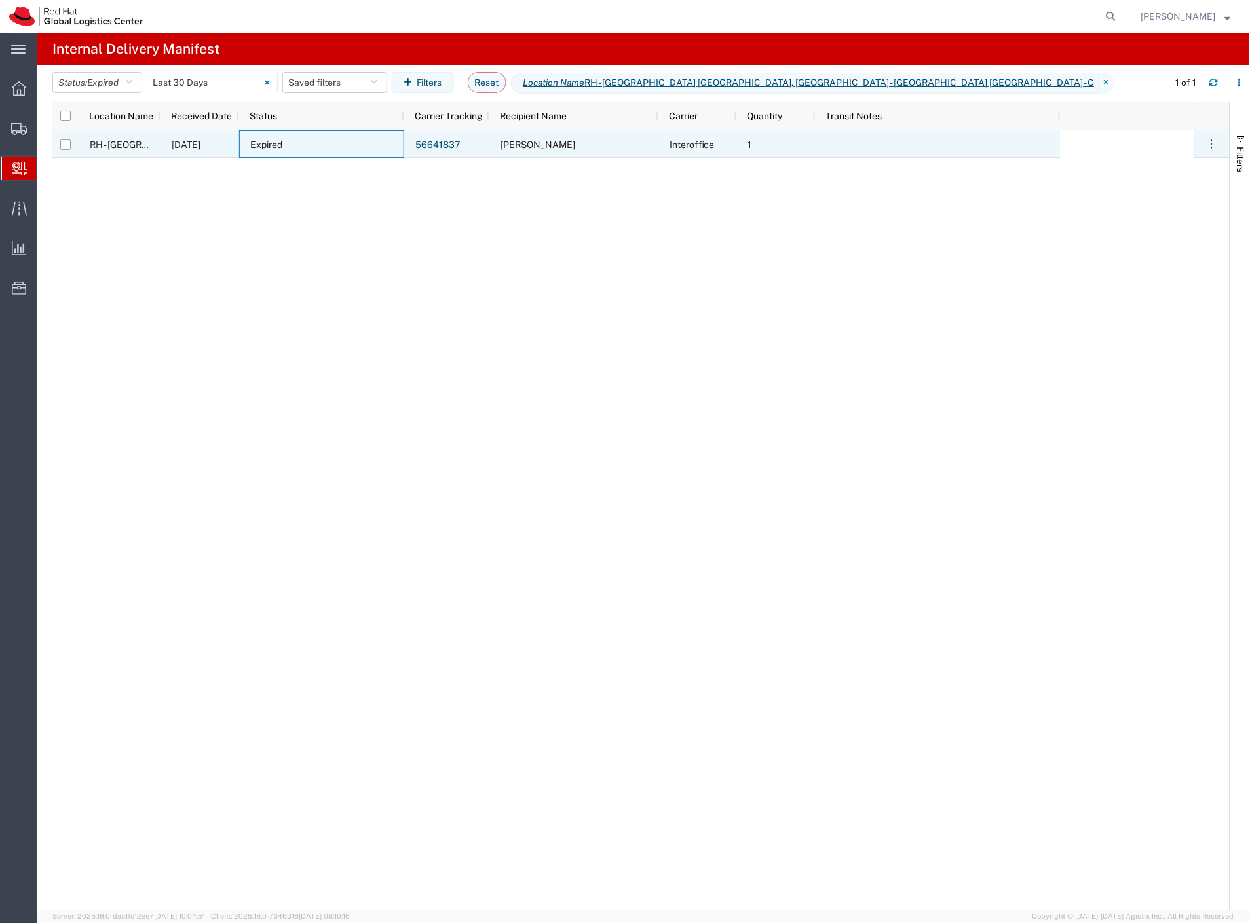
click at [345, 141] on div "Expired" at bounding box center [321, 144] width 165 height 28
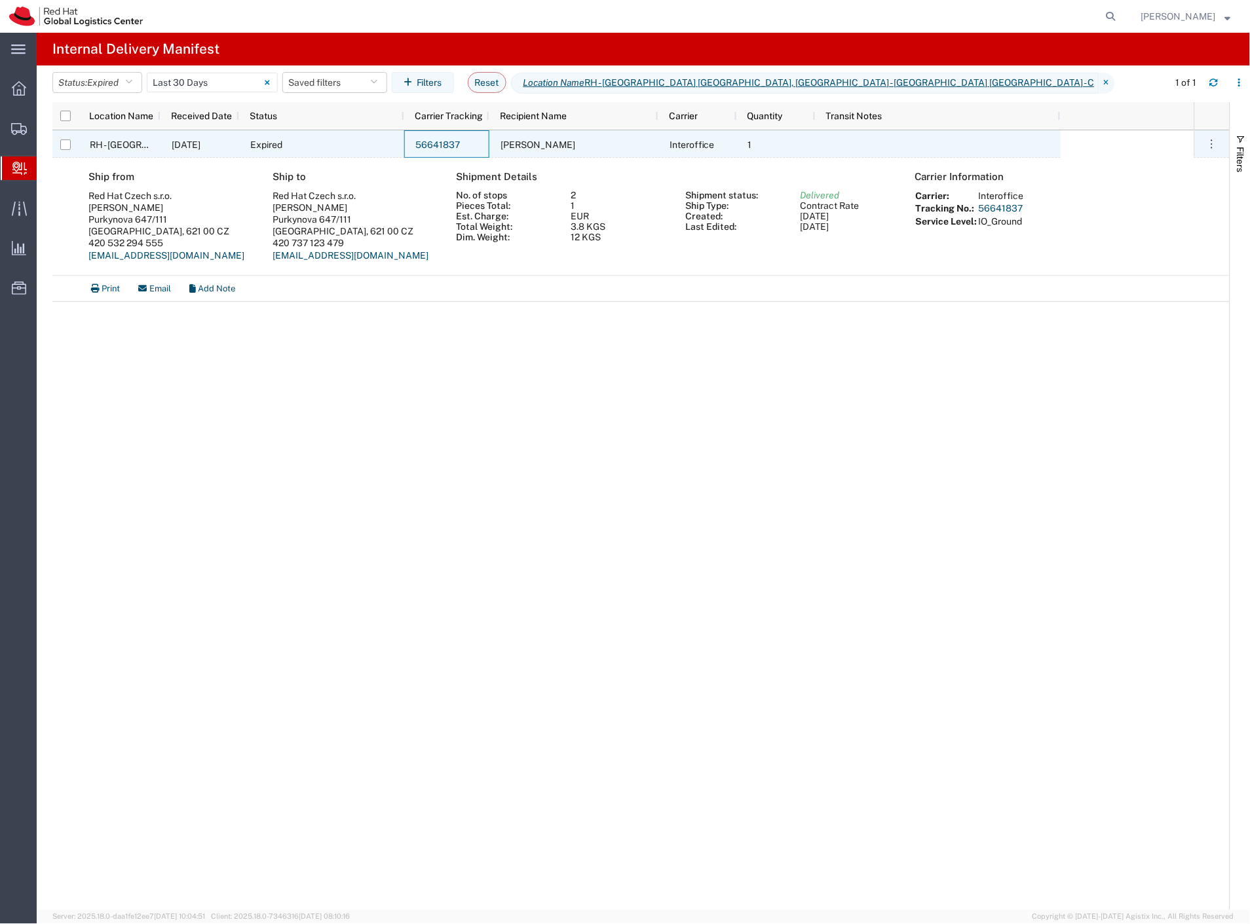
click at [428, 141] on link "56641837" at bounding box center [437, 145] width 45 height 10
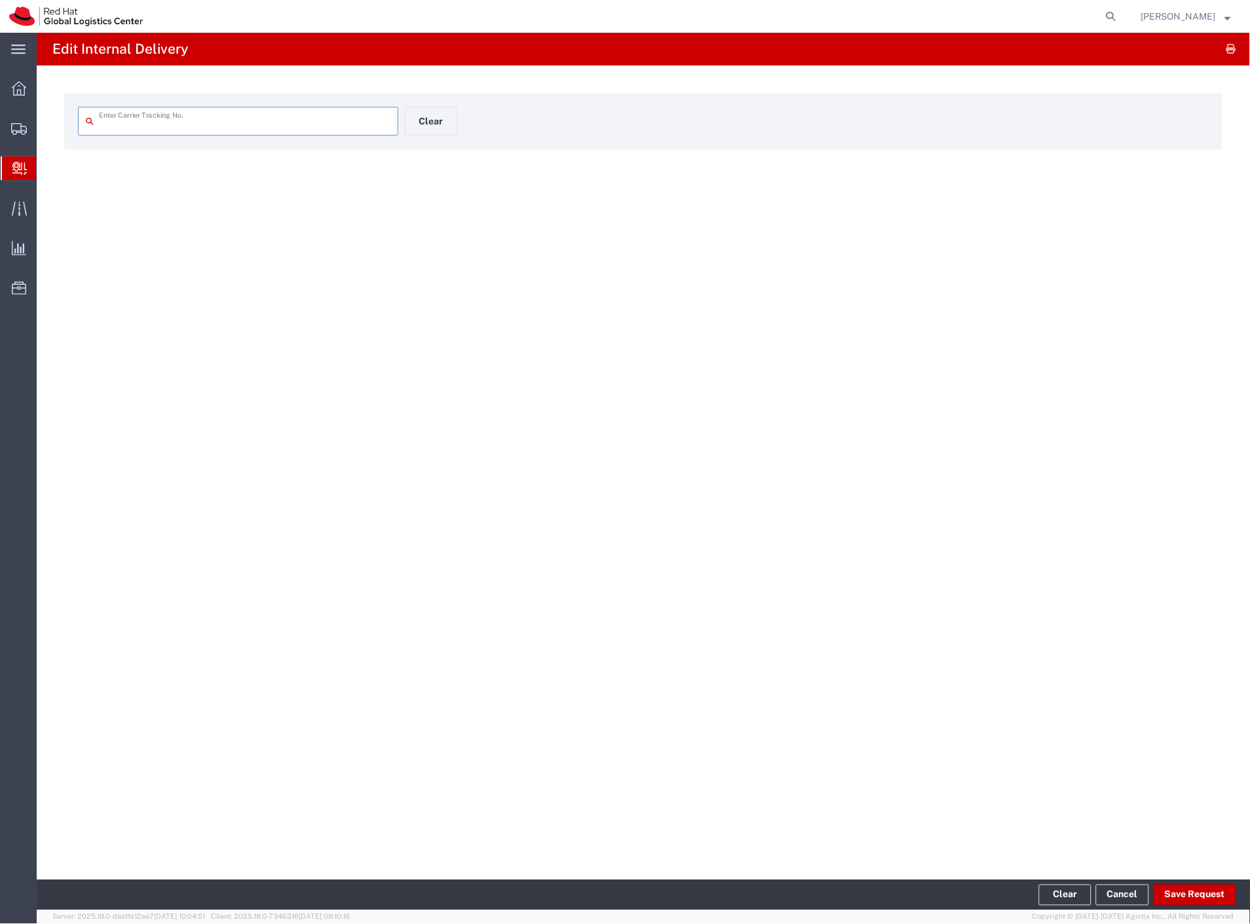
type input "56641837"
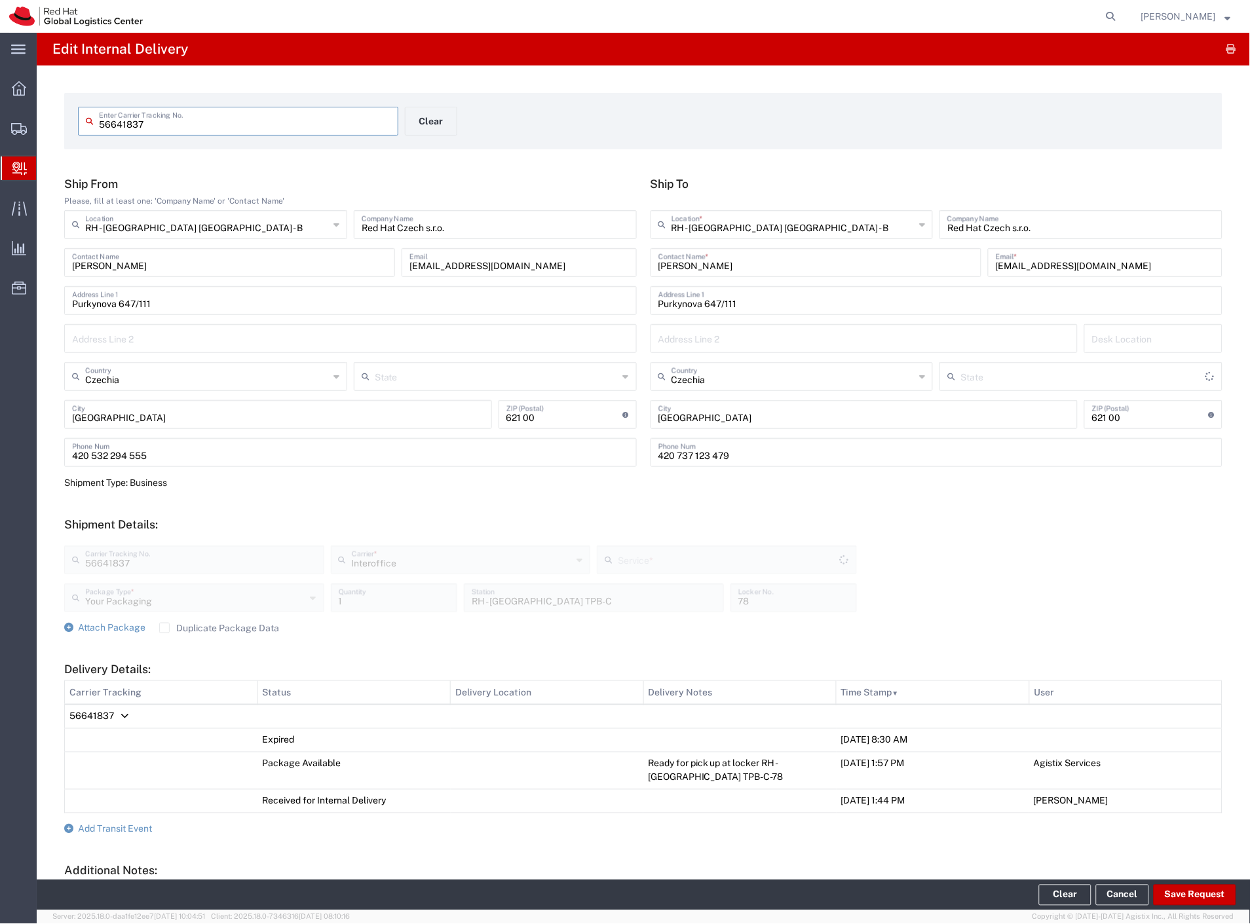
type input "IO_Ground"
drag, startPoint x: 61, startPoint y: 154, endPoint x: 10, endPoint y: 181, distance: 58.0
click at [0, 0] on span "Shipment Manager" at bounding box center [0, 0] width 0 height 0
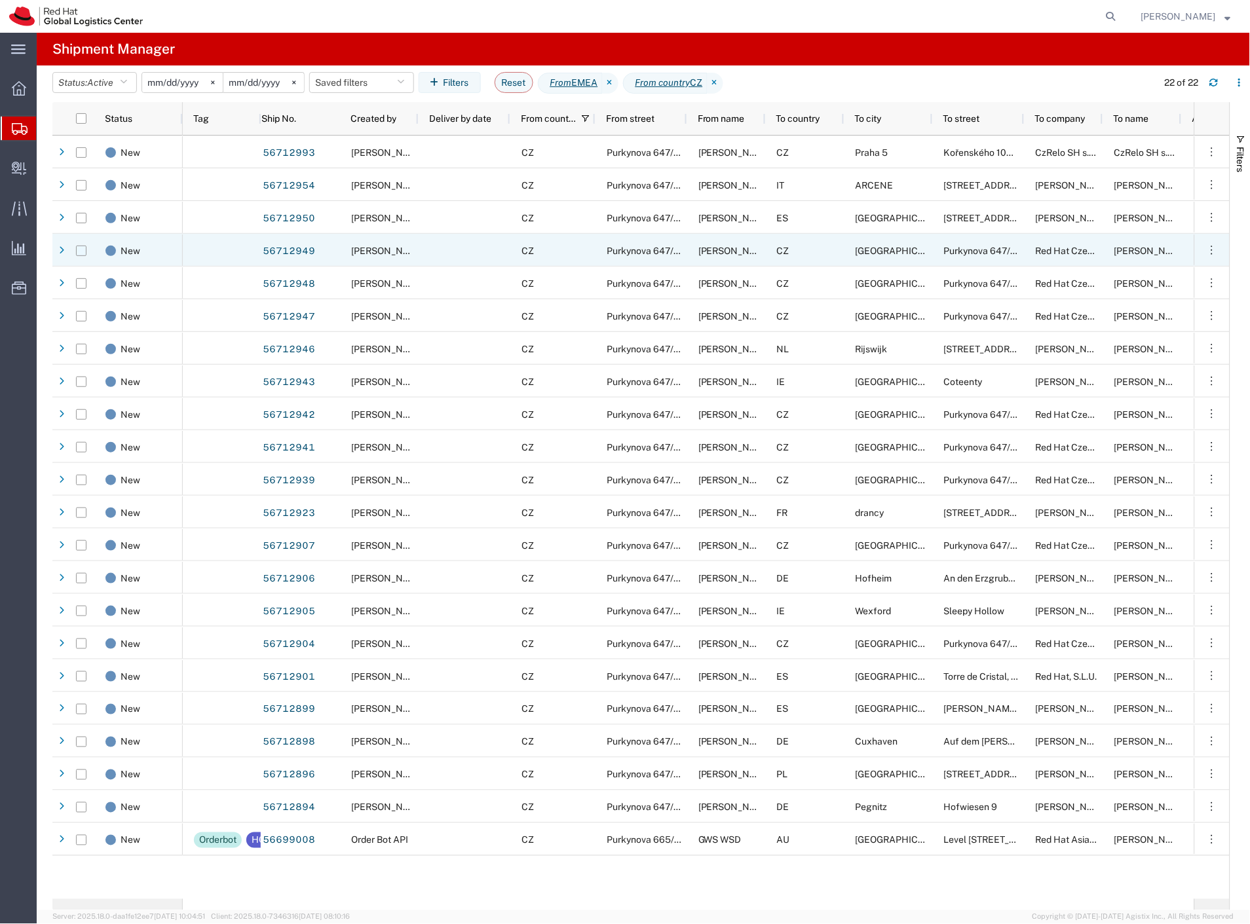
click at [85, 251] on input "Press Space to toggle row selection (unchecked)" at bounding box center [81, 251] width 10 height 10
checkbox input "true"
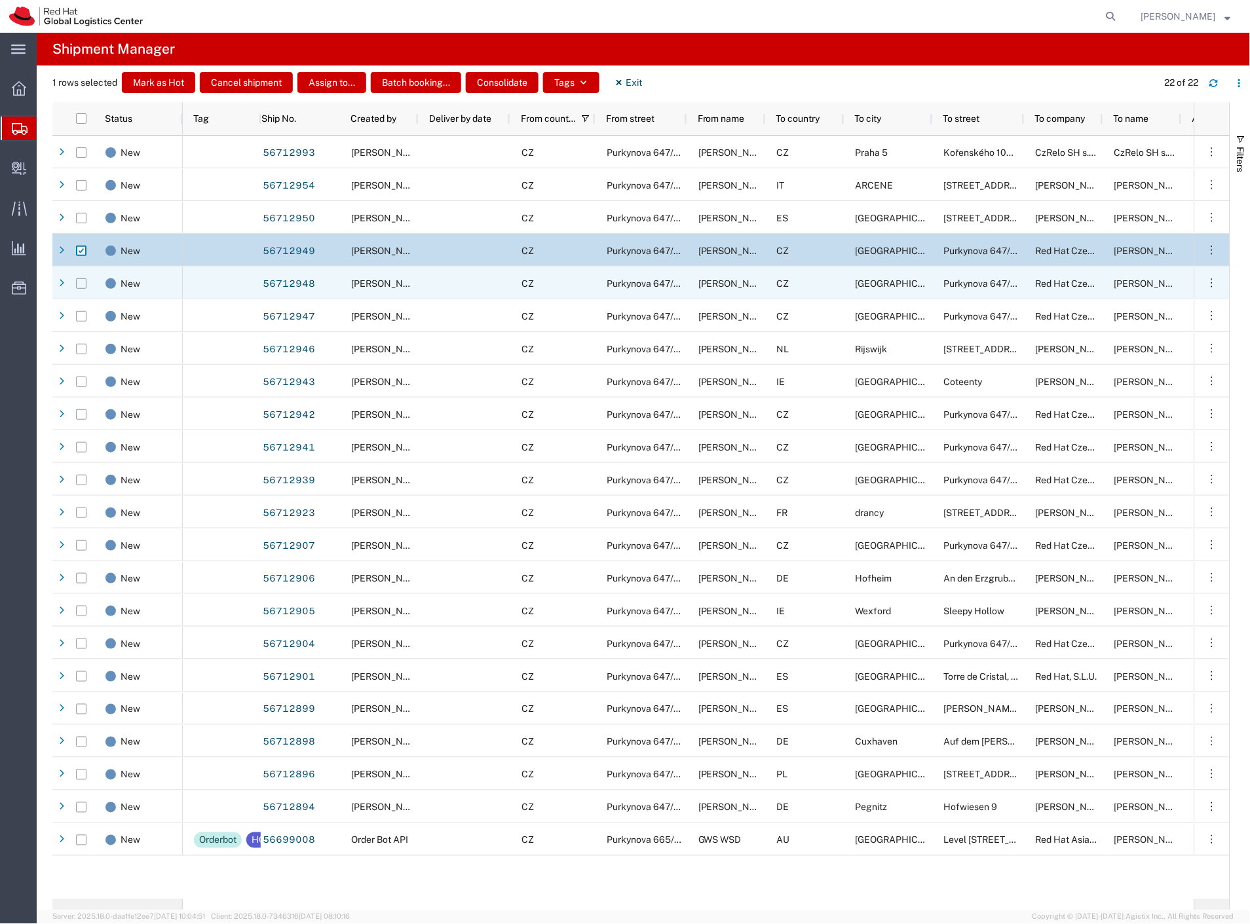
click at [83, 283] on input "Press Space to toggle row selection (unchecked)" at bounding box center [81, 283] width 10 height 10
checkbox input "true"
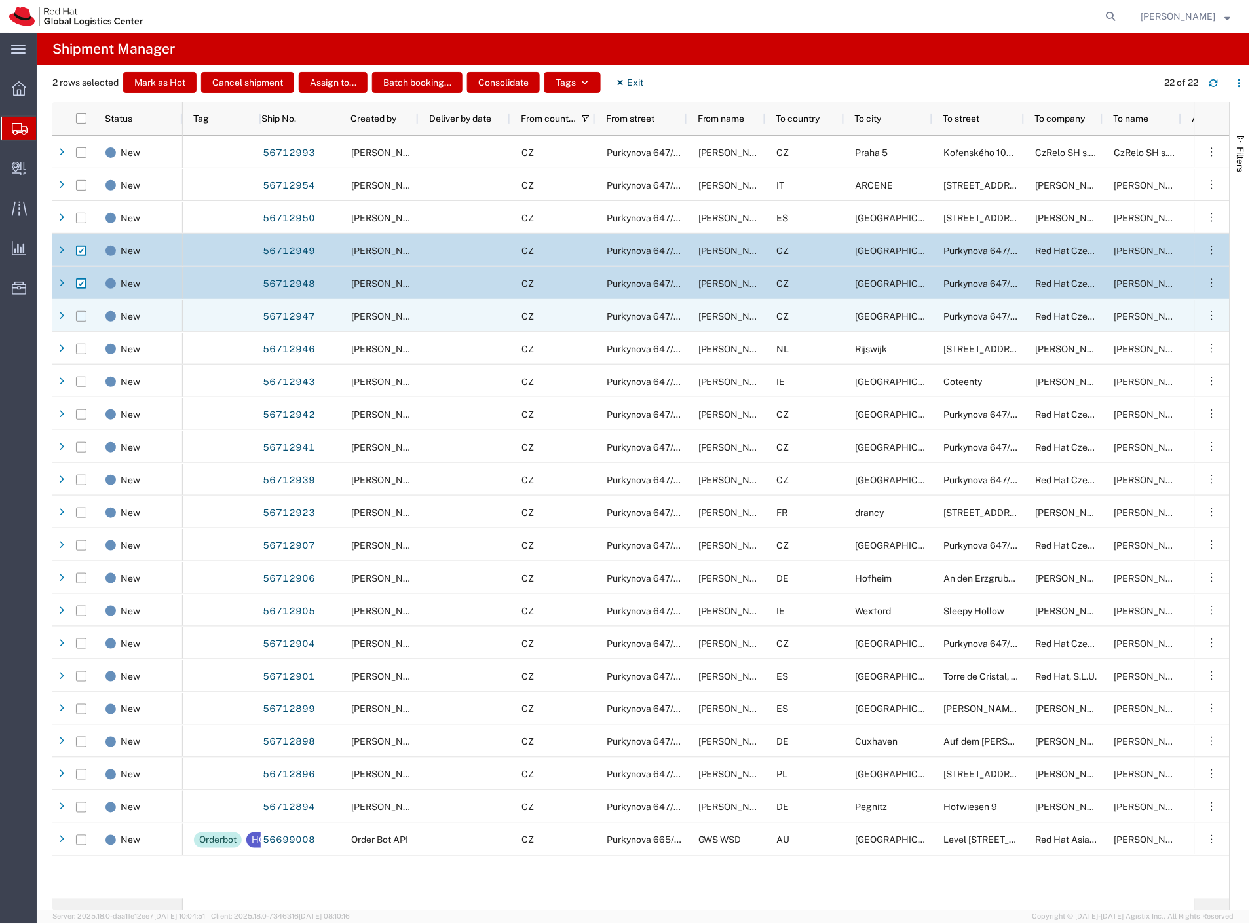
click at [82, 315] on input "Press Space to toggle row selection (unchecked)" at bounding box center [81, 316] width 10 height 10
checkbox input "true"
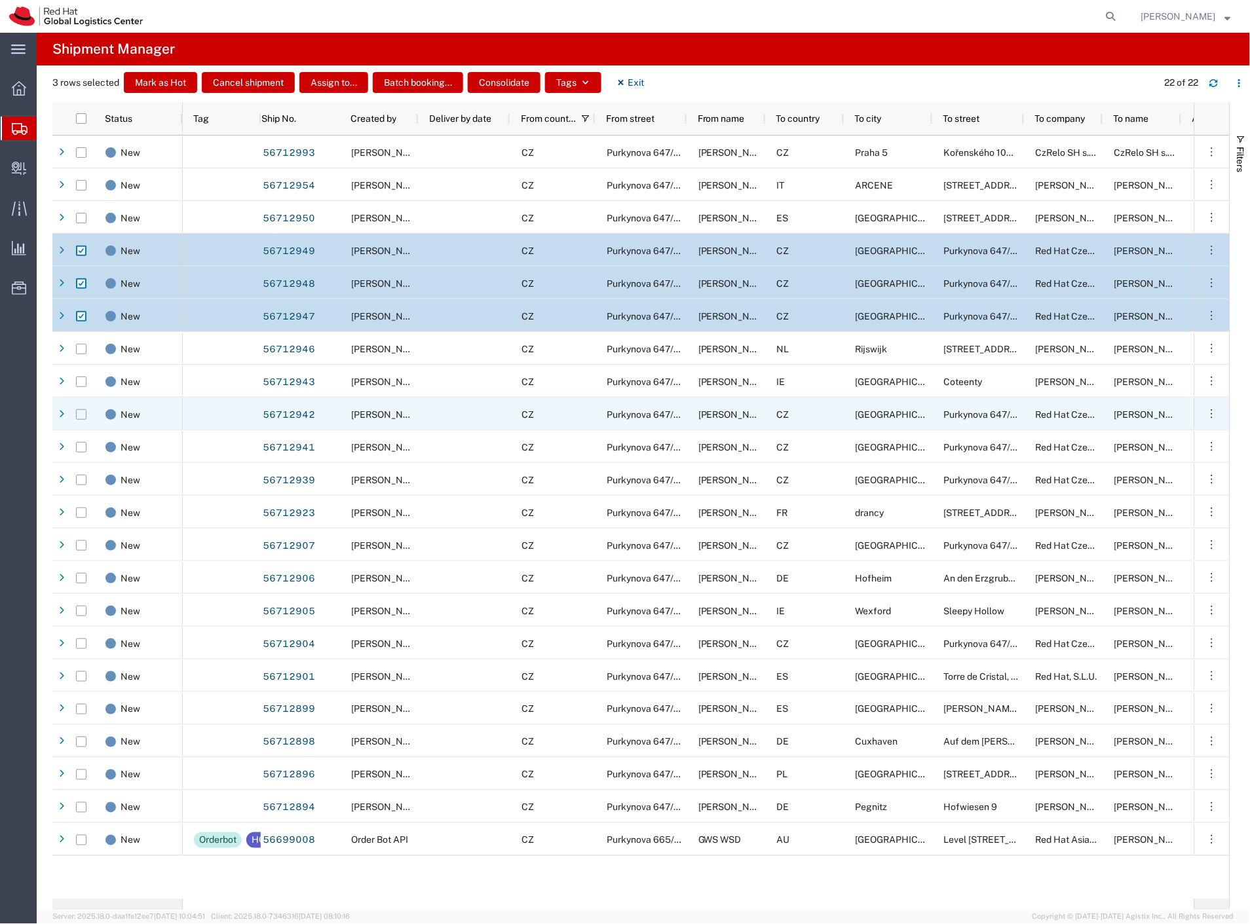
click at [81, 415] on input "Press Space to toggle row selection (unchecked)" at bounding box center [81, 414] width 10 height 10
checkbox input "true"
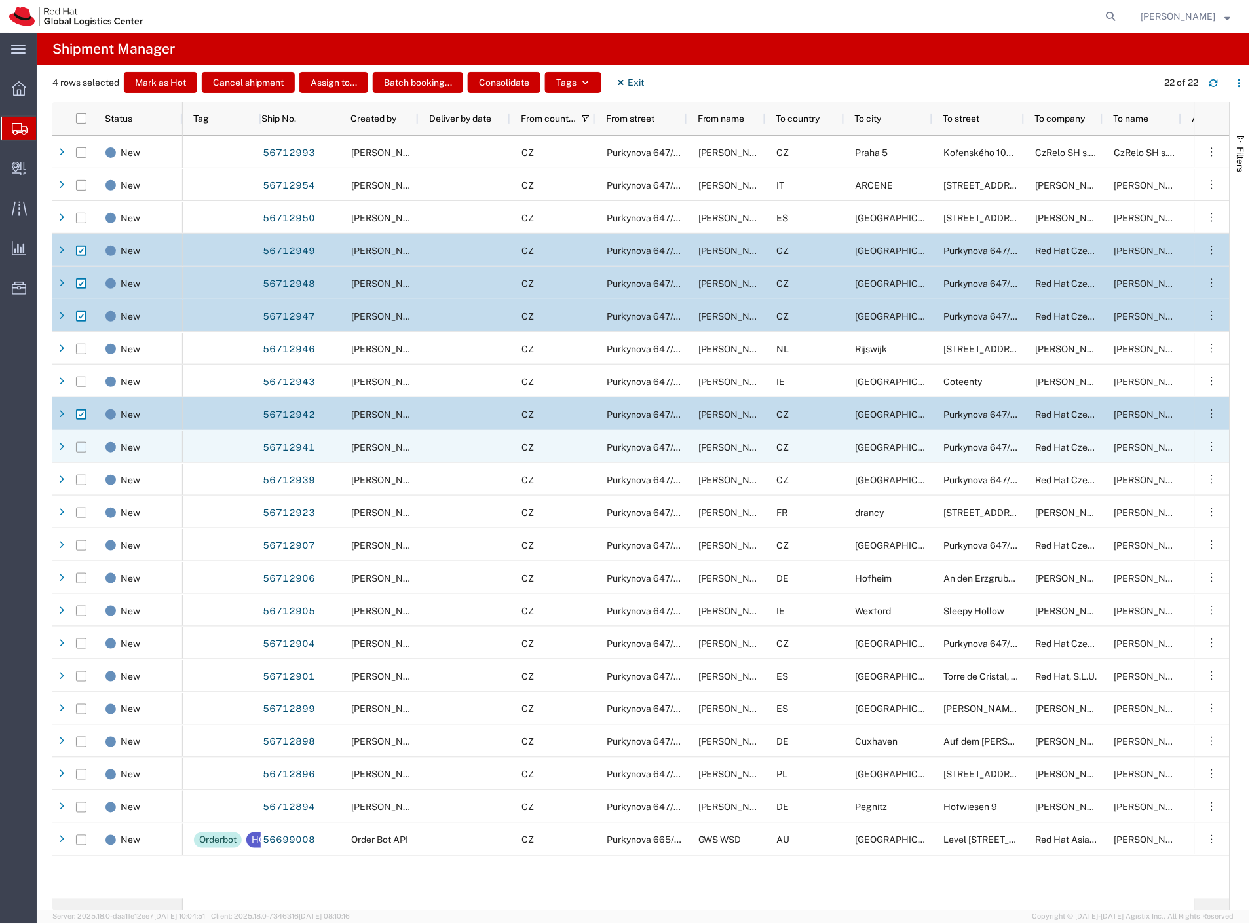
click at [83, 448] on input "Press Space to toggle row selection (unchecked)" at bounding box center [81, 447] width 10 height 10
checkbox input "true"
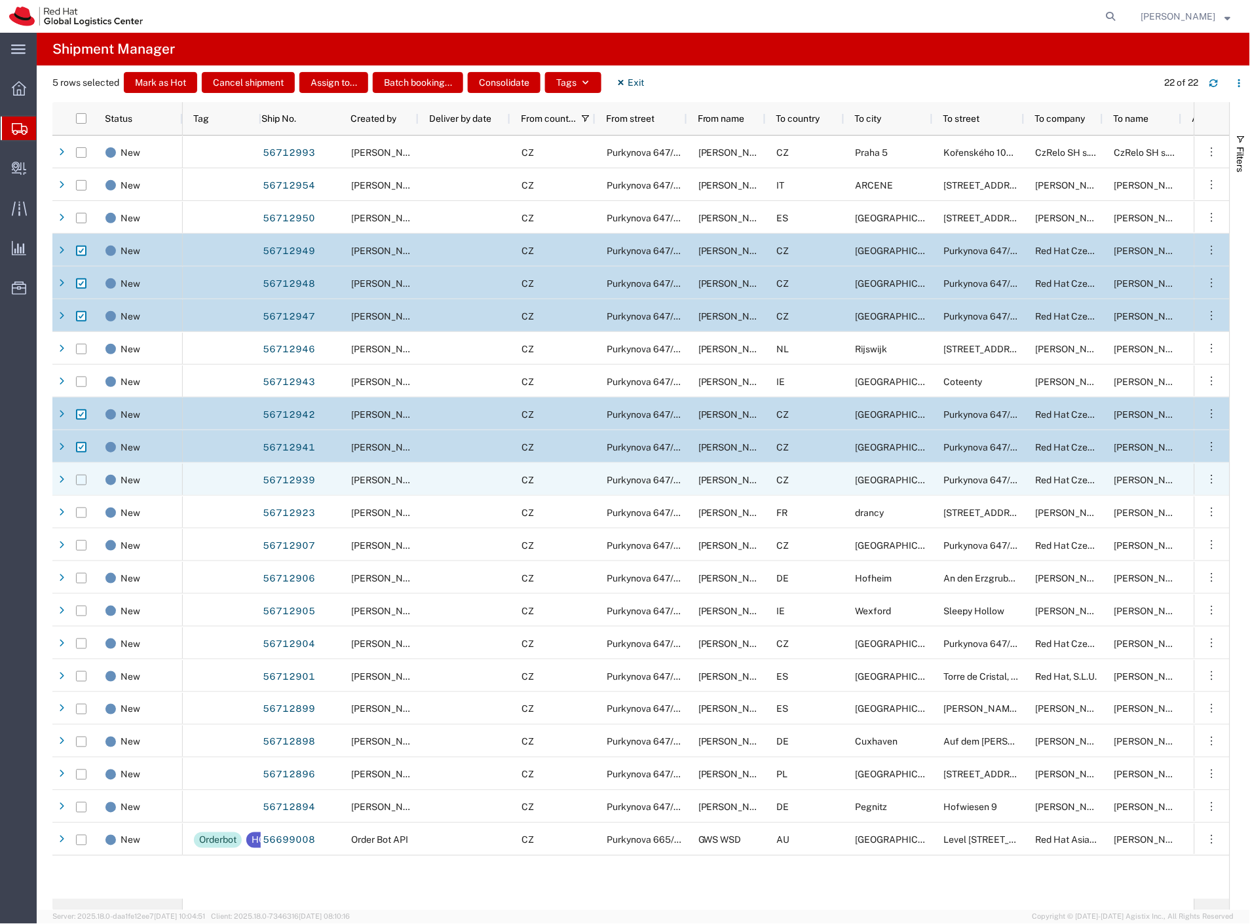
click at [81, 478] on input "Press Space to toggle row selection (unchecked)" at bounding box center [81, 480] width 10 height 10
checkbox input "true"
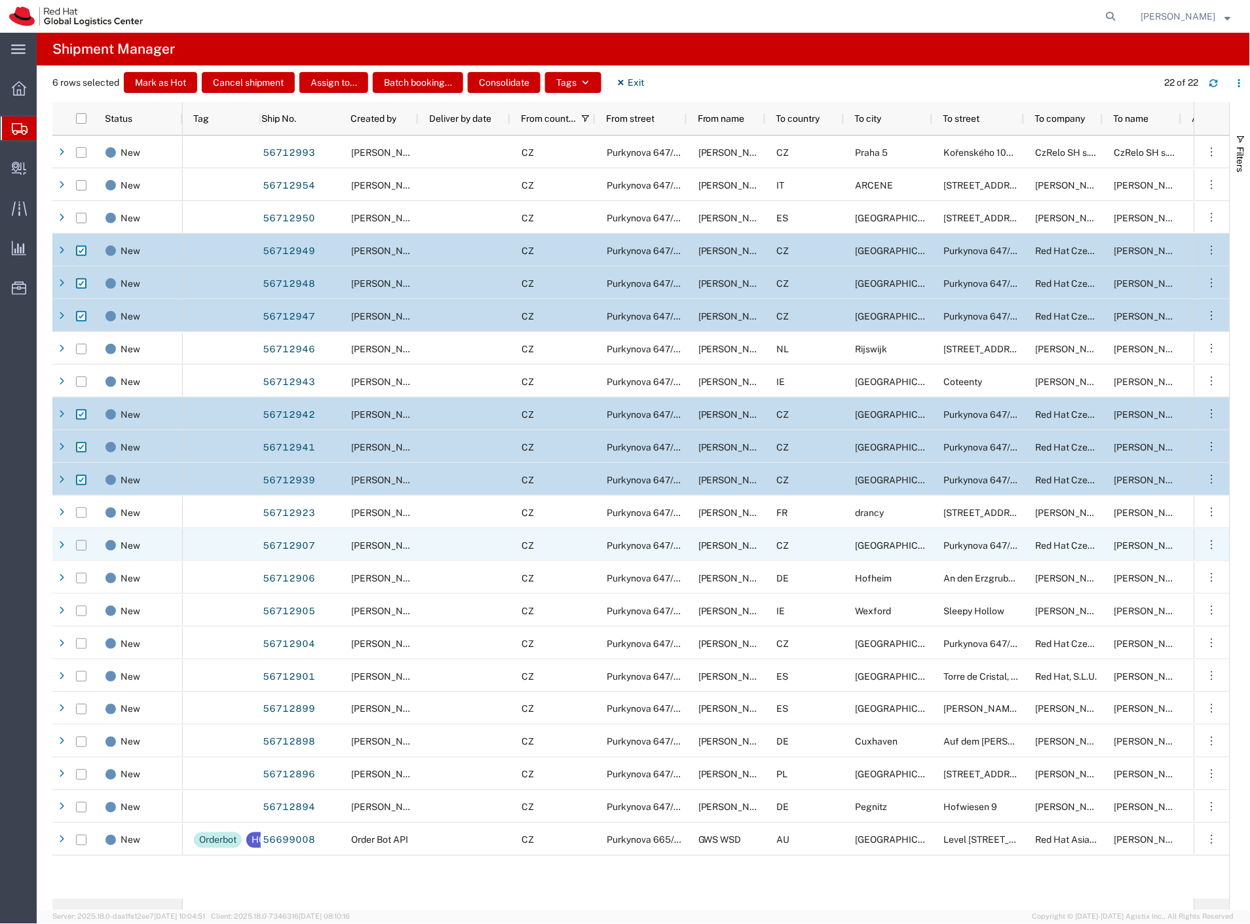
click at [80, 544] on input "Press Space to toggle row selection (unchecked)" at bounding box center [81, 545] width 10 height 10
checkbox input "true"
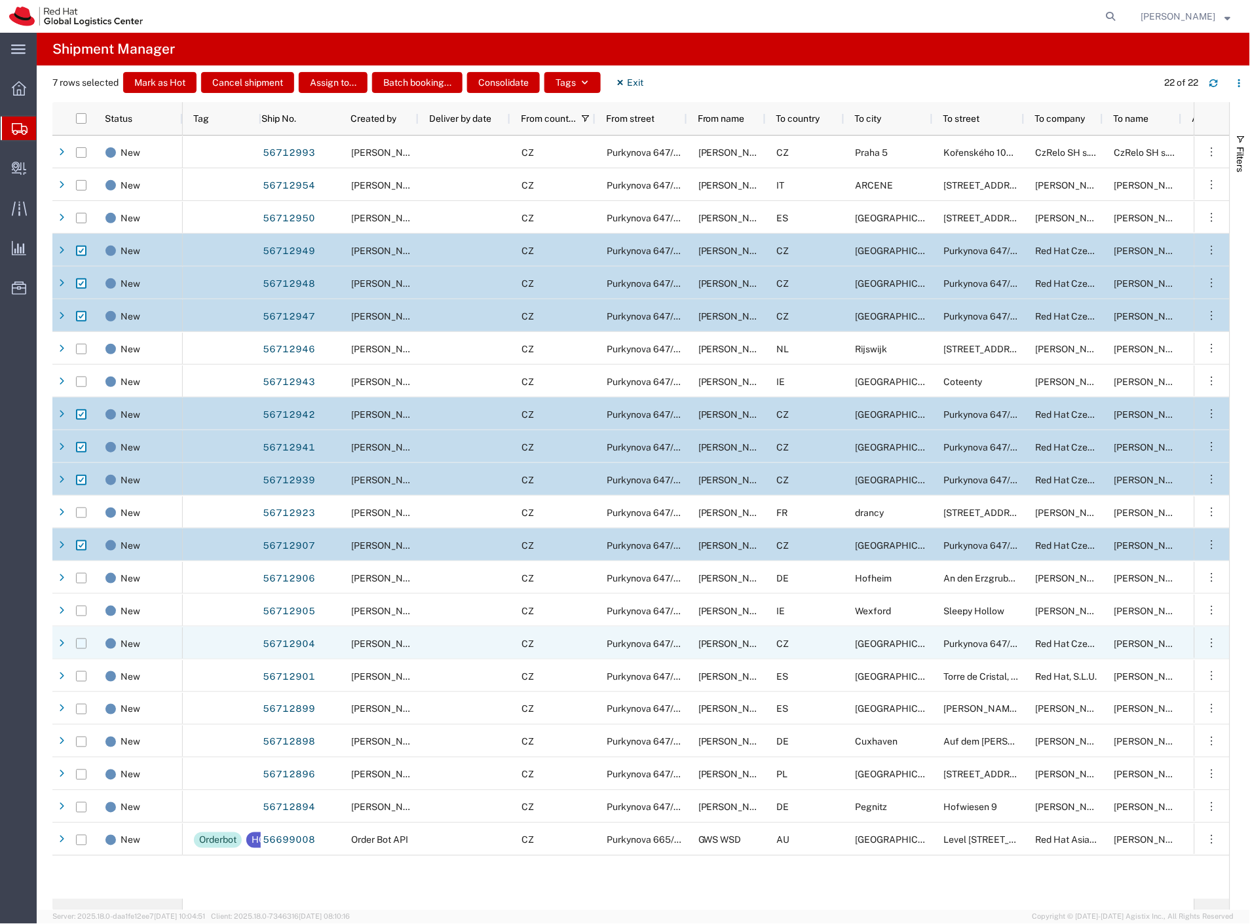
click at [79, 644] on input "Press Space to toggle row selection (unchecked)" at bounding box center [81, 644] width 10 height 10
checkbox input "true"
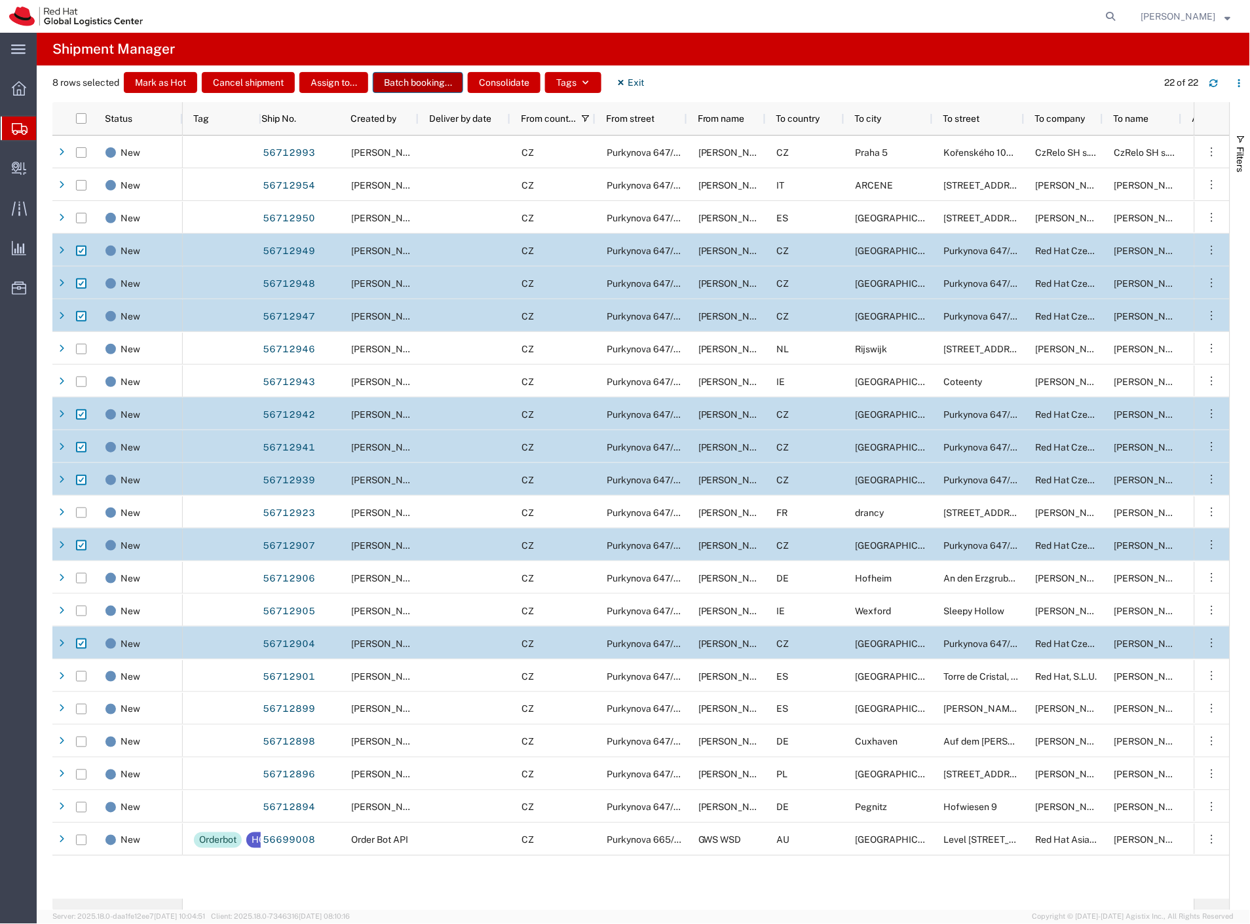
click at [438, 86] on button "Batch booking..." at bounding box center [418, 82] width 90 height 21
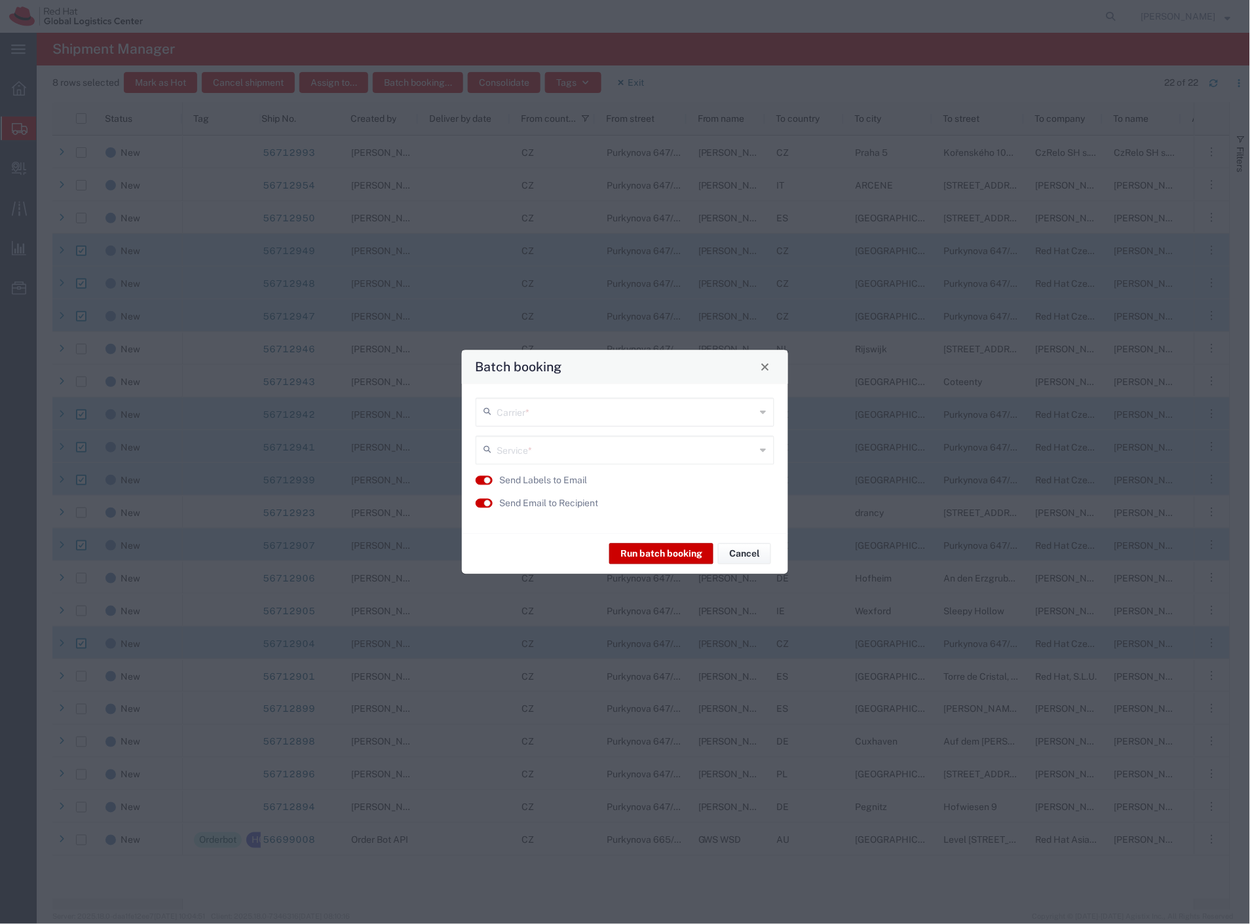
click at [527, 419] on input "text" at bounding box center [626, 411] width 259 height 23
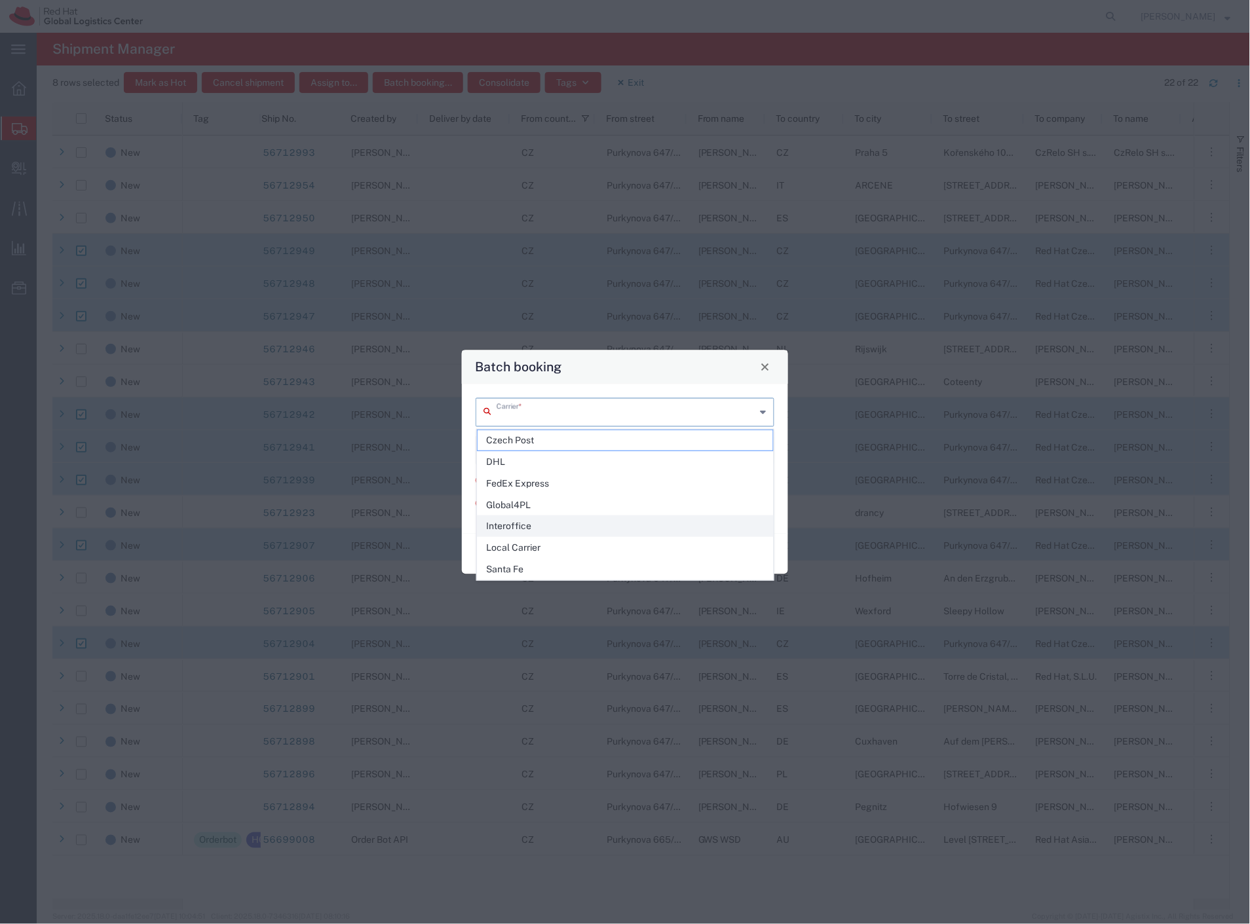
click at [529, 527] on span "Interoffice" at bounding box center [626, 526] width 296 height 20
type input "Interoffice"
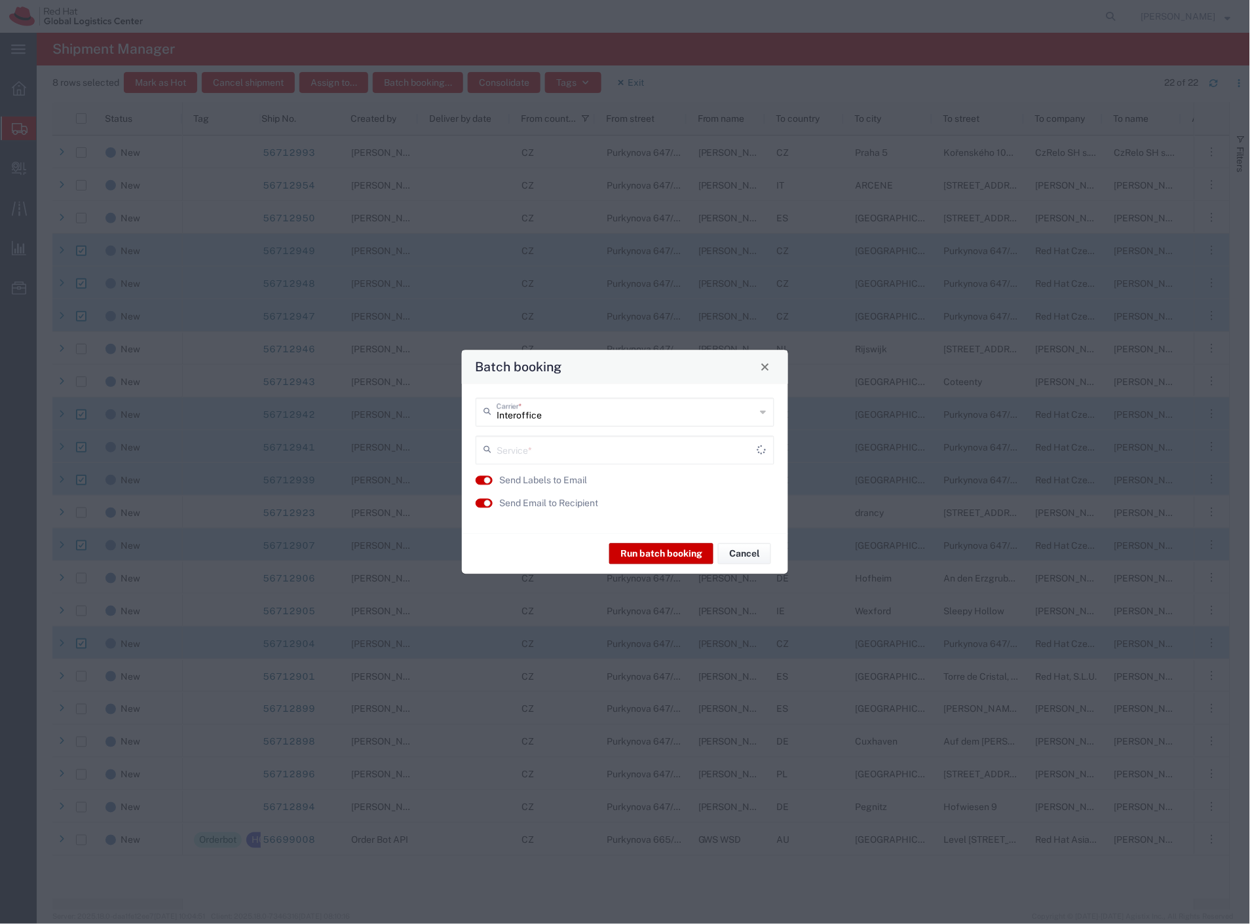
click at [531, 446] on input "text" at bounding box center [627, 449] width 261 height 23
click at [533, 475] on span "IO_Ground" at bounding box center [626, 478] width 296 height 20
click at [562, 504] on label "Send Email to Recipient" at bounding box center [548, 504] width 99 height 14
click at [635, 555] on button "Run batch booking" at bounding box center [661, 554] width 104 height 21
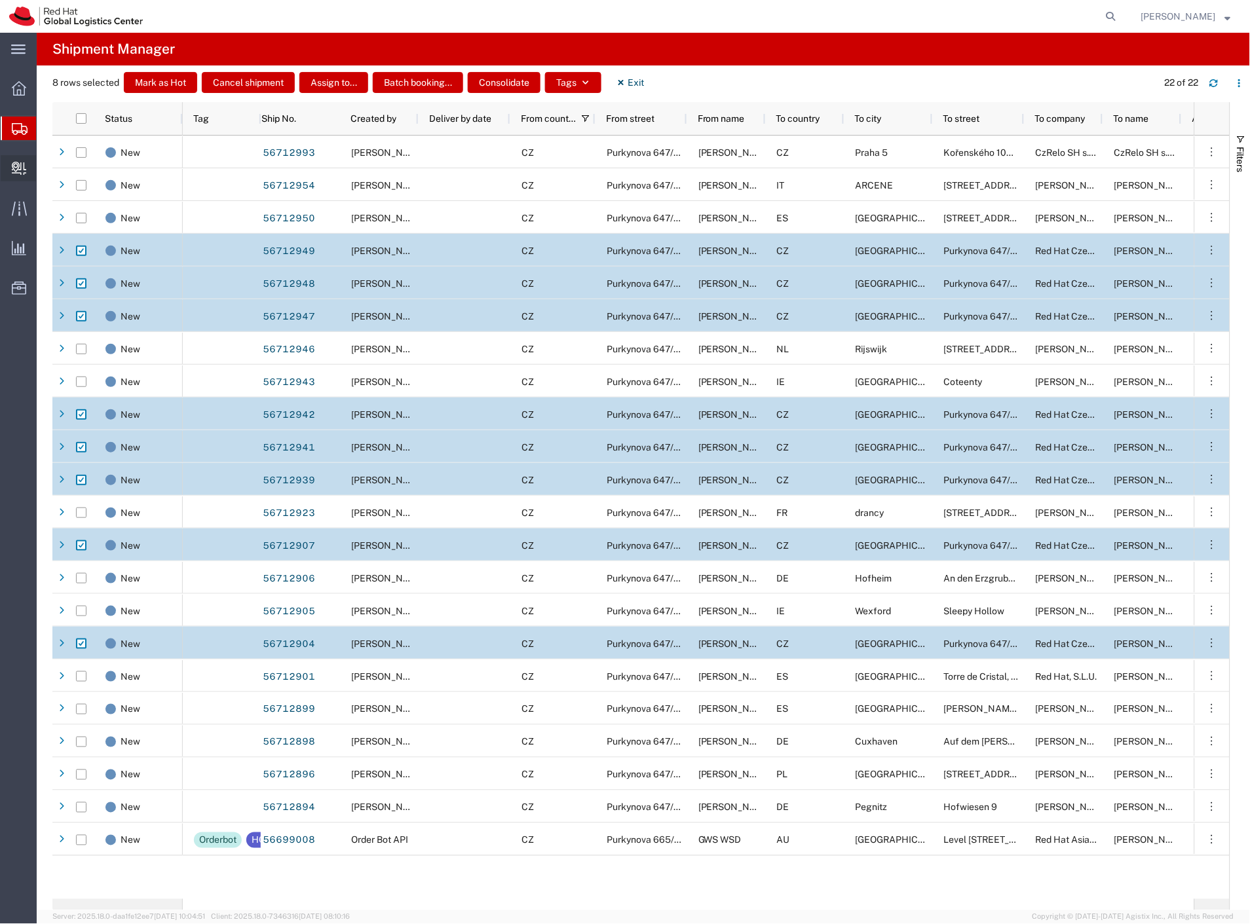
click at [0, 0] on span "Create Delivery" at bounding box center [0, 0] width 0 height 0
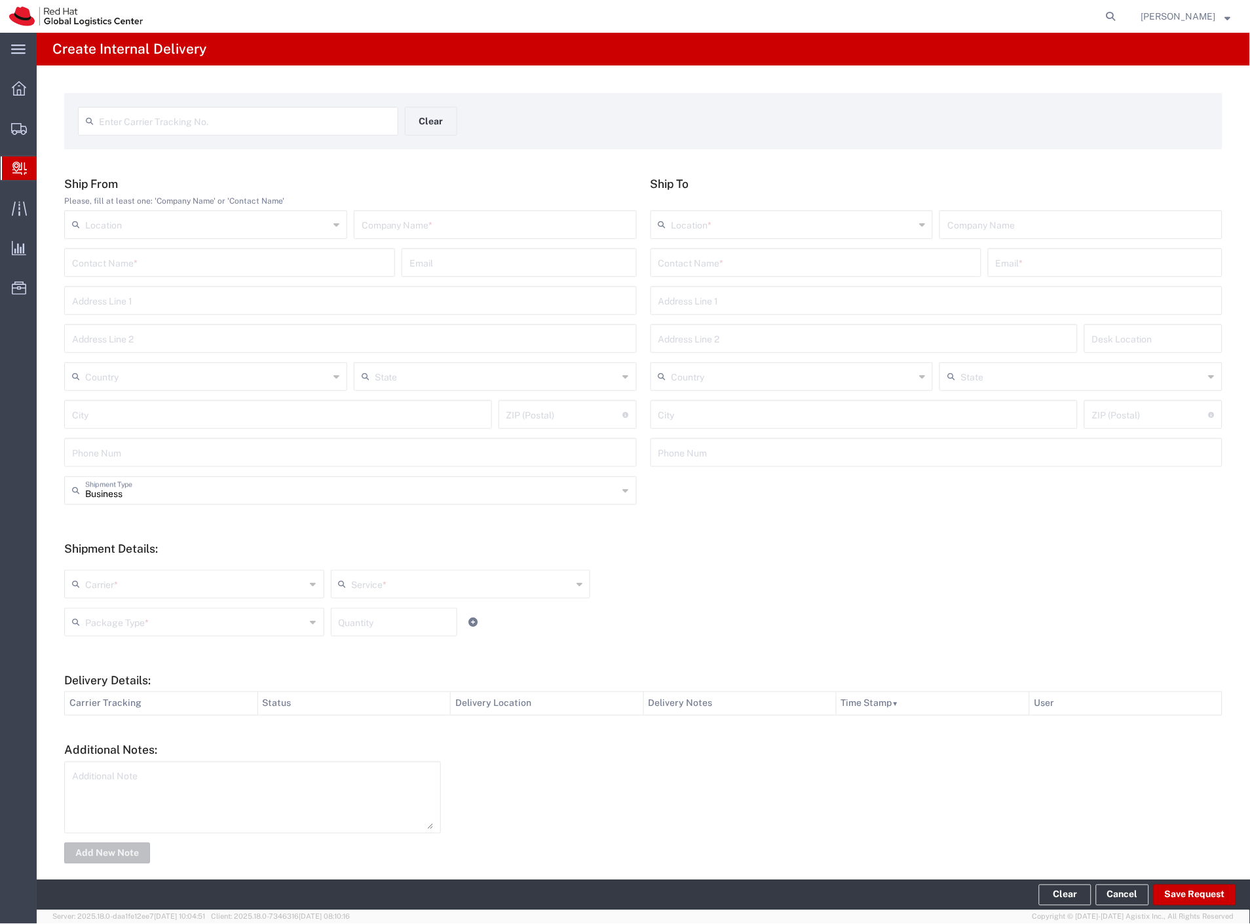
click at [204, 127] on input "text" at bounding box center [245, 120] width 292 height 23
paste input "56712949"
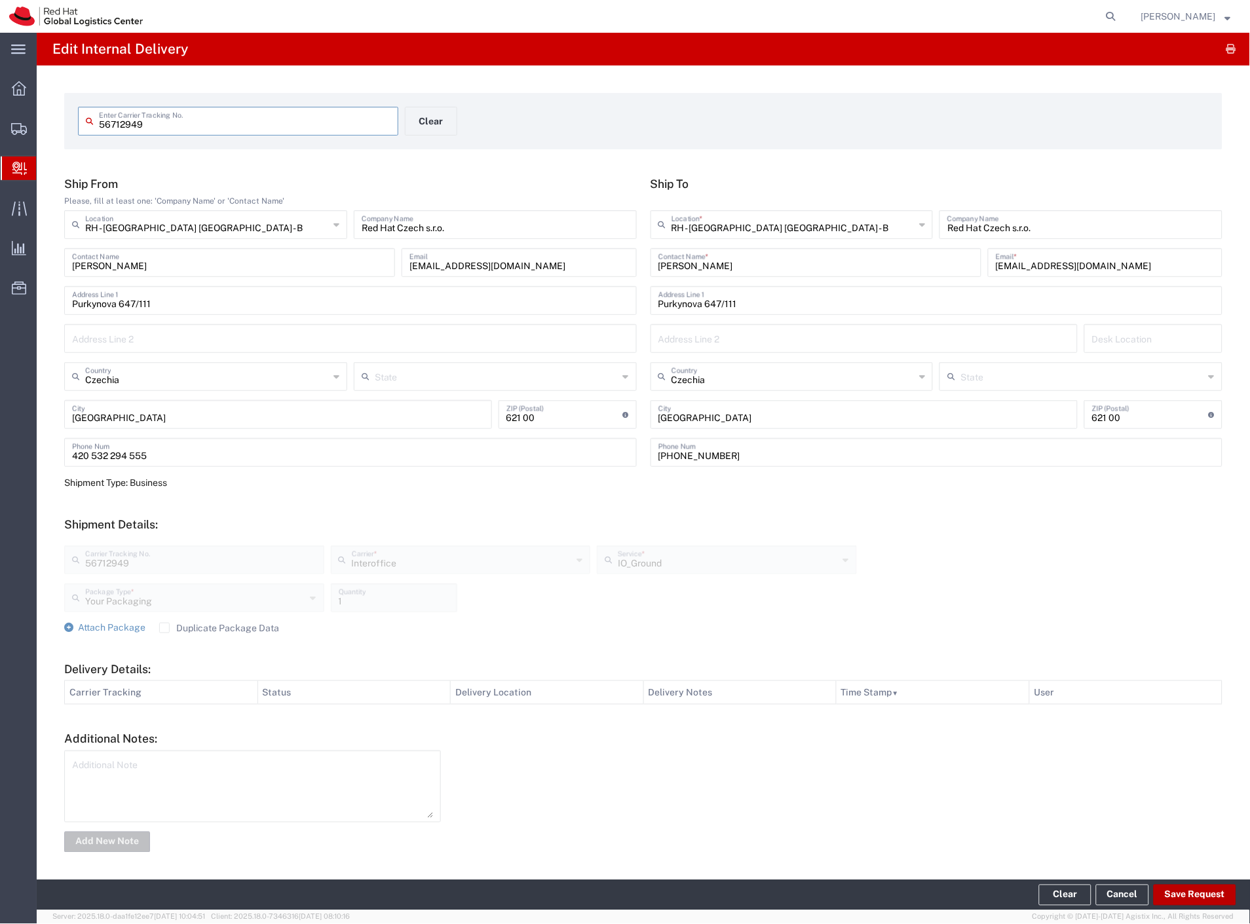
click at [1194, 900] on button "Save Request" at bounding box center [1195, 895] width 83 height 21
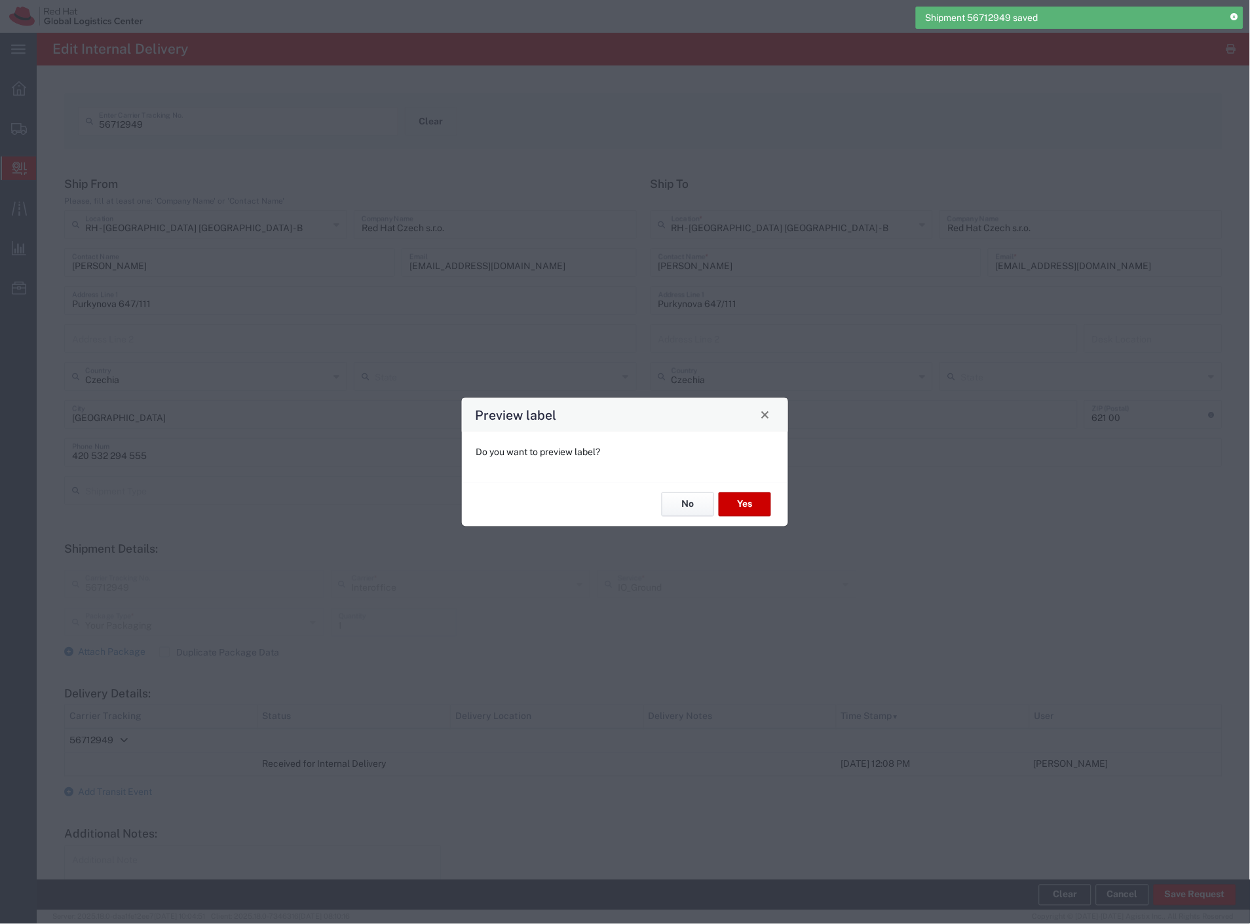
click at [679, 506] on button "No" at bounding box center [688, 505] width 52 height 24
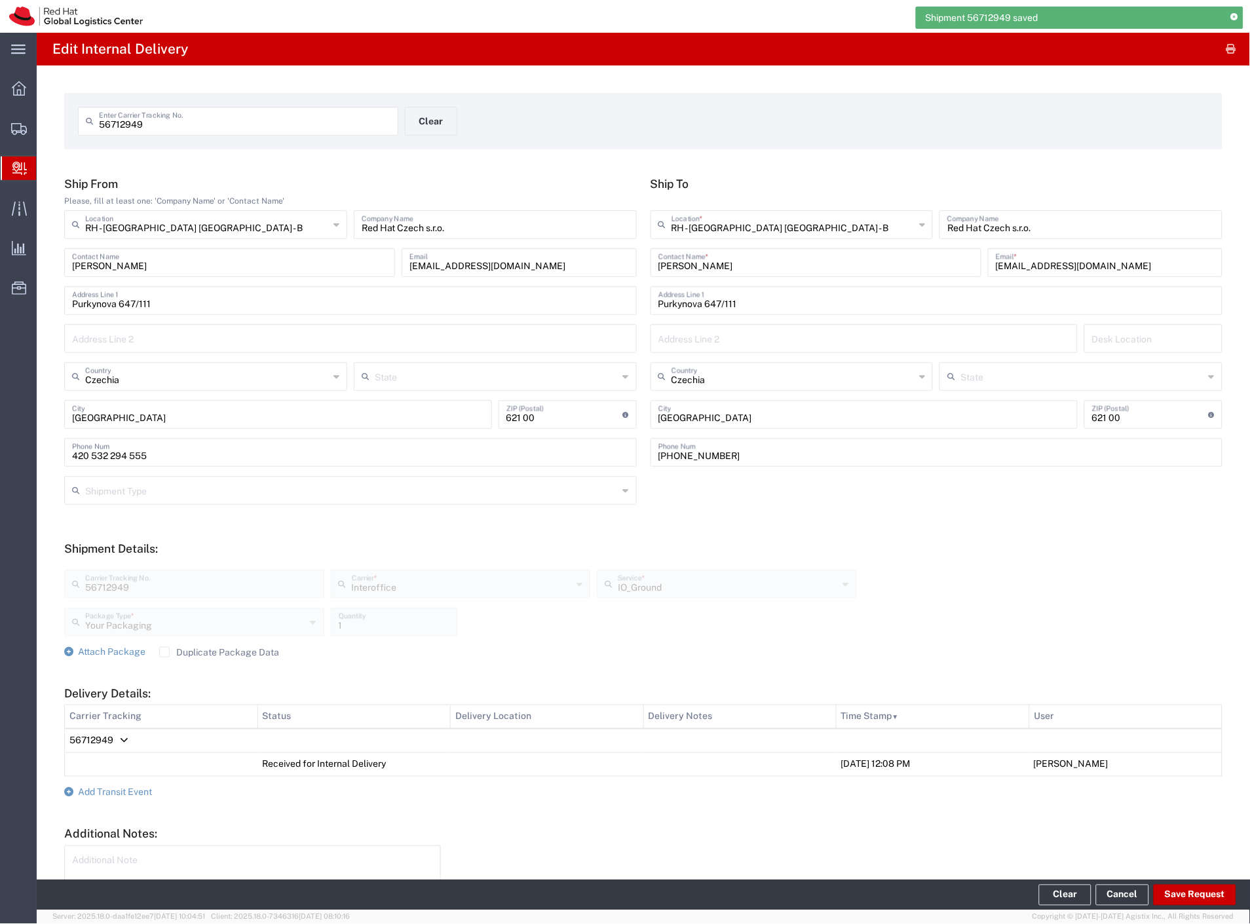
click at [238, 131] on input "56712949" at bounding box center [245, 120] width 292 height 23
paste input "07"
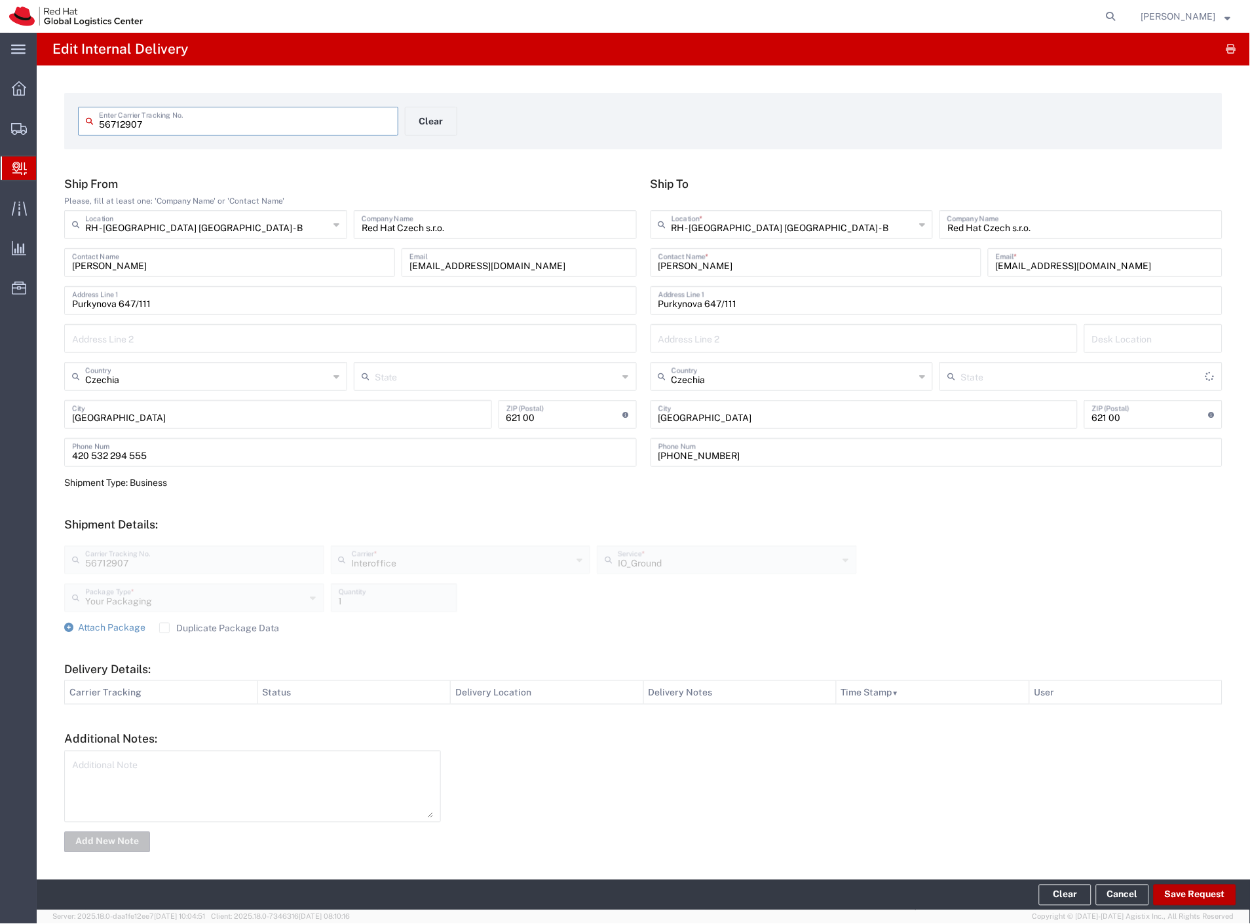
click at [1178, 893] on button "Save Request" at bounding box center [1195, 895] width 83 height 21
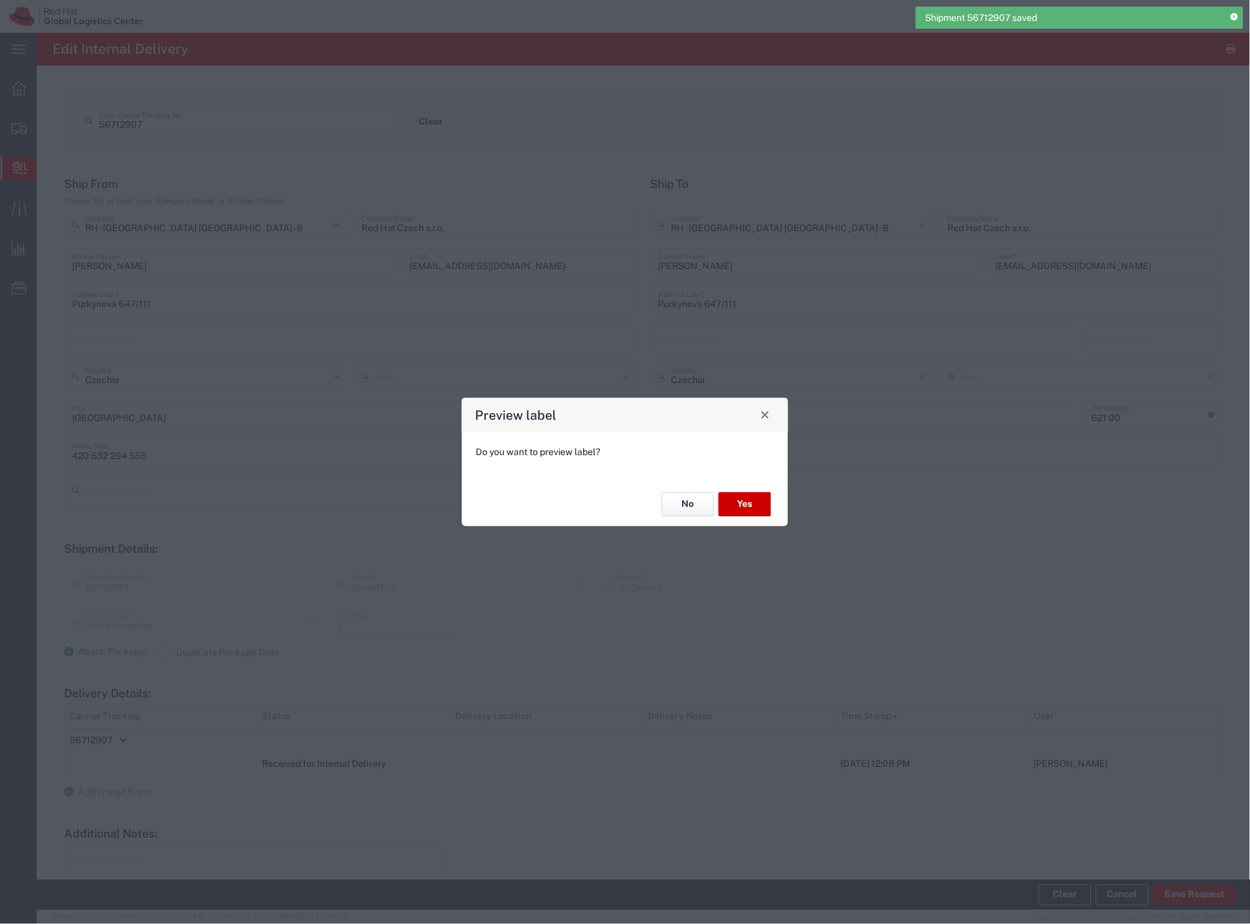
click at [696, 497] on button "No" at bounding box center [688, 505] width 52 height 24
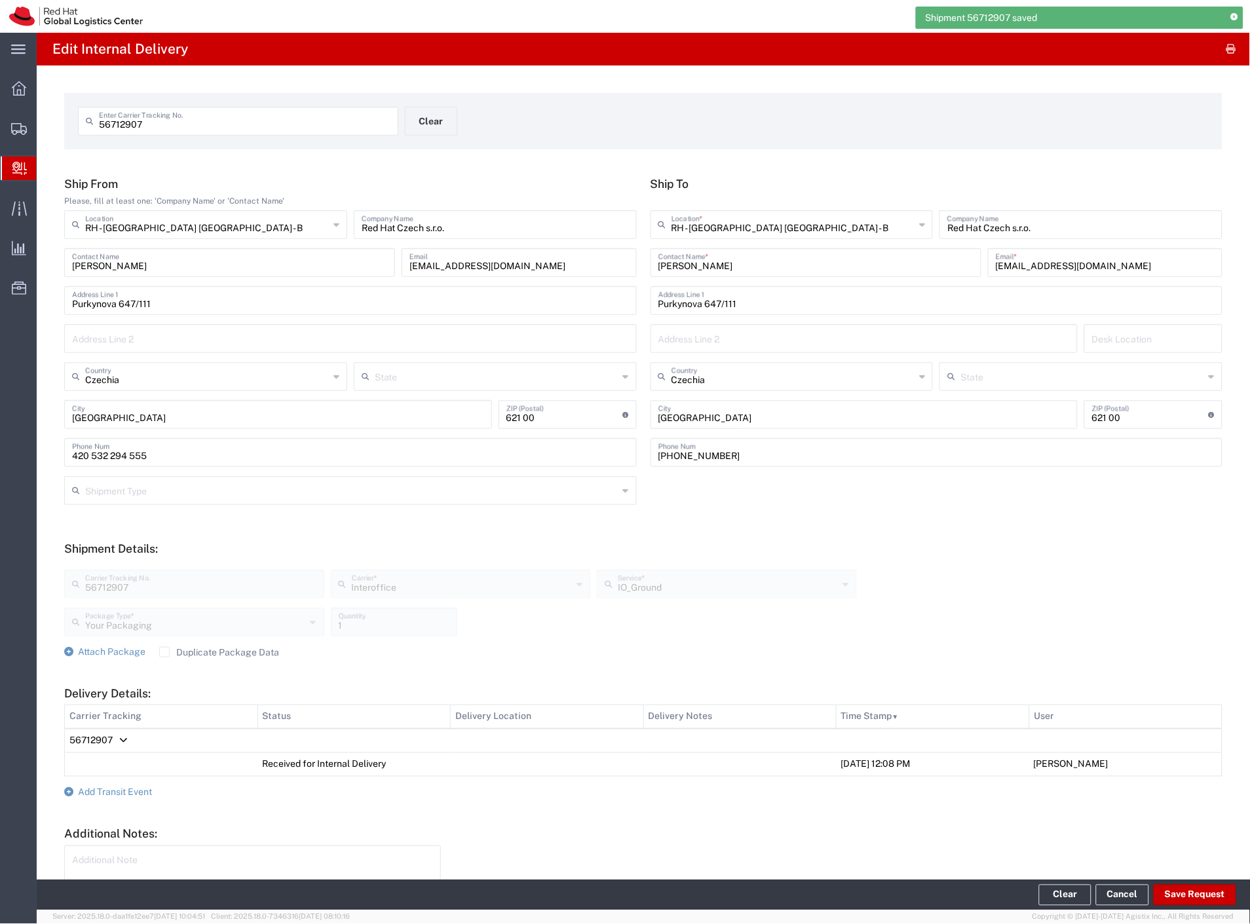
click at [208, 119] on input "56712907" at bounding box center [245, 120] width 292 height 23
paste input "39"
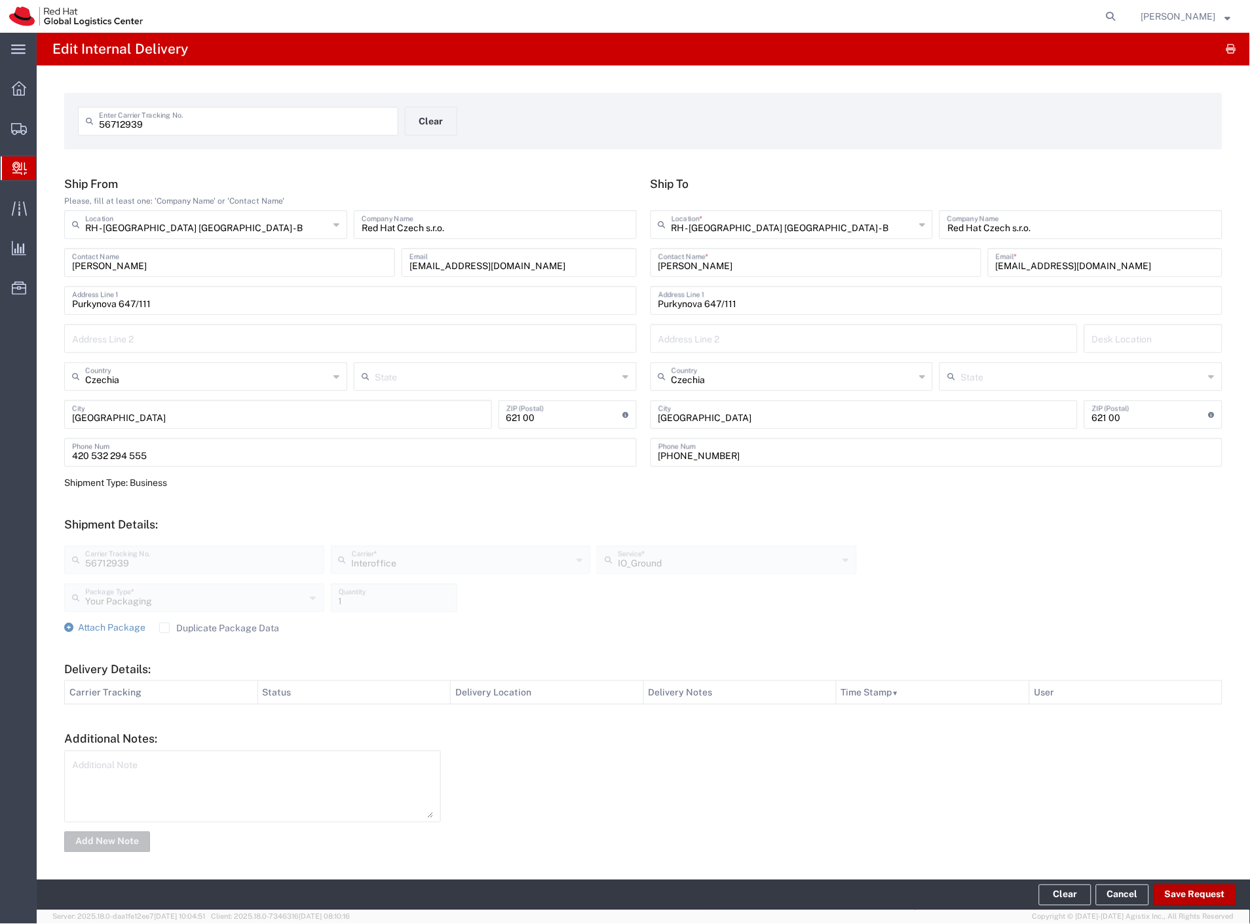
click at [1195, 899] on button "Save Request" at bounding box center [1195, 895] width 83 height 21
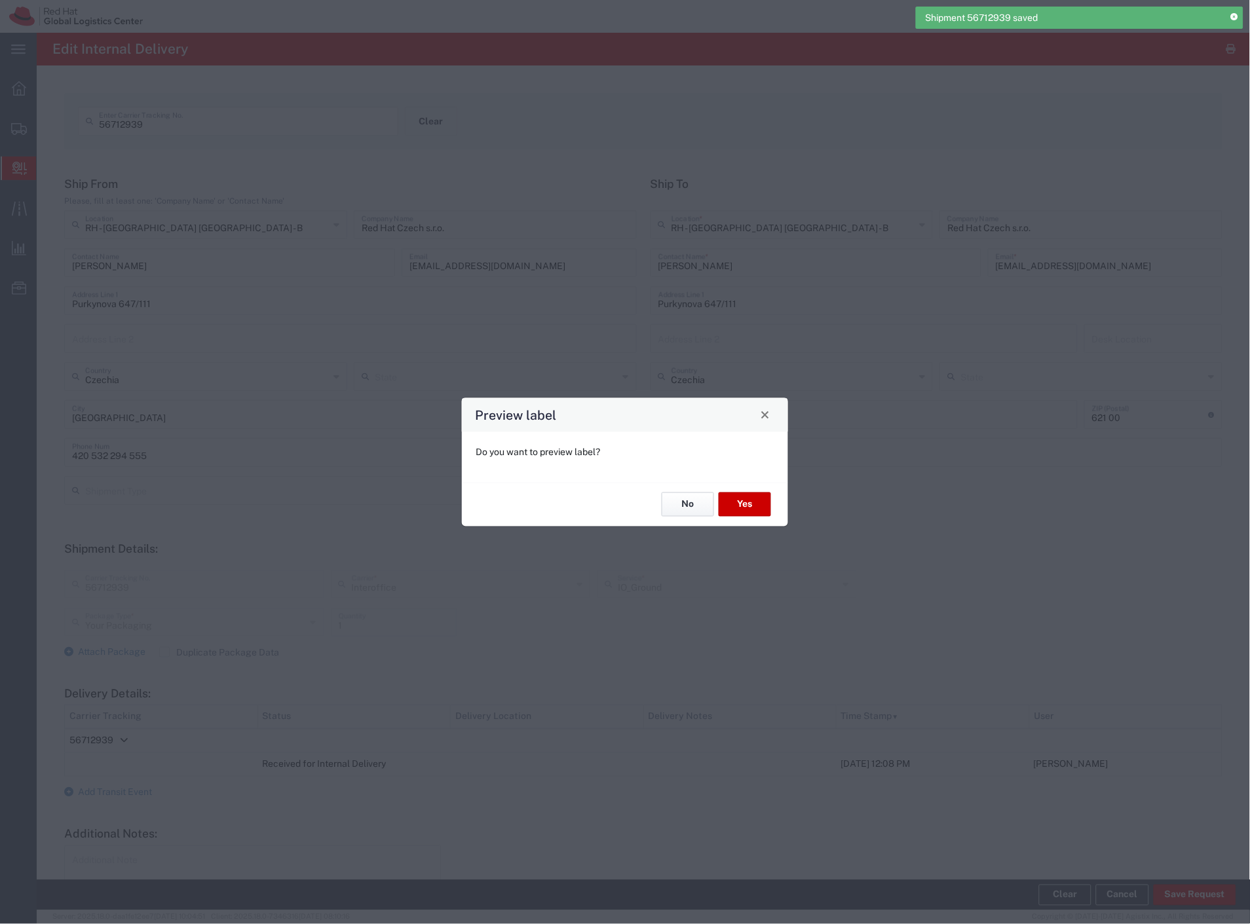
click at [693, 499] on button "No" at bounding box center [688, 505] width 52 height 24
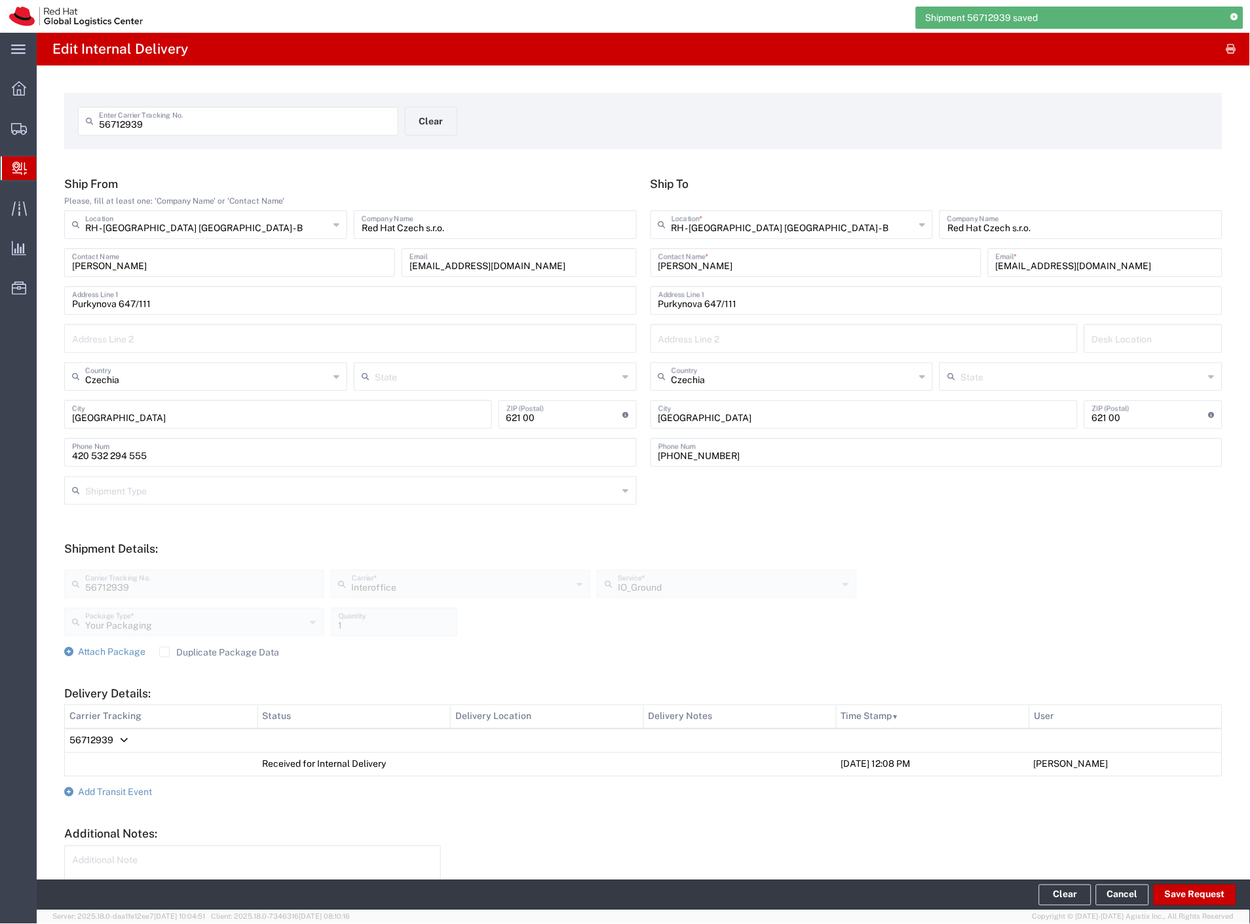
click at [191, 127] on input "56712939" at bounding box center [245, 120] width 292 height 23
paste input "04"
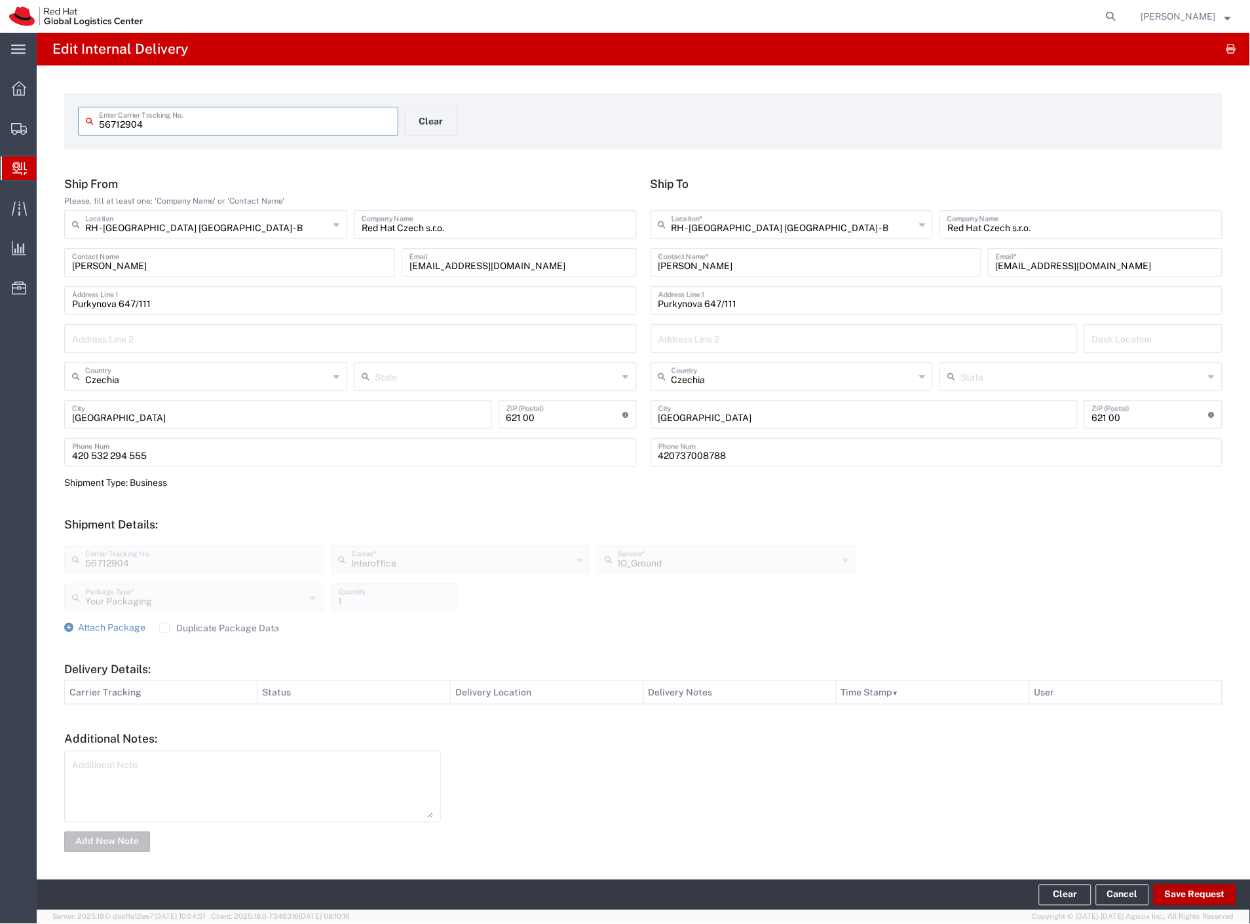
click at [1183, 900] on button "Save Request" at bounding box center [1195, 895] width 83 height 21
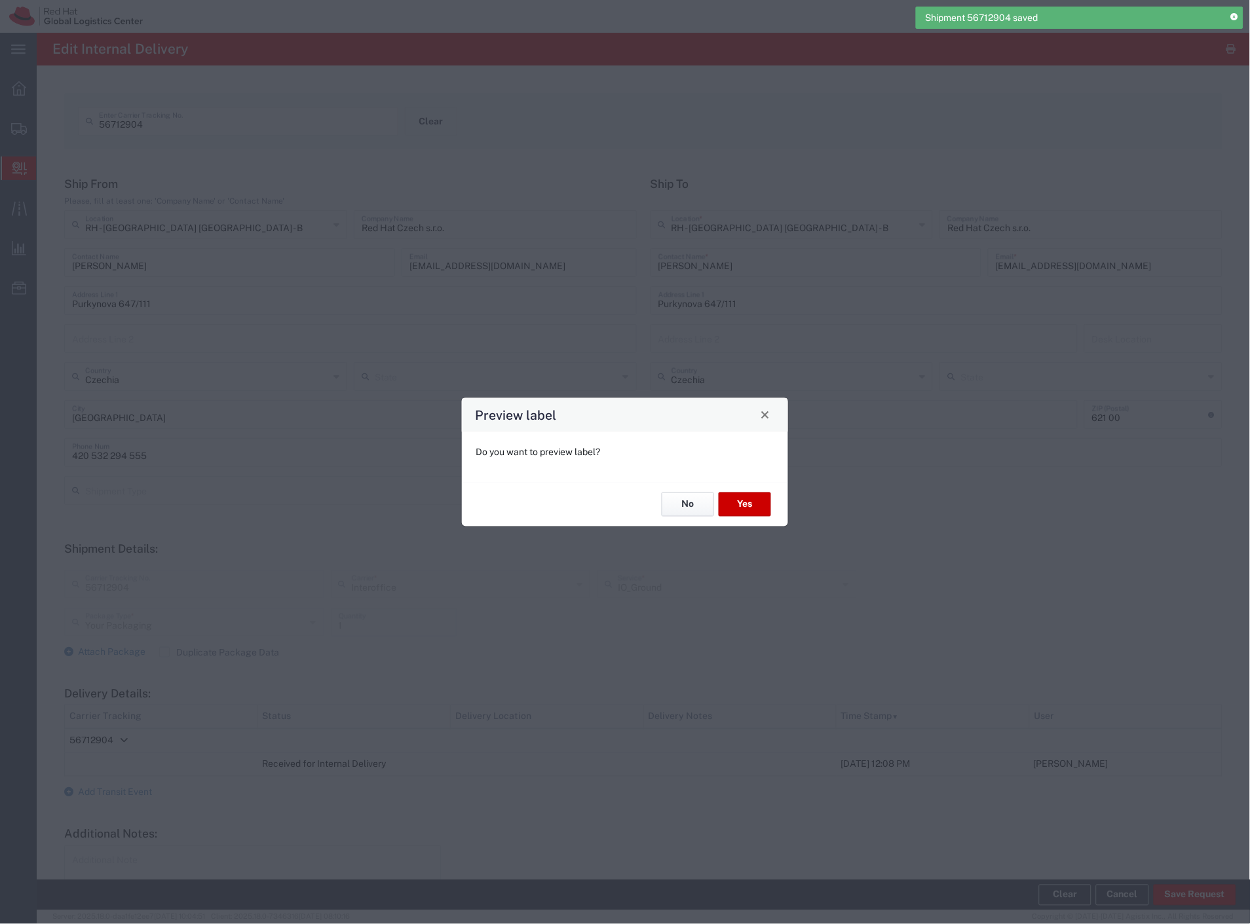
drag, startPoint x: 690, startPoint y: 498, endPoint x: 683, endPoint y: 488, distance: 12.7
click at [690, 498] on button "No" at bounding box center [688, 505] width 52 height 24
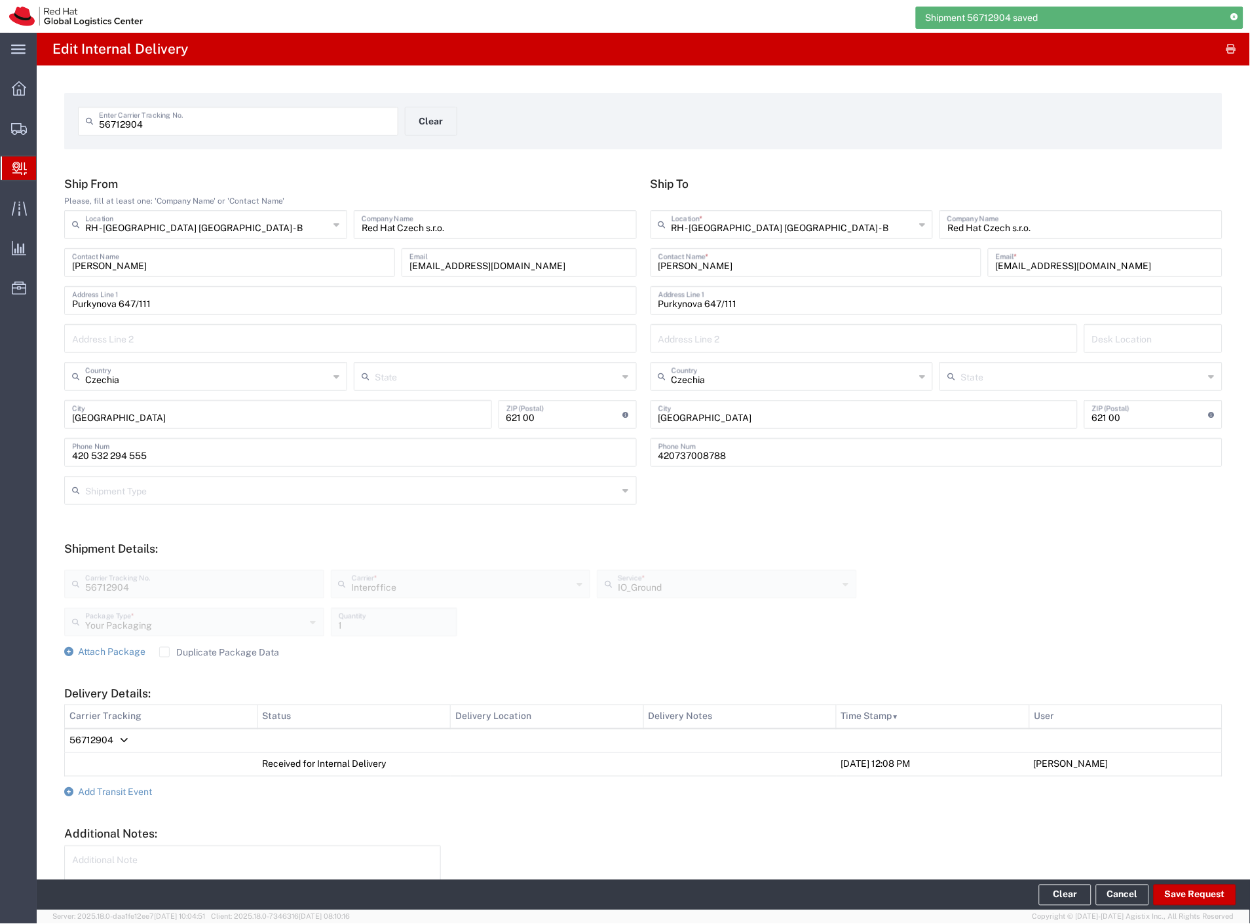
click at [172, 132] on div "56712904 Enter Carrier Tracking No." at bounding box center [238, 121] width 320 height 29
paste input "47"
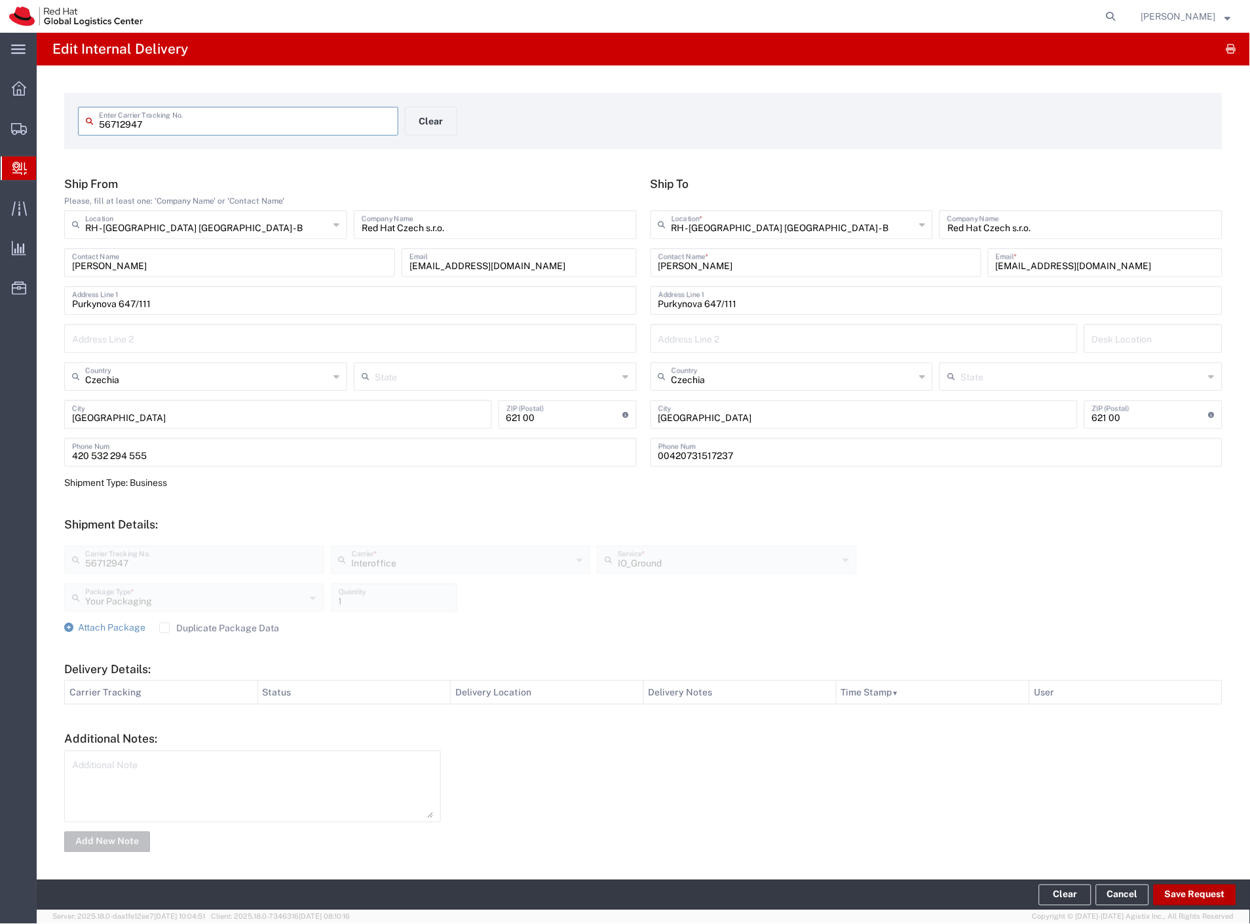
click at [1179, 888] on button "Save Request" at bounding box center [1195, 895] width 83 height 21
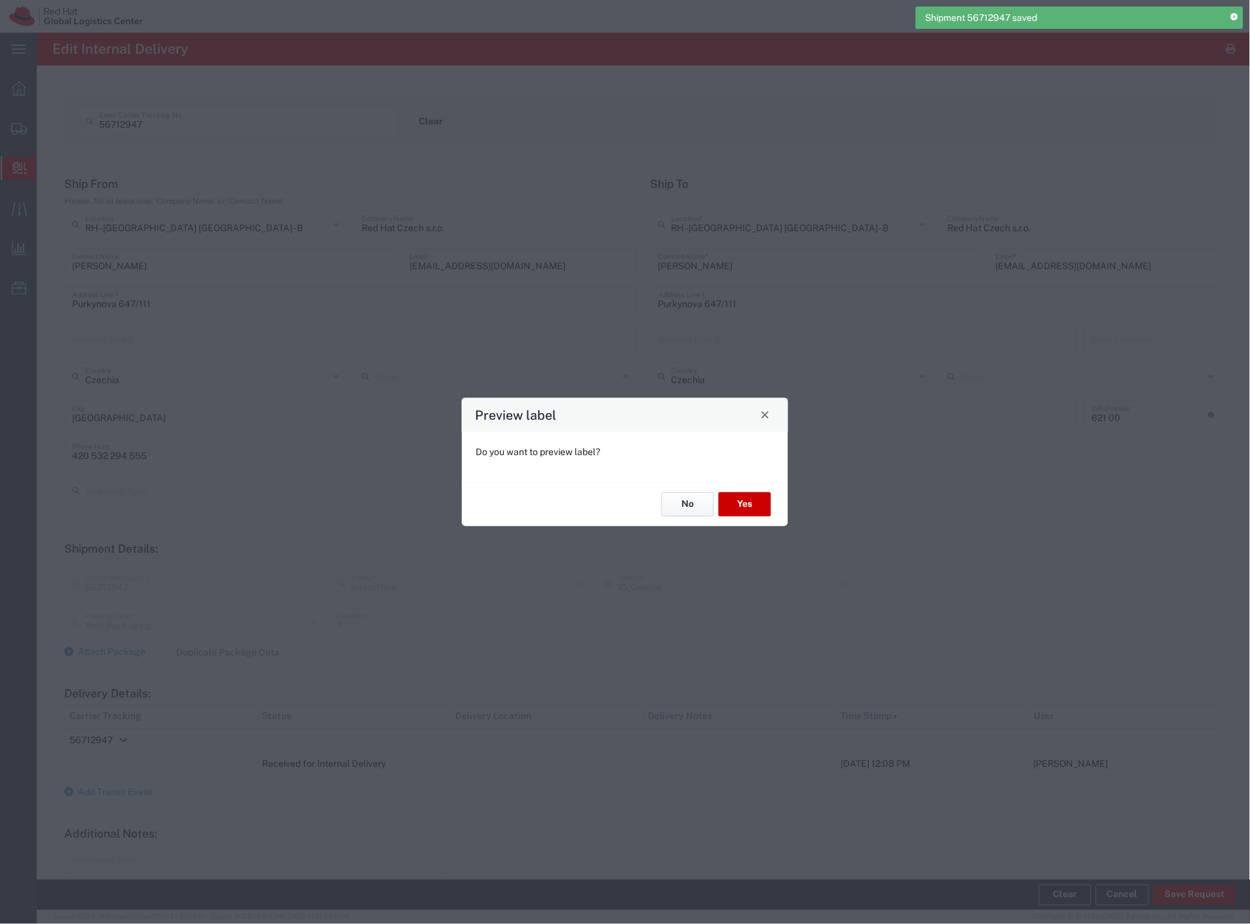
click at [690, 509] on button "No" at bounding box center [688, 505] width 52 height 24
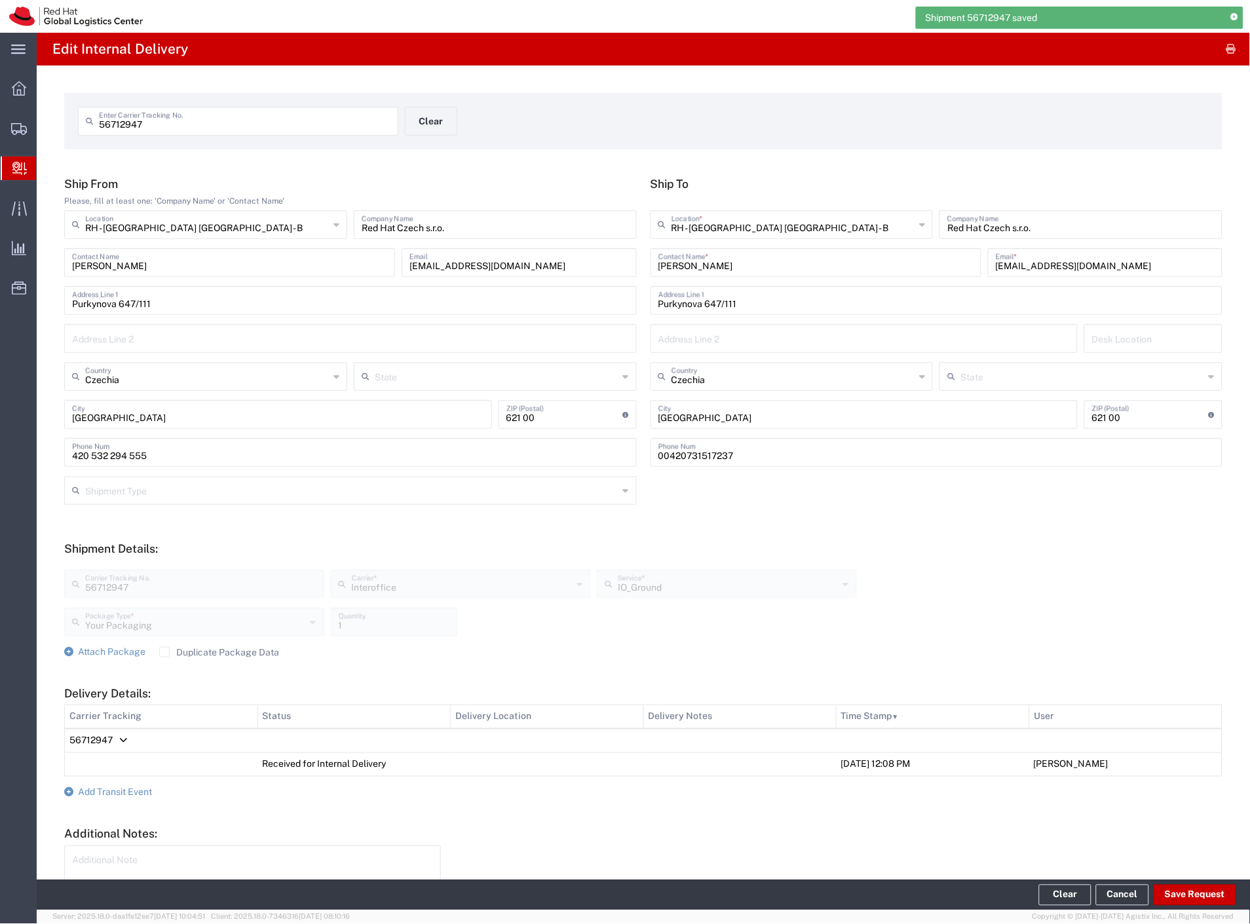
click at [147, 119] on input "56712947" at bounding box center [245, 120] width 292 height 23
paste input "1"
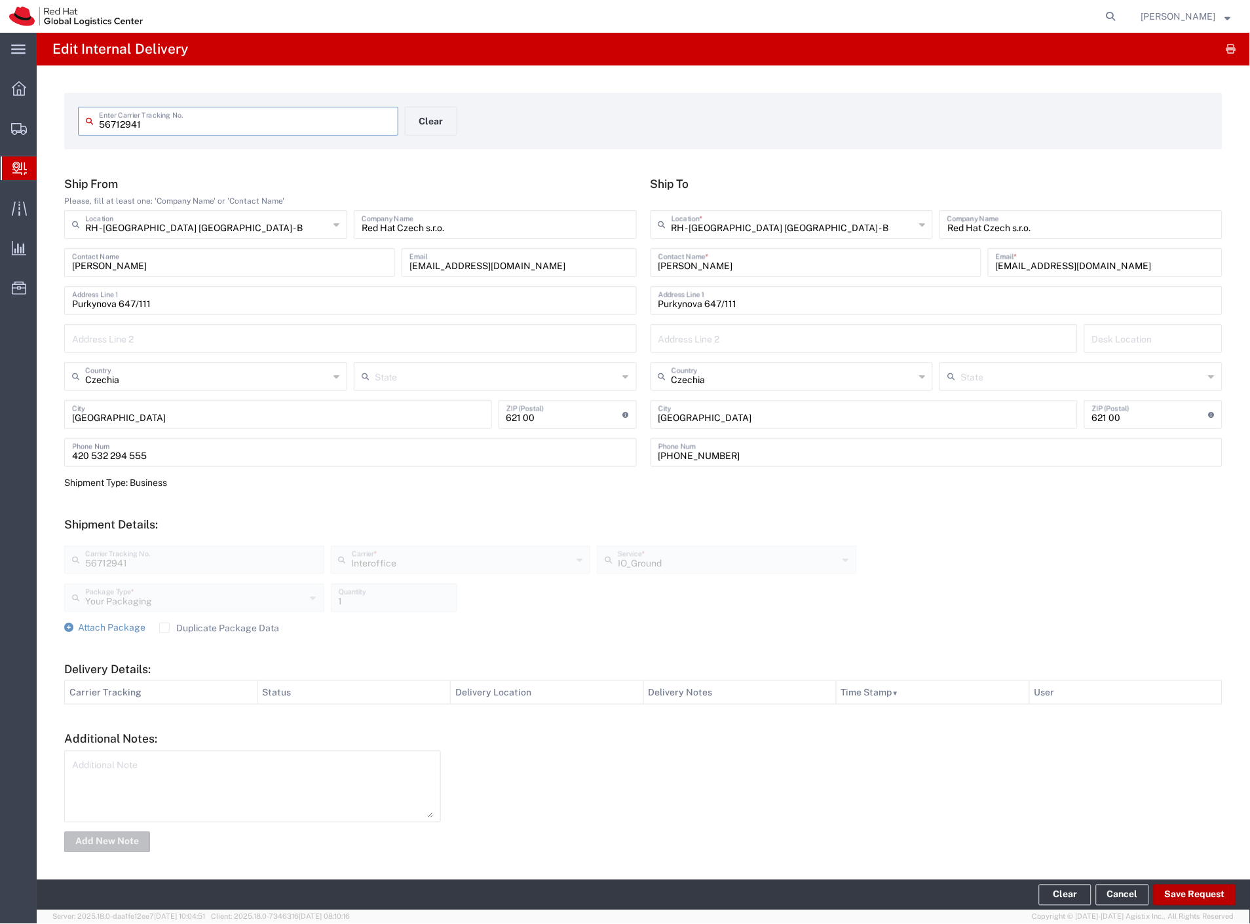
click at [1173, 889] on button "Save Request" at bounding box center [1195, 895] width 83 height 21
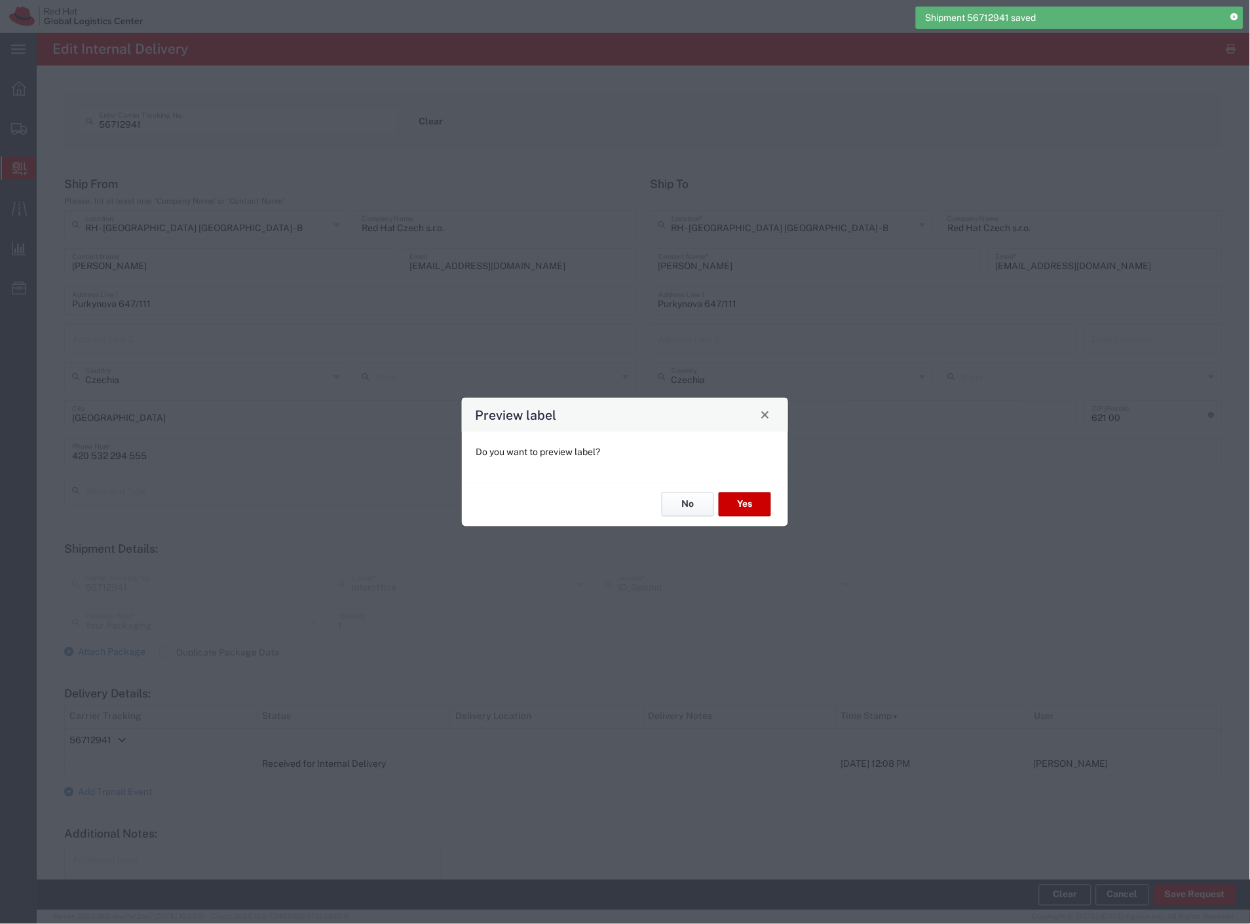
click at [668, 505] on button "No" at bounding box center [688, 505] width 52 height 24
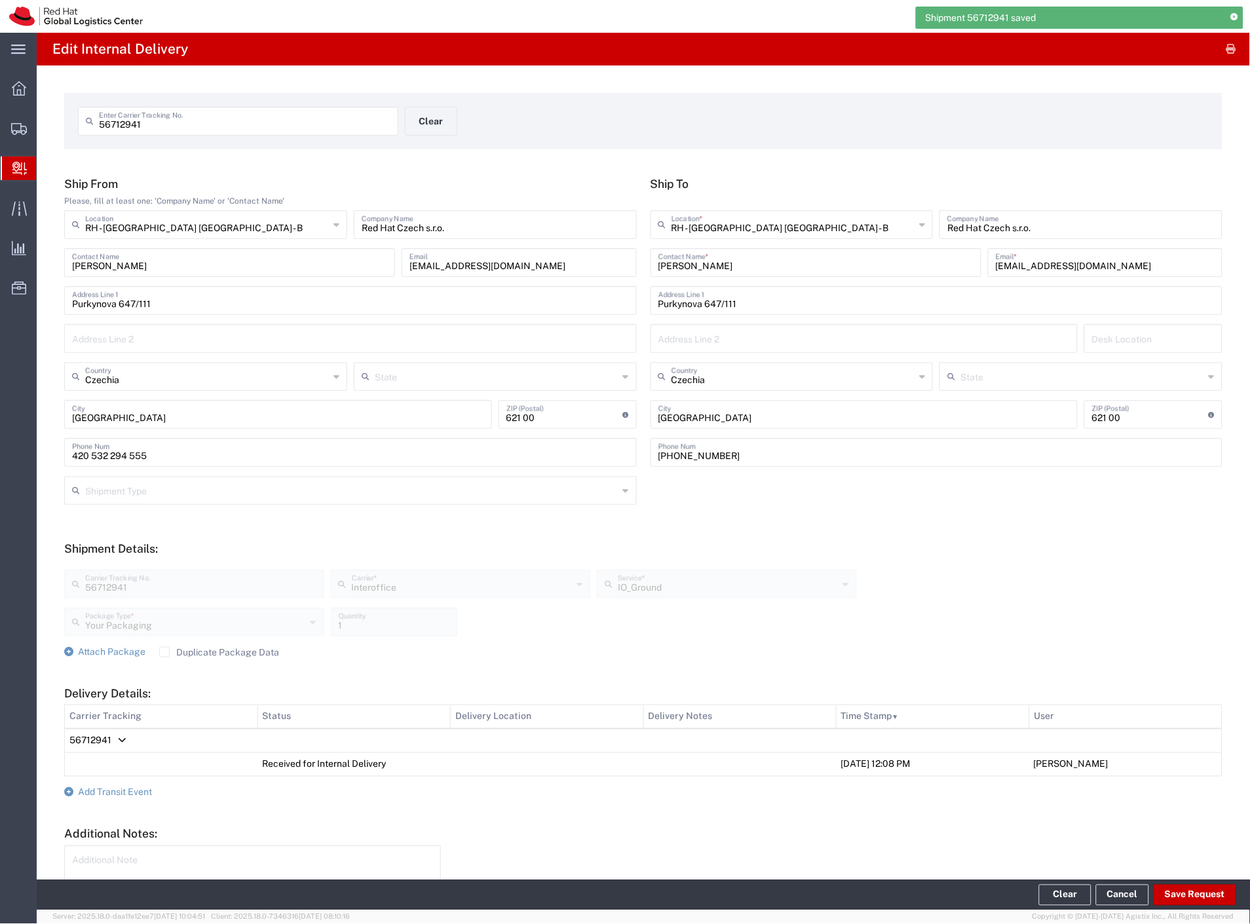
click at [212, 131] on div "56712941 Enter Carrier Tracking No." at bounding box center [238, 121] width 320 height 29
paste input "8"
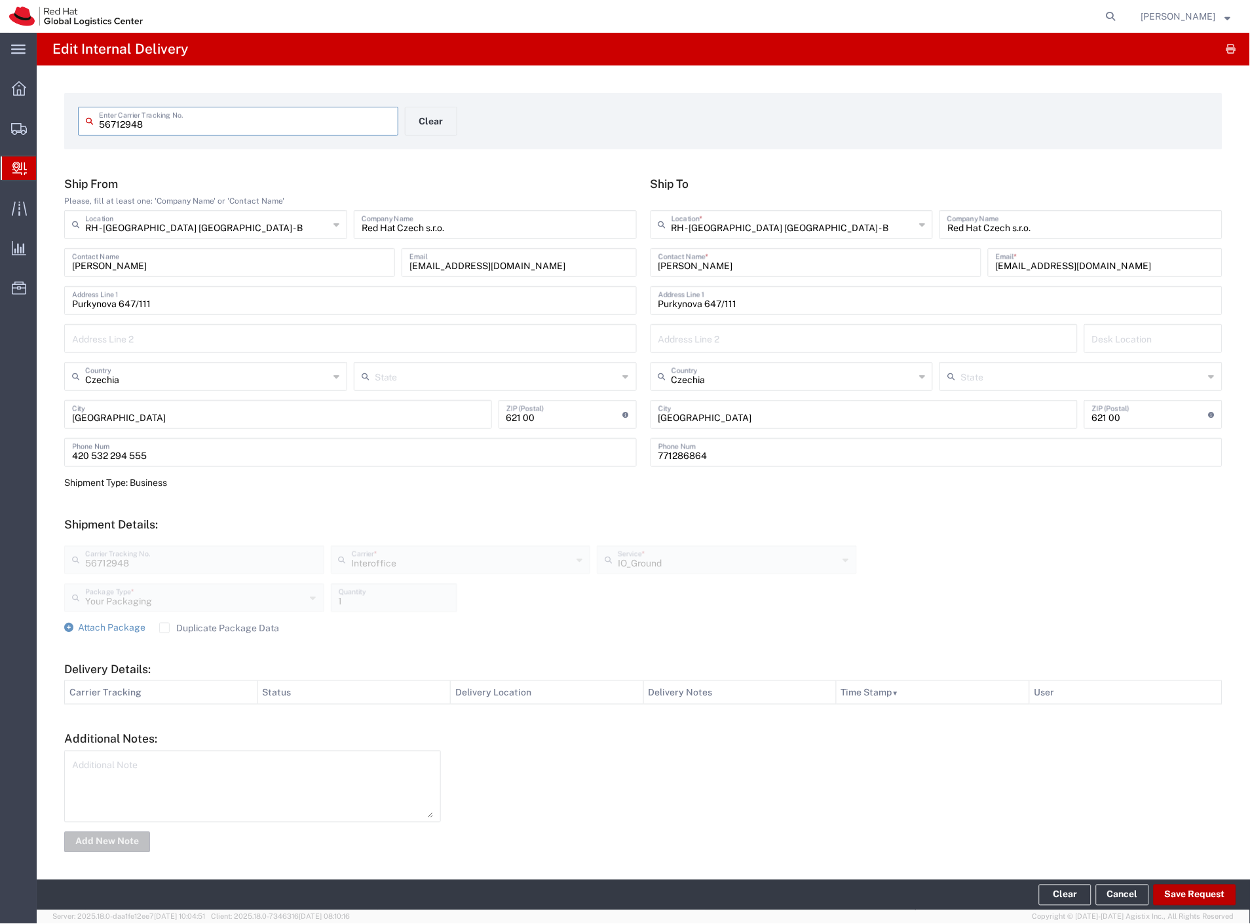
click at [1179, 894] on button "Save Request" at bounding box center [1195, 895] width 83 height 21
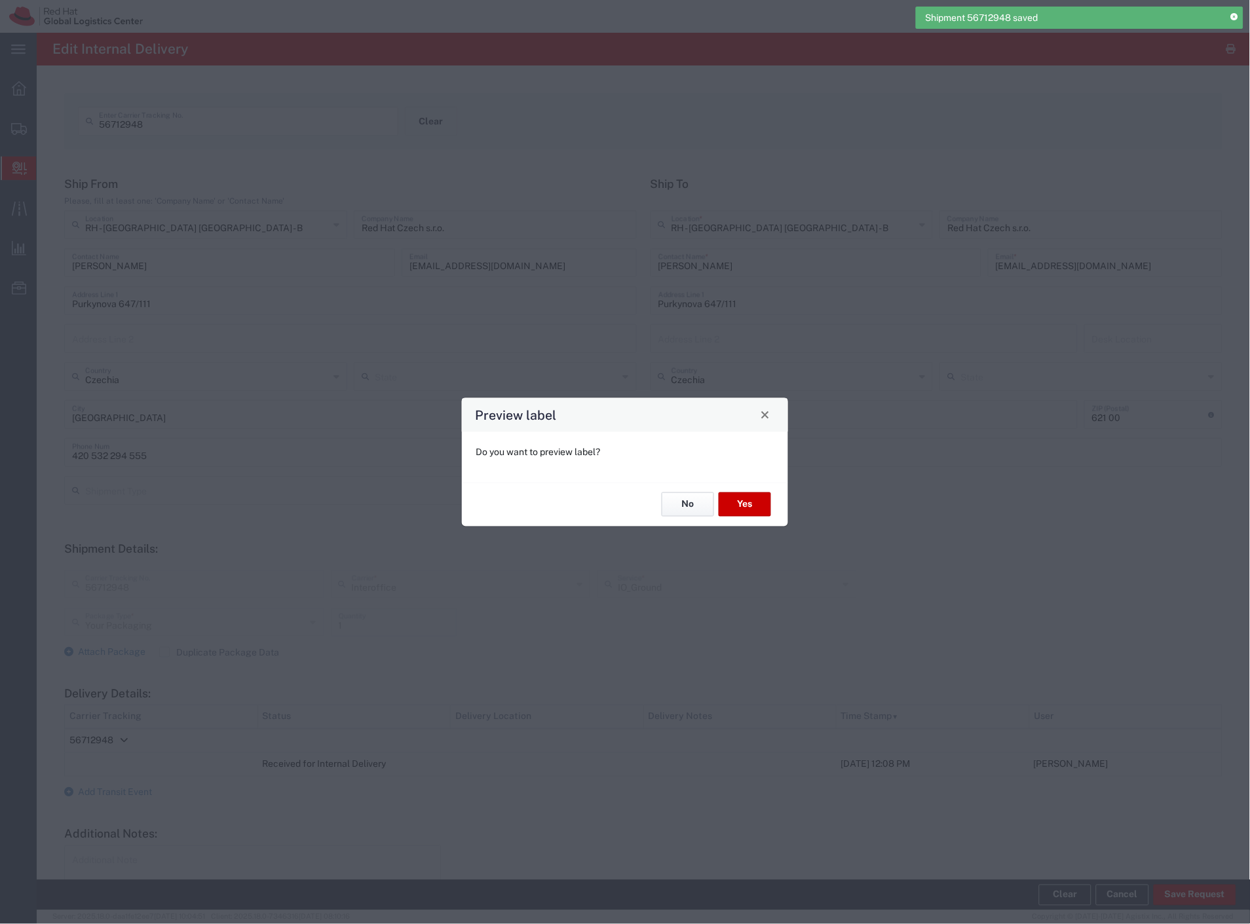
click at [680, 502] on button "No" at bounding box center [688, 505] width 52 height 24
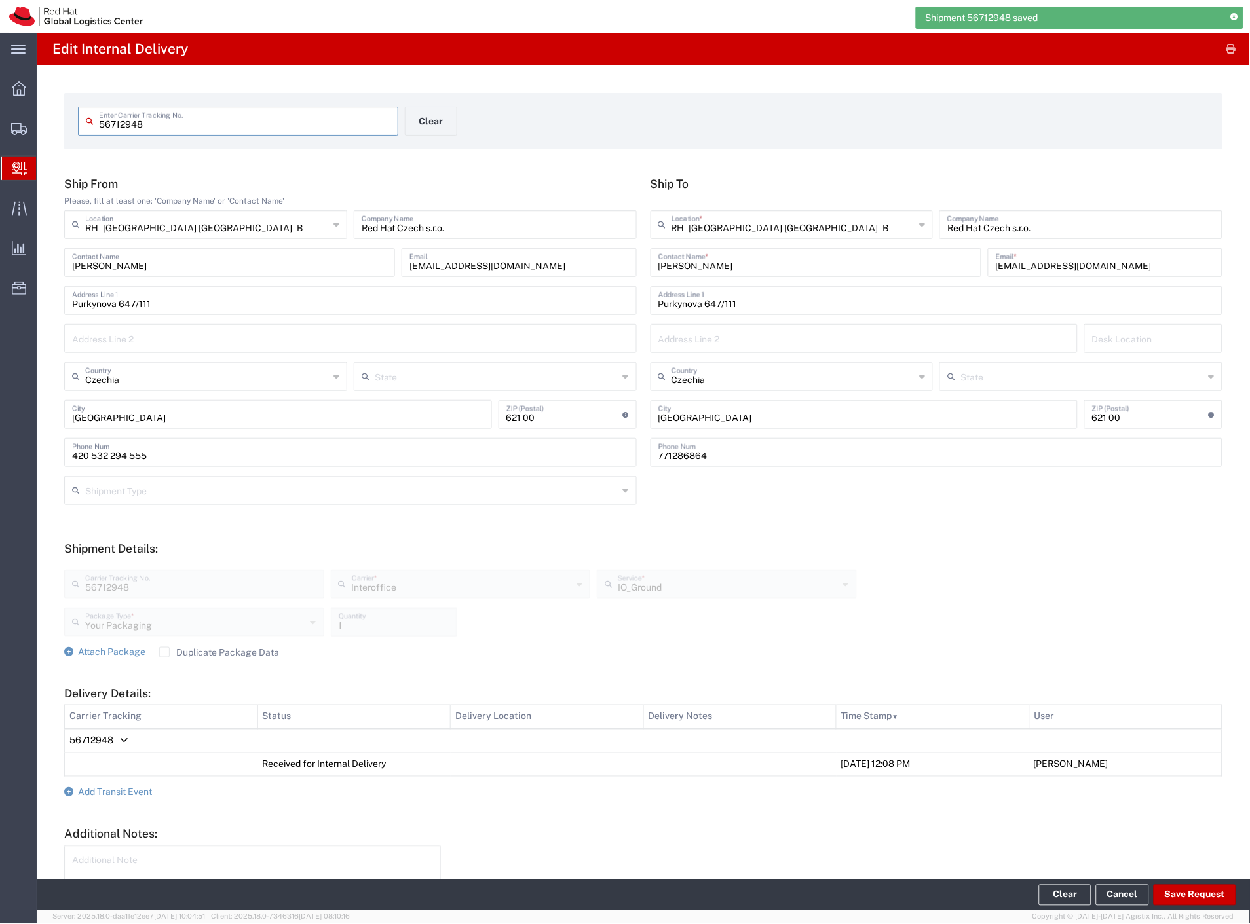
click at [245, 115] on input "56712948" at bounding box center [245, 120] width 292 height 23
paste input "2"
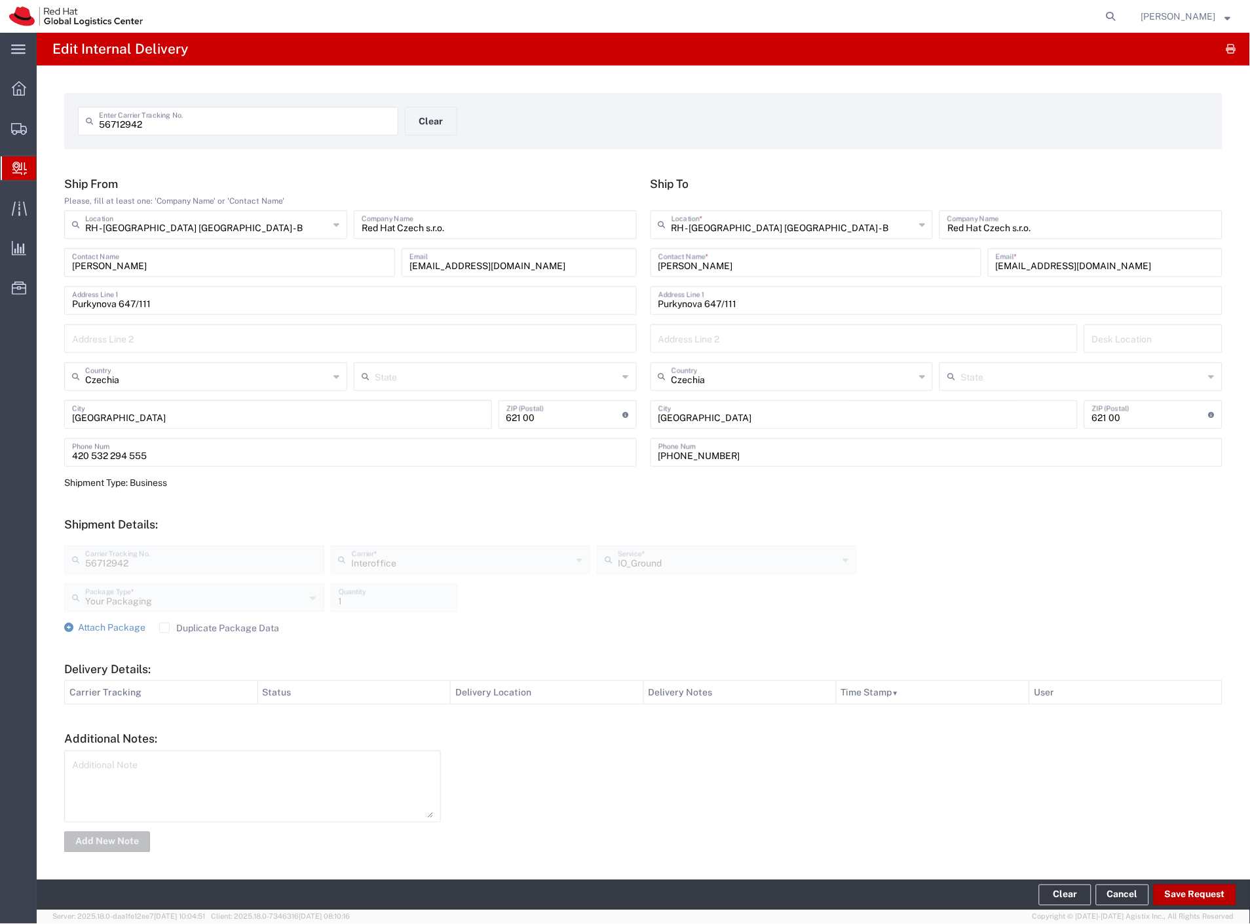
click at [1180, 898] on button "Save Request" at bounding box center [1195, 895] width 83 height 21
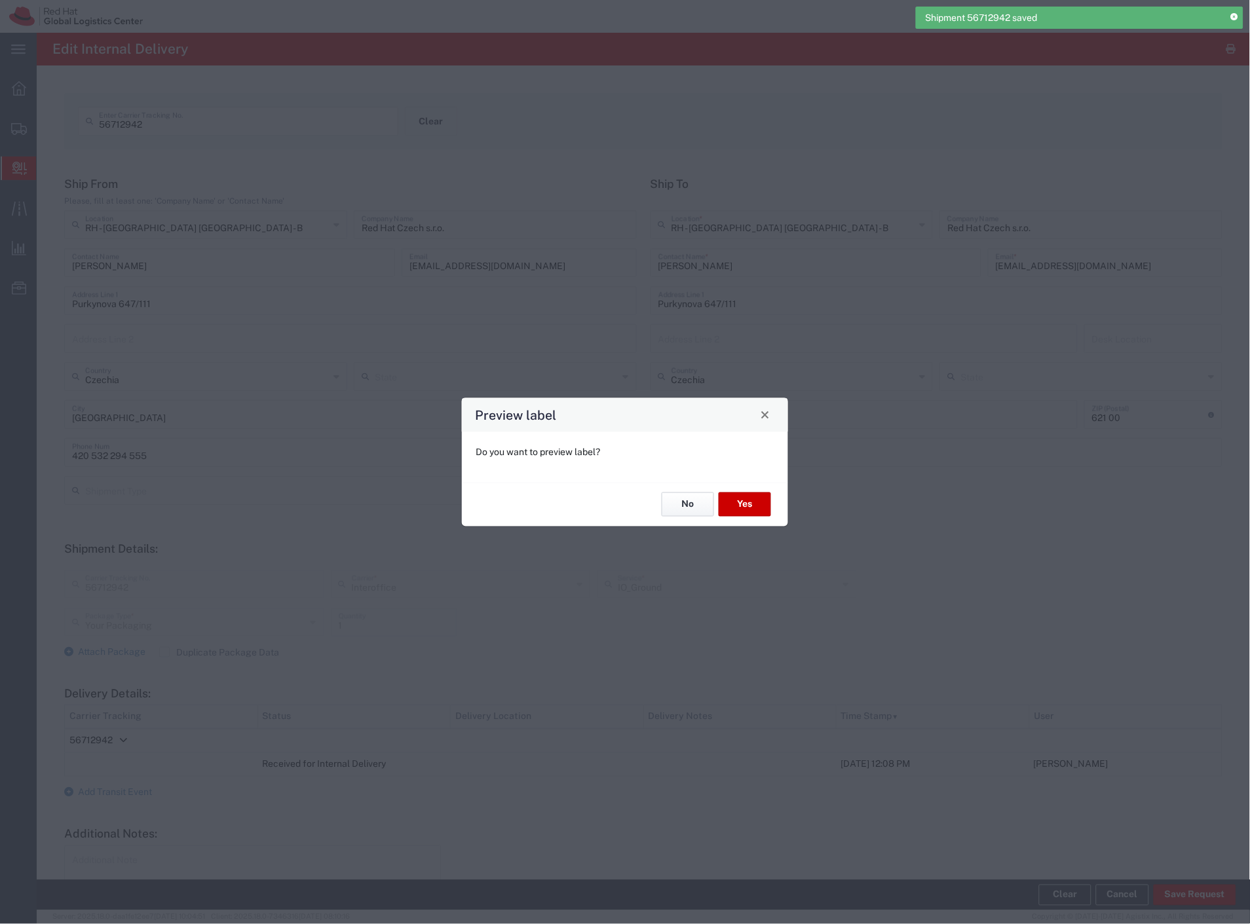
click at [692, 508] on button "No" at bounding box center [688, 505] width 52 height 24
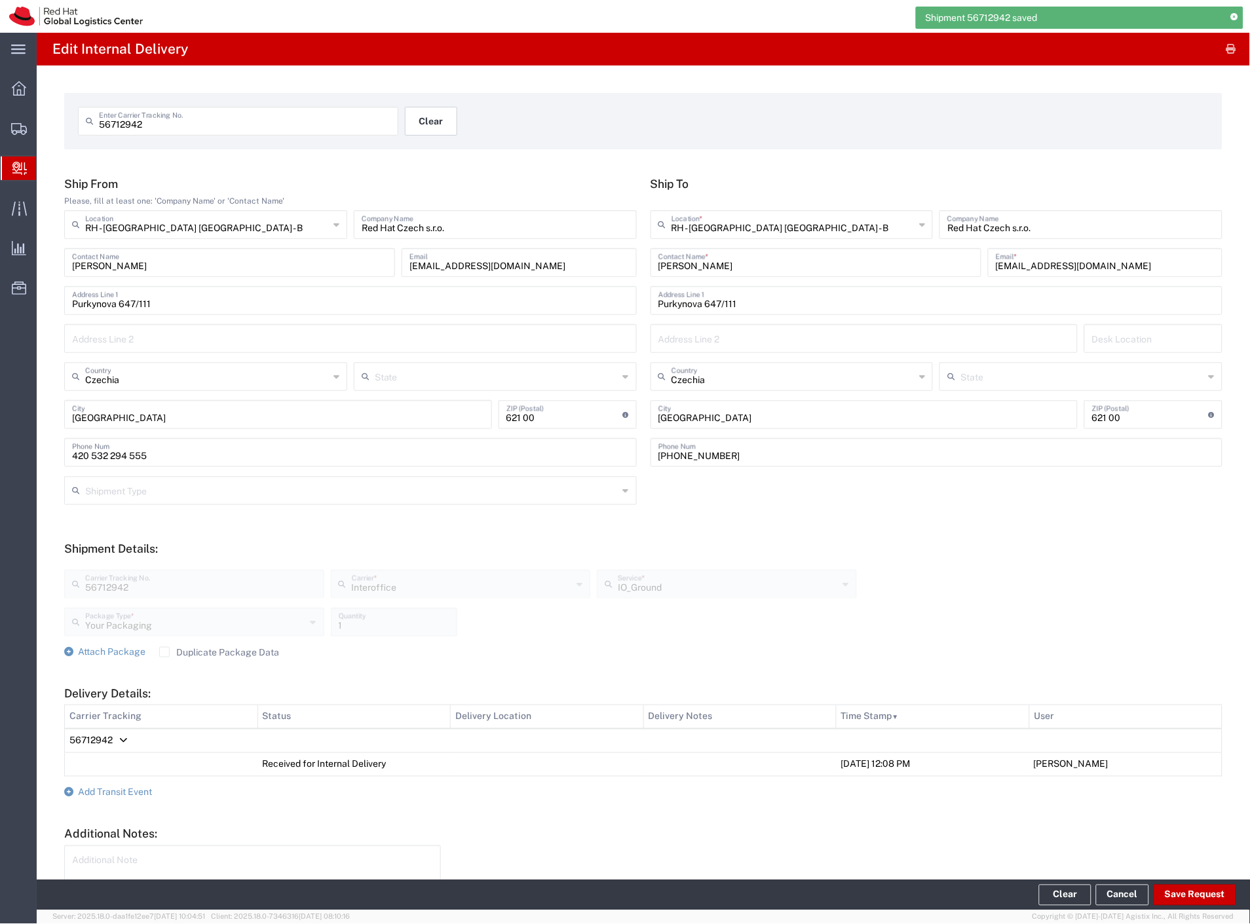
click at [443, 119] on button "Clear" at bounding box center [431, 121] width 52 height 29
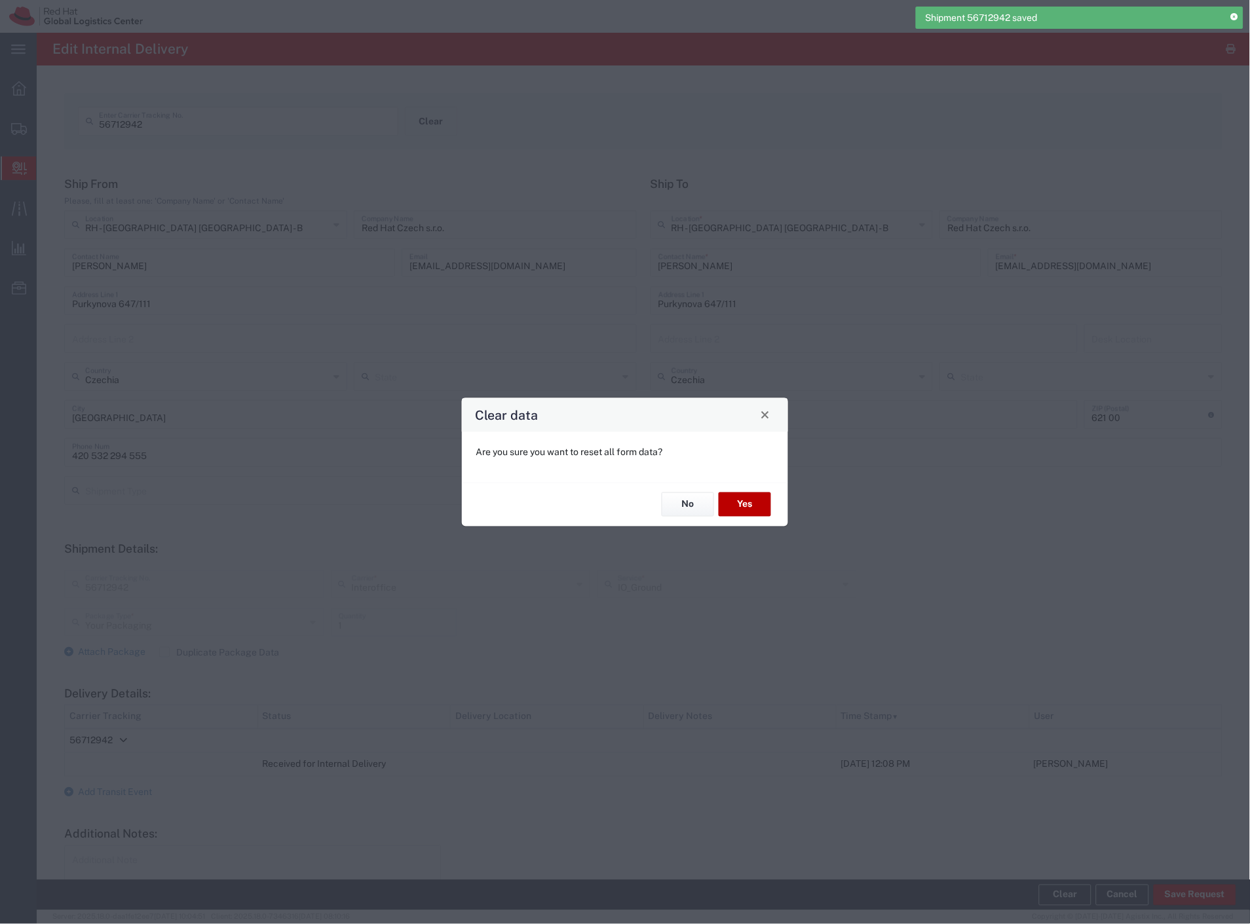
click at [742, 507] on button "Yes" at bounding box center [745, 505] width 52 height 24
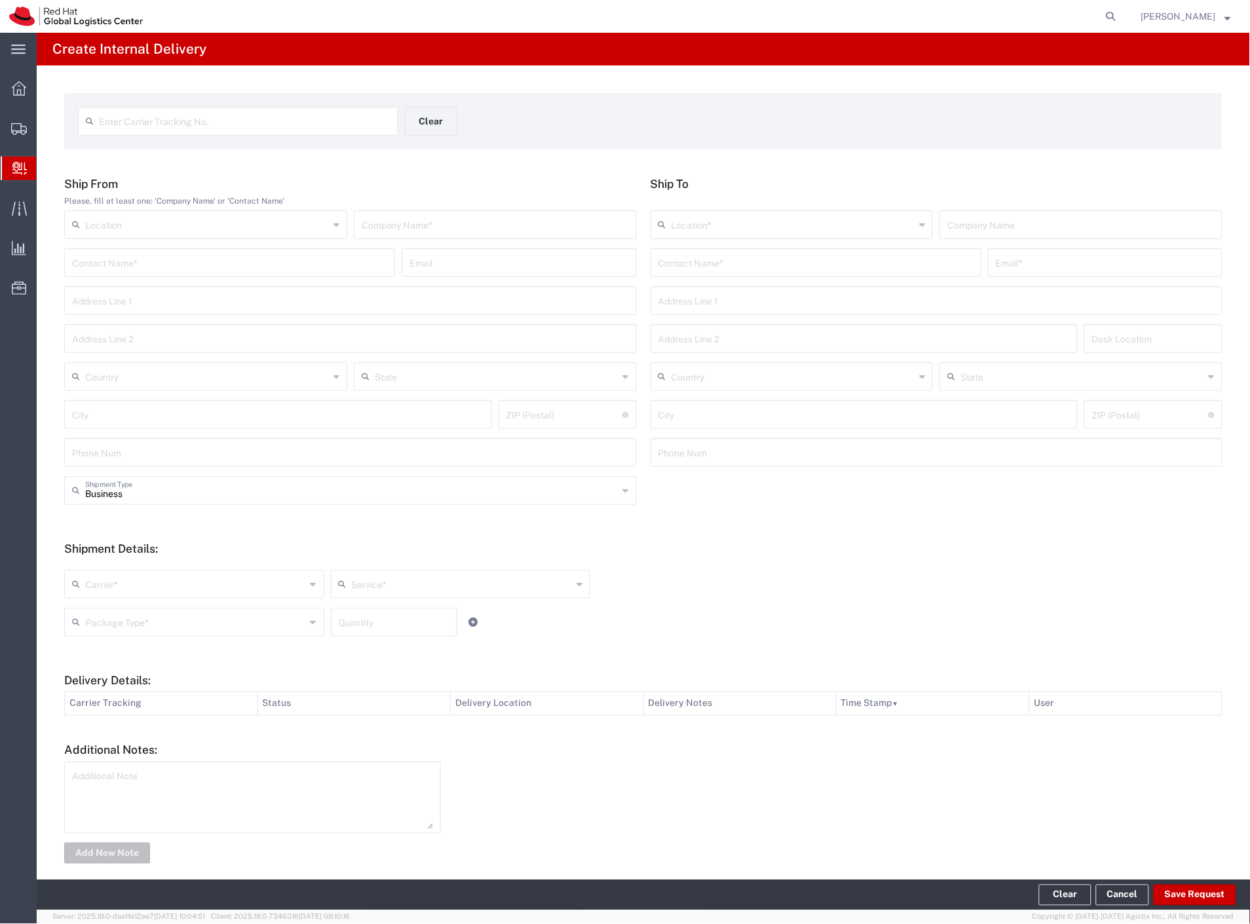
click at [181, 156] on div "Enter Carrier Tracking No. Clear Ship From Please, fill at least one: 'Company …" at bounding box center [643, 480] width 1213 height 829
